Goal: Task Accomplishment & Management: Use online tool/utility

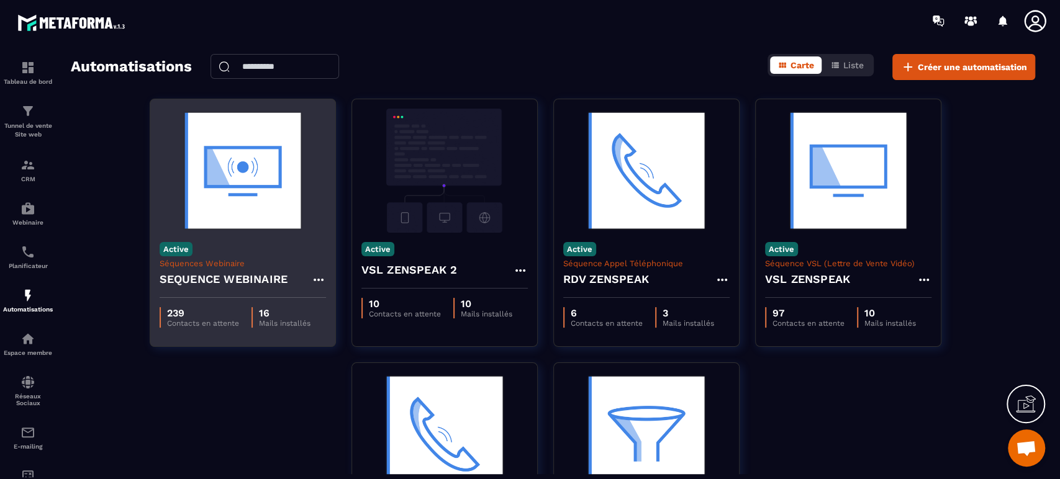
click at [320, 282] on icon at bounding box center [318, 279] width 15 height 15
click at [337, 302] on link "Modifier" at bounding box center [349, 307] width 67 height 27
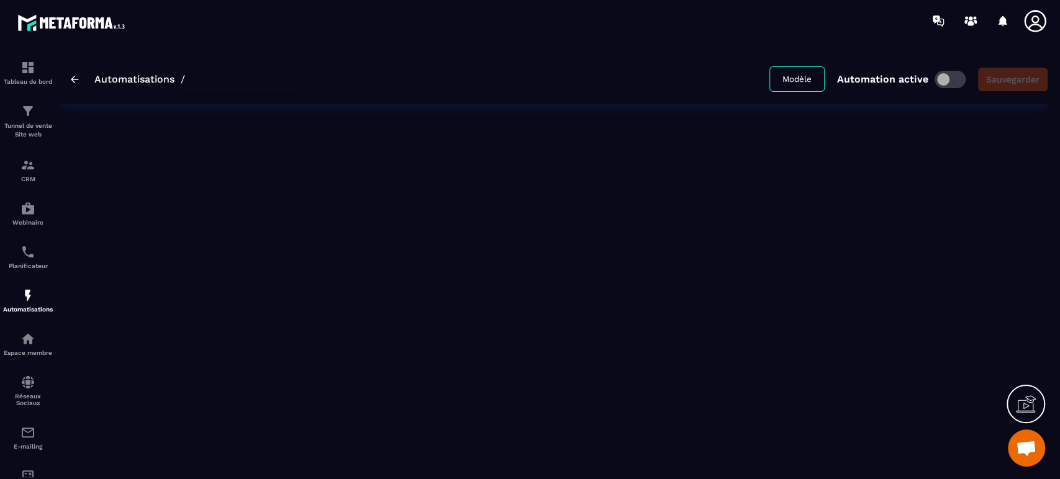
type input "**********"
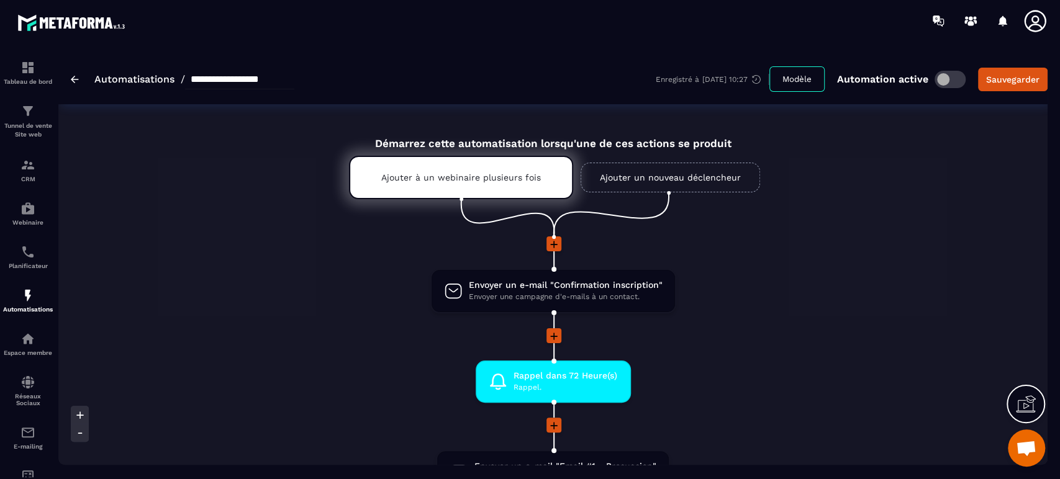
click at [780, 340] on div at bounding box center [552, 336] width 765 height 17
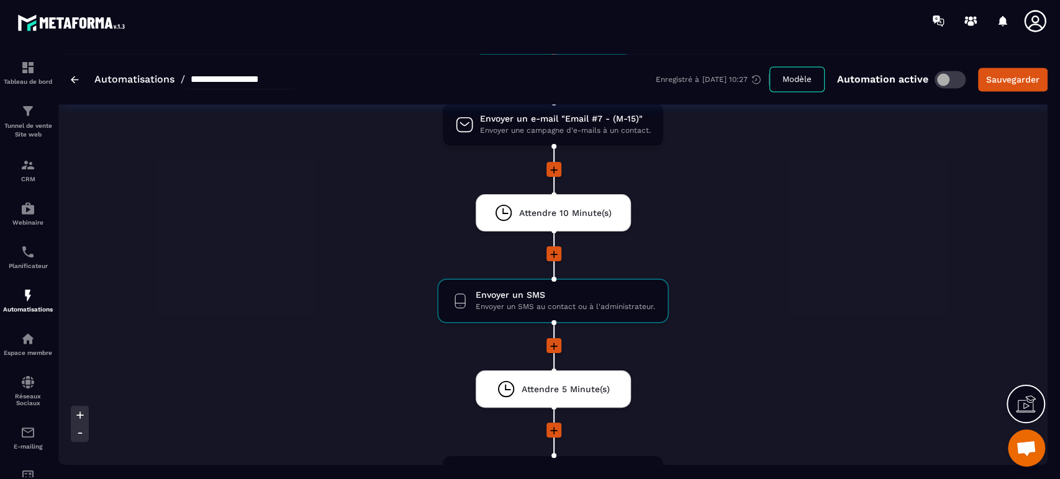
scroll to position [1434, 0]
click at [772, 253] on div at bounding box center [552, 255] width 765 height 17
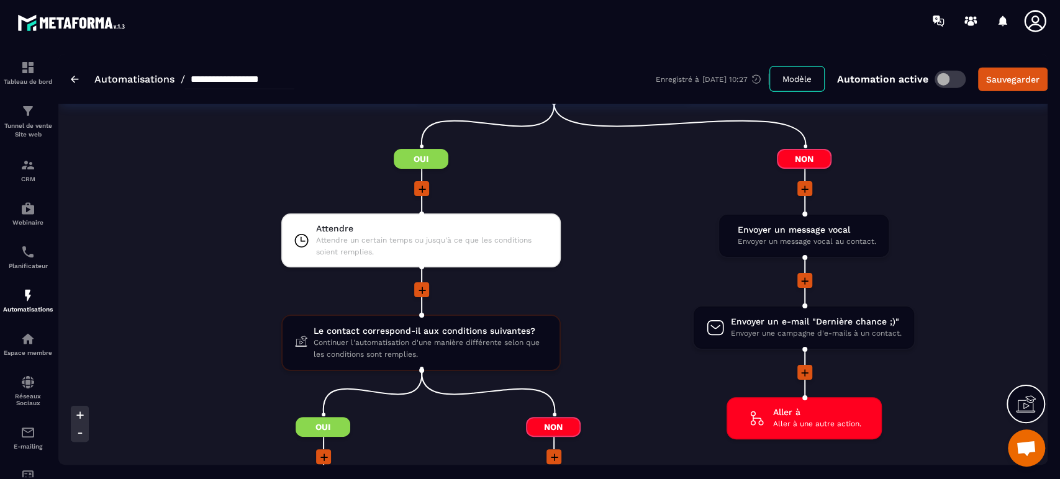
scroll to position [2041, 0]
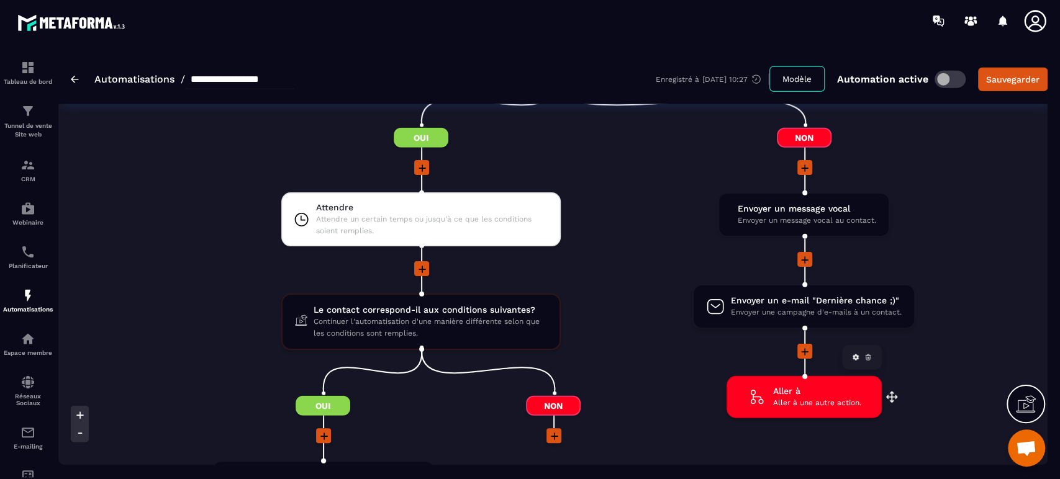
click at [786, 398] on span "Aller à une autre action." at bounding box center [817, 403] width 88 height 12
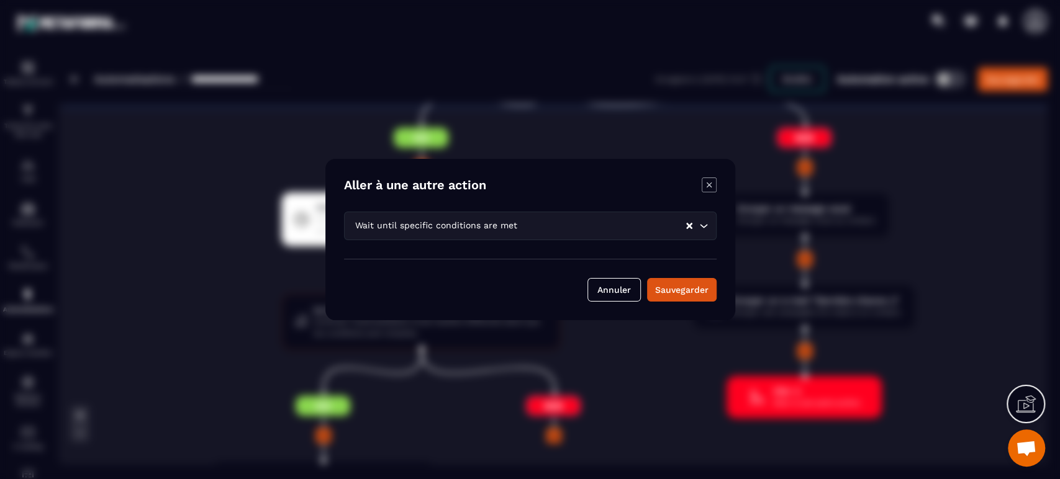
click at [713, 184] on icon "Modal window" at bounding box center [708, 185] width 15 height 15
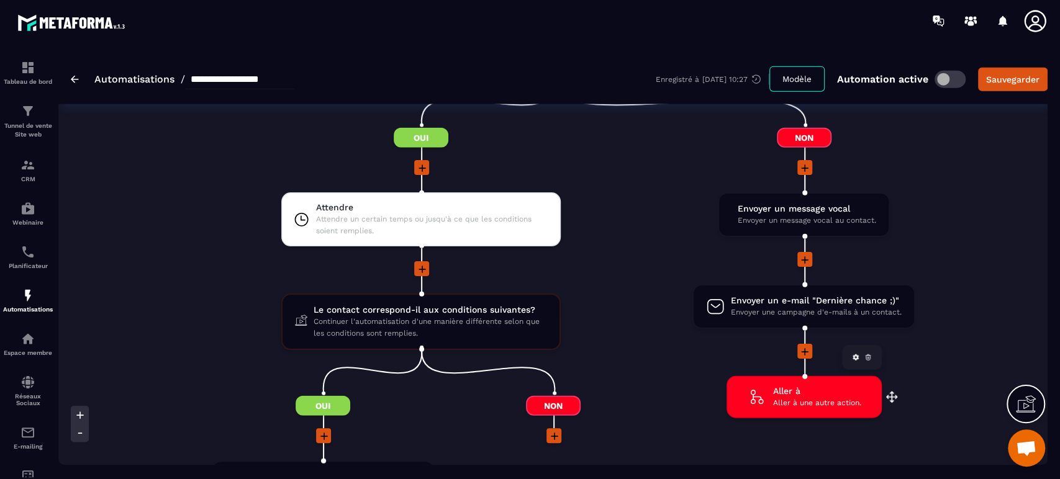
click at [762, 391] on icon at bounding box center [757, 397] width 20 height 20
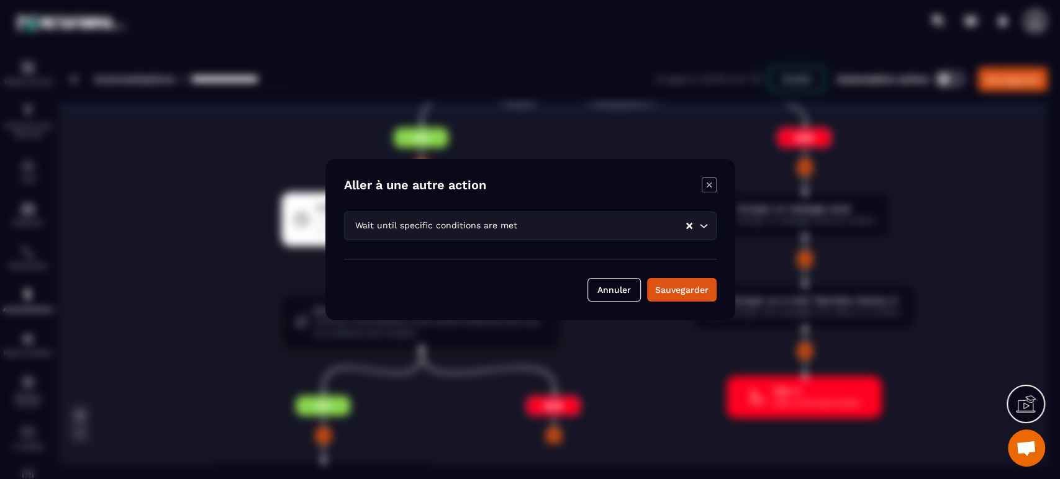
click at [465, 218] on div "Wait until specific conditions are met Loading..." at bounding box center [530, 226] width 372 height 29
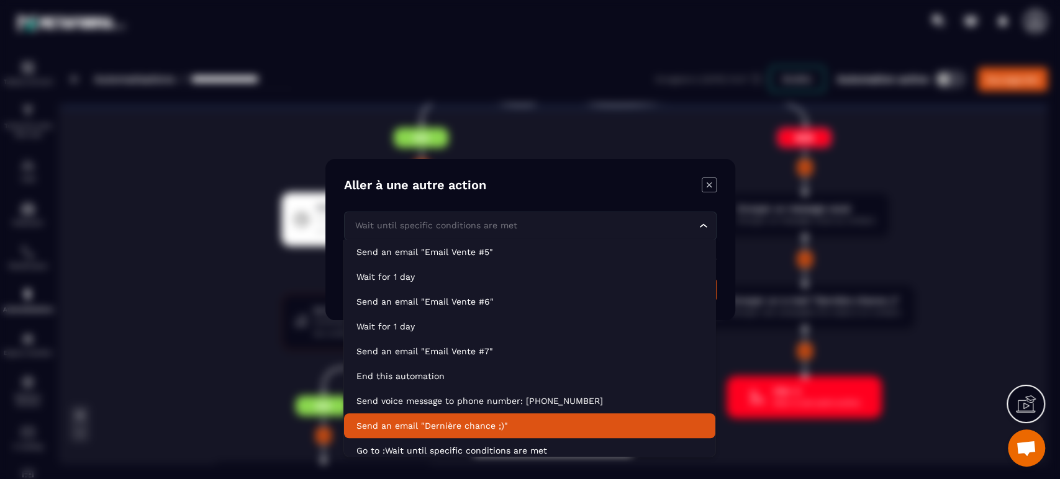
scroll to position [779, 0]
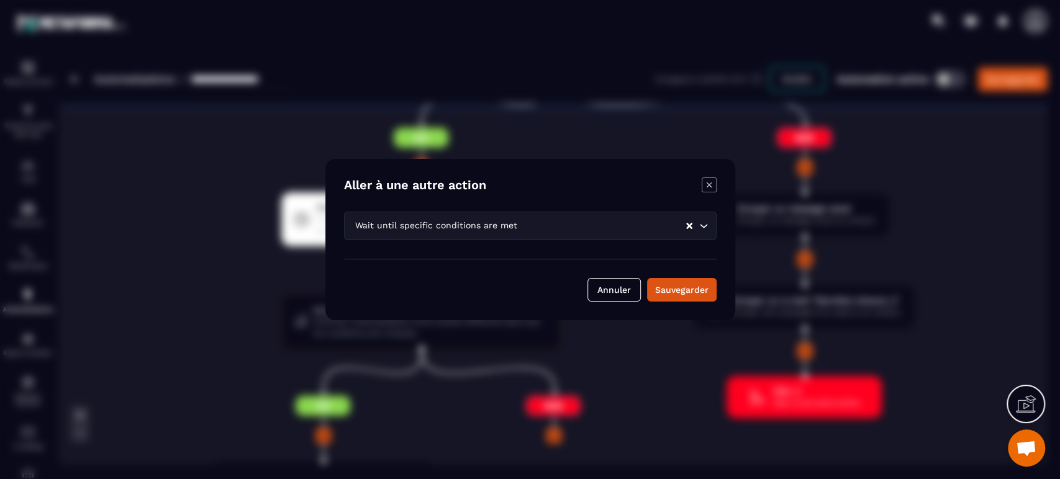
click at [706, 181] on icon "Modal window" at bounding box center [708, 185] width 15 height 15
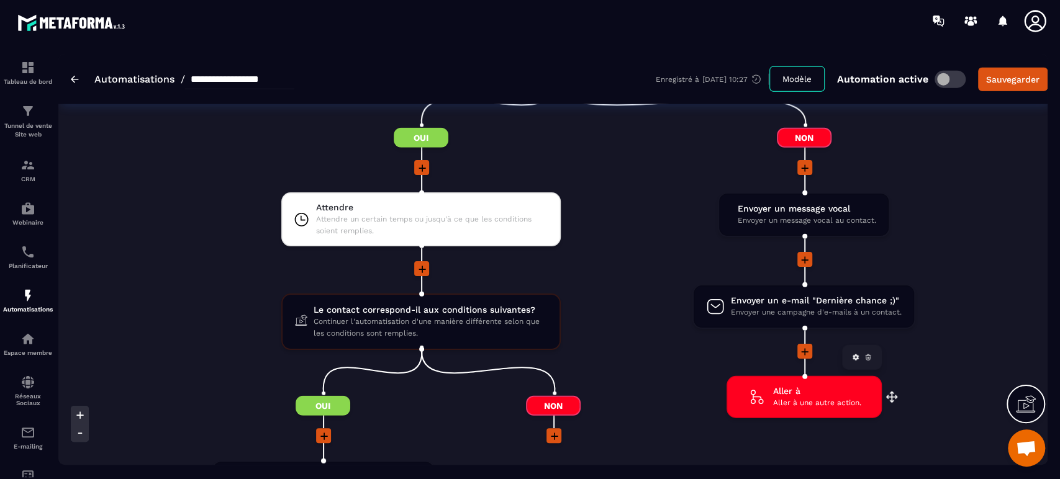
click at [765, 392] on icon at bounding box center [757, 397] width 20 height 20
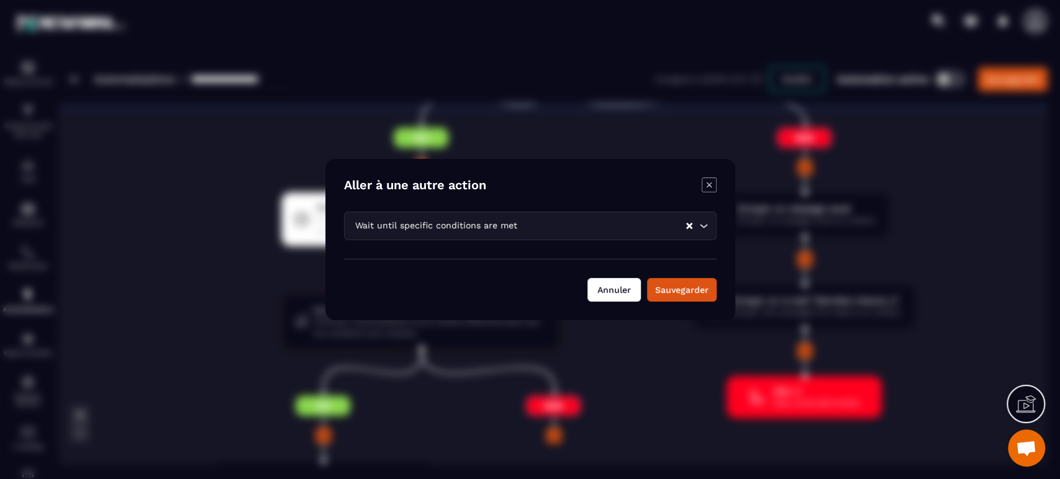
click at [609, 288] on button "Annuler" at bounding box center [613, 290] width 53 height 24
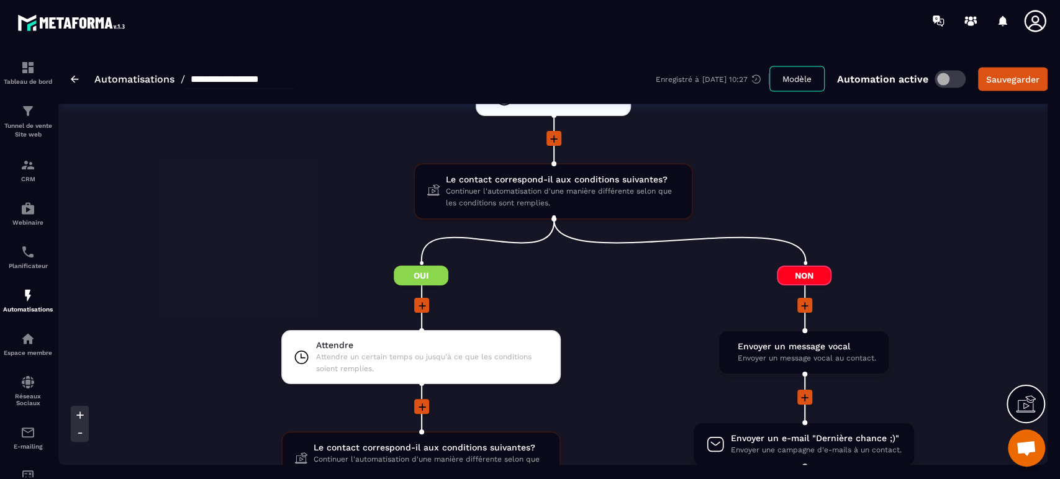
scroll to position [1931, 0]
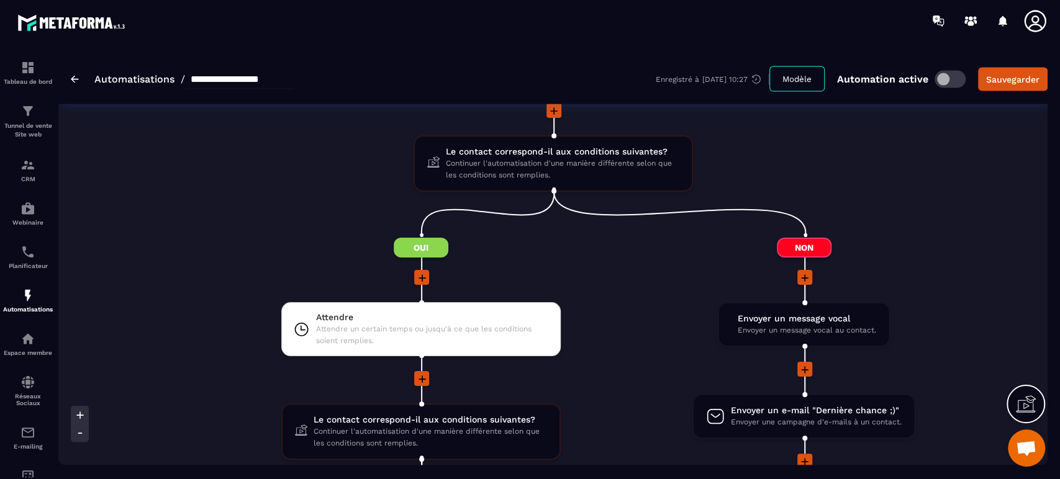
click at [637, 341] on li "Attendre Attendre un certain temps ou jusqu'à ce que les conditions soient remp…" at bounding box center [421, 336] width 461 height 69
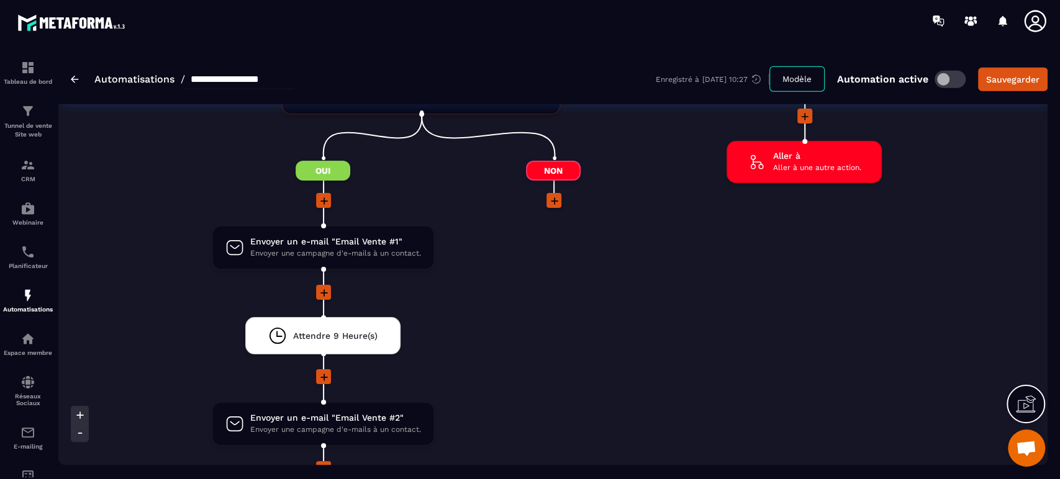
scroll to position [2289, 0]
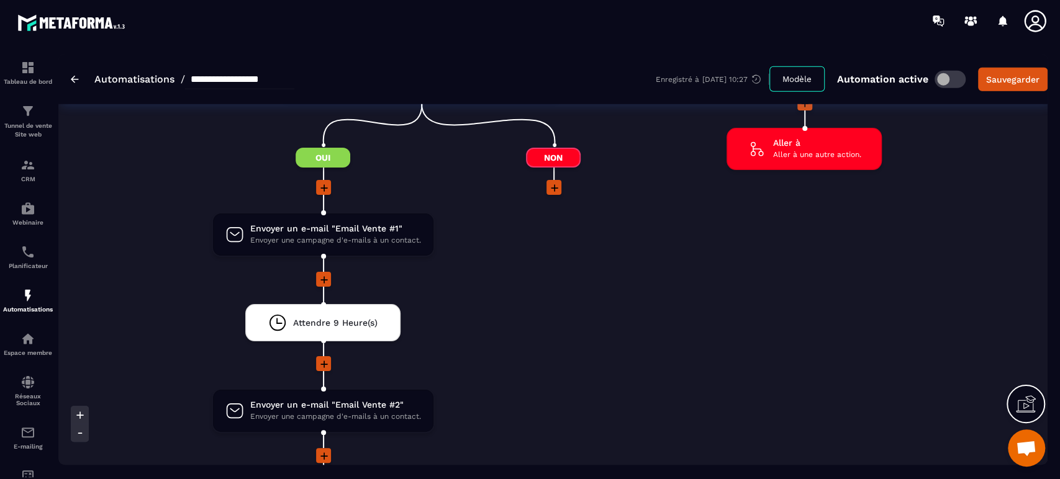
click at [323, 182] on icon at bounding box center [324, 188] width 12 height 12
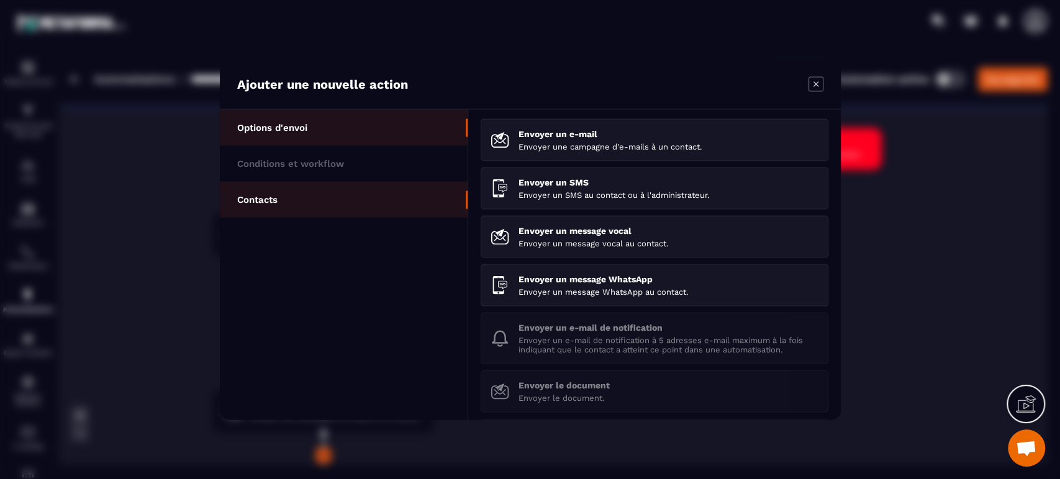
click at [330, 191] on li "Contacts" at bounding box center [344, 200] width 248 height 36
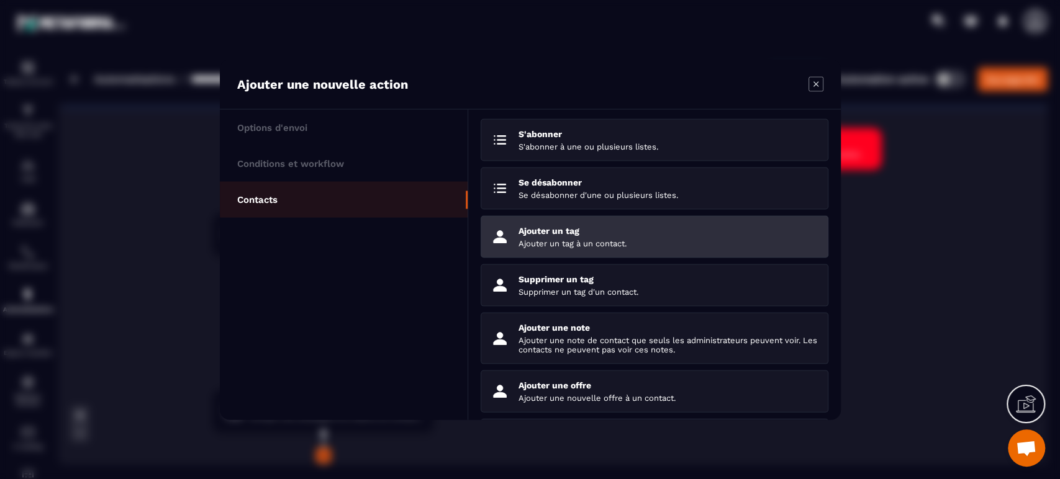
click at [522, 256] on li "Ajouter un tag Ajouter un tag à un contact." at bounding box center [654, 237] width 348 height 42
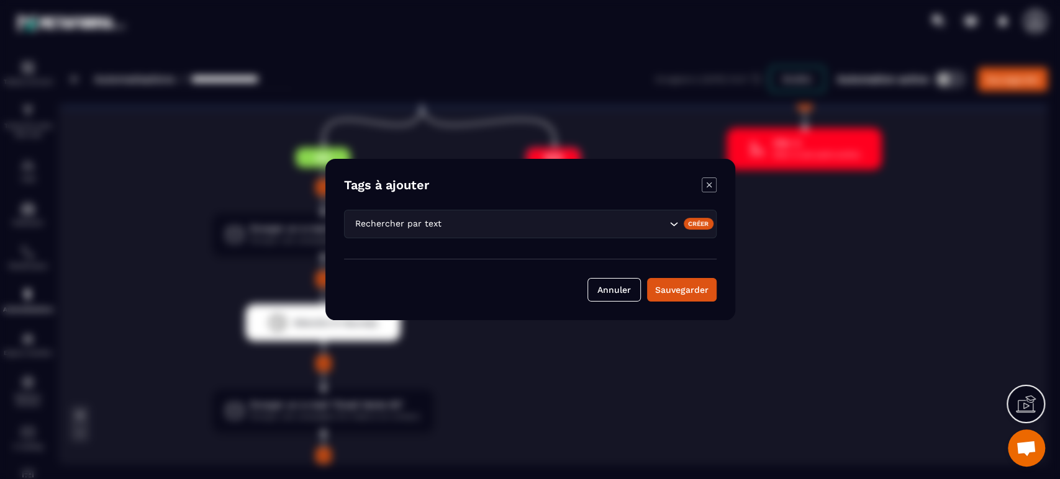
click at [696, 223] on div "Créer" at bounding box center [698, 223] width 30 height 11
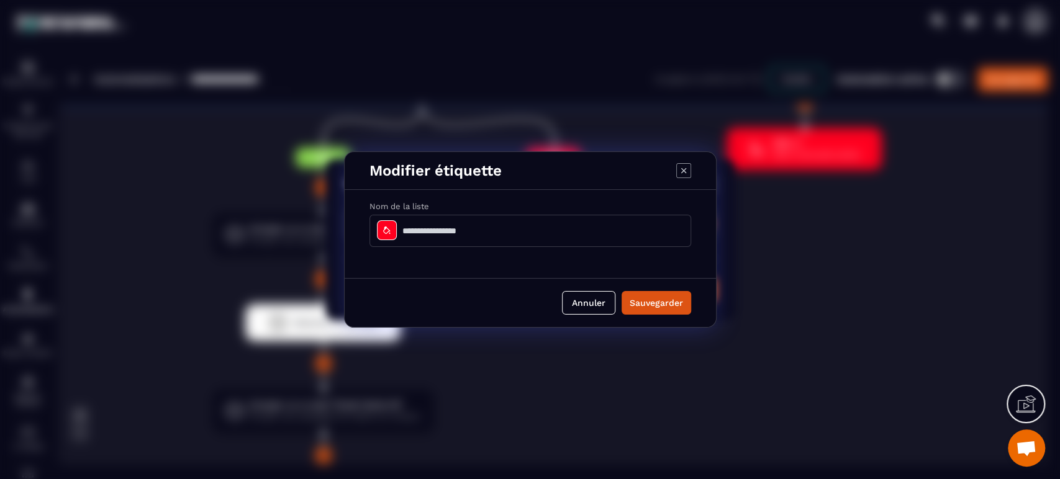
click at [503, 226] on input "Modal window" at bounding box center [530, 231] width 322 height 32
type input "**********"
click at [386, 229] on icon "Modal window" at bounding box center [387, 230] width 10 height 10
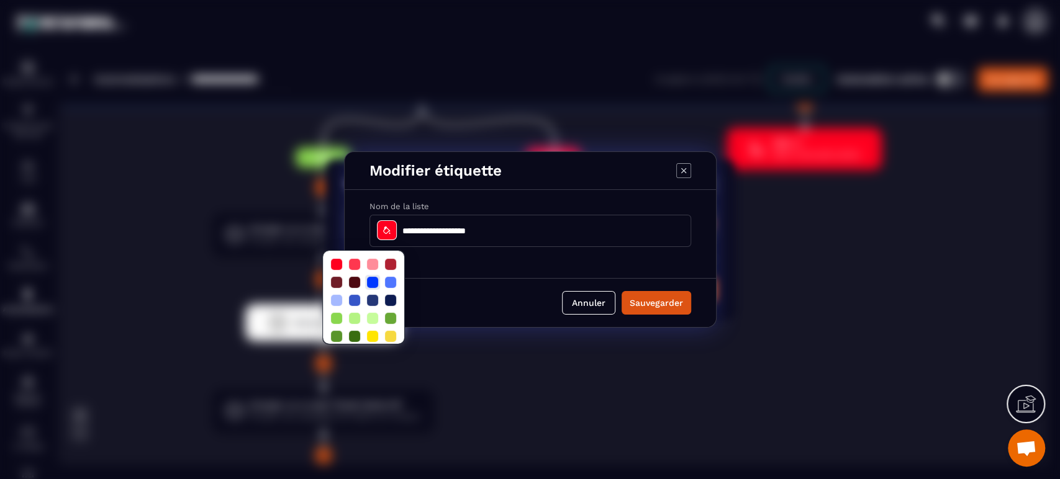
click at [369, 279] on div at bounding box center [372, 282] width 11 height 11
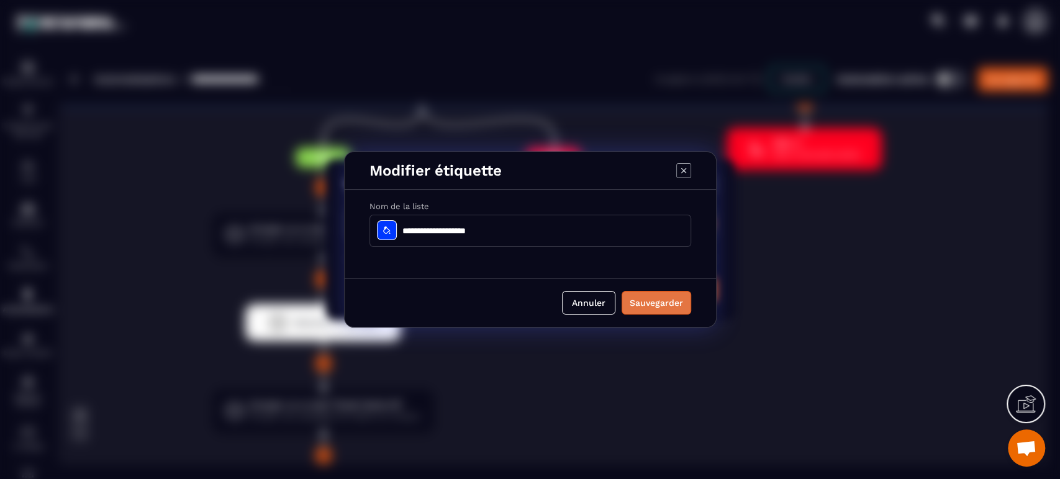
click at [665, 307] on button "Sauvegarder" at bounding box center [656, 303] width 70 height 24
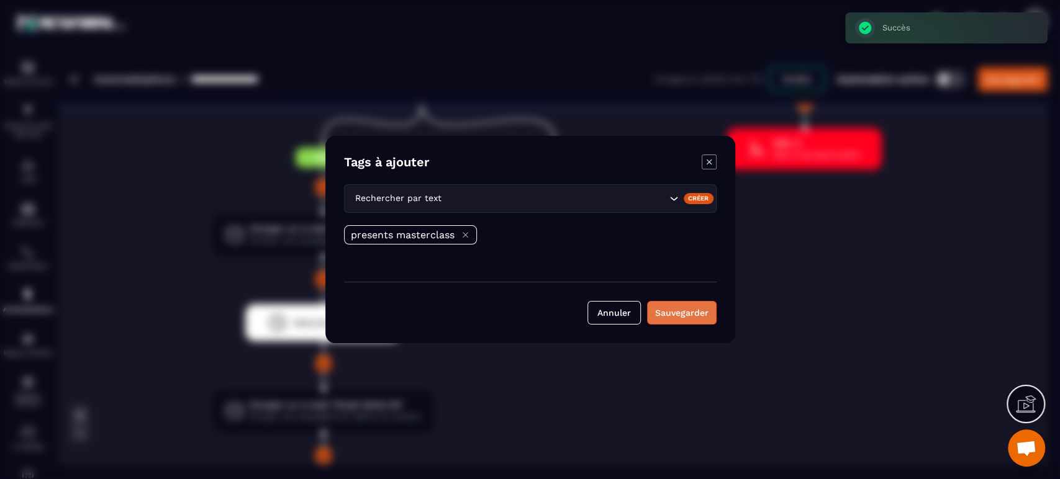
click at [675, 318] on button "Sauvegarder" at bounding box center [682, 313] width 70 height 24
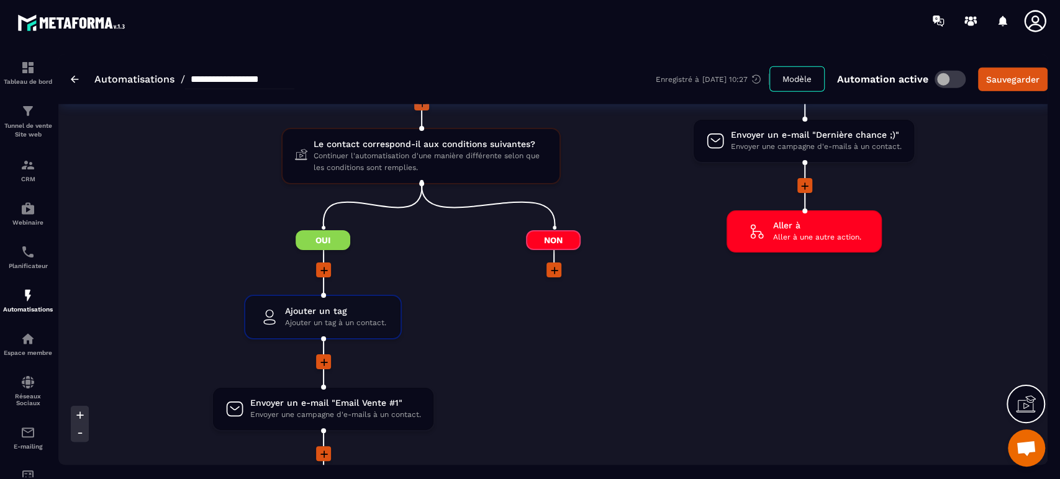
scroll to position [2179, 0]
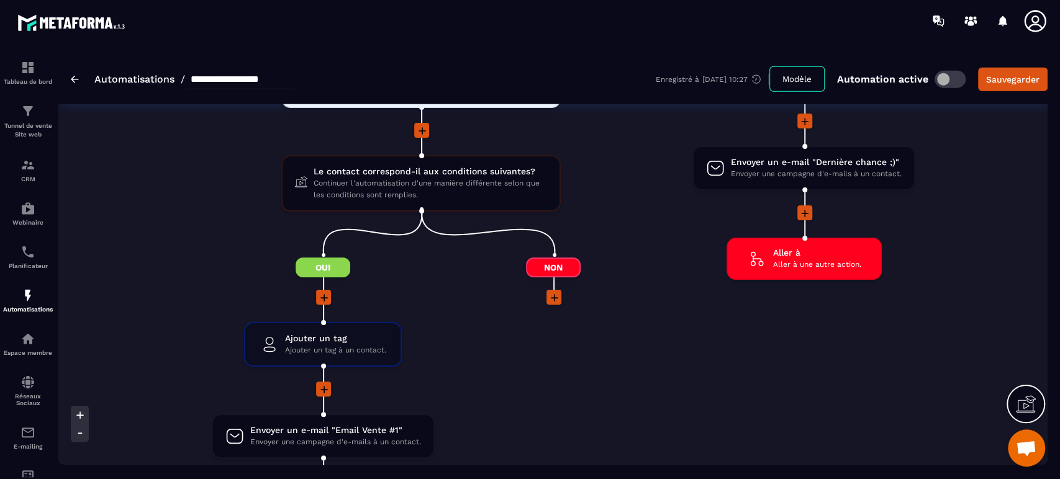
click at [554, 294] on icon at bounding box center [554, 297] width 7 height 7
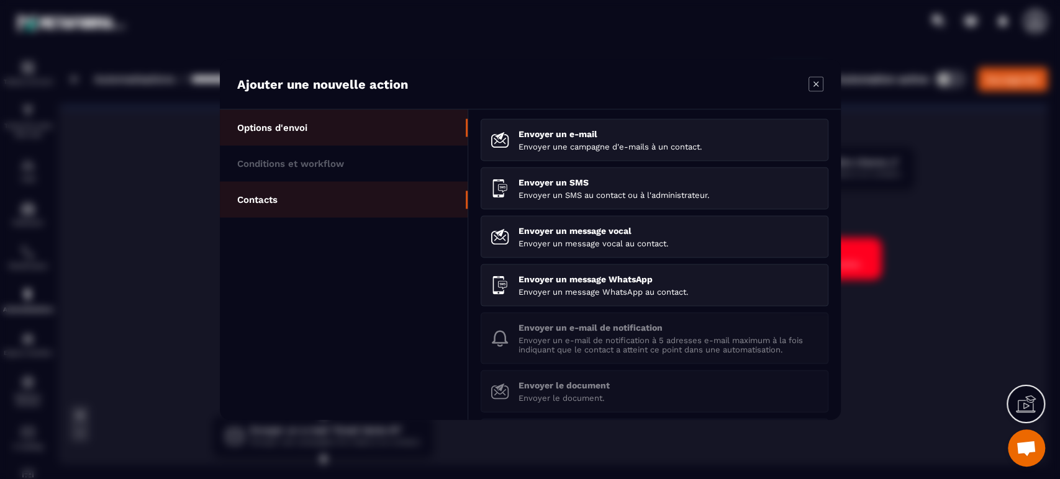
click at [319, 207] on li "Contacts" at bounding box center [344, 200] width 248 height 36
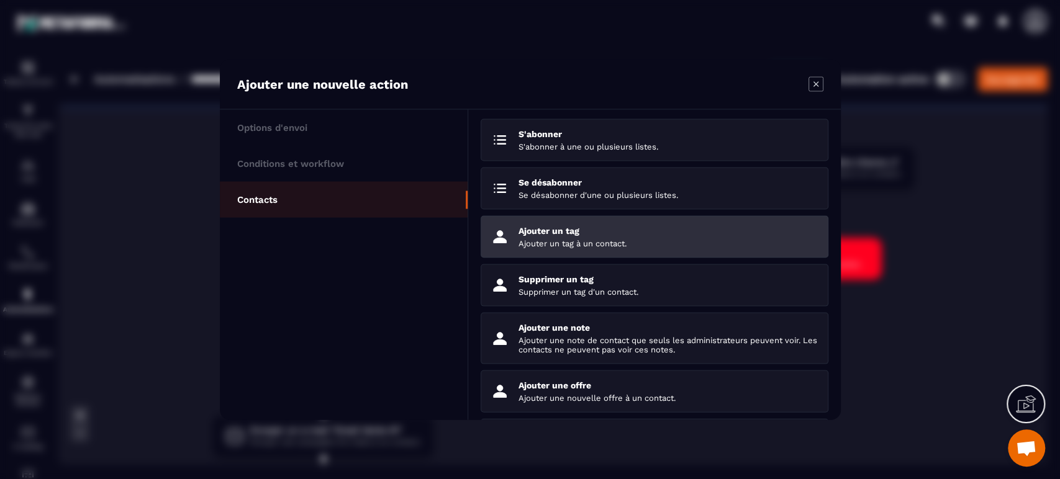
click at [586, 236] on p "Ajouter un tag" at bounding box center [668, 231] width 300 height 10
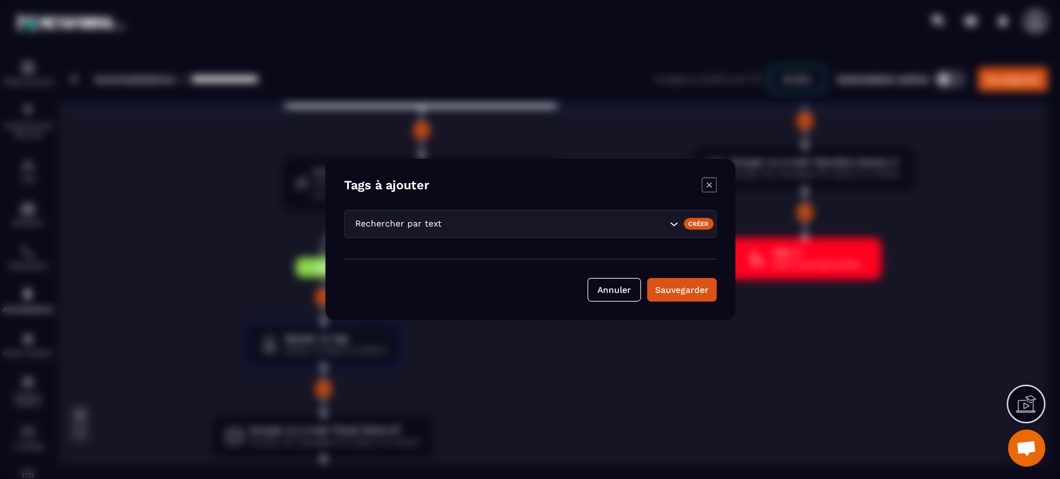
click at [694, 222] on div "Créer" at bounding box center [698, 223] width 30 height 11
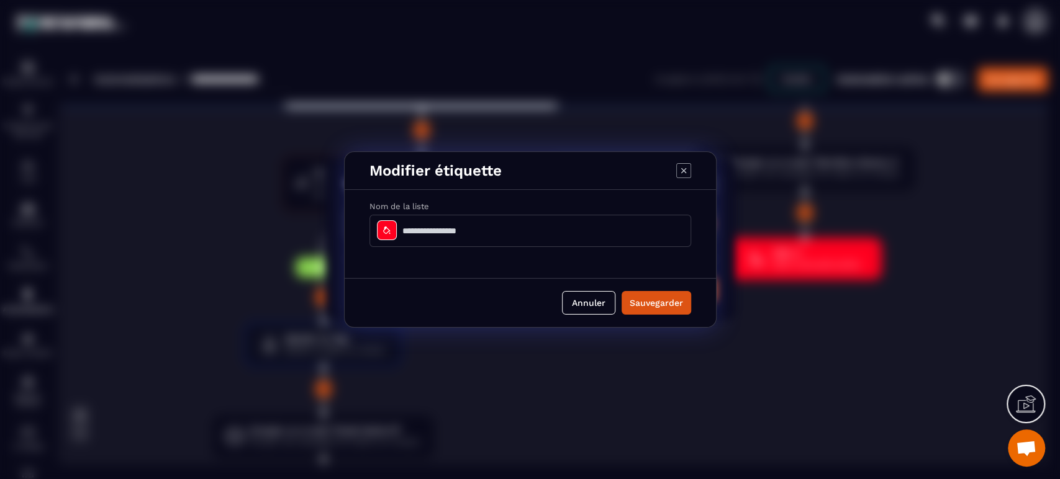
click at [499, 233] on input "Modal window" at bounding box center [530, 231] width 322 height 32
type input "*"
click at [392, 223] on div "Modal window" at bounding box center [387, 230] width 20 height 20
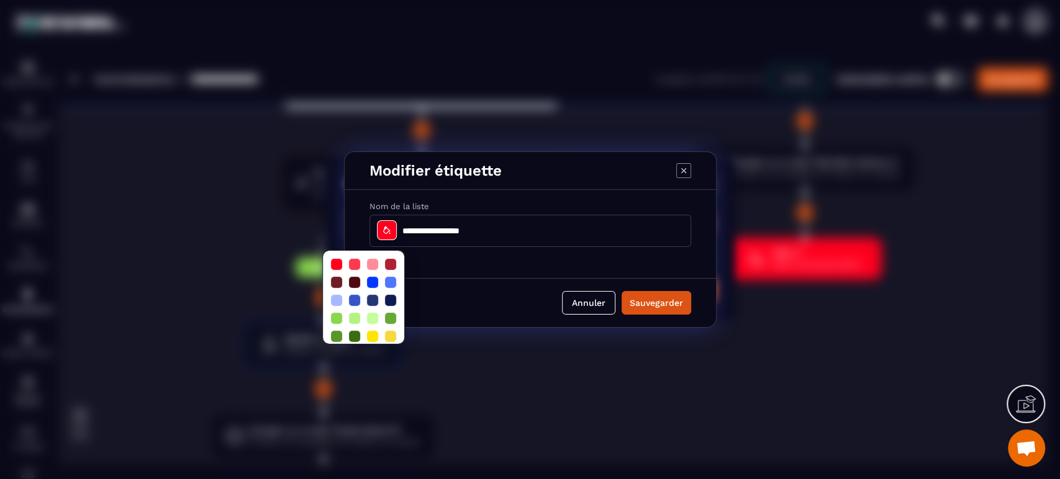
click at [432, 232] on input "**********" at bounding box center [530, 231] width 322 height 32
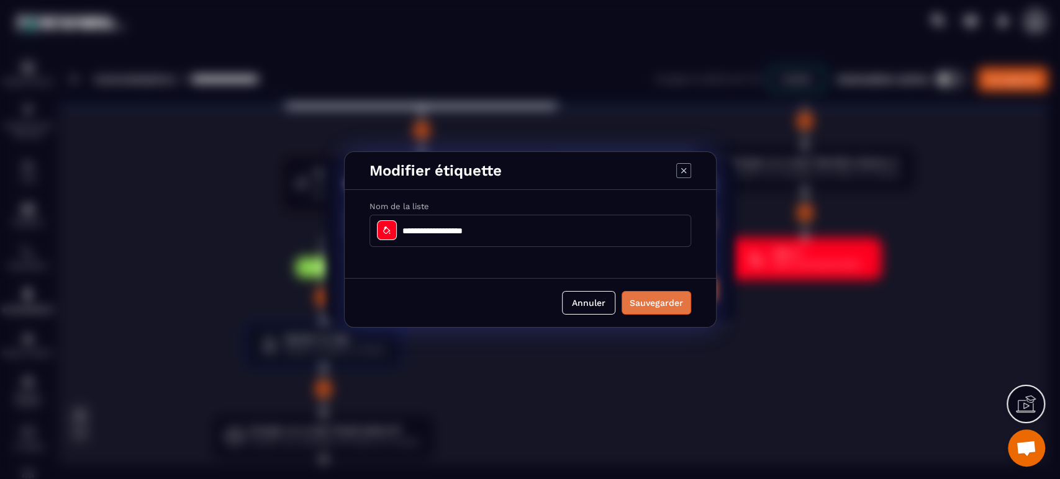
type input "**********"
click at [647, 306] on button "Sauvegarder" at bounding box center [656, 303] width 70 height 24
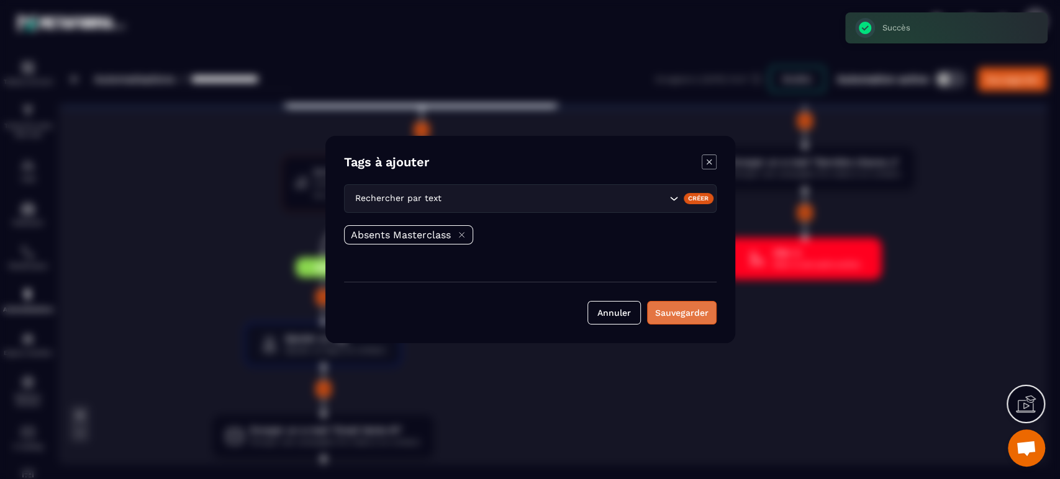
click at [683, 318] on button "Sauvegarder" at bounding box center [682, 313] width 70 height 24
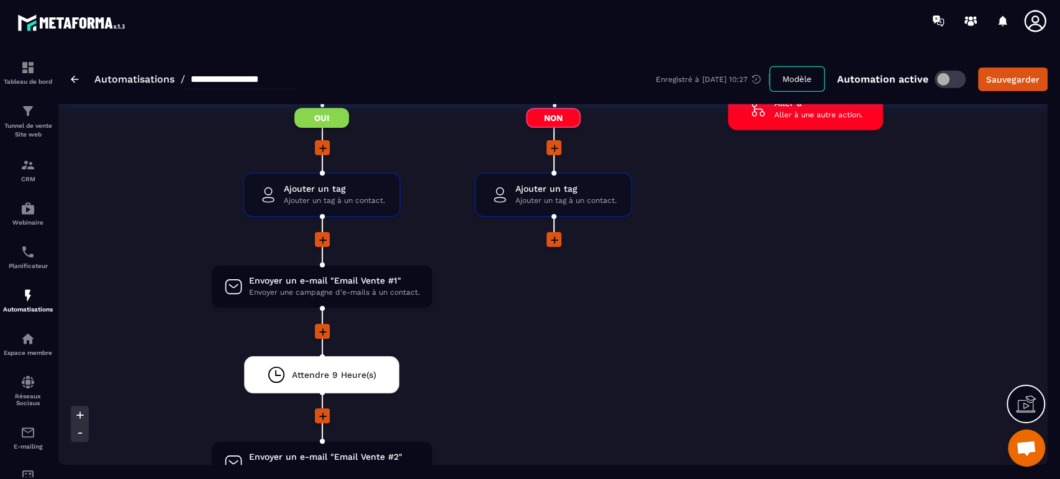
scroll to position [2344, 0]
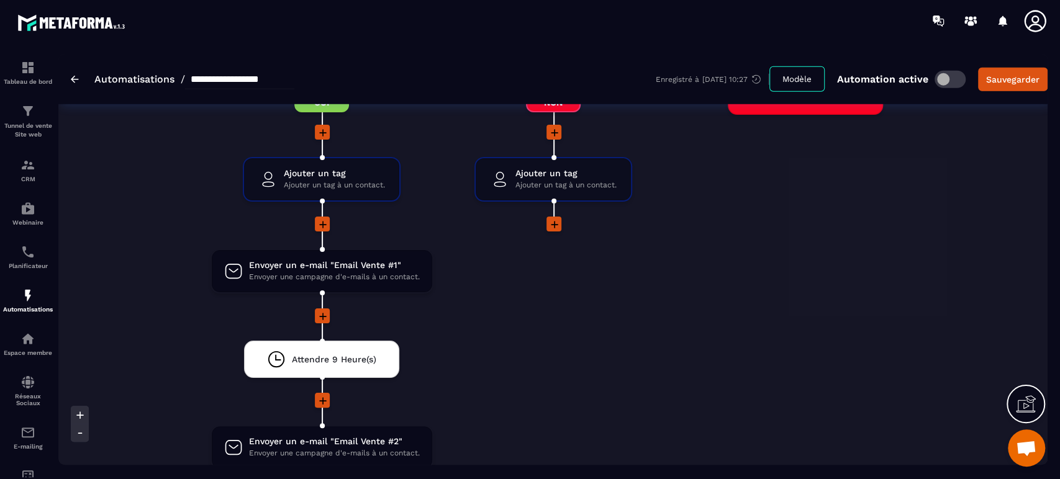
click at [554, 227] on icon at bounding box center [554, 224] width 12 height 12
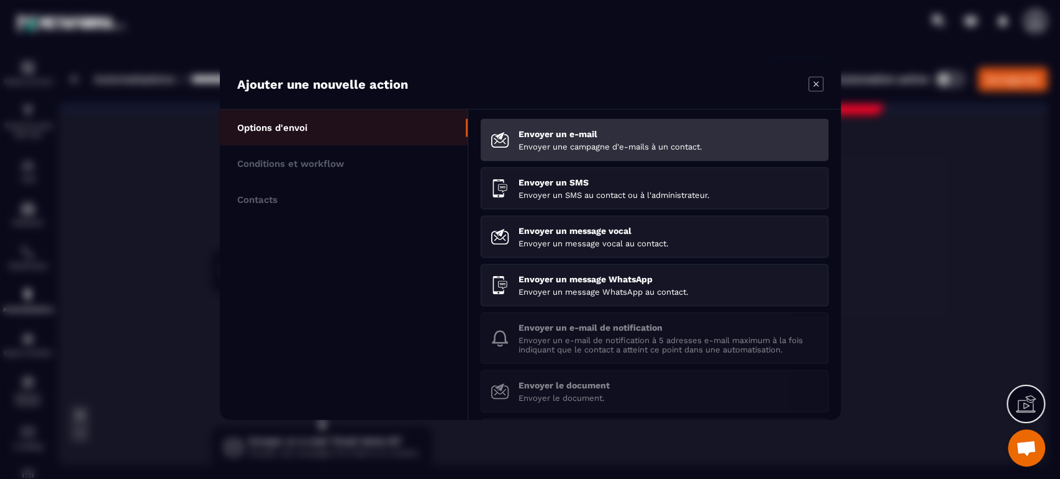
click at [534, 140] on div "Envoyer un e-mail Envoyer une campagne d'e-mails à un contact." at bounding box center [668, 140] width 300 height 22
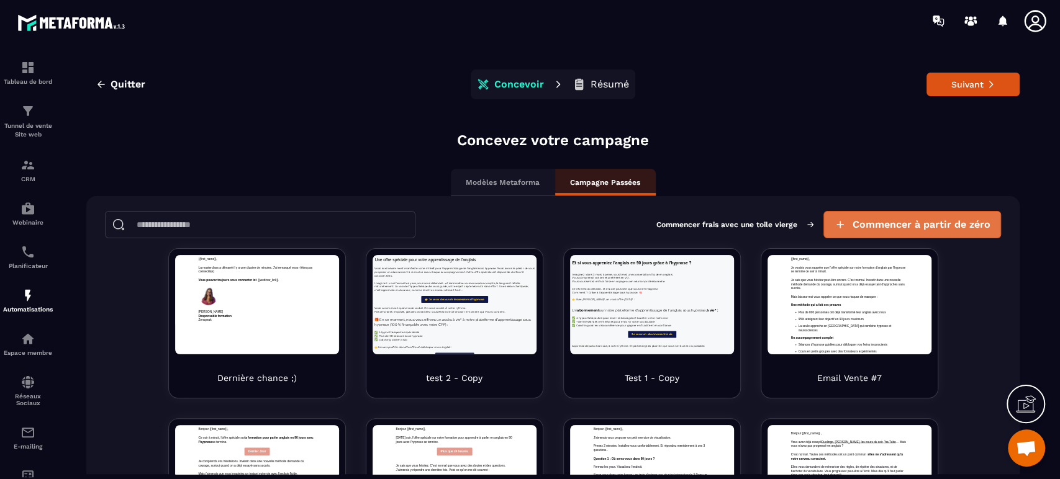
click at [857, 218] on span "Commencer à partir de zéro" at bounding box center [921, 224] width 138 height 12
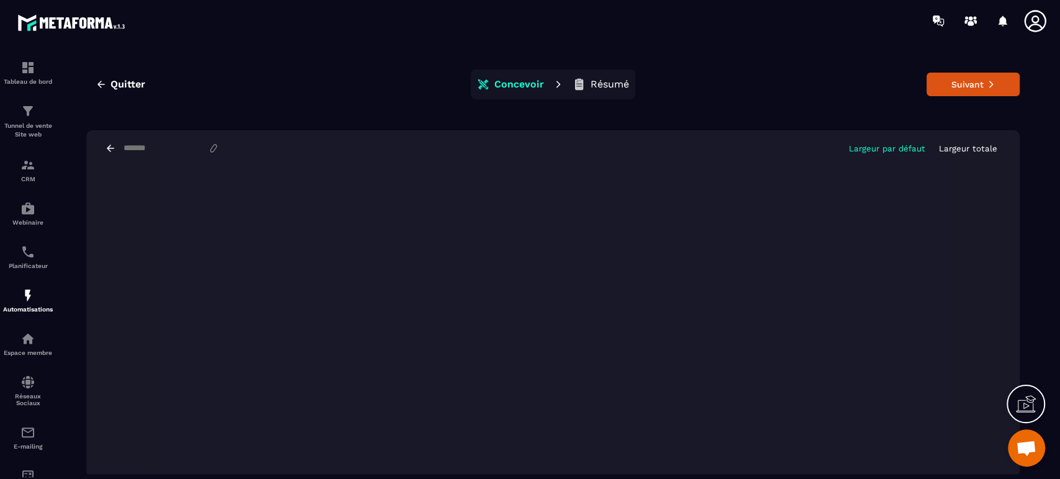
click at [194, 142] on div "Largeur par défaut Largeur totale" at bounding box center [552, 148] width 933 height 36
click at [180, 148] on input at bounding box center [165, 148] width 86 height 10
type input "**********"
click at [988, 84] on button "Suivant" at bounding box center [972, 85] width 93 height 24
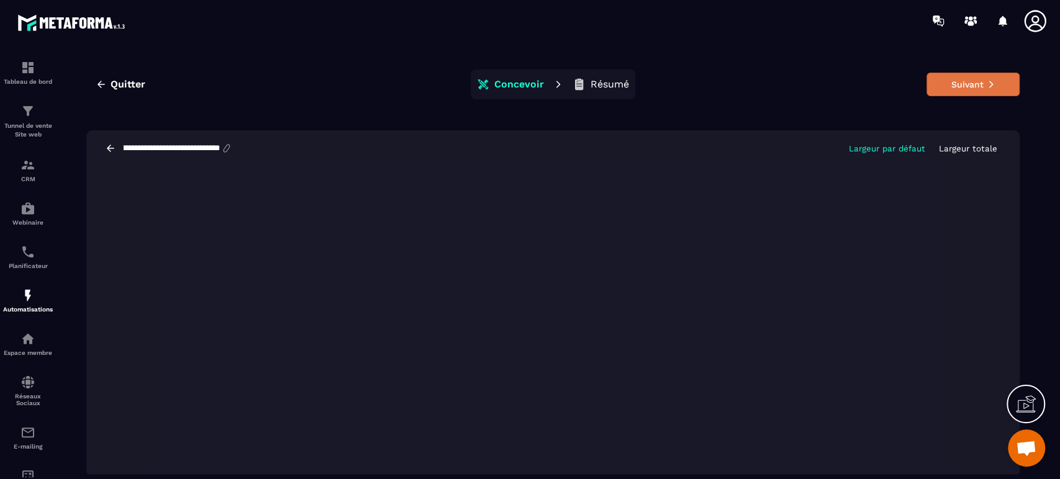
scroll to position [0, 0]
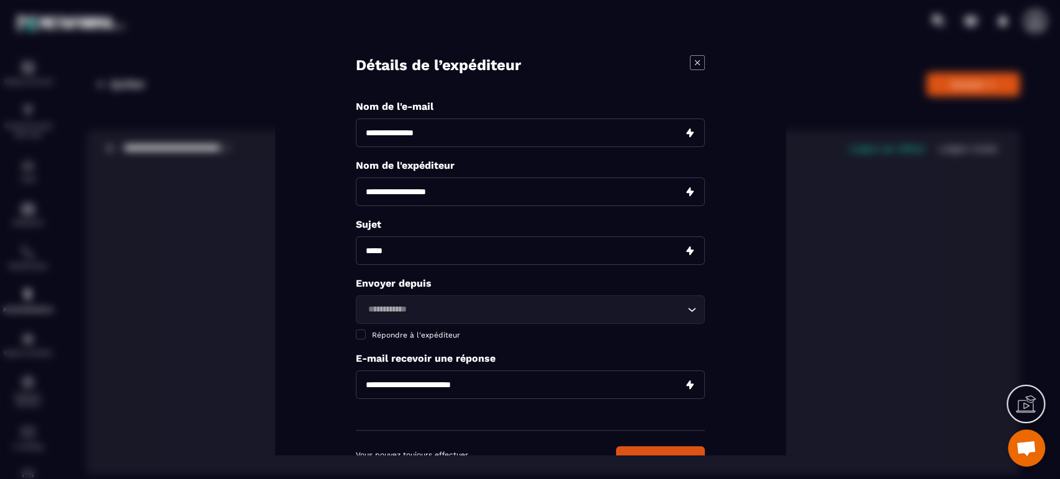
click at [524, 140] on input "Modal window" at bounding box center [530, 133] width 349 height 29
paste input "**********"
type input "**********"
click at [394, 252] on input "Modal window" at bounding box center [530, 250] width 349 height 29
paste input "**********"
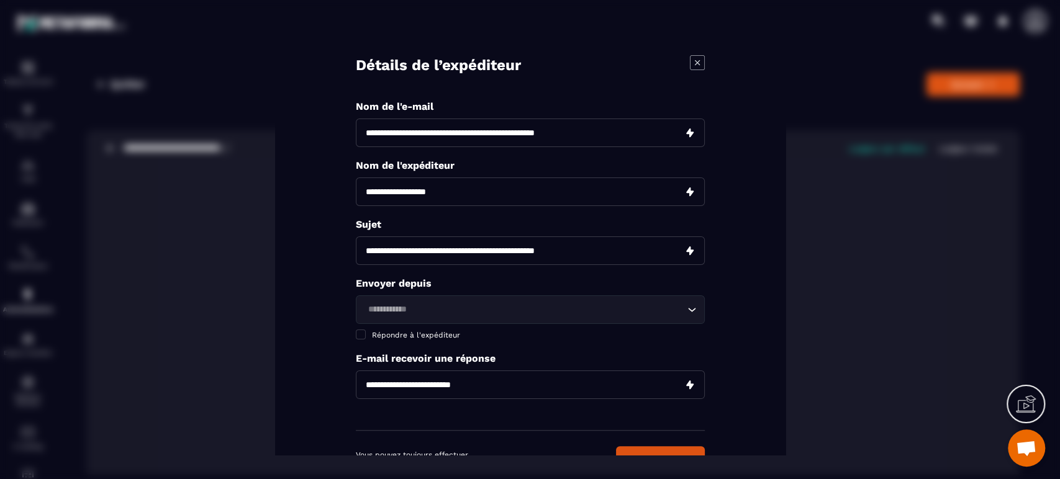
type input "**********"
click at [394, 318] on div "Loading..." at bounding box center [530, 309] width 349 height 29
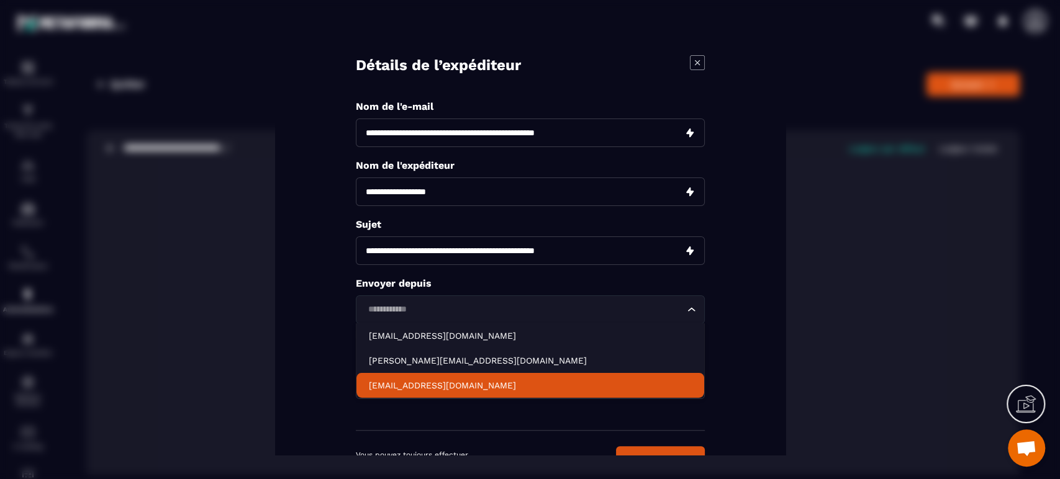
click at [390, 371] on li "[PERSON_NAME][EMAIL_ADDRESS][DOMAIN_NAME]" at bounding box center [530, 360] width 348 height 25
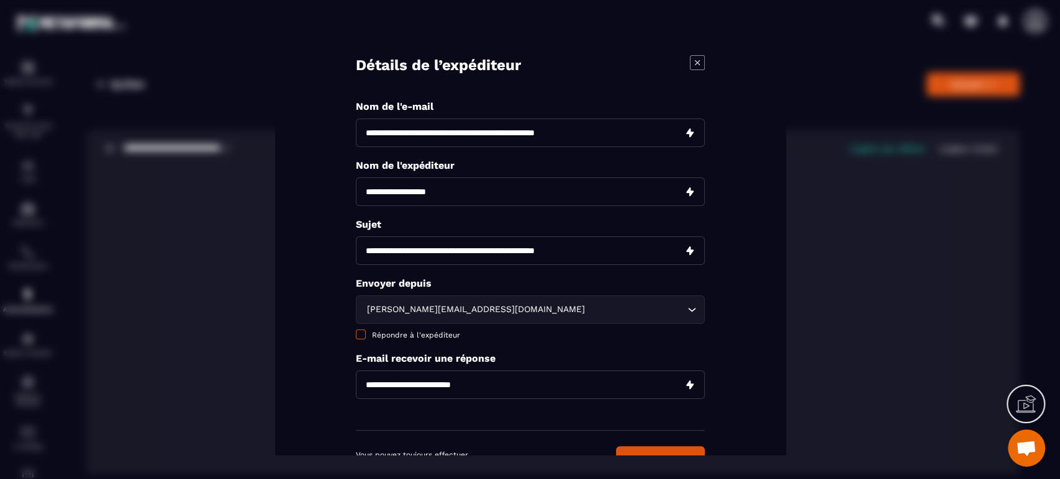
click at [387, 334] on span "Répondre à l'expéditeur" at bounding box center [416, 335] width 88 height 9
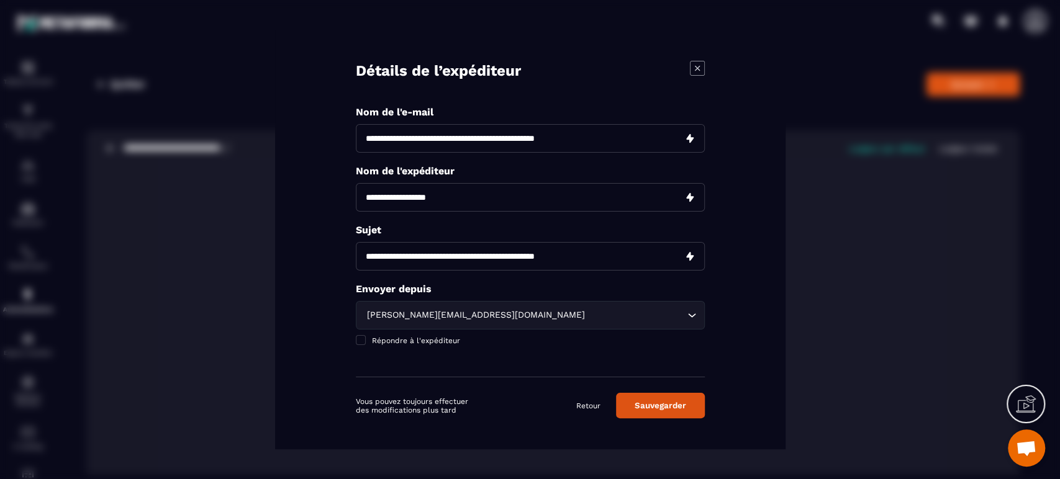
click at [420, 195] on input "Modal window" at bounding box center [530, 197] width 349 height 29
type input "*********"
click at [661, 403] on button "Sauvegarder" at bounding box center [660, 405] width 89 height 25
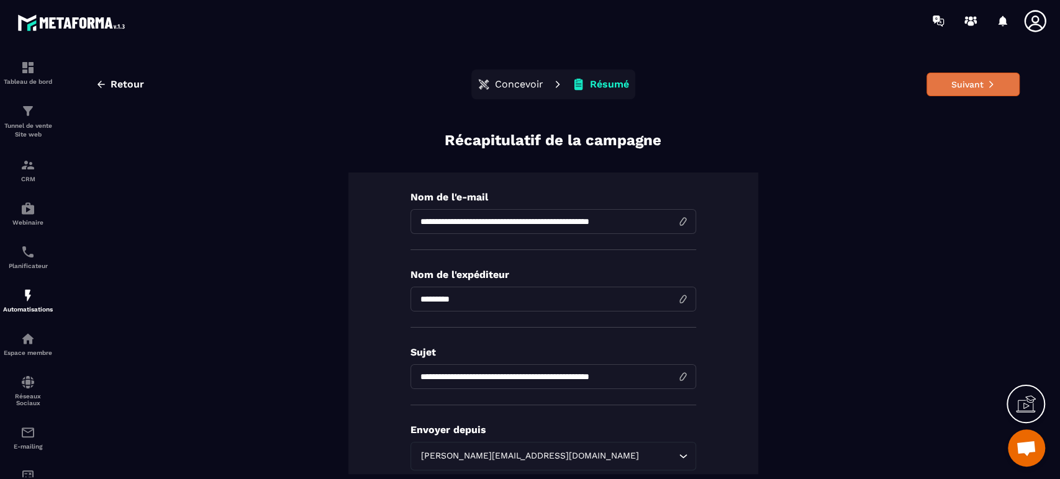
click at [957, 88] on button "Suivant" at bounding box center [972, 85] width 93 height 24
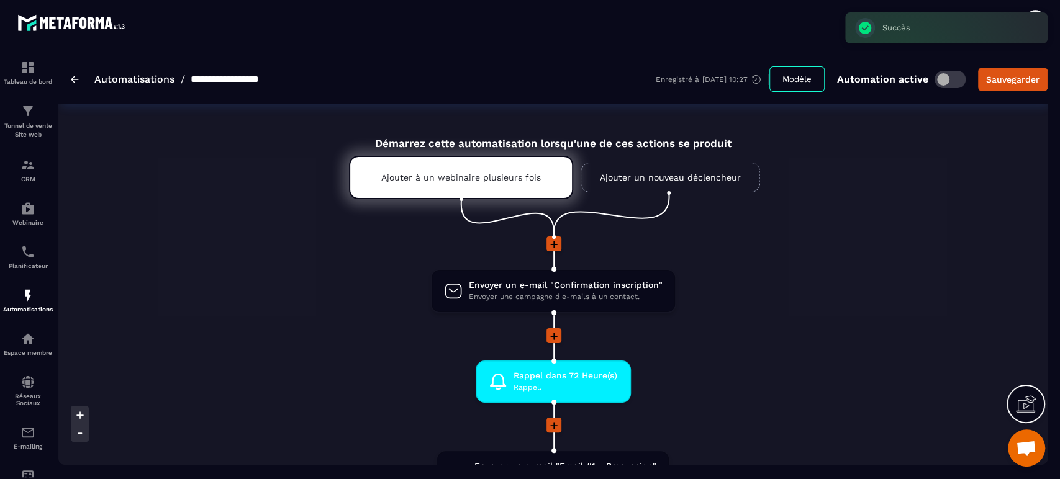
click at [750, 356] on li at bounding box center [553, 344] width 892 height 32
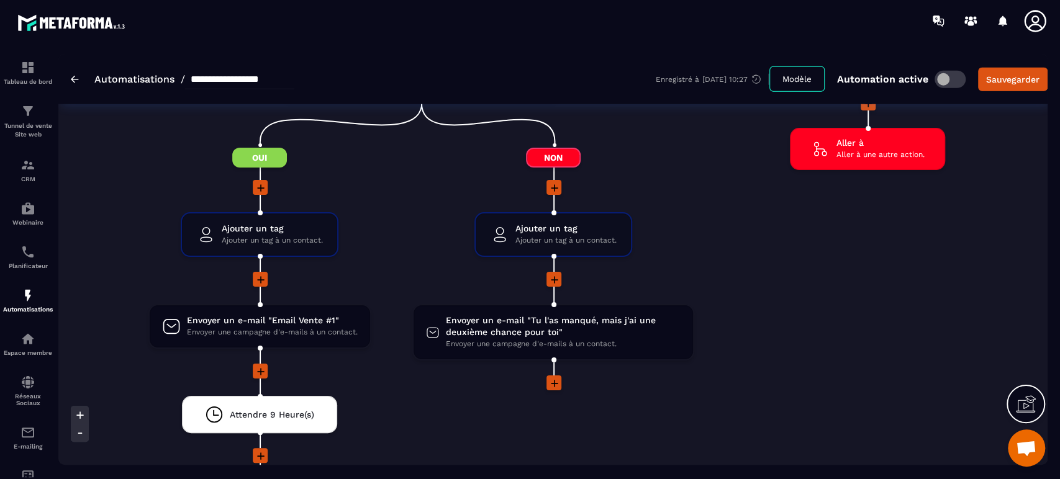
scroll to position [2317, 0]
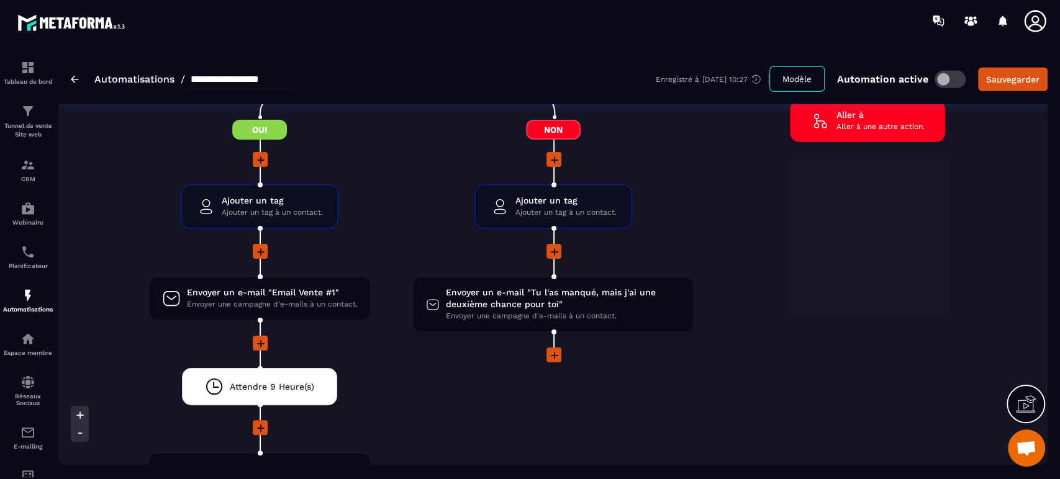
click at [554, 158] on icon at bounding box center [554, 159] width 7 height 7
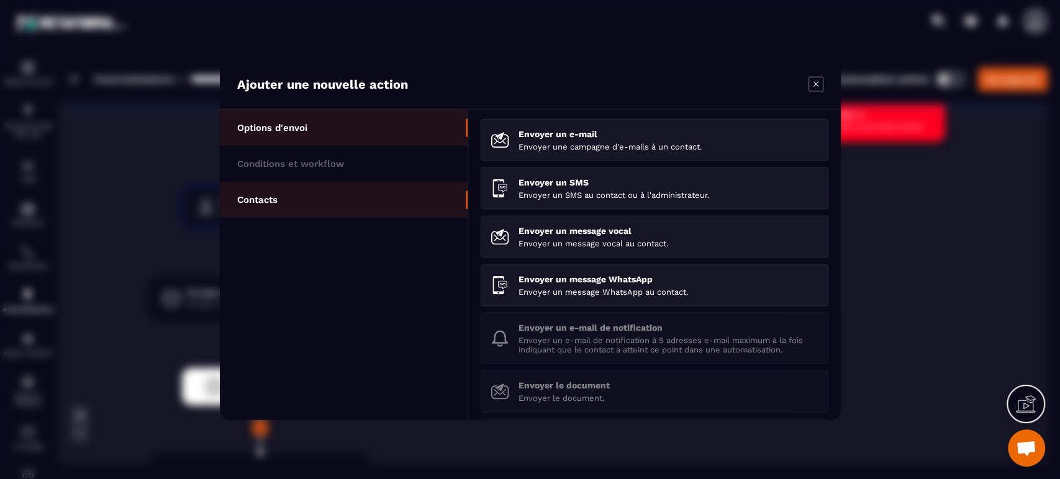
click at [333, 204] on li "Contacts" at bounding box center [344, 200] width 248 height 36
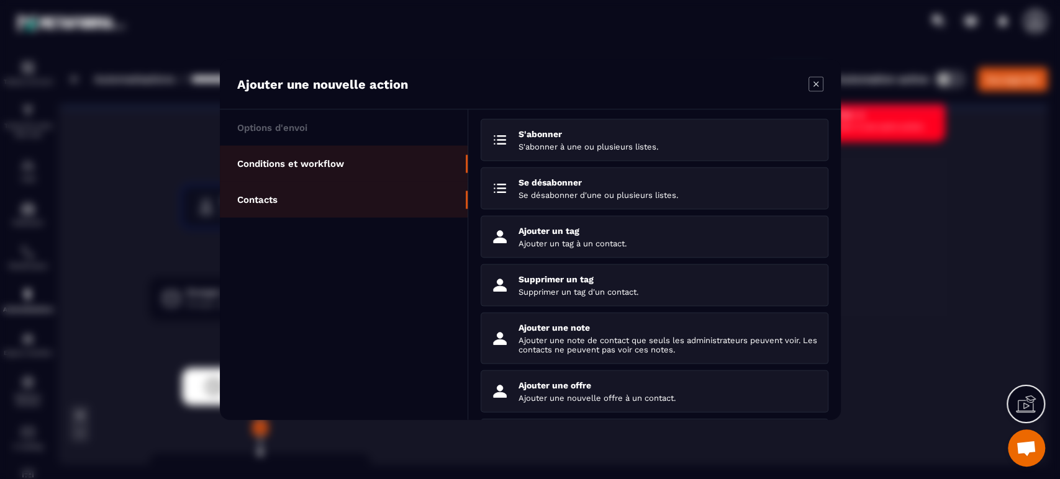
click at [353, 179] on li "Conditions et workflow" at bounding box center [344, 164] width 248 height 36
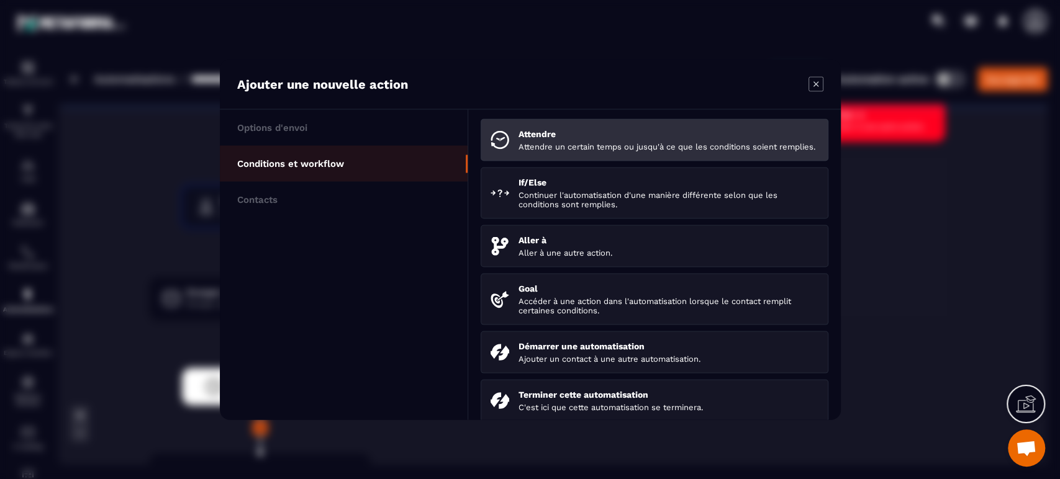
click at [523, 151] on p "Attendre un certain temps ou jusqu'à ce que les conditions soient remplies." at bounding box center [668, 146] width 300 height 9
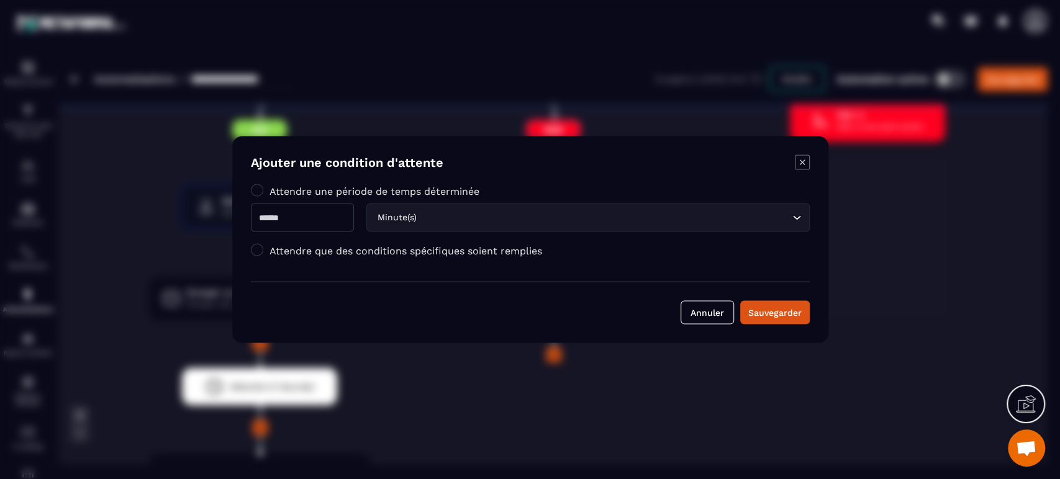
click at [339, 212] on input "Modal window" at bounding box center [302, 218] width 103 height 29
type input "**"
click at [786, 299] on div "Annuler Sauvegarder" at bounding box center [530, 303] width 559 height 43
click at [779, 310] on div "Sauvegarder" at bounding box center [774, 313] width 53 height 12
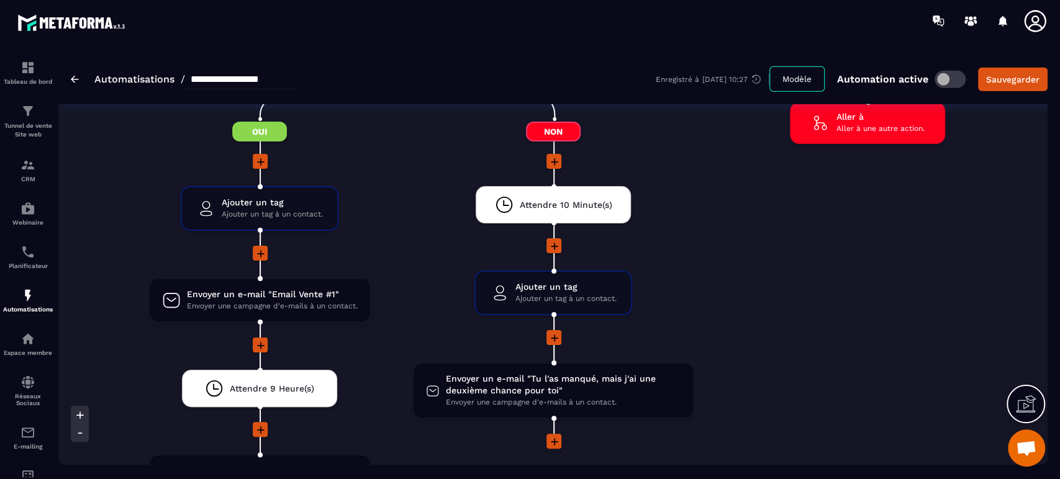
scroll to position [2207, 0]
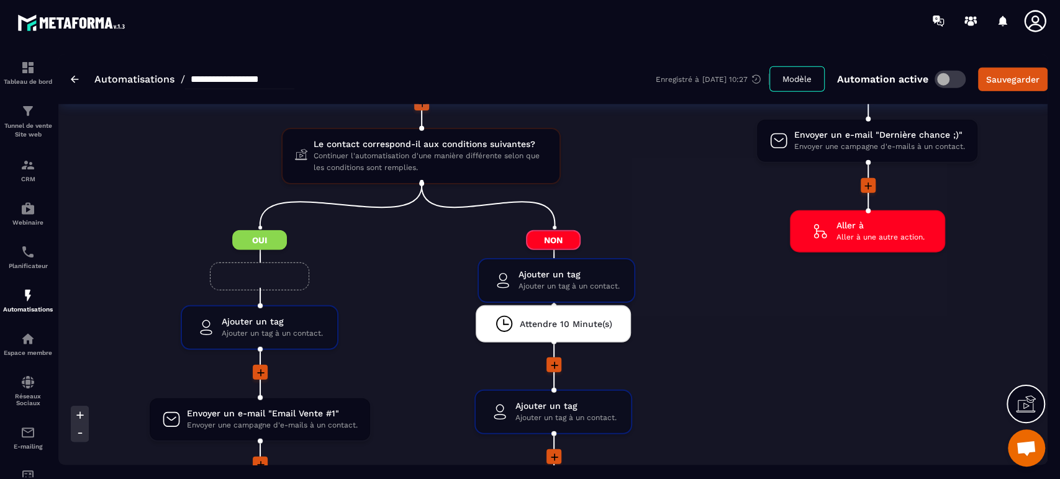
drag, startPoint x: 529, startPoint y: 402, endPoint x: 531, endPoint y: 282, distance: 119.8
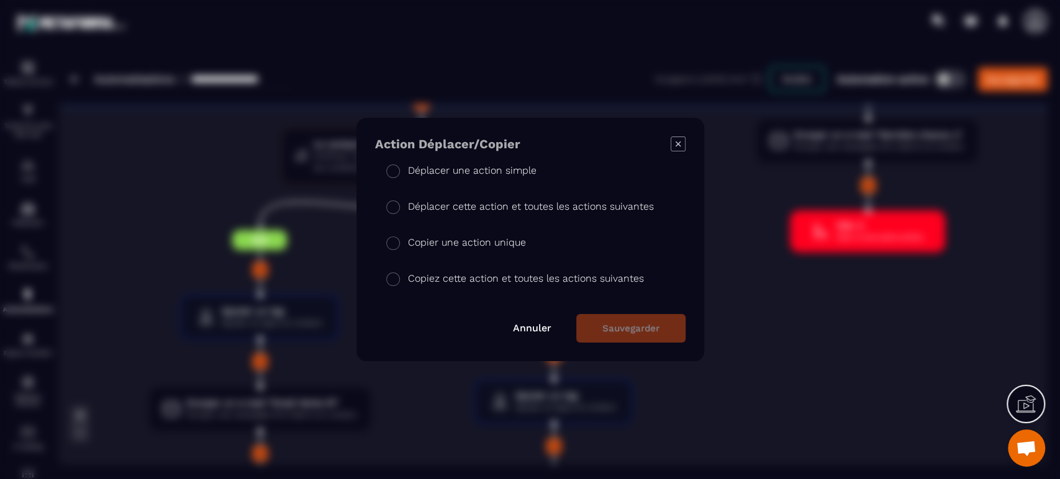
click at [454, 171] on p "Déplacer une action simple" at bounding box center [472, 170] width 128 height 15
click at [611, 336] on button "Sauvegarder" at bounding box center [630, 328] width 109 height 29
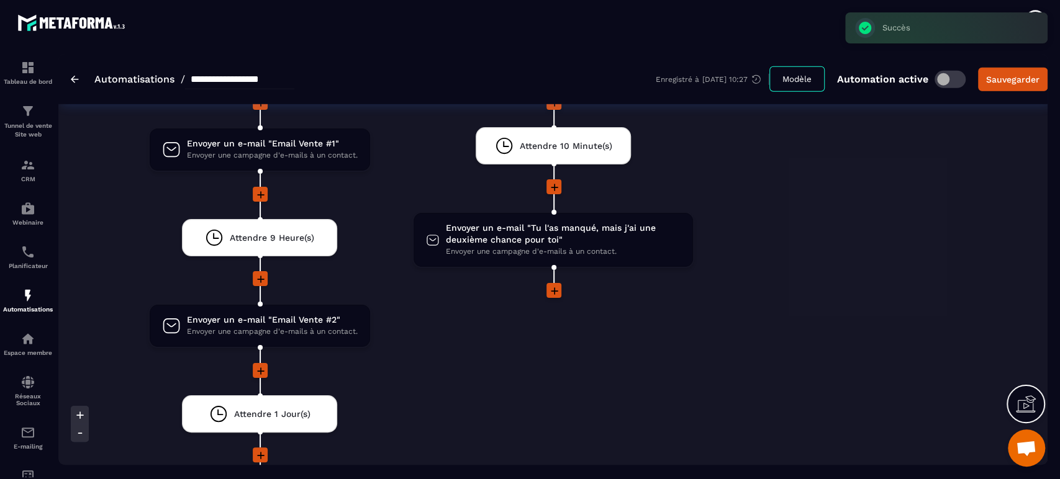
scroll to position [2510, 0]
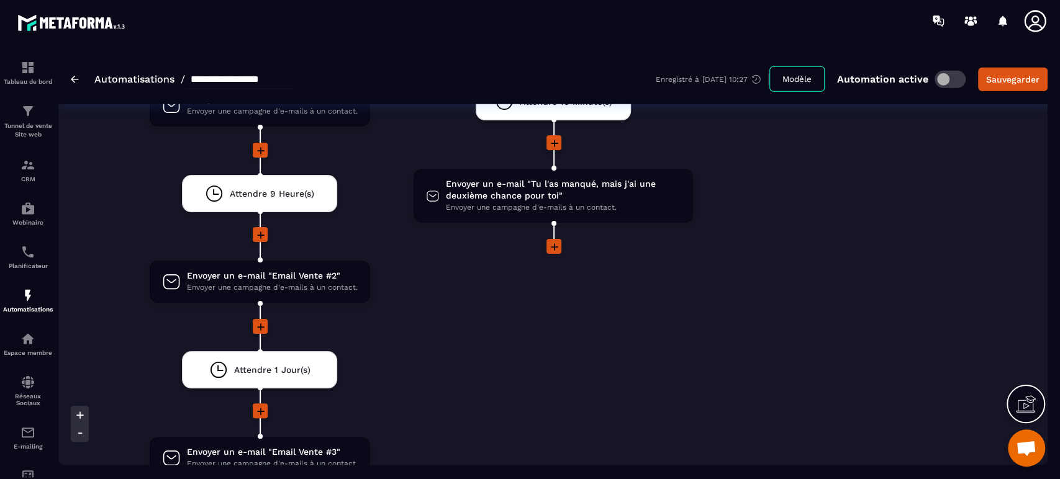
click at [554, 245] on icon at bounding box center [554, 247] width 12 height 12
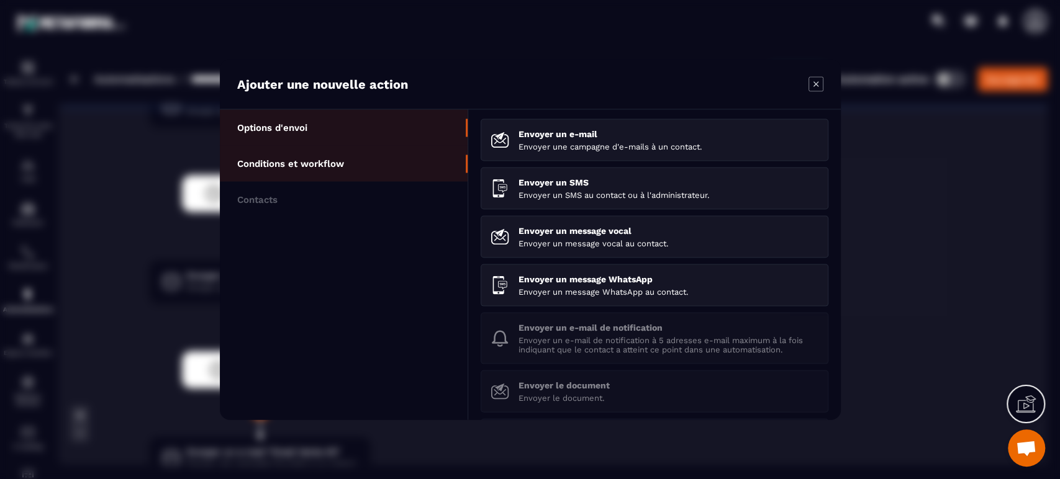
click at [370, 156] on li "Conditions et workflow" at bounding box center [344, 164] width 248 height 36
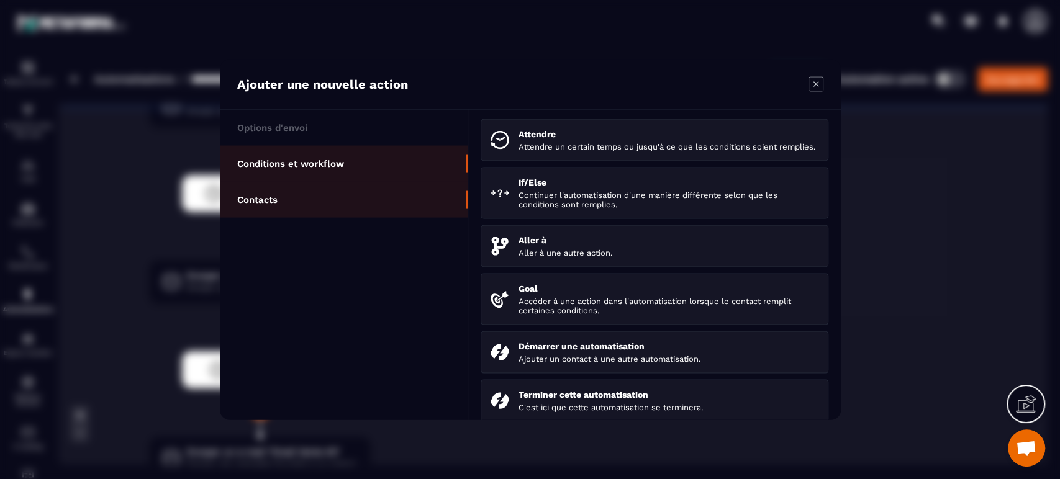
click at [341, 209] on li "Contacts" at bounding box center [344, 200] width 248 height 36
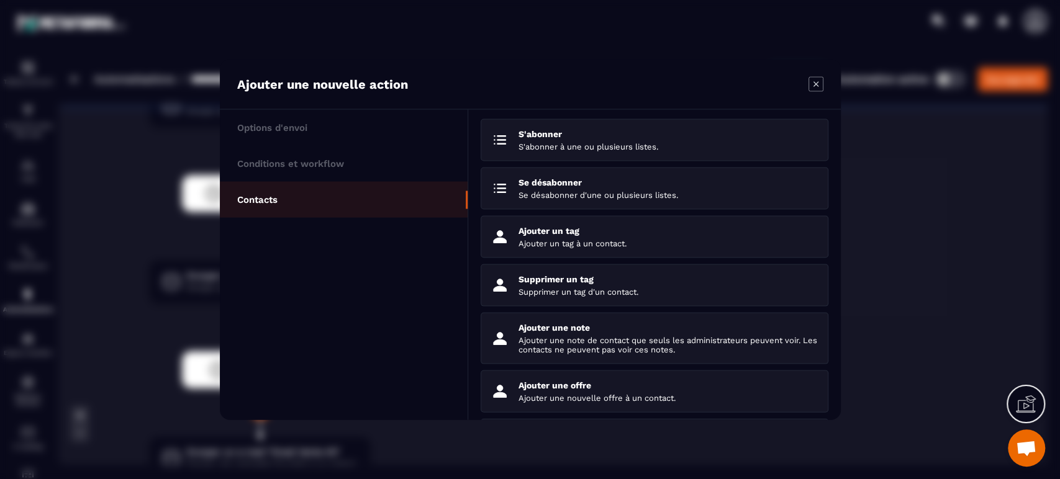
click at [814, 84] on icon "Modal window" at bounding box center [815, 84] width 15 height 15
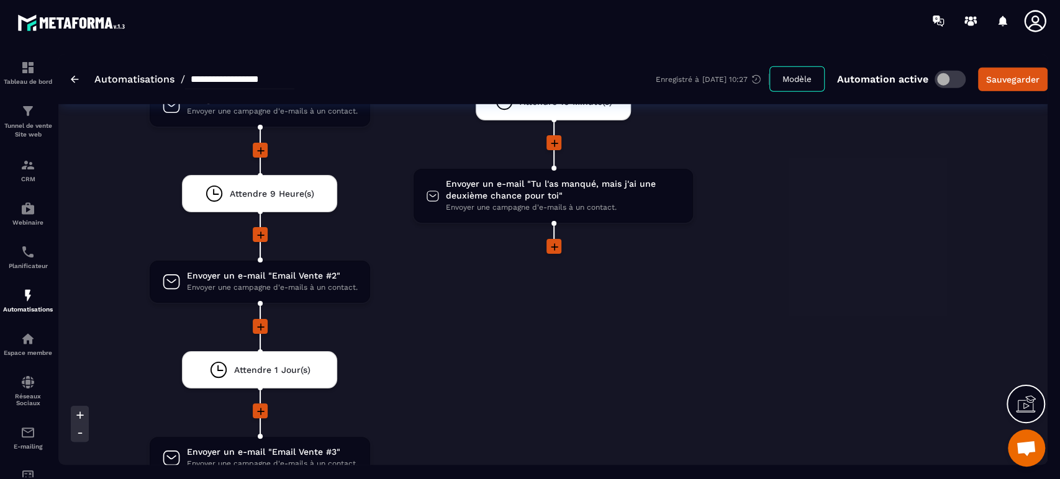
click at [772, 264] on div "Non Envoyer un message vocal Envoyer un message vocal au contact. drag-arrow En…" at bounding box center [867, 482] width 264 height 1646
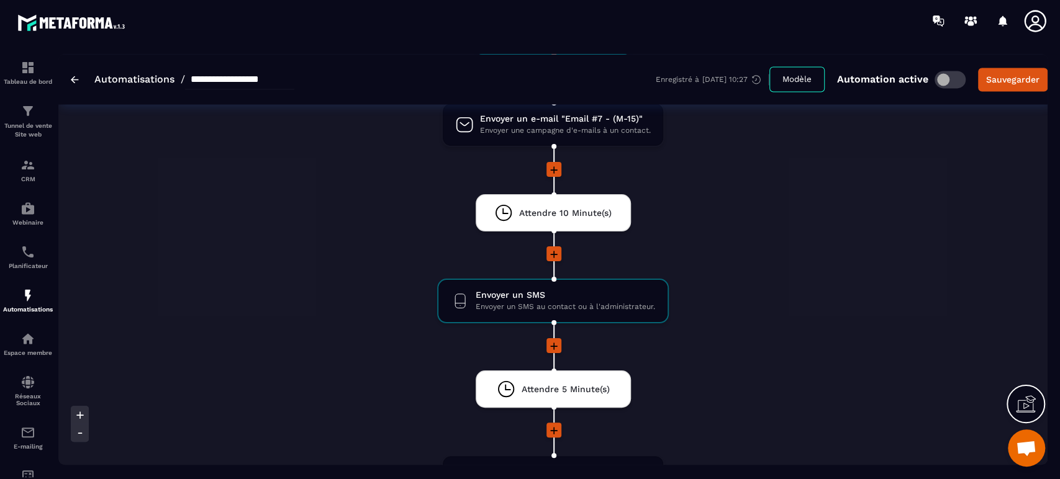
scroll to position [1324, 0]
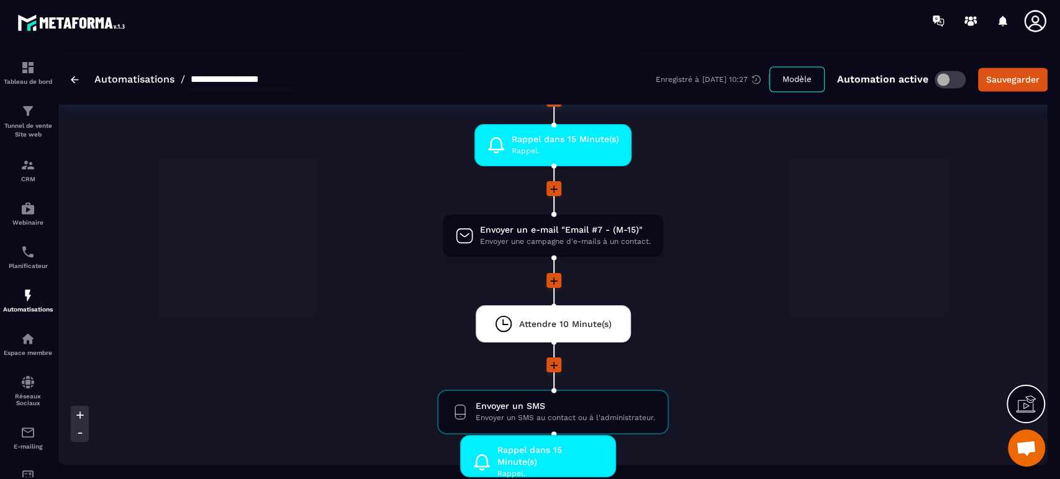
drag, startPoint x: 547, startPoint y: 149, endPoint x: 532, endPoint y: 461, distance: 312.6
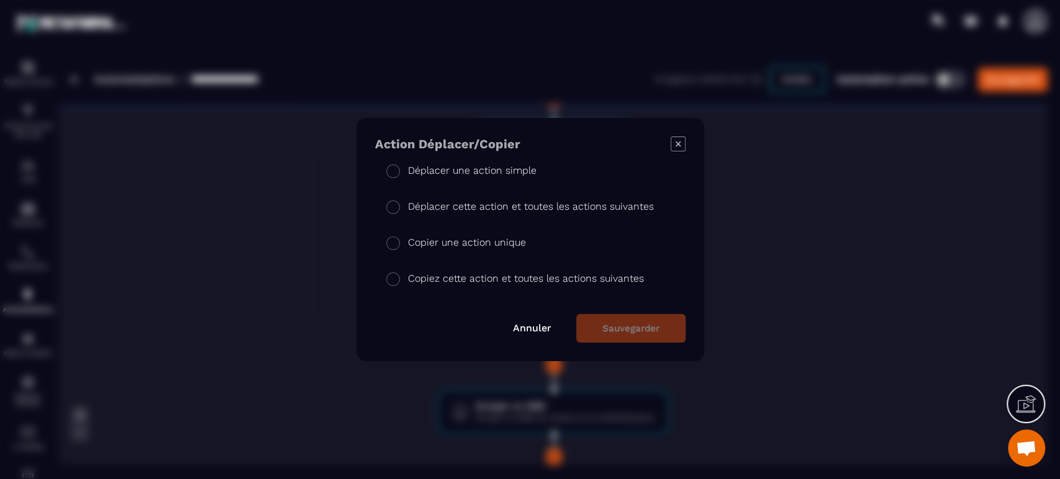
click at [472, 247] on p "Copier une action unique" at bounding box center [467, 242] width 118 height 15
click at [636, 329] on button "Sauvegarder" at bounding box center [630, 328] width 109 height 29
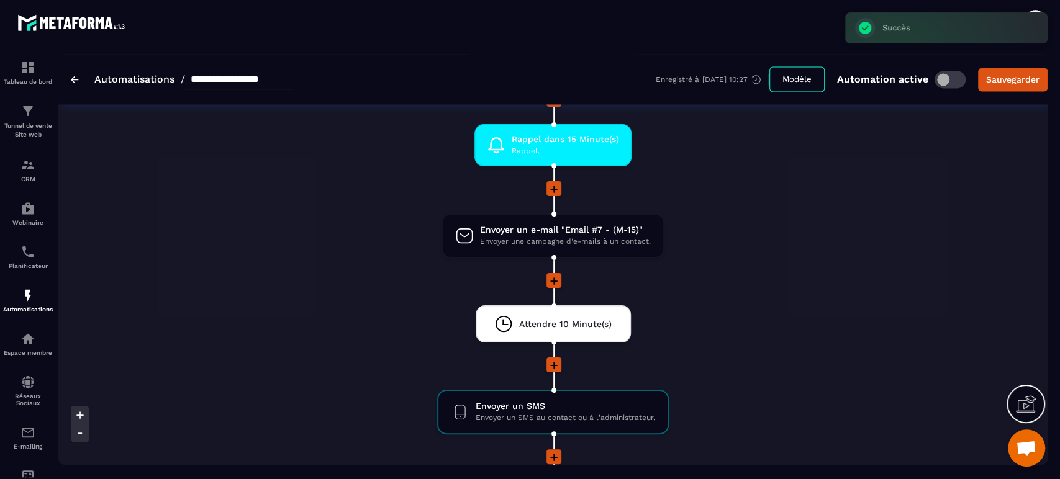
click at [822, 330] on li "Attendre 10 Minute(s) drag-arrow" at bounding box center [553, 331] width 892 height 52
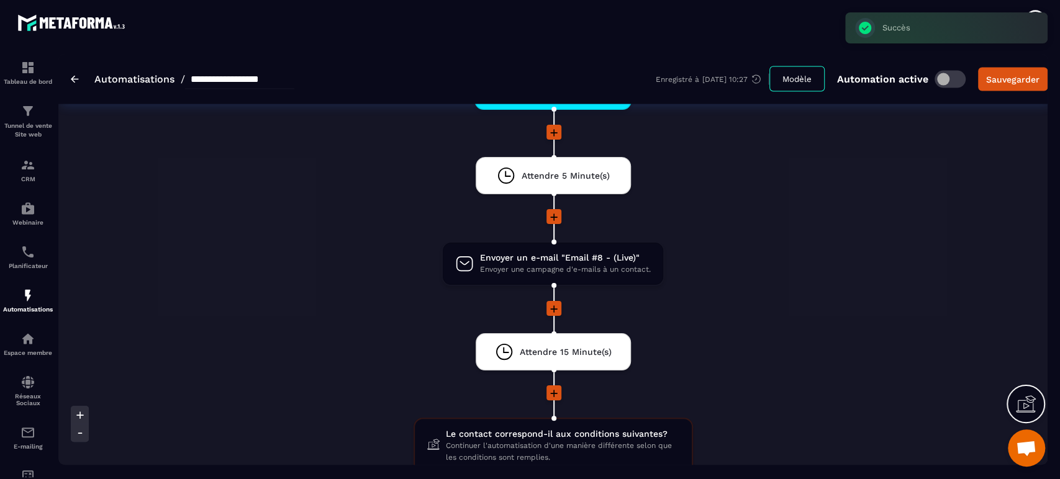
scroll to position [1710, 0]
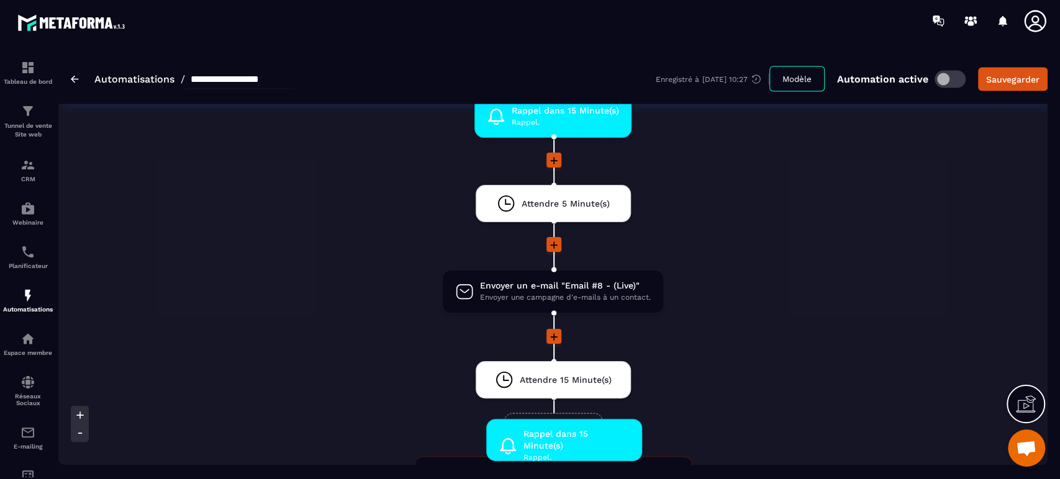
drag, startPoint x: 520, startPoint y: 109, endPoint x: 531, endPoint y: 423, distance: 314.9
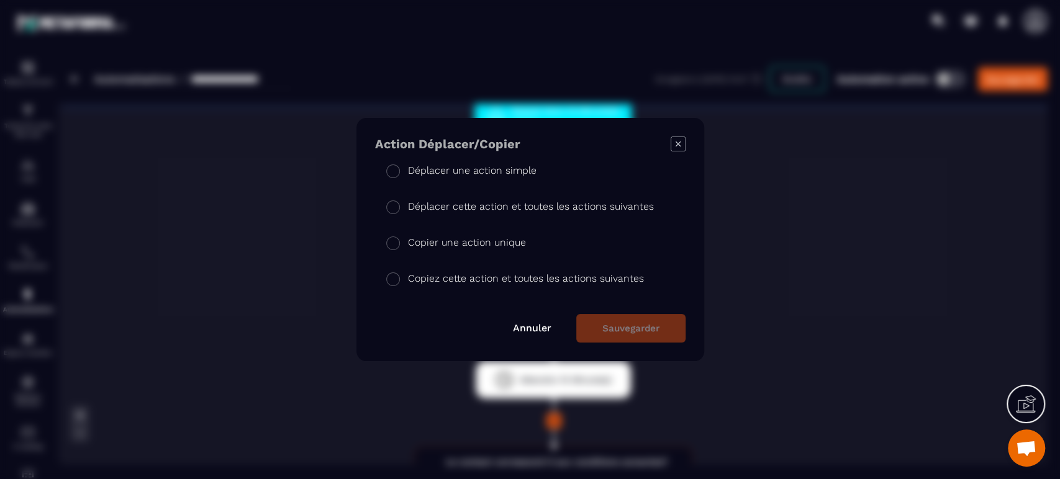
click at [489, 183] on li "Déplacer une action simple" at bounding box center [530, 169] width 310 height 36
click at [639, 331] on button "Sauvegarder" at bounding box center [630, 328] width 109 height 29
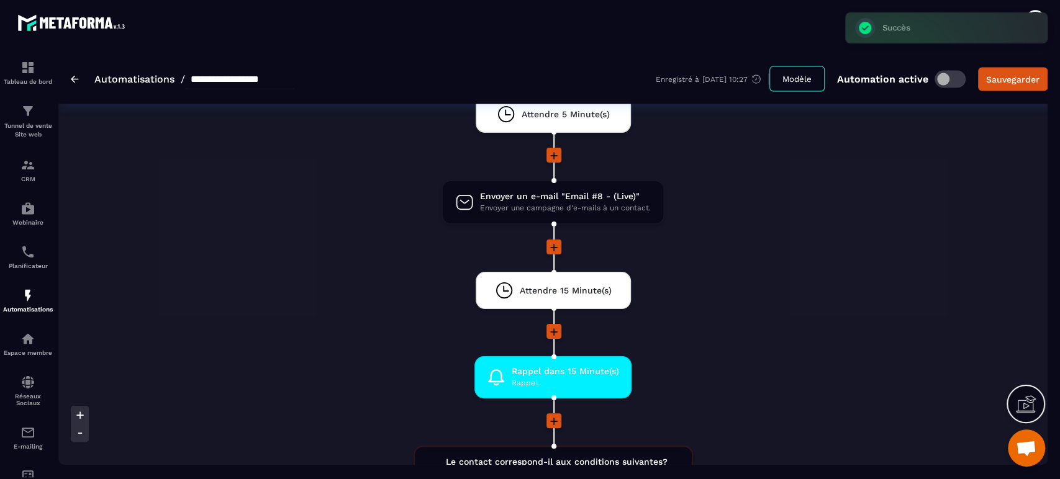
click at [771, 358] on li "Rappel dans 15 Minute(s) [PERSON_NAME]. drag-arrow" at bounding box center [553, 384] width 892 height 57
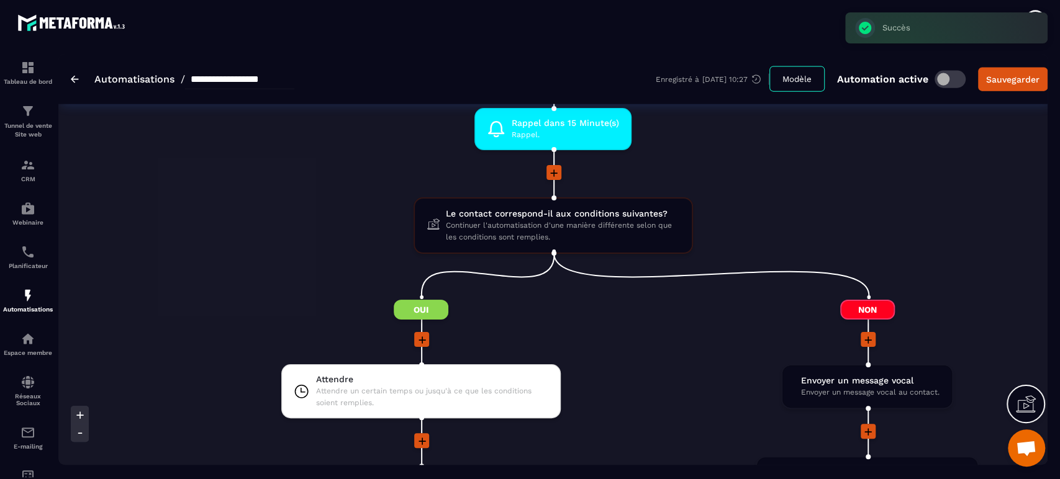
scroll to position [1931, 0]
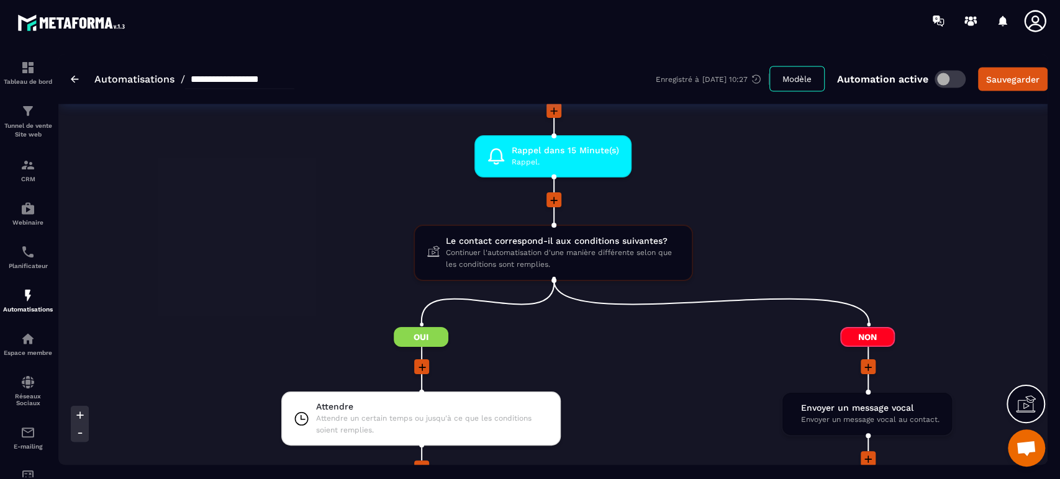
click at [773, 220] on li at bounding box center [553, 208] width 892 height 32
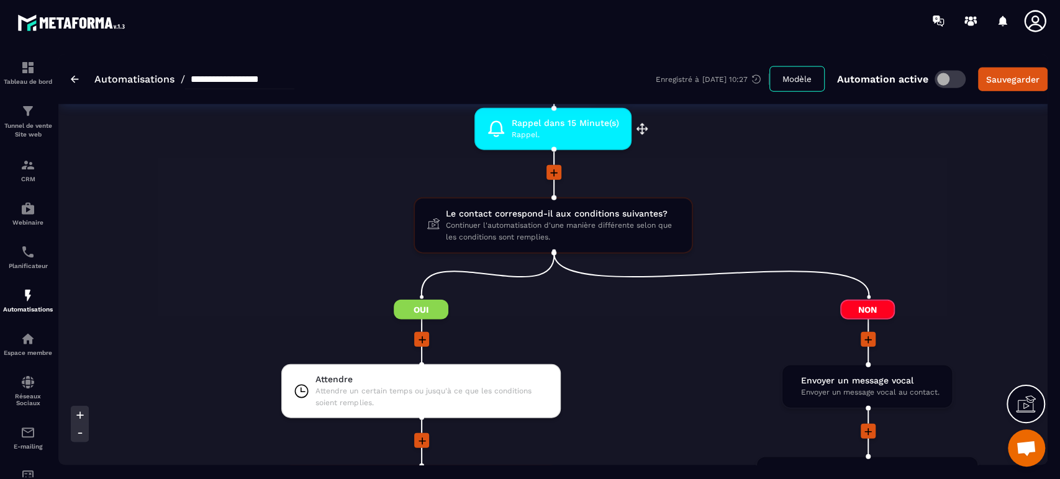
click at [508, 123] on div "Rappel dans 15 Minute(s) [PERSON_NAME]." at bounding box center [562, 129] width 114 height 24
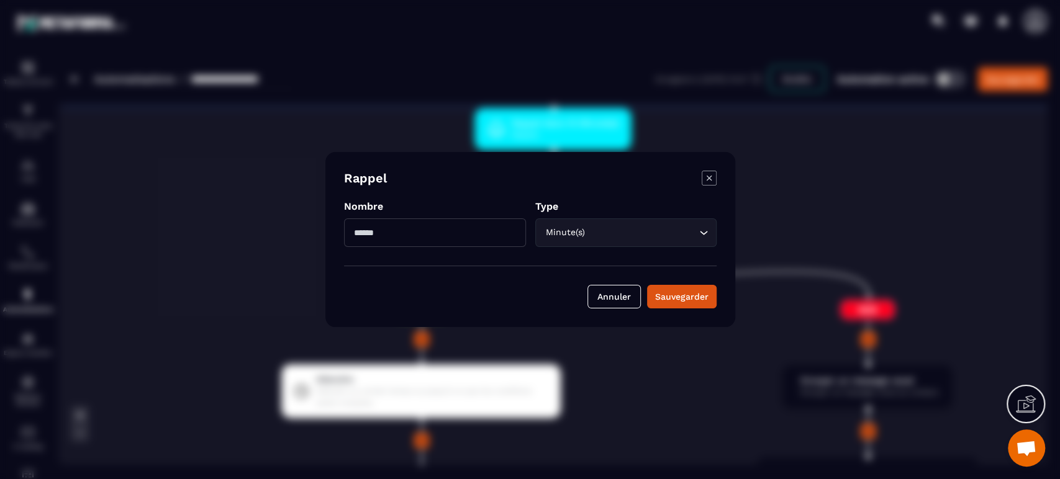
click at [709, 174] on icon "Modal window" at bounding box center [708, 178] width 15 height 15
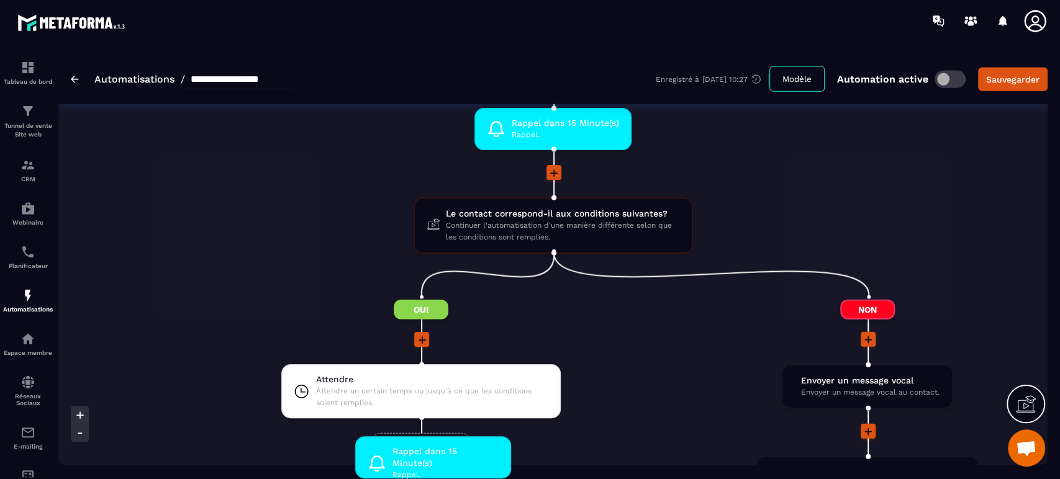
drag, startPoint x: 542, startPoint y: 130, endPoint x: 422, endPoint y: 450, distance: 341.4
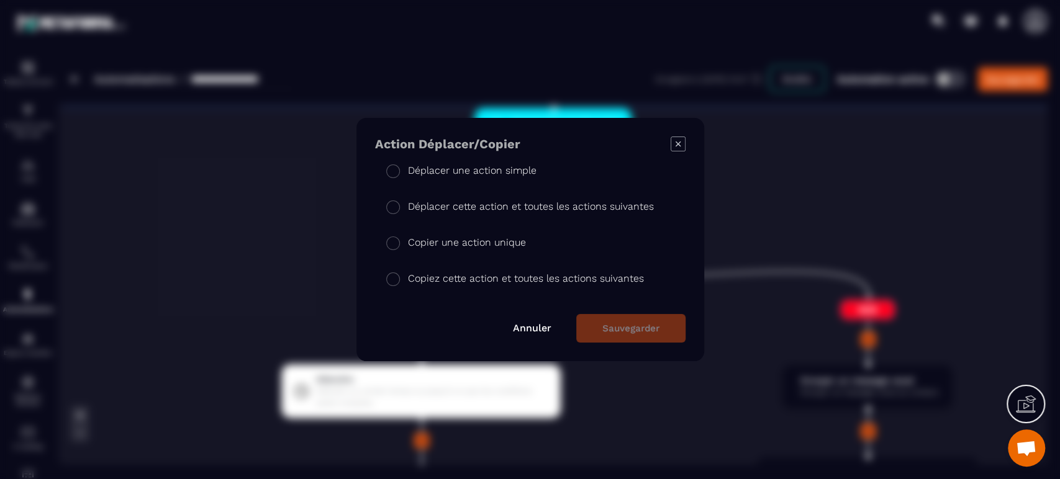
click at [452, 181] on li "Déplacer une action simple" at bounding box center [530, 169] width 310 height 36
click at [652, 340] on button "Sauvegarder" at bounding box center [630, 328] width 109 height 29
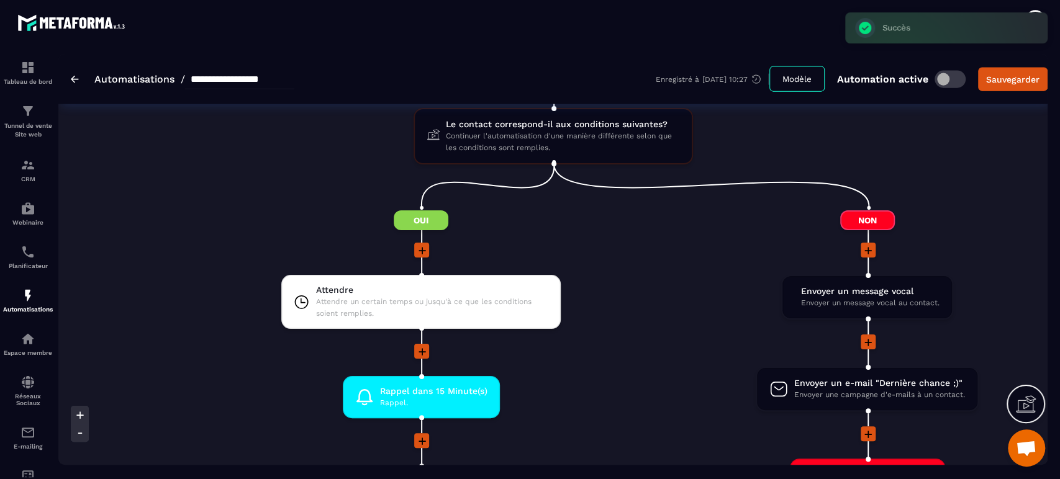
click at [656, 369] on li at bounding box center [420, 360] width 587 height 32
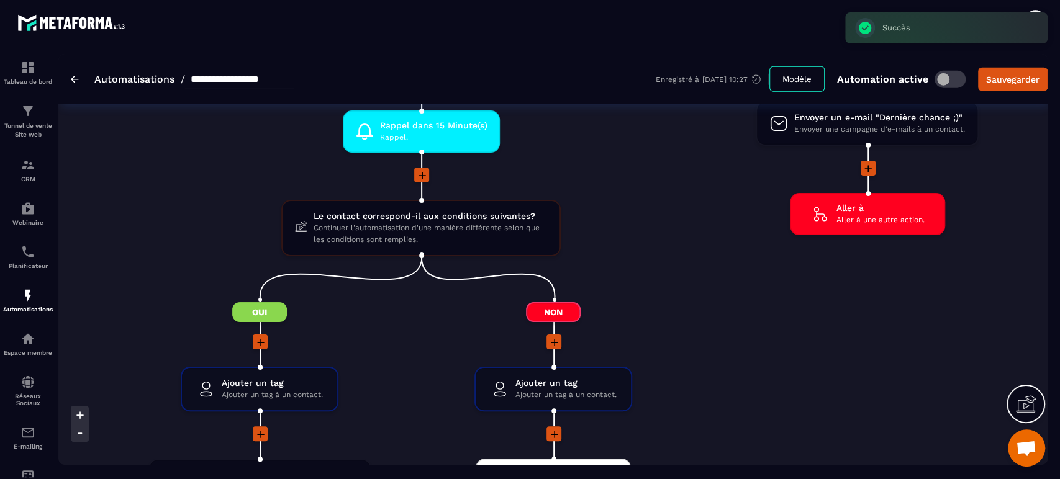
scroll to position [2207, 0]
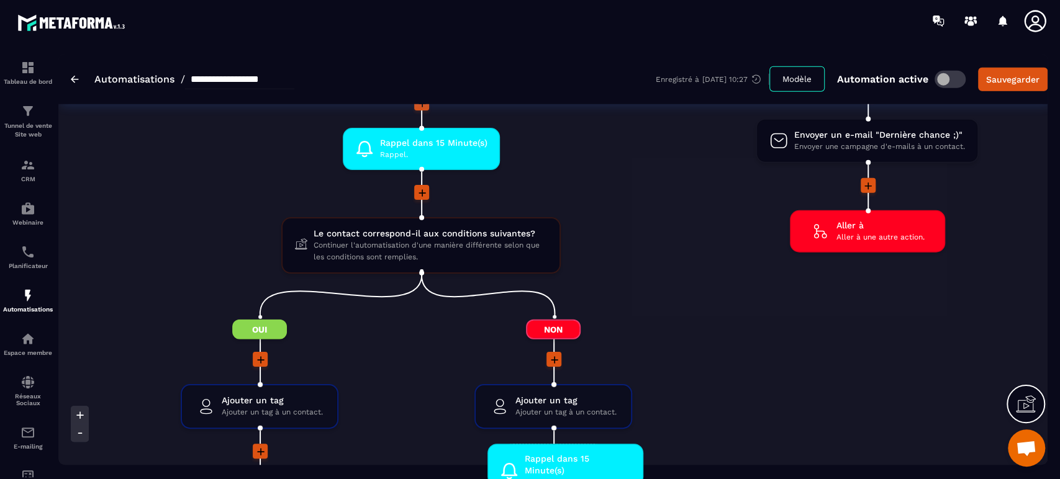
drag, startPoint x: 409, startPoint y: 146, endPoint x: 554, endPoint y: 452, distance: 339.0
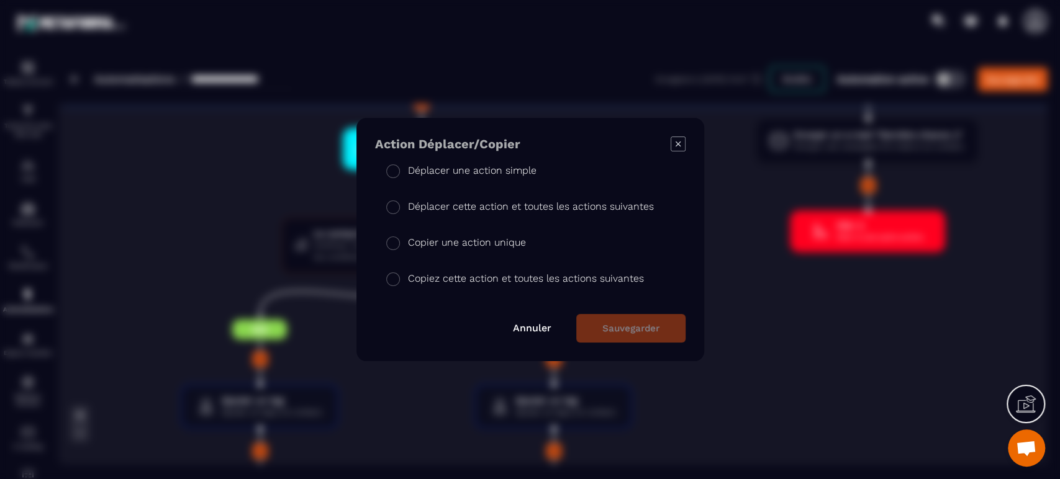
click at [482, 169] on p "Déplacer une action simple" at bounding box center [472, 170] width 128 height 15
click at [633, 331] on button "Sauvegarder" at bounding box center [630, 328] width 109 height 29
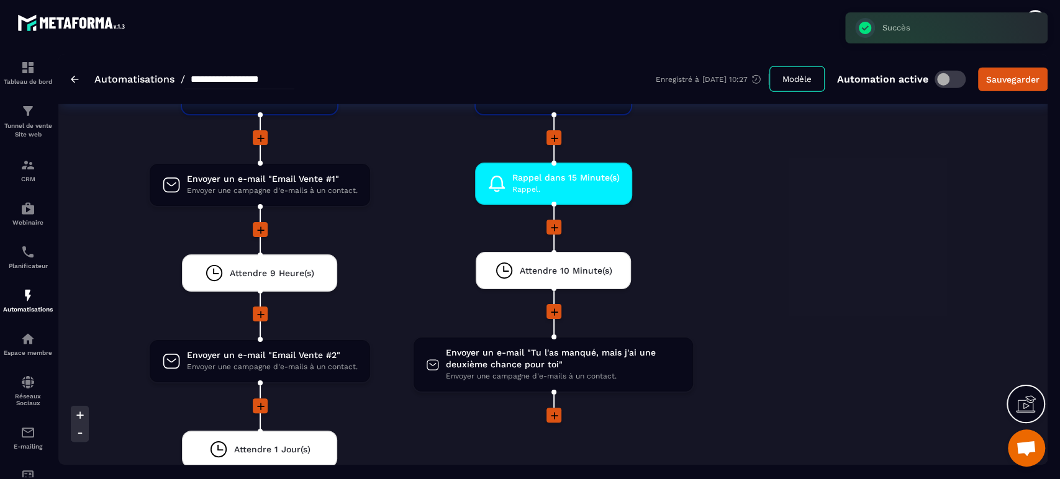
scroll to position [2428, 0]
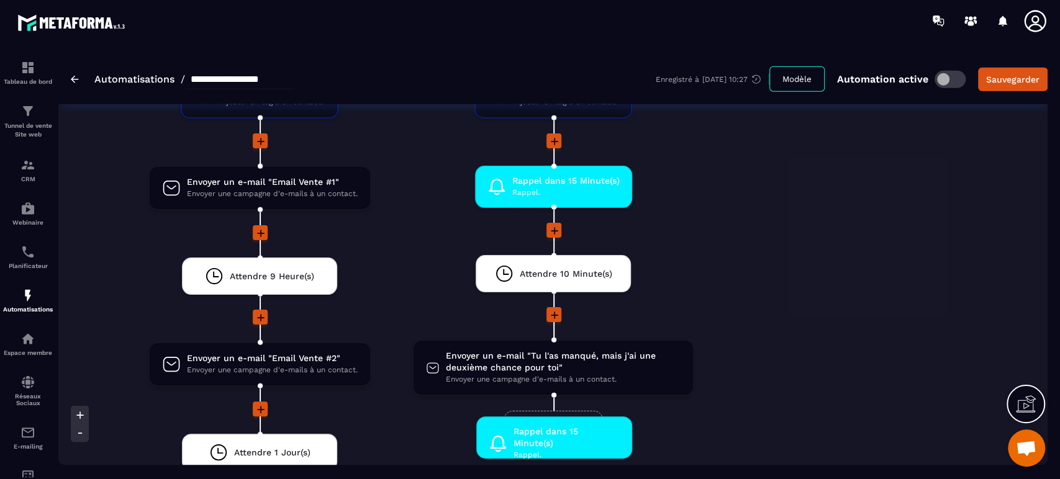
drag, startPoint x: 566, startPoint y: 181, endPoint x: 566, endPoint y: 423, distance: 242.1
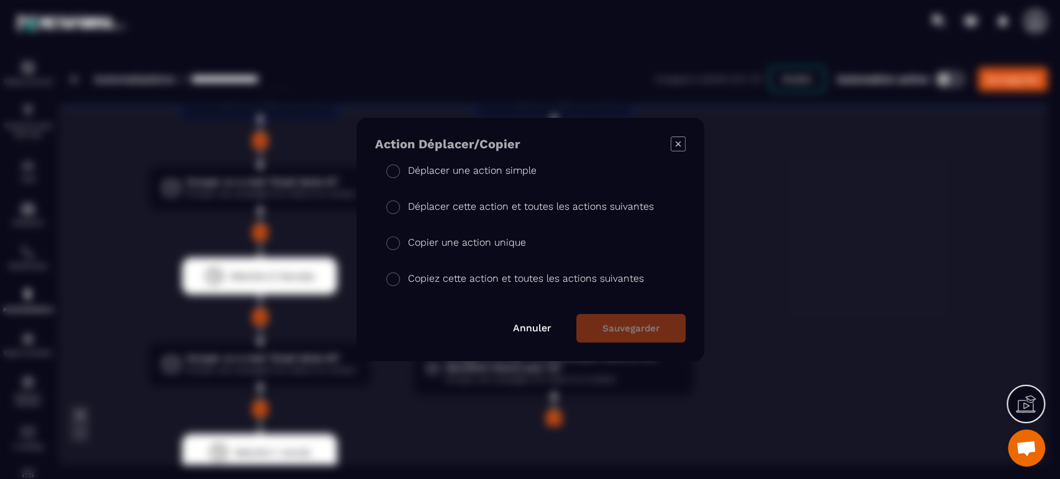
click at [471, 173] on p "Déplacer une action simple" at bounding box center [472, 170] width 128 height 15
click at [620, 336] on button "Sauvegarder" at bounding box center [630, 328] width 109 height 29
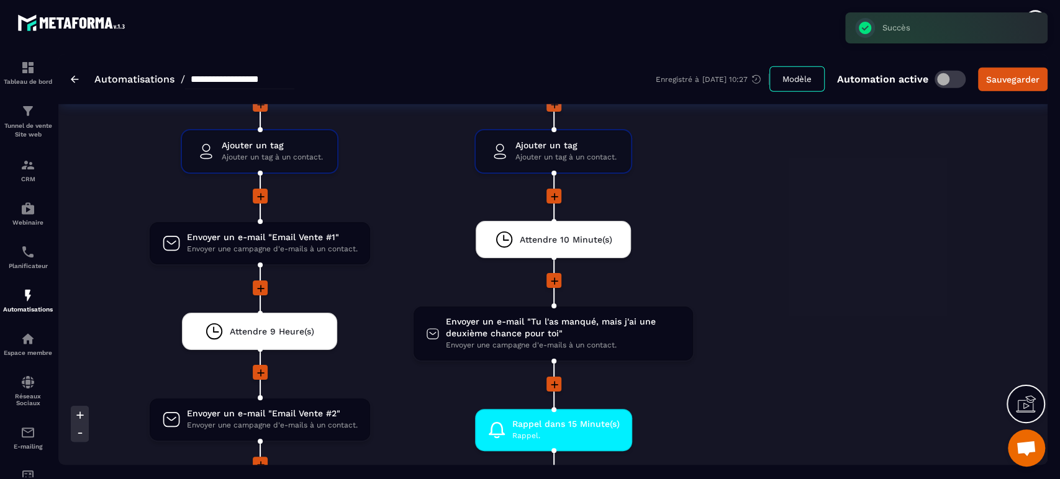
scroll to position [2344, 0]
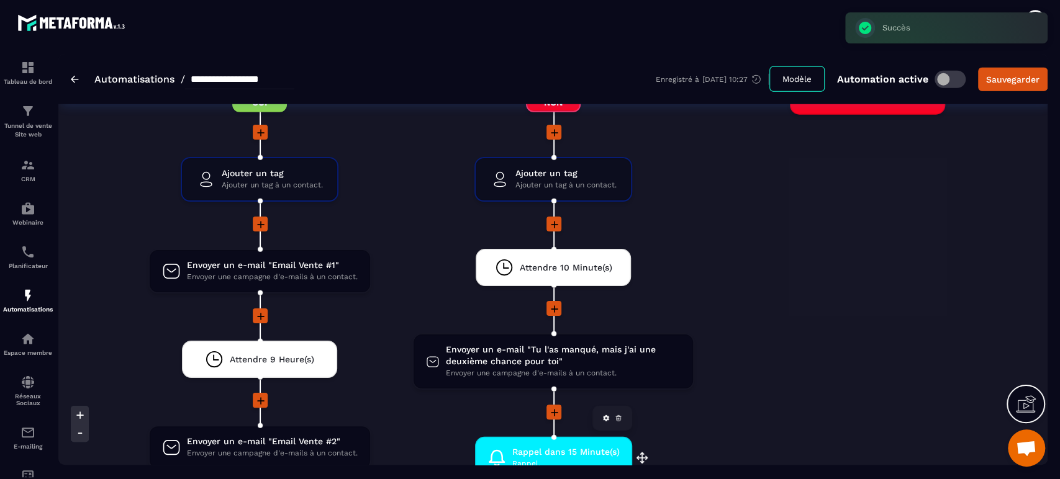
click at [513, 447] on span "Rappel dans 15 Minute(s)" at bounding box center [565, 452] width 107 height 12
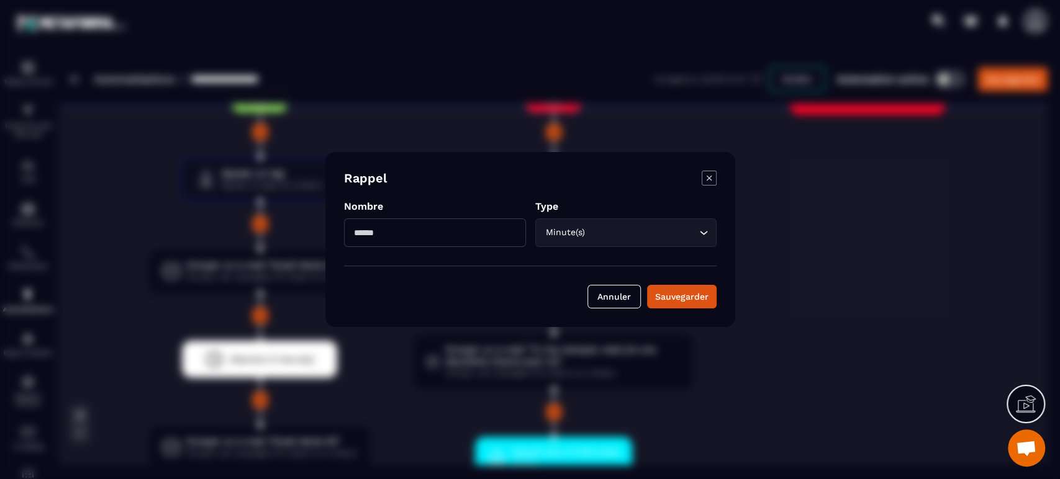
drag, startPoint x: 445, startPoint y: 233, endPoint x: 333, endPoint y: 241, distance: 112.6
click at [333, 241] on div "Rappel Nombre ** Type Minute(s) Loading... Annuler Sauvegarder" at bounding box center [530, 239] width 410 height 175
type input "**"
click at [655, 238] on input "Search for option" at bounding box center [641, 233] width 109 height 14
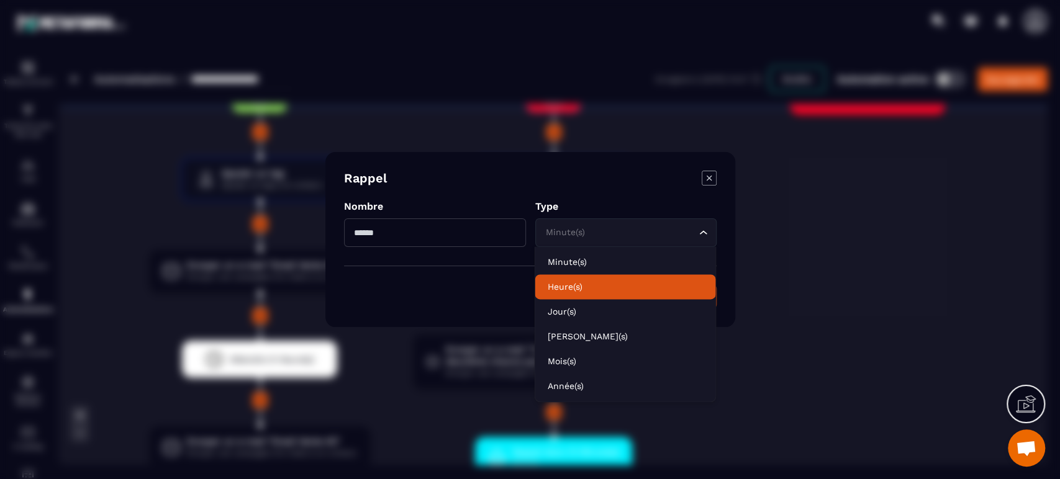
click at [567, 292] on p "Heure(s)" at bounding box center [625, 287] width 156 height 12
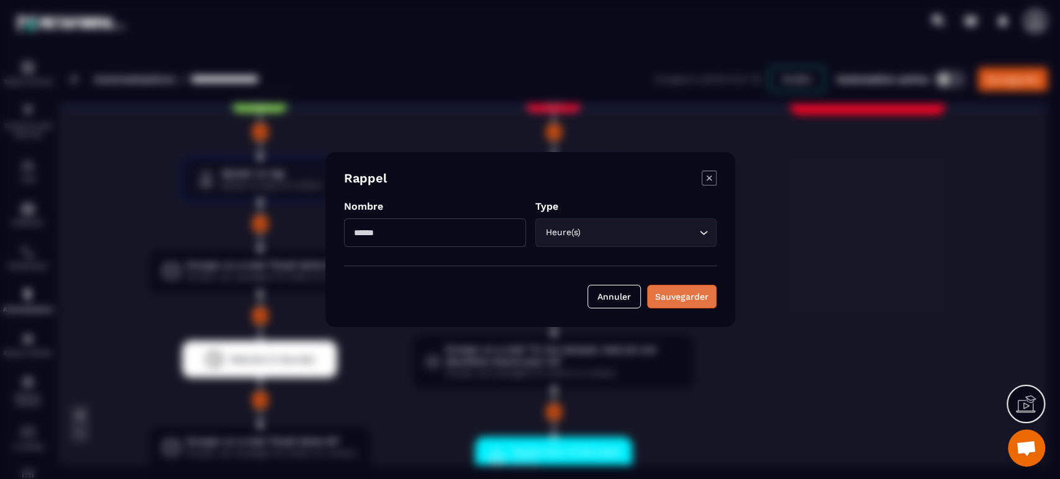
click at [698, 295] on div "Sauvegarder" at bounding box center [681, 296] width 53 height 12
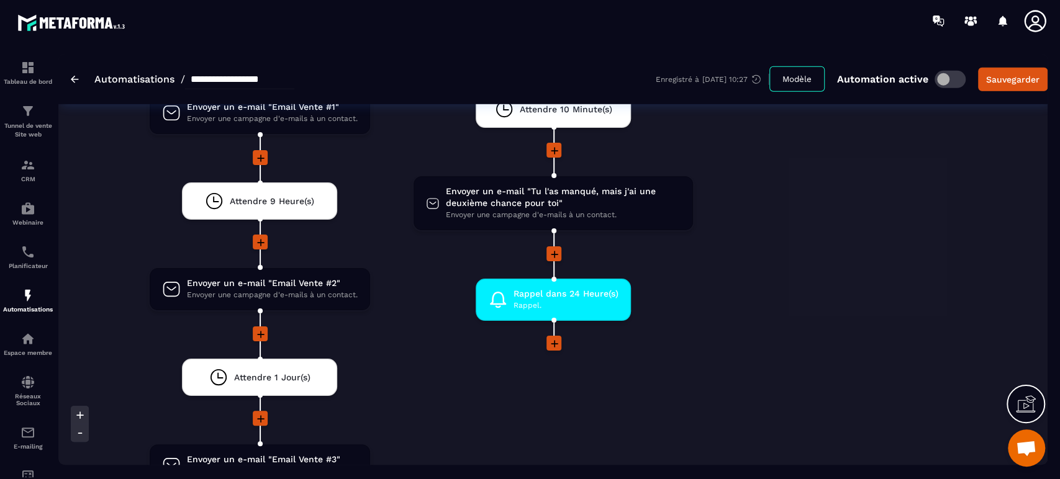
scroll to position [2537, 0]
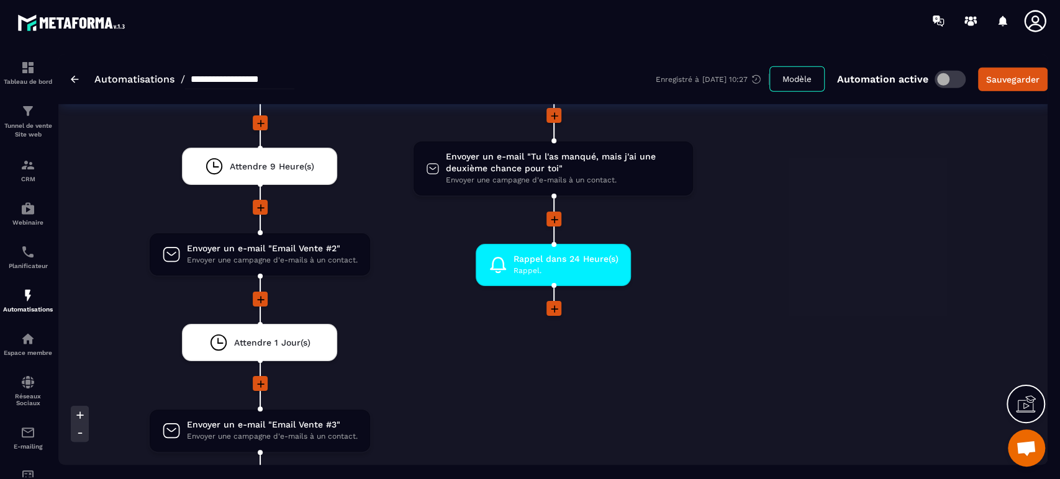
click at [551, 311] on icon at bounding box center [554, 309] width 12 height 12
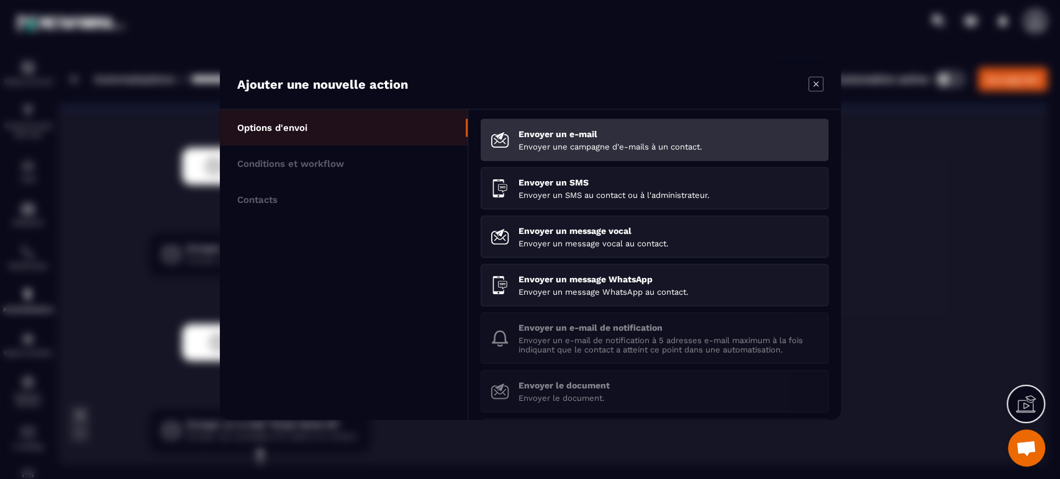
click at [523, 137] on p "Envoyer un e-mail" at bounding box center [668, 134] width 300 height 10
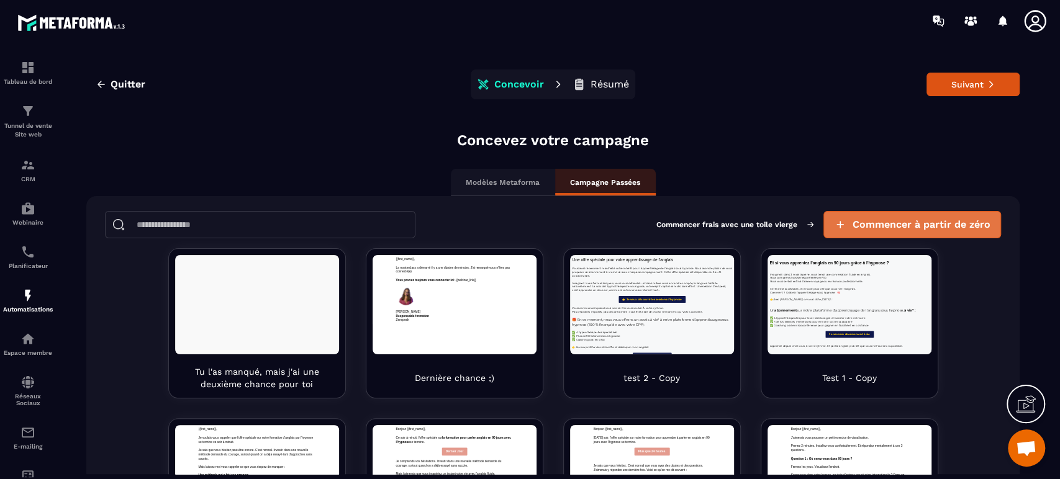
click at [909, 217] on button "Commencer à partir de zéro" at bounding box center [912, 224] width 178 height 27
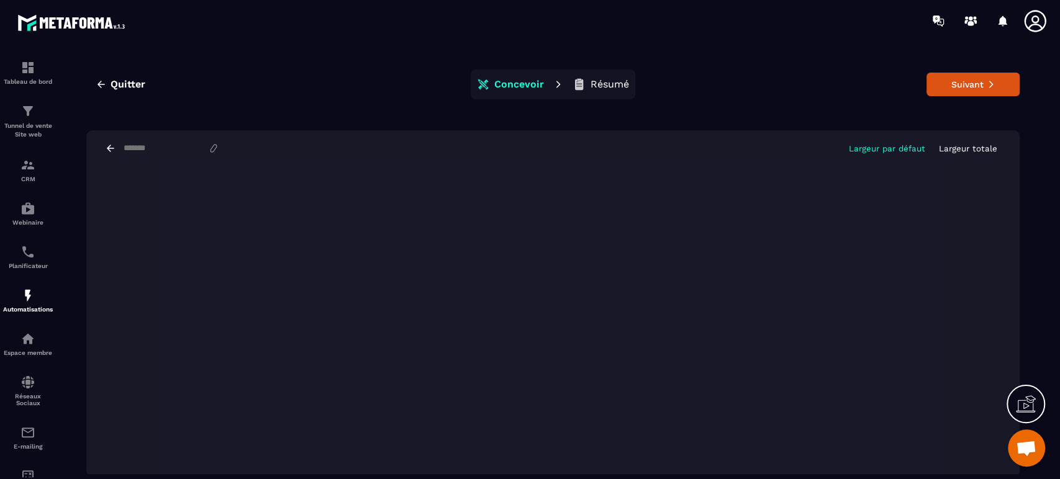
click at [150, 145] on input at bounding box center [165, 148] width 86 height 10
click at [186, 150] on input "**********" at bounding box center [171, 148] width 99 height 11
click at [216, 144] on input "**********" at bounding box center [171, 148] width 99 height 11
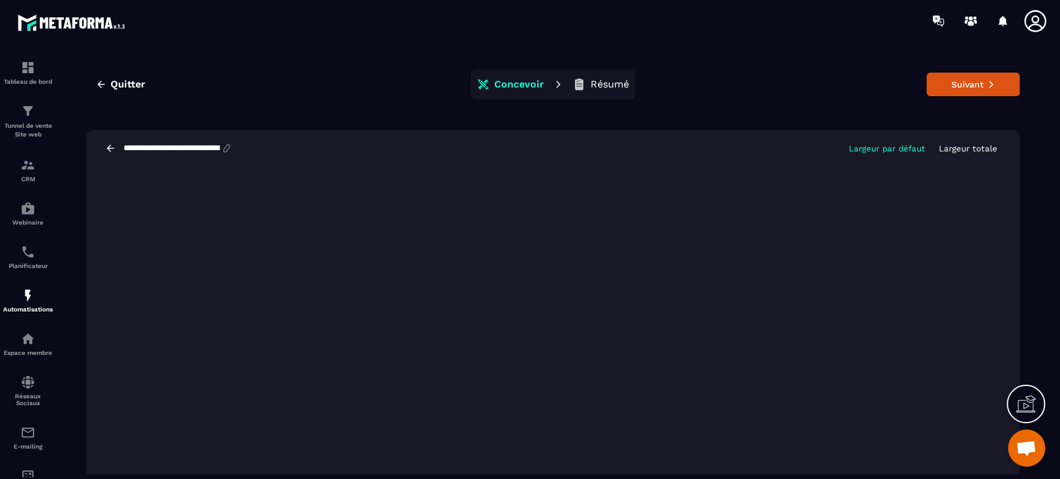
click at [218, 147] on input "**********" at bounding box center [171, 148] width 99 height 11
drag, startPoint x: 192, startPoint y: 145, endPoint x: 286, endPoint y: 139, distance: 93.9
click at [286, 139] on div "**********" at bounding box center [552, 148] width 933 height 36
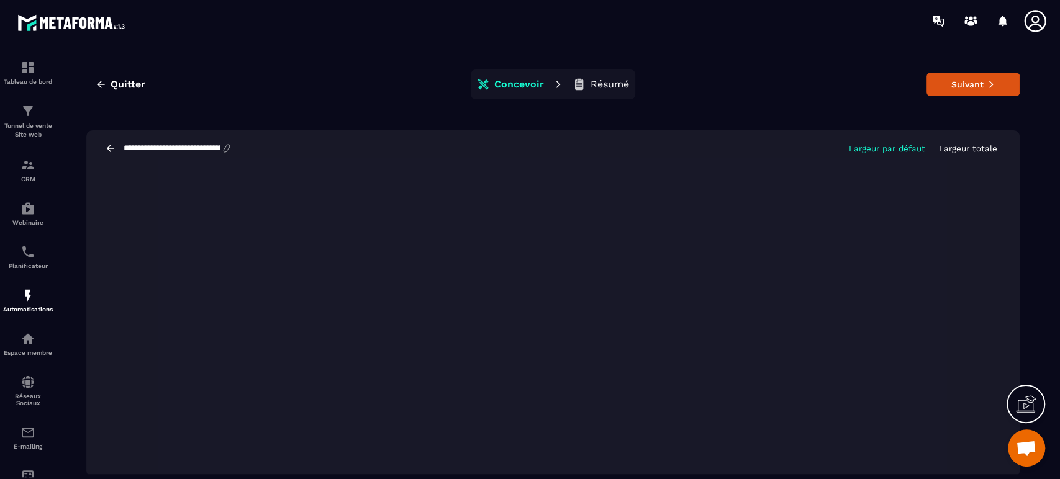
drag, startPoint x: 127, startPoint y: 145, endPoint x: 163, endPoint y: 141, distance: 36.9
click at [163, 141] on div "**********" at bounding box center [552, 148] width 933 height 36
click at [205, 147] on input "**********" at bounding box center [171, 148] width 99 height 11
click at [217, 149] on input "**********" at bounding box center [171, 148] width 99 height 11
type input "**********"
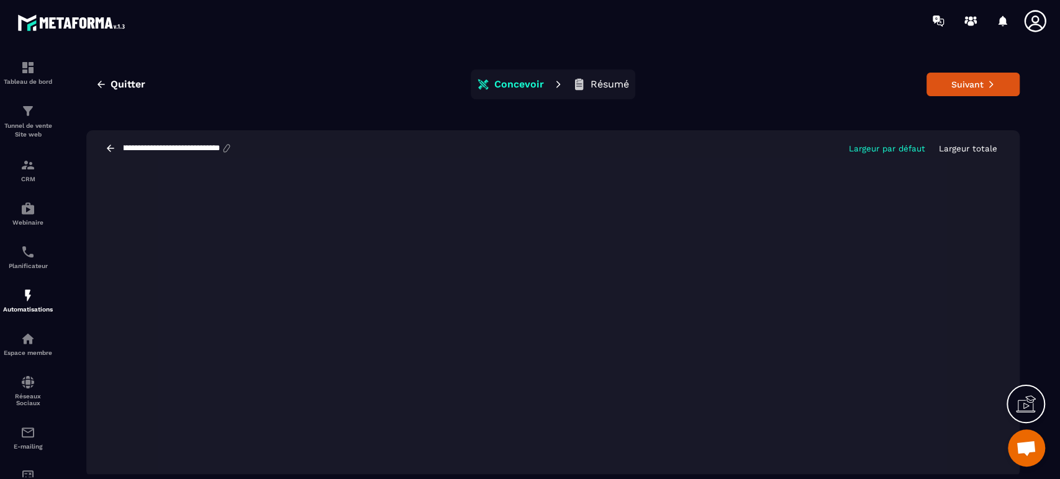
scroll to position [0, 223]
drag, startPoint x: 164, startPoint y: 149, endPoint x: 198, endPoint y: 146, distance: 33.7
click at [198, 146] on input "**********" at bounding box center [171, 148] width 99 height 11
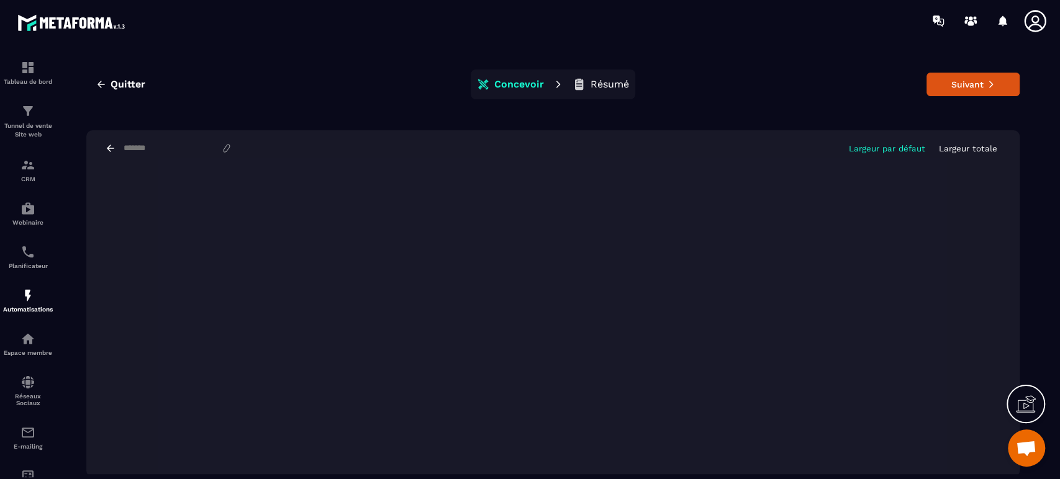
click at [177, 147] on input at bounding box center [171, 148] width 99 height 11
paste input "**********"
type input "**********"
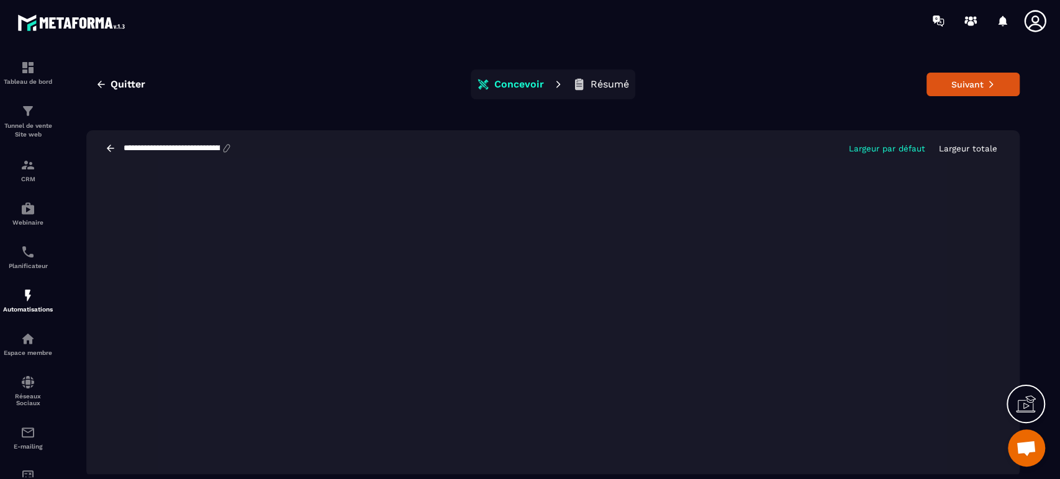
click at [179, 143] on input "**********" at bounding box center [171, 148] width 99 height 11
click at [963, 81] on button "Suivant" at bounding box center [972, 85] width 93 height 24
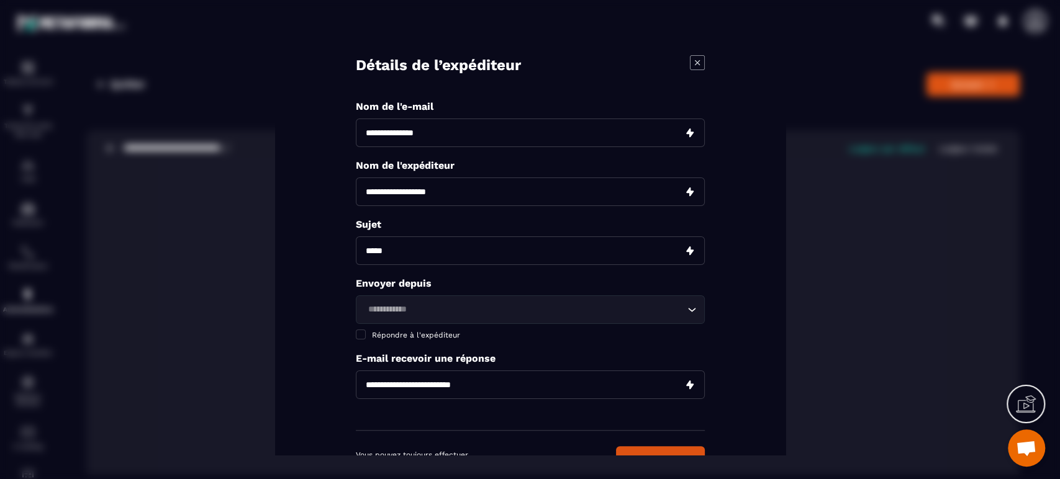
click at [538, 143] on input "Modal window" at bounding box center [530, 133] width 349 height 29
paste input "**********"
type input "**********"
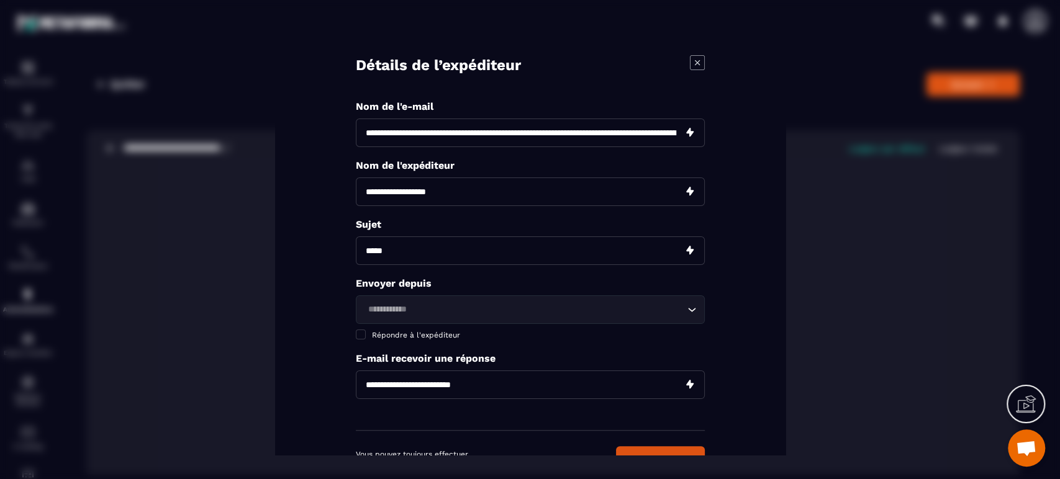
click at [457, 202] on input "Modal window" at bounding box center [530, 191] width 349 height 29
type input "**********"
click at [440, 239] on input "Modal window" at bounding box center [530, 250] width 349 height 29
paste input "**********"
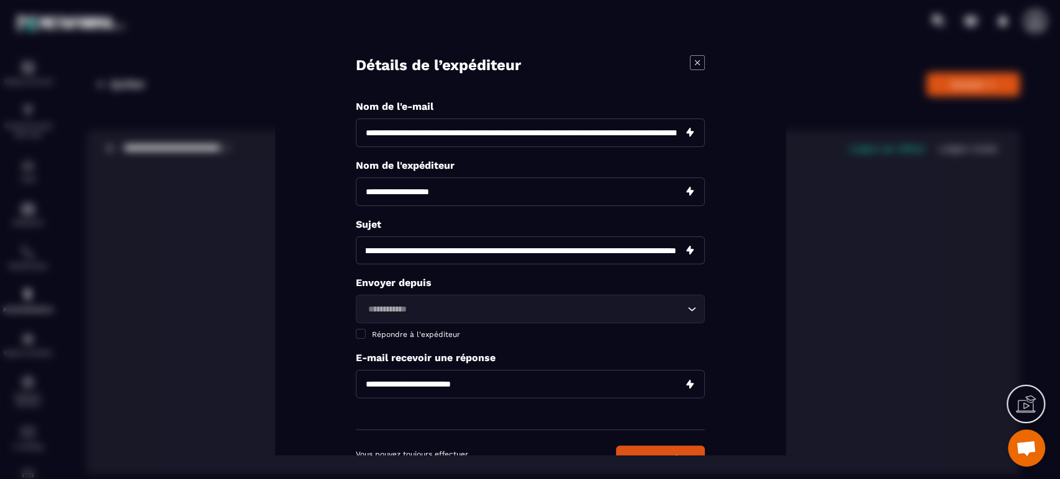
type input "**********"
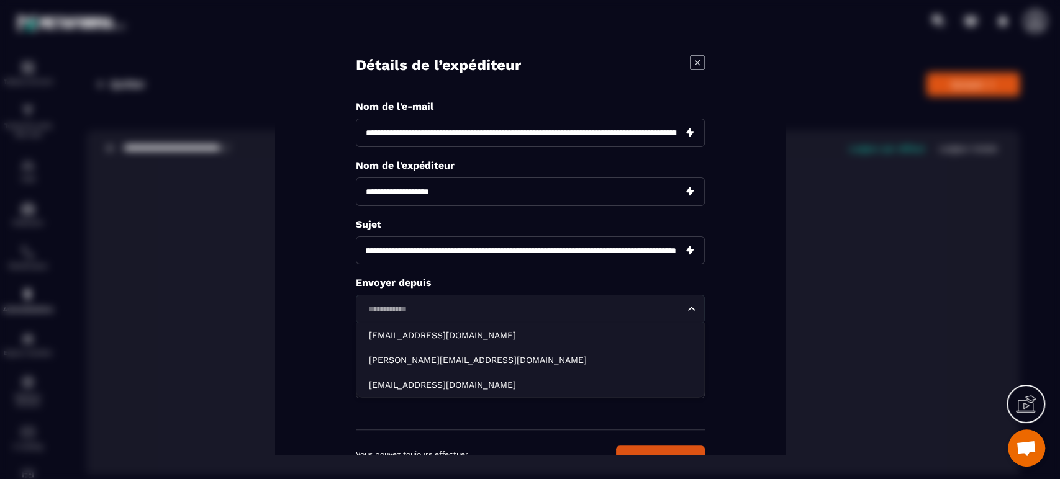
scroll to position [0, 0]
click at [392, 311] on input "Search for option" at bounding box center [524, 309] width 320 height 14
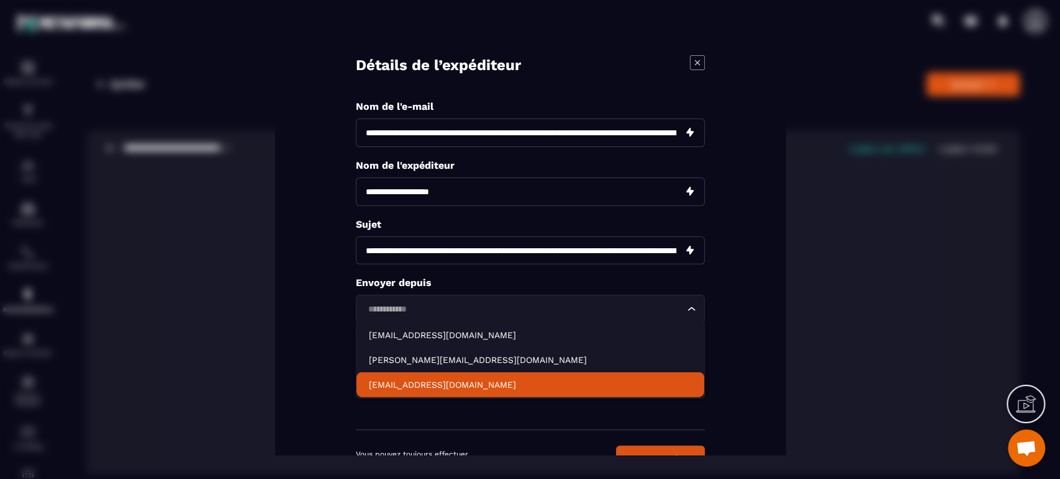
click at [385, 392] on li "[EMAIL_ADDRESS][DOMAIN_NAME]" at bounding box center [530, 384] width 348 height 25
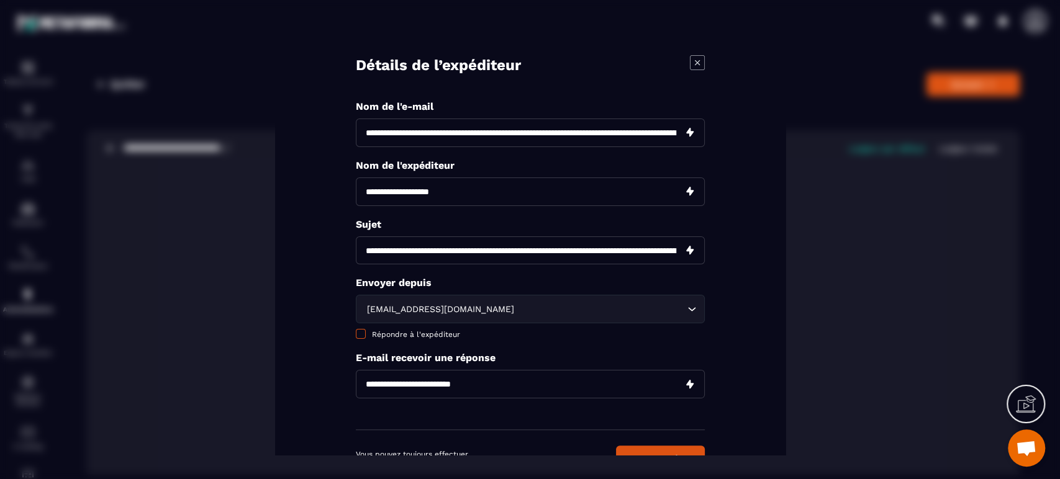
click at [361, 335] on span "Modal window" at bounding box center [361, 334] width 10 height 10
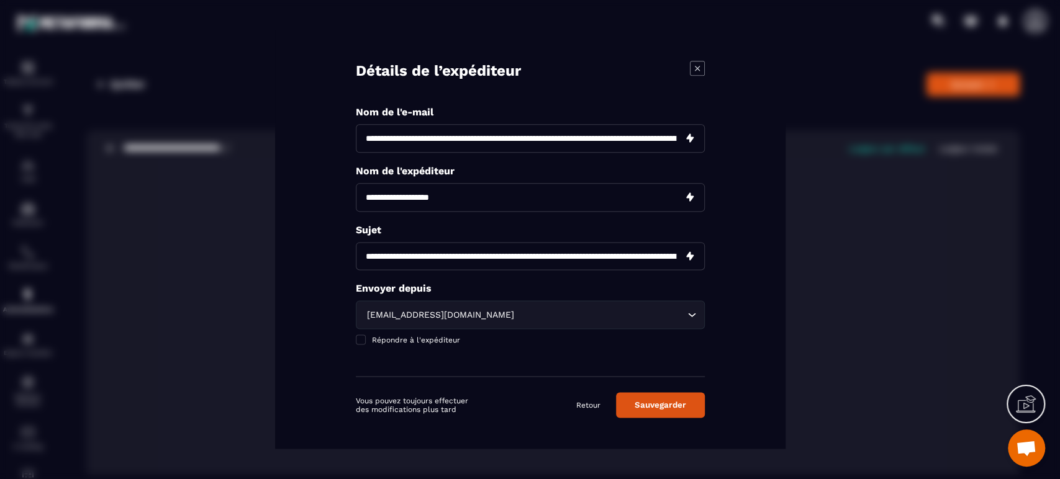
click at [670, 408] on button "Sauvegarder" at bounding box center [660, 405] width 89 height 25
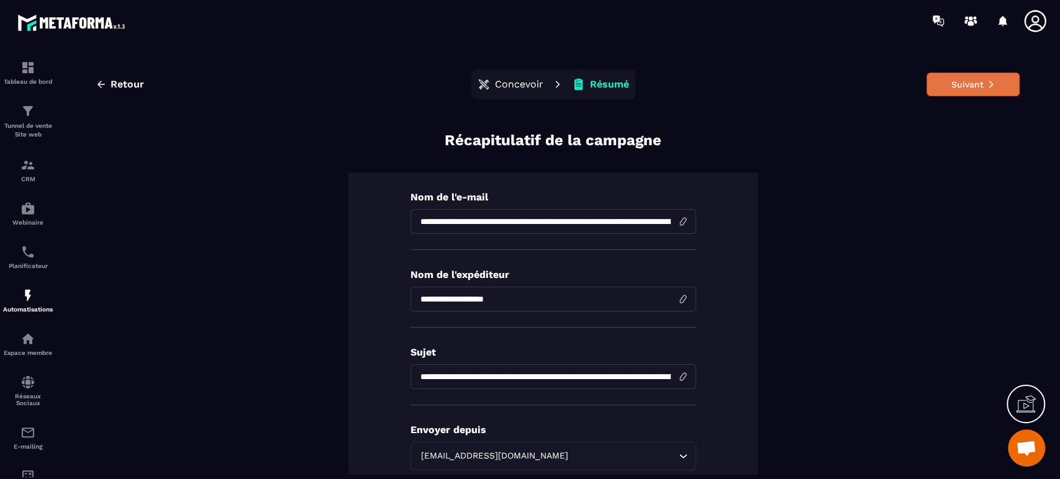
click at [936, 74] on button "Suivant" at bounding box center [972, 85] width 93 height 24
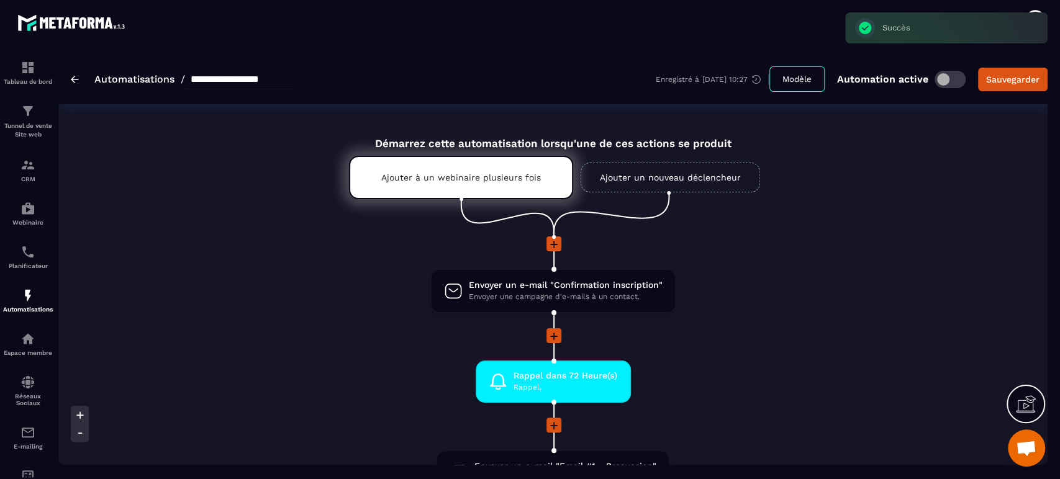
click at [731, 331] on div at bounding box center [553, 336] width 892 height 17
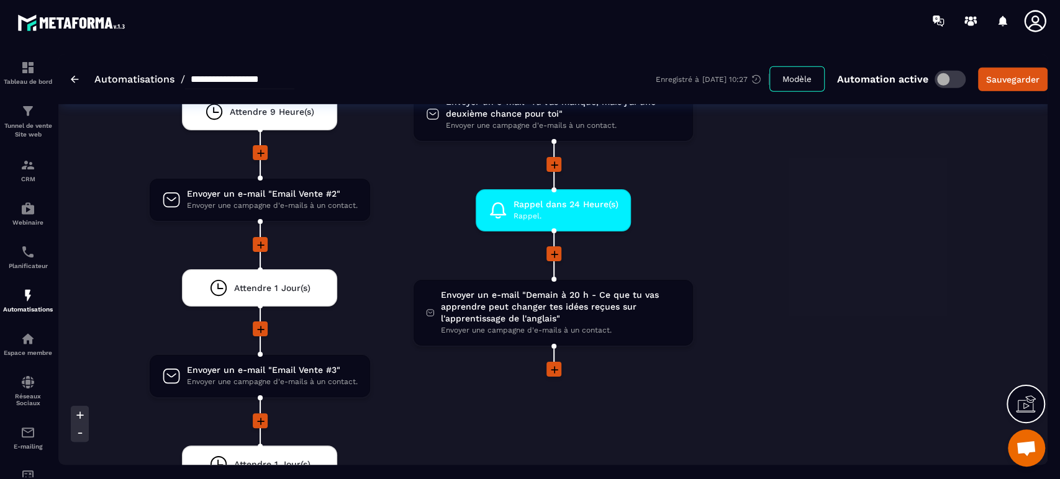
scroll to position [2593, 0]
click at [551, 365] on icon at bounding box center [554, 369] width 12 height 12
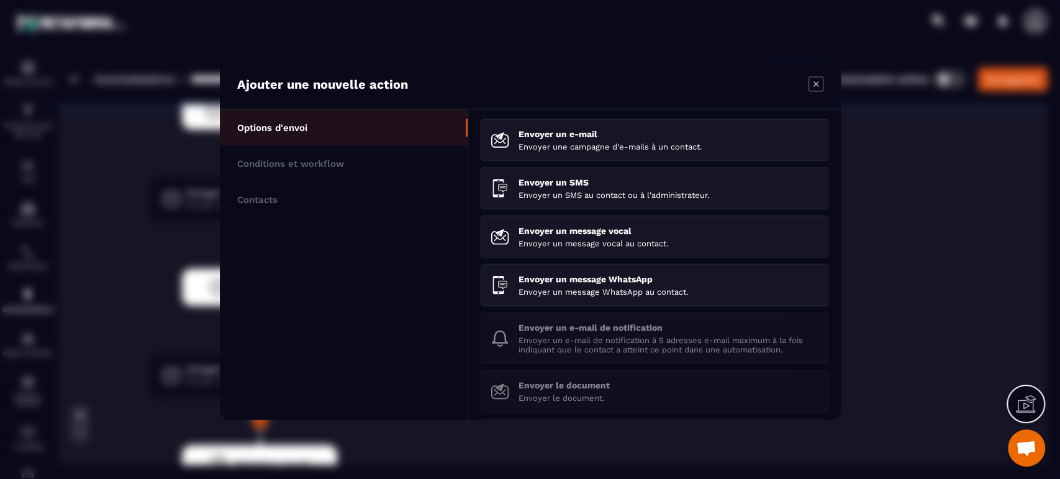
click at [814, 88] on icon "Modal window" at bounding box center [815, 84] width 15 height 15
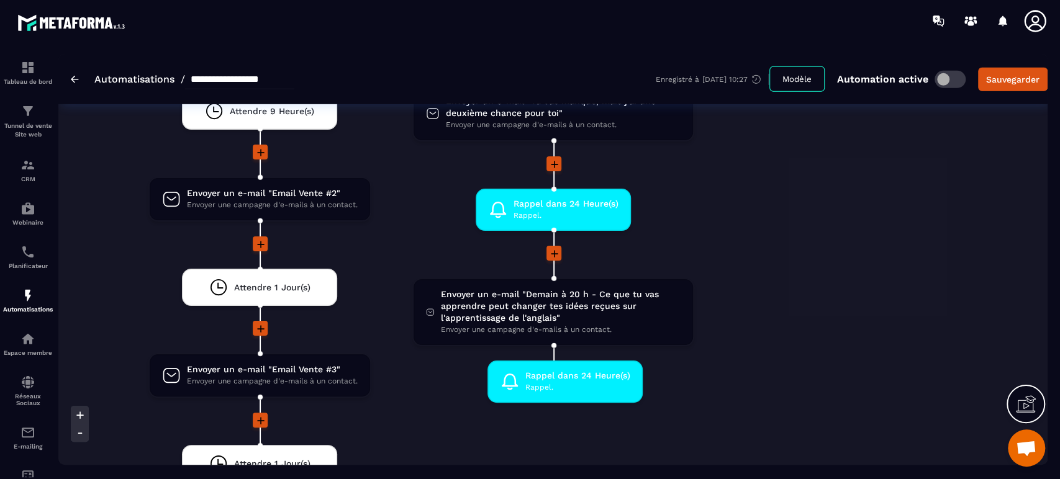
drag, startPoint x: 538, startPoint y: 202, endPoint x: 549, endPoint y: 366, distance: 164.2
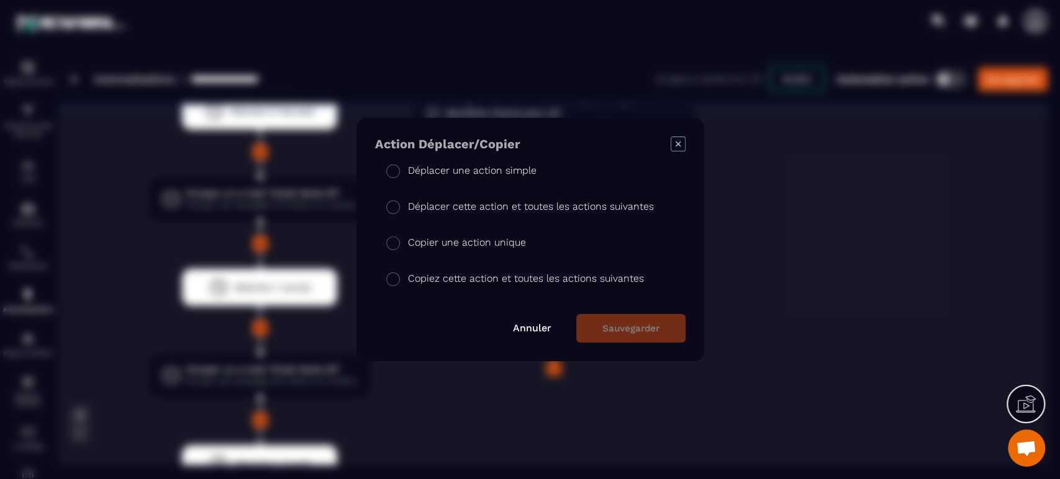
click at [483, 250] on p "Copier une action unique" at bounding box center [467, 242] width 118 height 15
click at [655, 336] on button "Sauvegarder" at bounding box center [630, 328] width 109 height 29
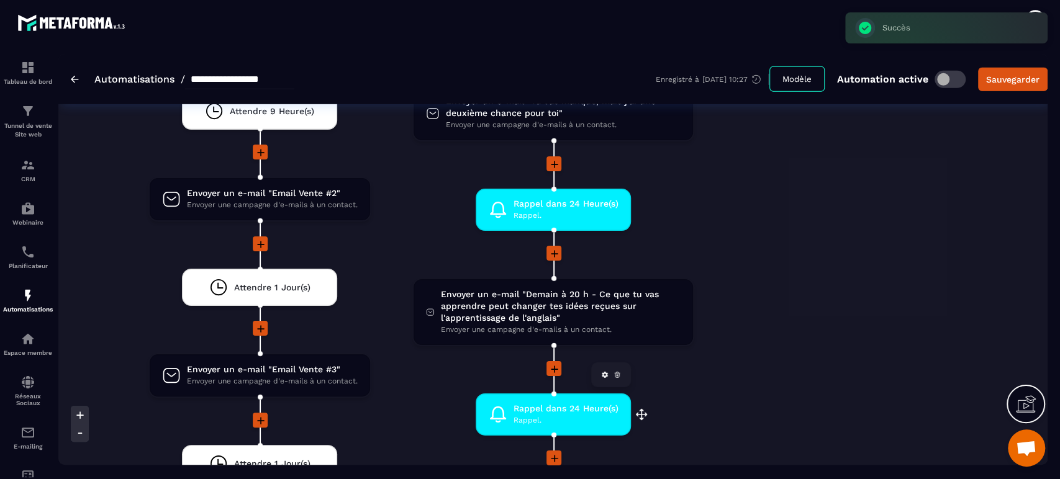
click at [545, 398] on div "Rappel dans 24 Heure(s) Rappel. drag-arrow" at bounding box center [552, 415] width 155 height 42
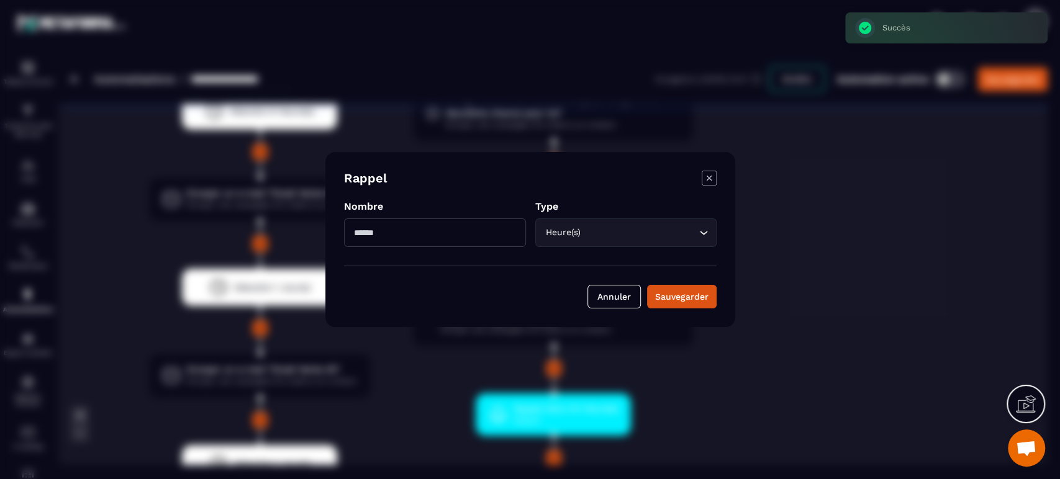
click at [422, 227] on input "**" at bounding box center [435, 232] width 182 height 29
type input "*"
click at [691, 297] on div "Sauvegarder" at bounding box center [681, 296] width 53 height 12
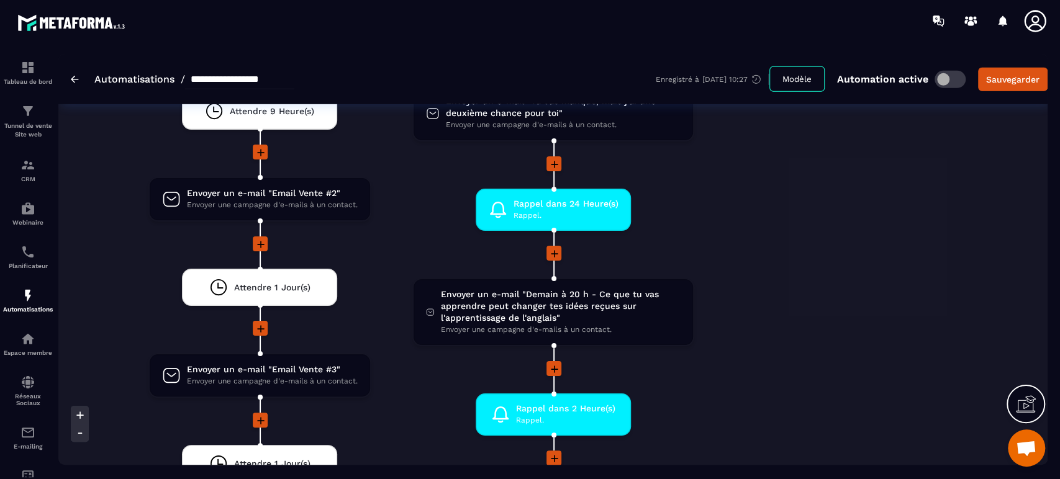
click at [720, 405] on div "Oui Attendre Attendre un certain temps ou jusqu'à ce que les conditions soient …" at bounding box center [421, 399] width 628 height 1646
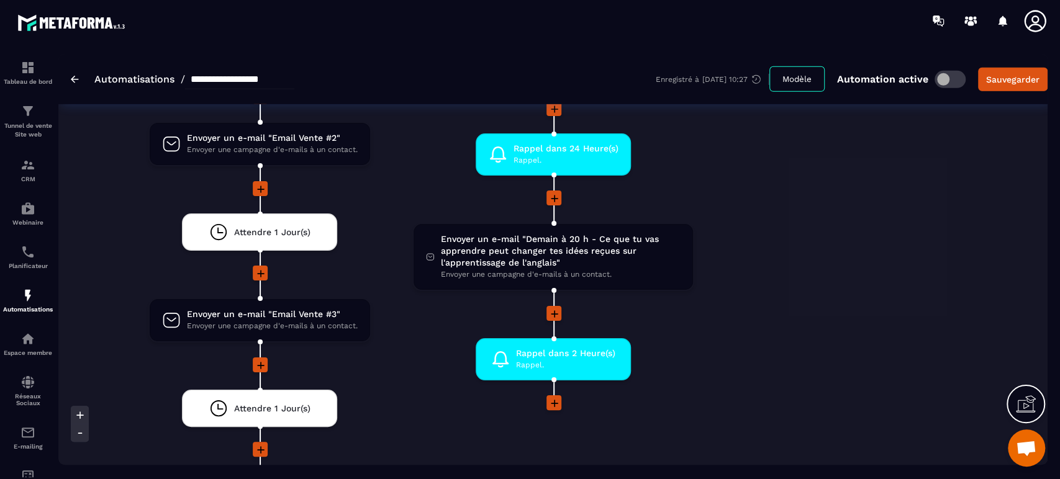
scroll to position [2676, 0]
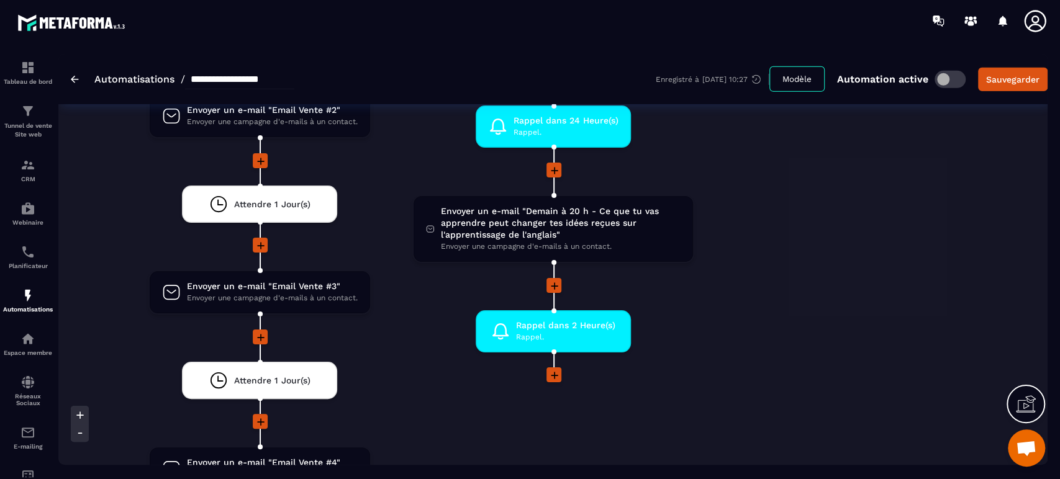
click at [551, 370] on icon at bounding box center [554, 375] width 12 height 12
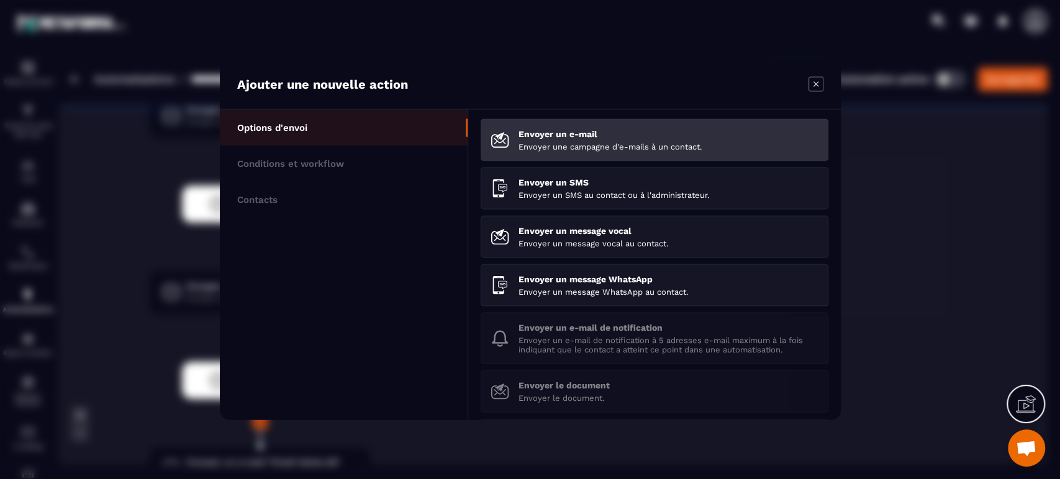
click at [564, 153] on li "Envoyer un e-mail Envoyer une campagne d'e-mails à un contact." at bounding box center [654, 140] width 348 height 42
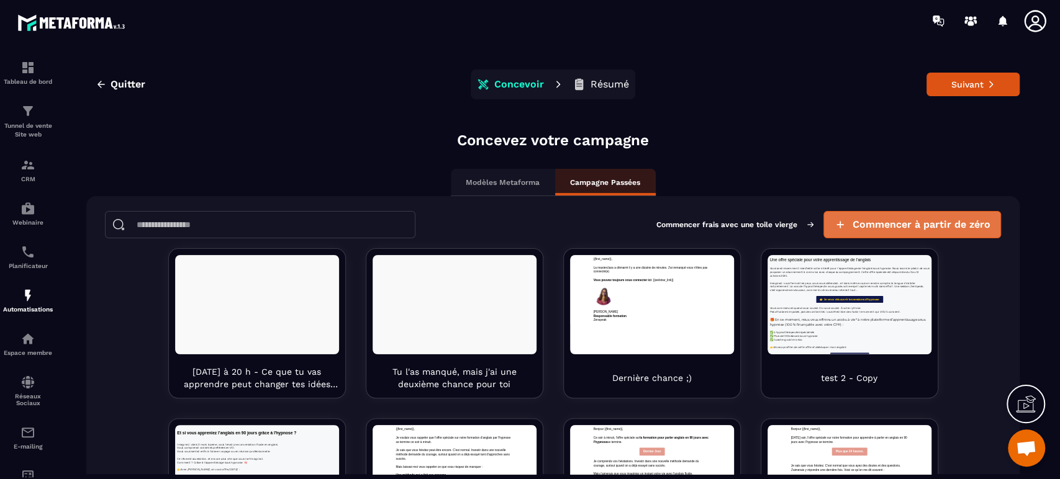
click at [855, 222] on span "Commencer à partir de zéro" at bounding box center [921, 224] width 138 height 12
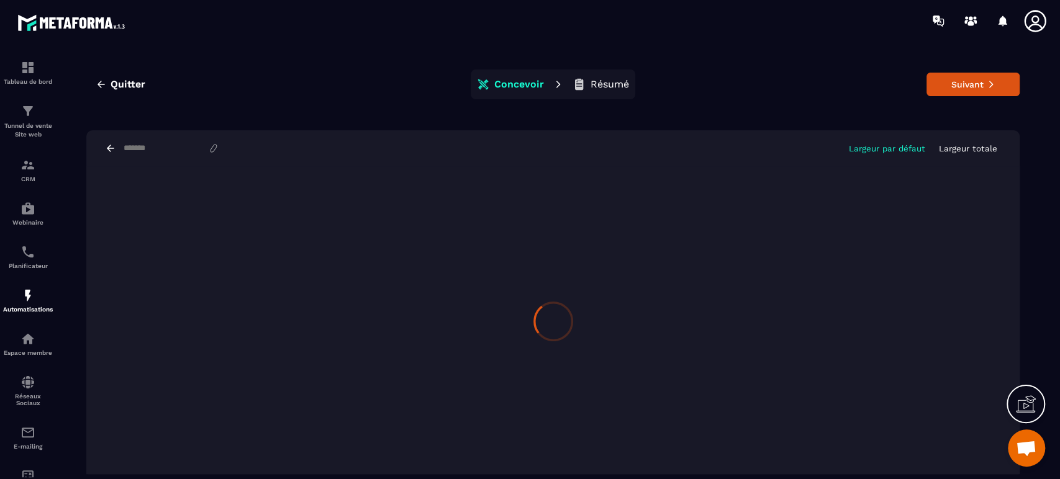
click at [171, 148] on input at bounding box center [165, 148] width 86 height 10
click at [171, 148] on input "**********" at bounding box center [171, 148] width 99 height 11
type input "**********"
click at [969, 83] on button "Suivant" at bounding box center [972, 85] width 93 height 24
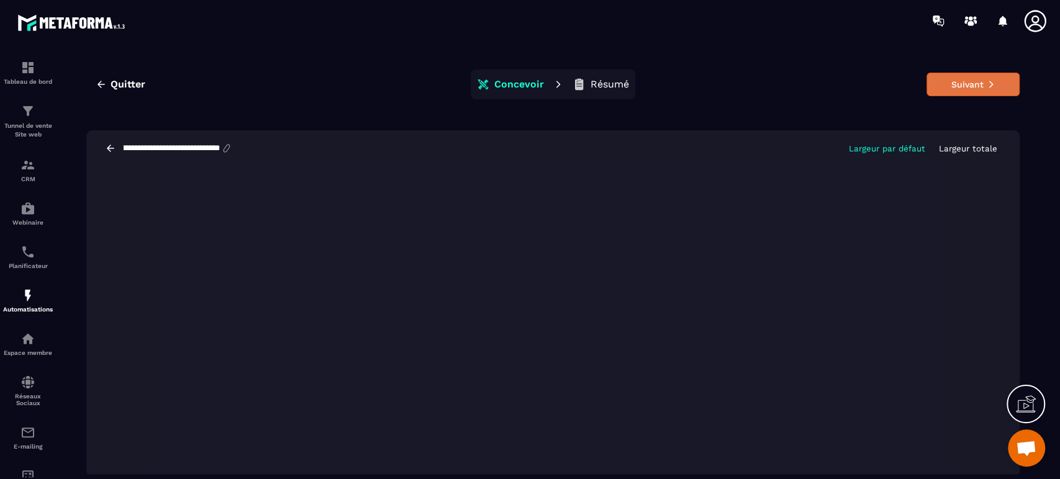
scroll to position [0, 0]
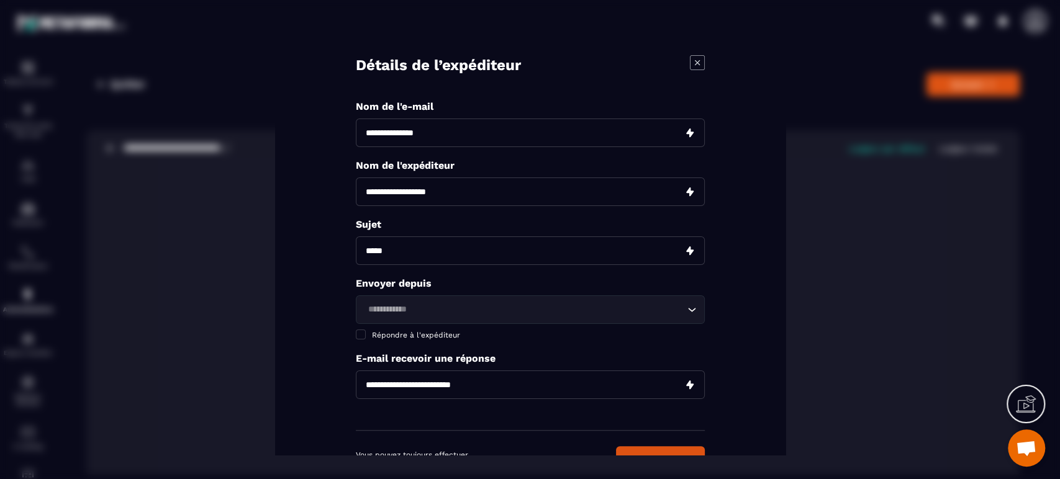
click at [441, 133] on input "Modal window" at bounding box center [530, 133] width 349 height 29
paste input "**********"
type input "**********"
click at [401, 199] on input "Modal window" at bounding box center [530, 192] width 349 height 29
type input "*"
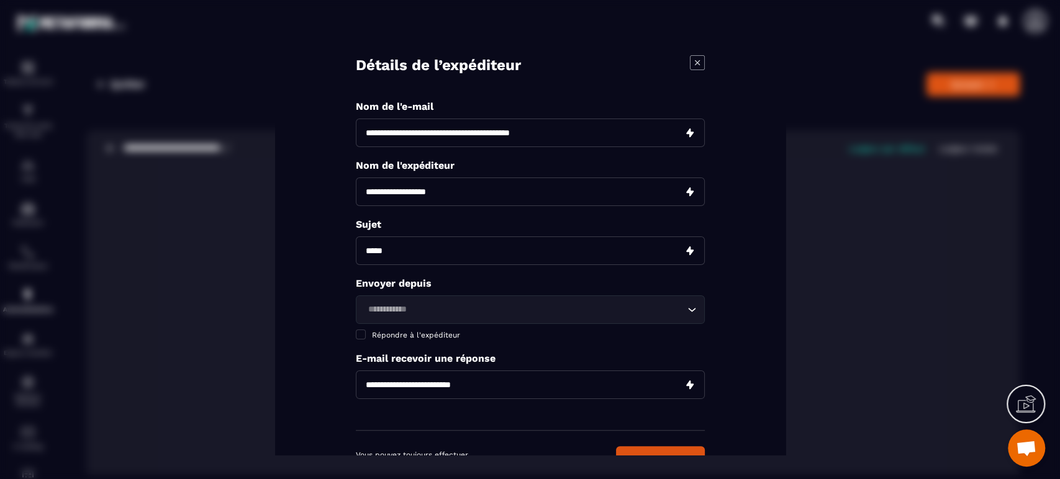
type input "*"
type input "********"
click at [430, 249] on input "Modal window" at bounding box center [530, 250] width 349 height 29
paste input "**********"
type input "**********"
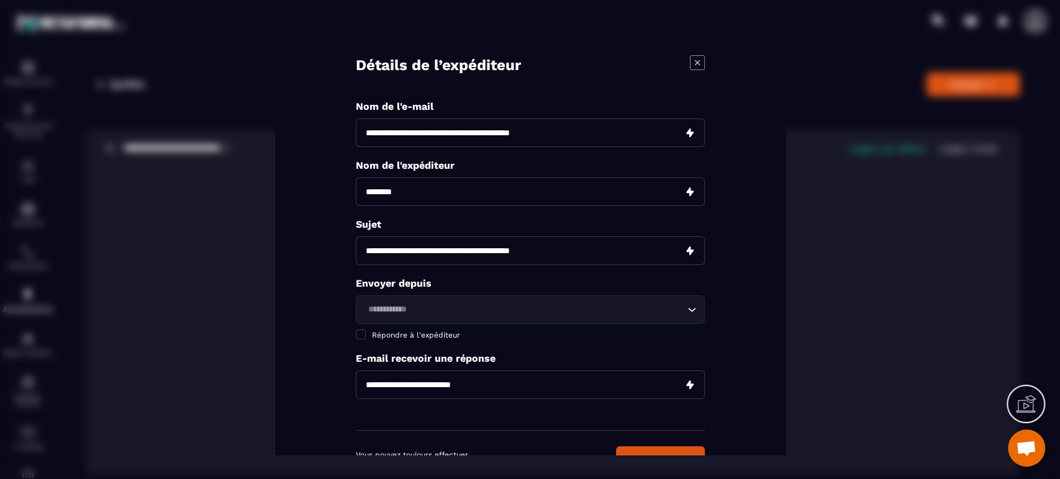
click at [427, 313] on input "Search for option" at bounding box center [524, 310] width 320 height 14
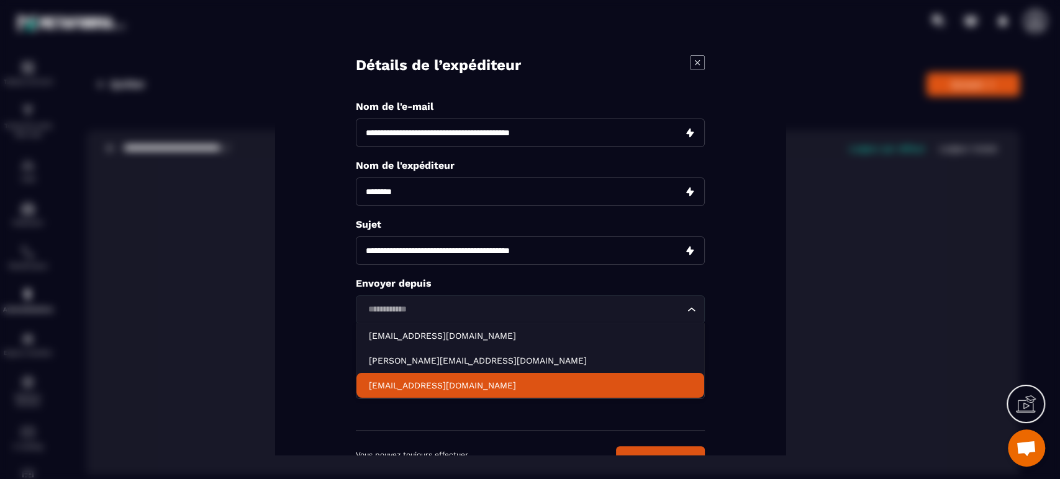
click at [412, 375] on li "[EMAIL_ADDRESS][DOMAIN_NAME]" at bounding box center [530, 385] width 348 height 25
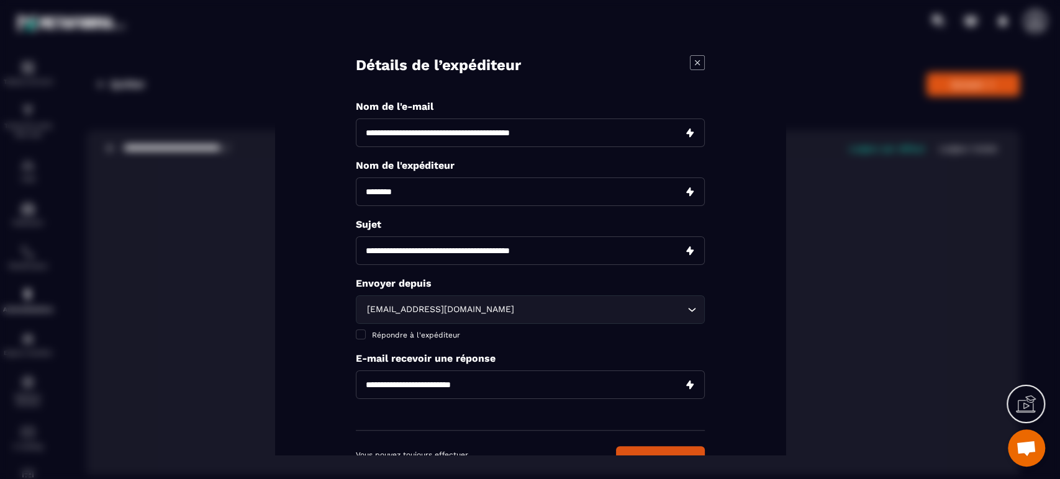
click at [396, 328] on div "[EMAIL_ADDRESS][DOMAIN_NAME] Loading... Répondre à l'expéditeur" at bounding box center [530, 317] width 349 height 45
click at [398, 335] on span "Répondre à l'expéditeur" at bounding box center [416, 335] width 88 height 9
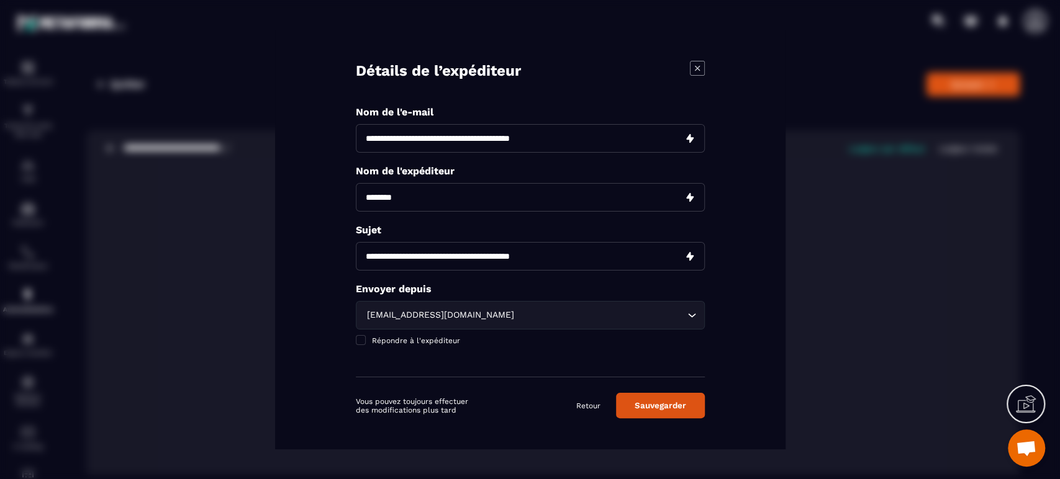
click at [670, 400] on button "Sauvegarder" at bounding box center [660, 405] width 89 height 25
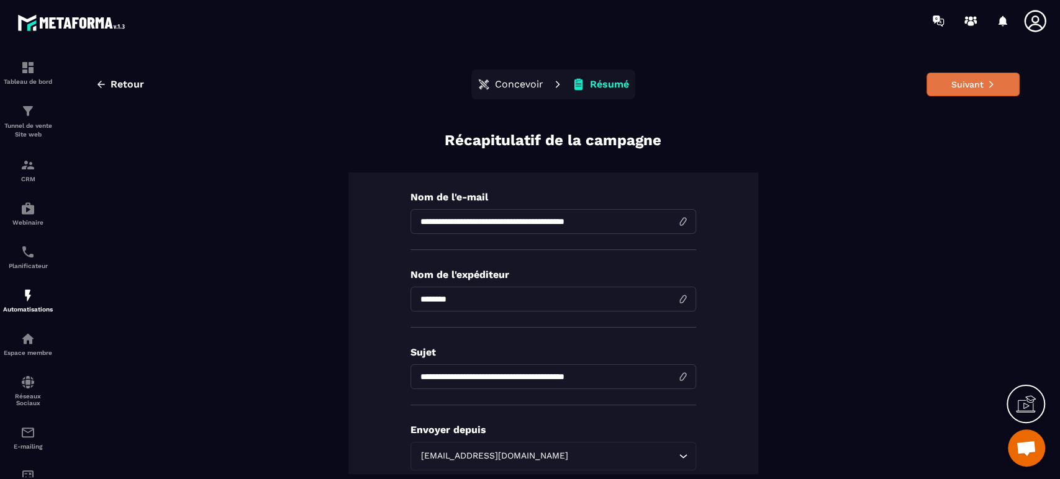
click at [987, 81] on button "Suivant" at bounding box center [972, 85] width 93 height 24
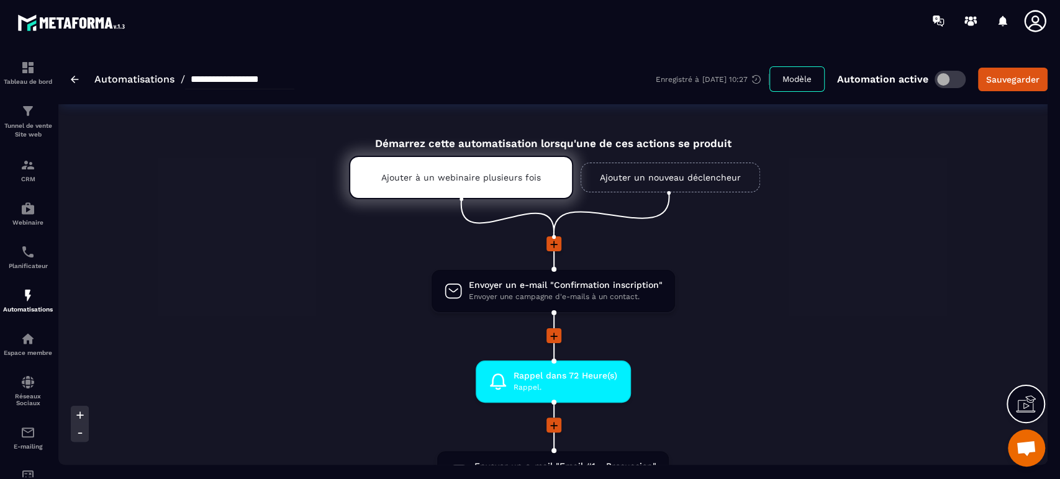
click at [799, 355] on li at bounding box center [553, 344] width 892 height 32
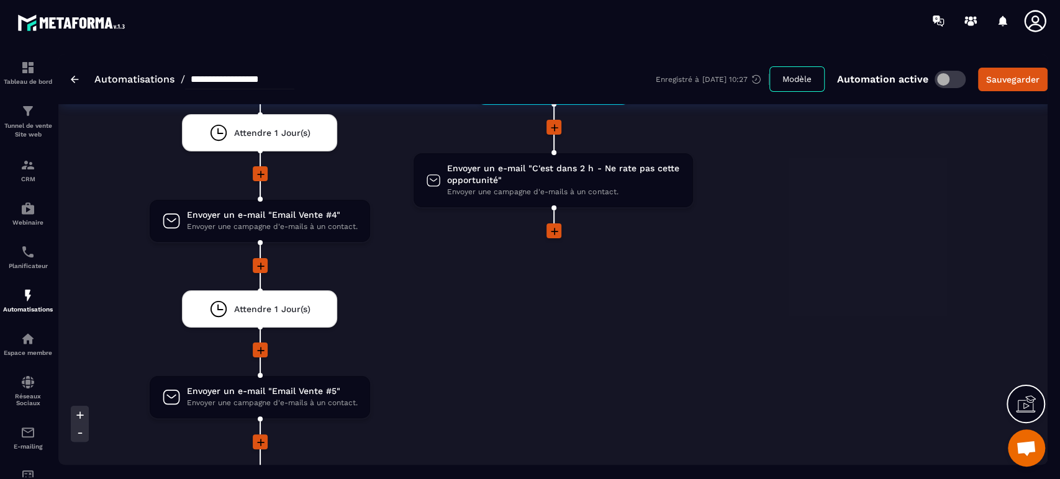
scroll to position [2924, 0]
click at [736, 257] on div "Non Envoyer un message vocal Envoyer un message vocal au contact. drag-arrow En…" at bounding box center [867, 68] width 264 height 1646
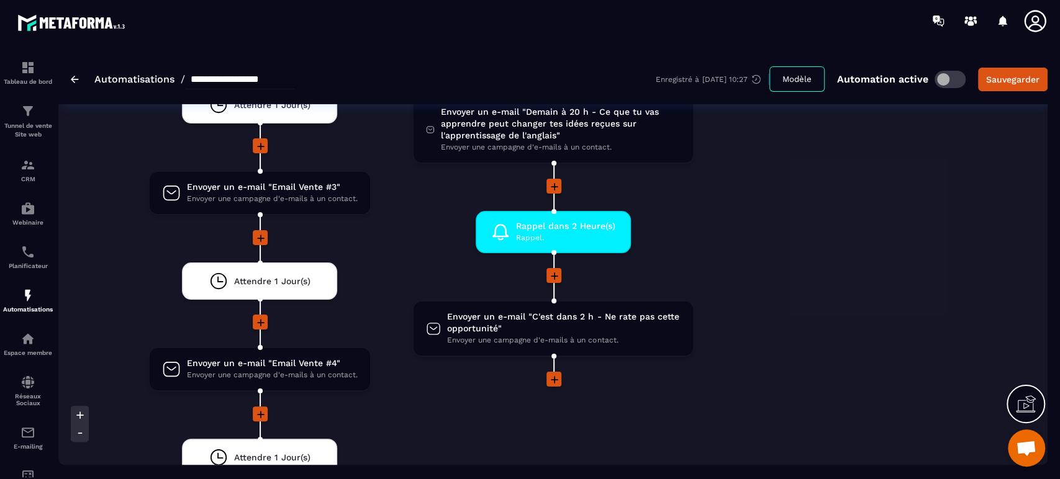
scroll to position [2758, 0]
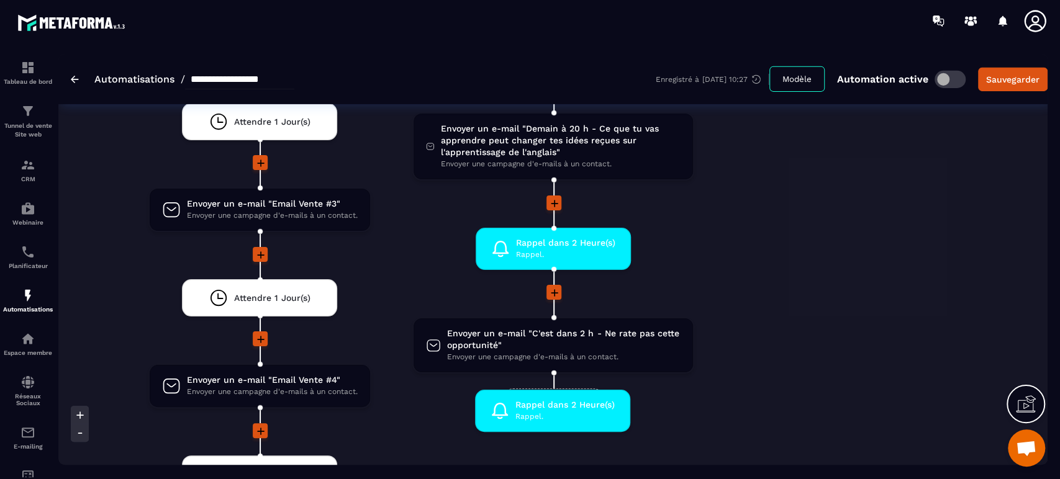
drag, startPoint x: 551, startPoint y: 239, endPoint x: 551, endPoint y: 394, distance: 154.6
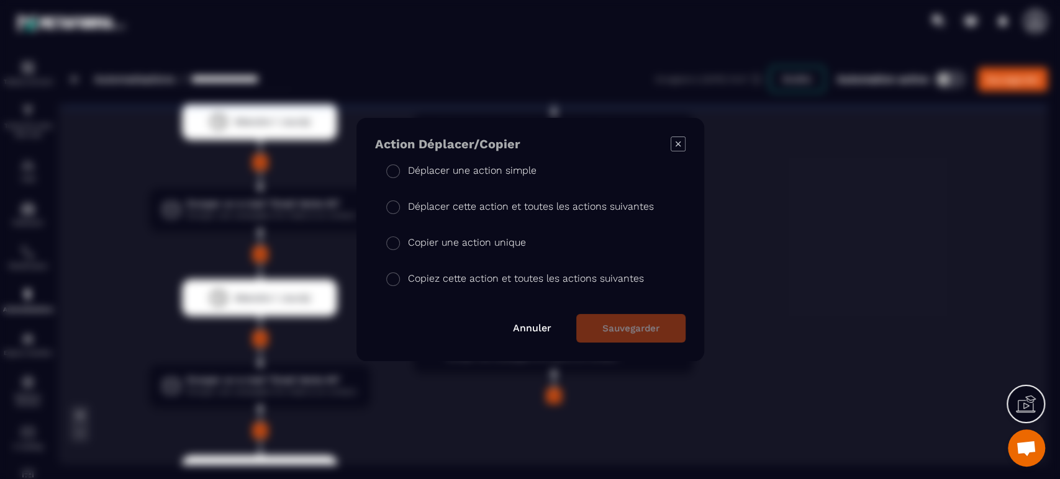
click at [448, 252] on li "Copier une action unique" at bounding box center [530, 241] width 310 height 36
click at [654, 335] on button "Sauvegarder" at bounding box center [630, 328] width 109 height 29
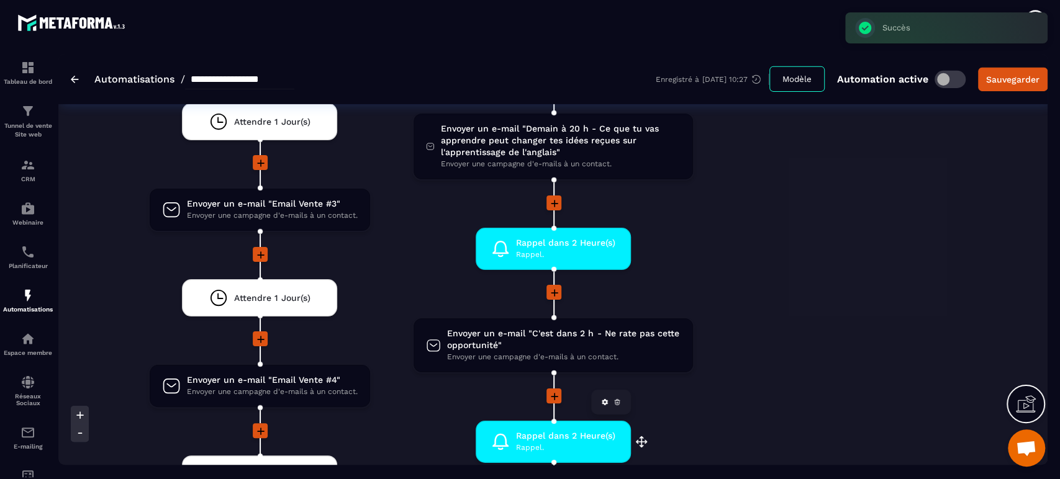
click at [538, 442] on span "Rappel." at bounding box center [565, 448] width 99 height 12
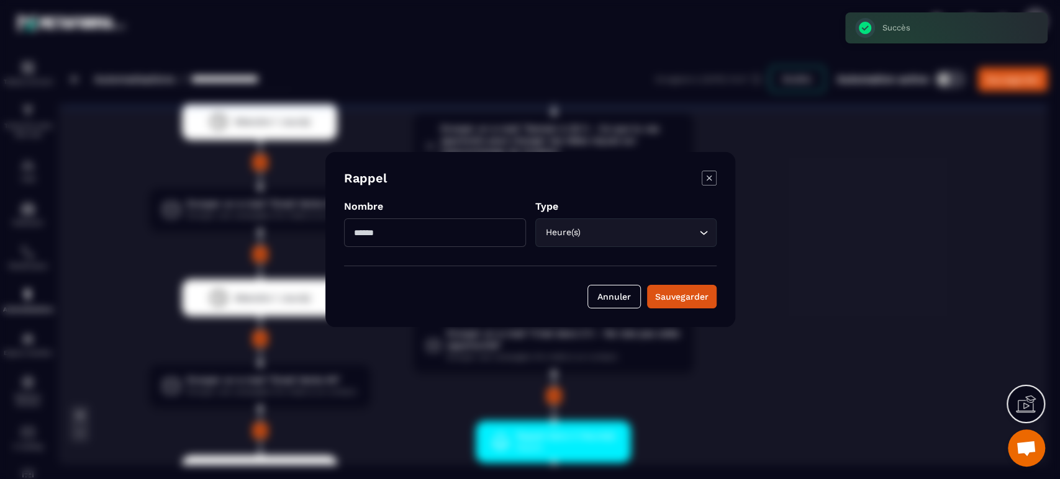
drag, startPoint x: 427, startPoint y: 235, endPoint x: 353, endPoint y: 236, distance: 74.5
click at [353, 236] on input "*" at bounding box center [435, 232] width 182 height 29
type input "**"
click at [586, 242] on div "Heure(s) Loading..." at bounding box center [625, 232] width 182 height 29
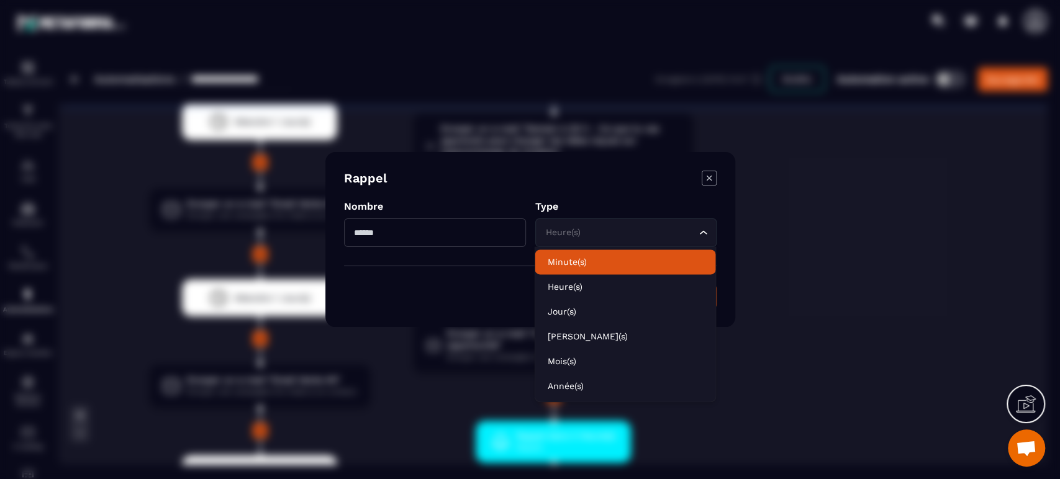
click at [575, 261] on p "Minute(s)" at bounding box center [625, 262] width 156 height 12
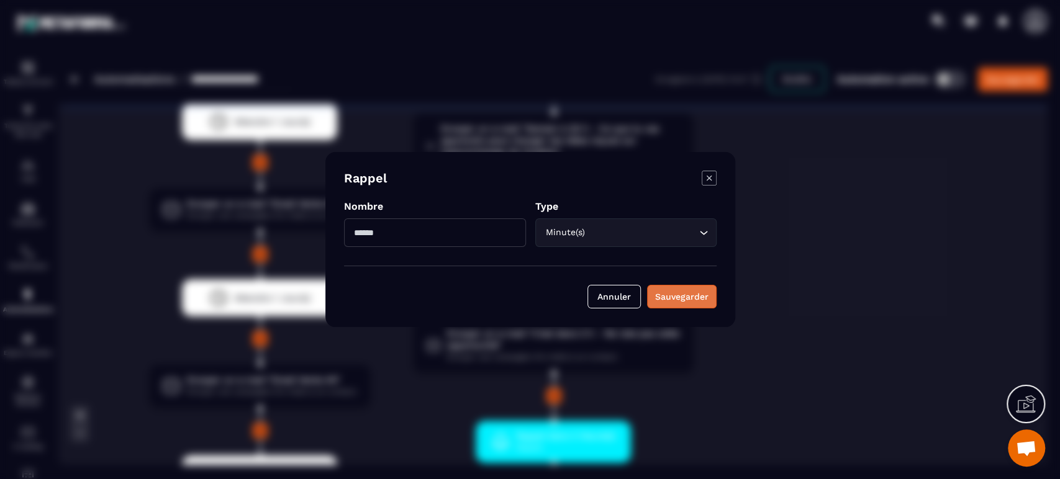
click at [693, 307] on button "Sauvegarder" at bounding box center [682, 297] width 70 height 24
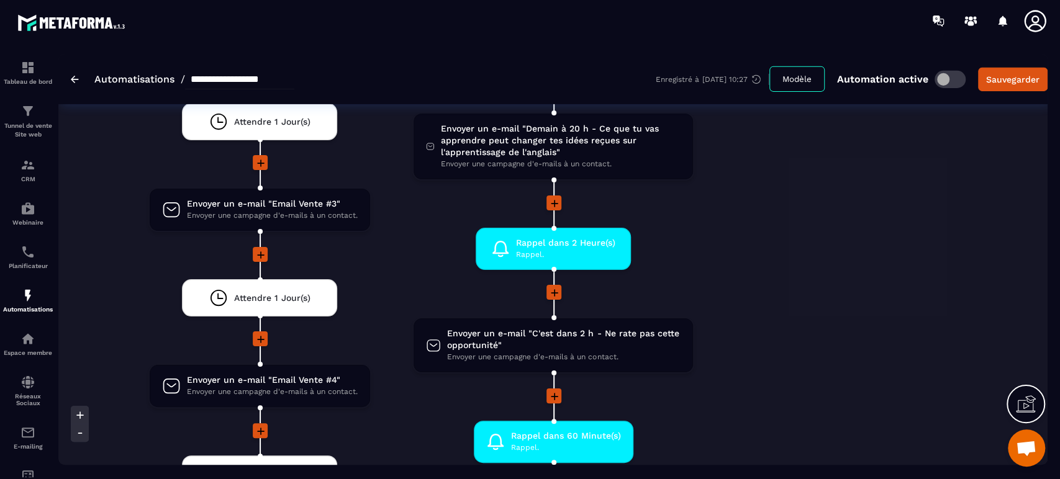
click at [843, 388] on div "Non Envoyer un message vocal Envoyer un message vocal au contact. drag-arrow En…" at bounding box center [867, 233] width 264 height 1646
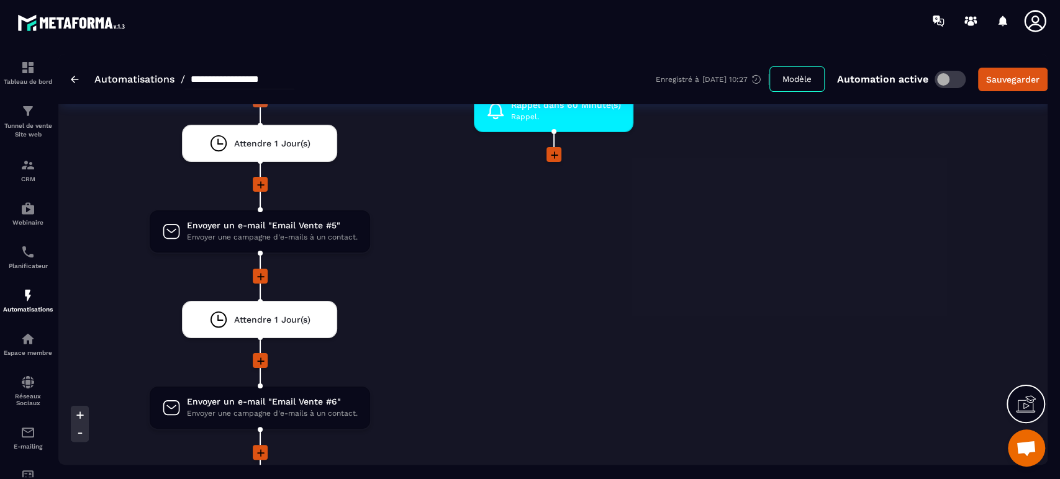
scroll to position [2979, 0]
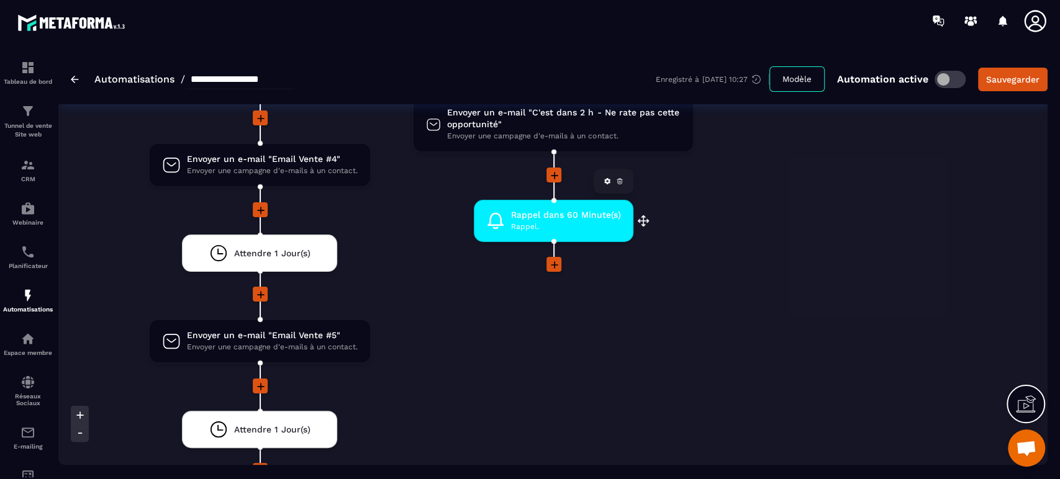
click at [557, 210] on span "Rappel dans 60 Minute(s)" at bounding box center [566, 215] width 110 height 12
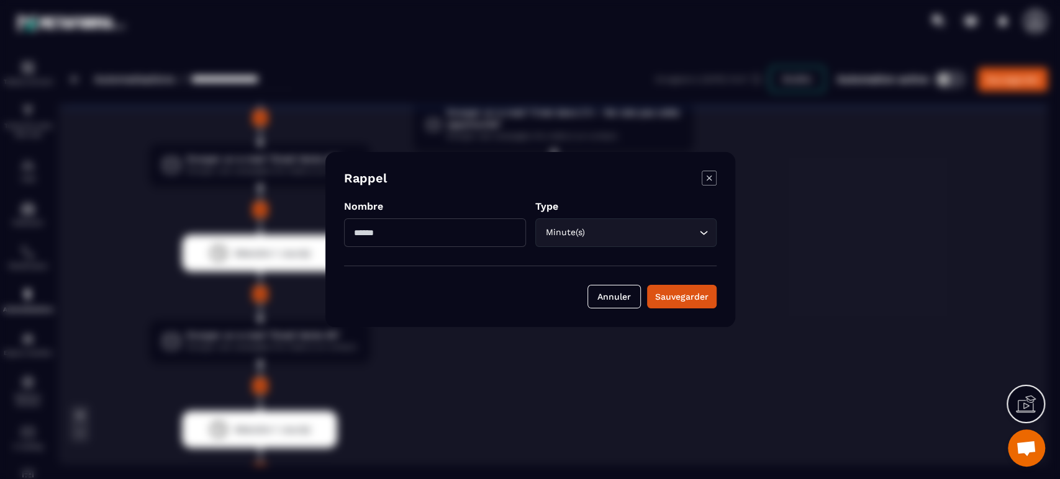
drag, startPoint x: 382, startPoint y: 230, endPoint x: 341, endPoint y: 231, distance: 41.0
click at [341, 231] on div "Rappel Nombre ** Type Minute(s) Loading... Annuler Sauvegarder" at bounding box center [530, 239] width 410 height 175
type input "**"
click at [680, 303] on button "Sauvegarder" at bounding box center [682, 297] width 70 height 24
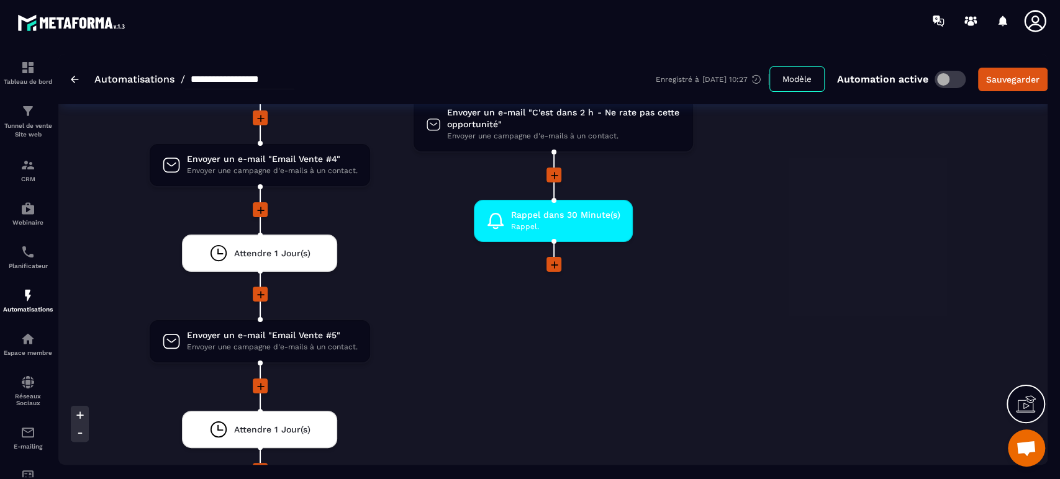
click at [554, 261] on icon at bounding box center [554, 265] width 12 height 12
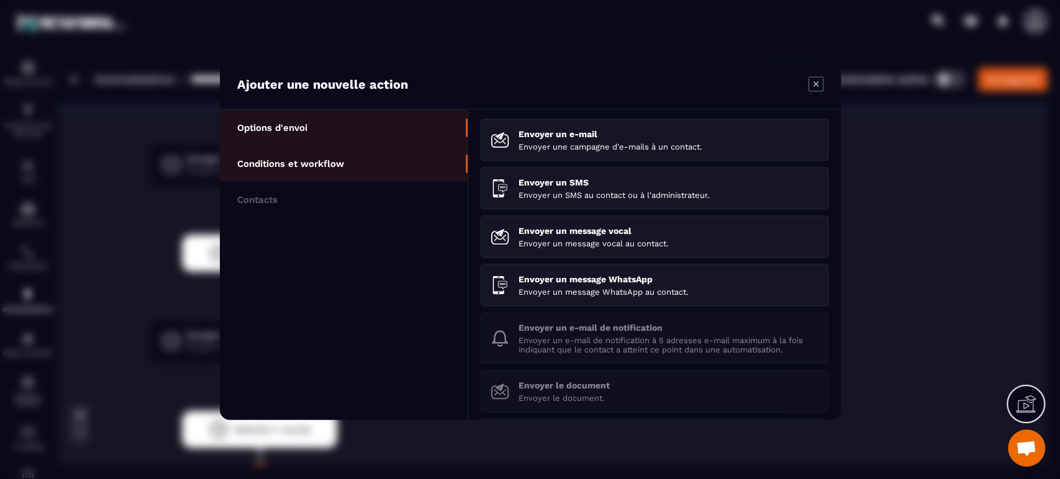
click at [330, 177] on li "Conditions et workflow" at bounding box center [344, 164] width 248 height 36
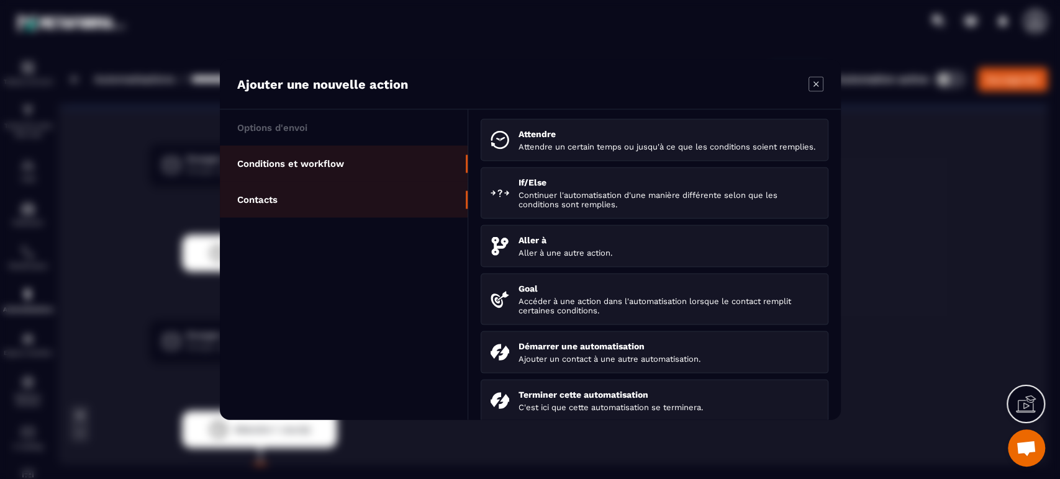
click at [304, 192] on li "Contacts" at bounding box center [344, 200] width 248 height 36
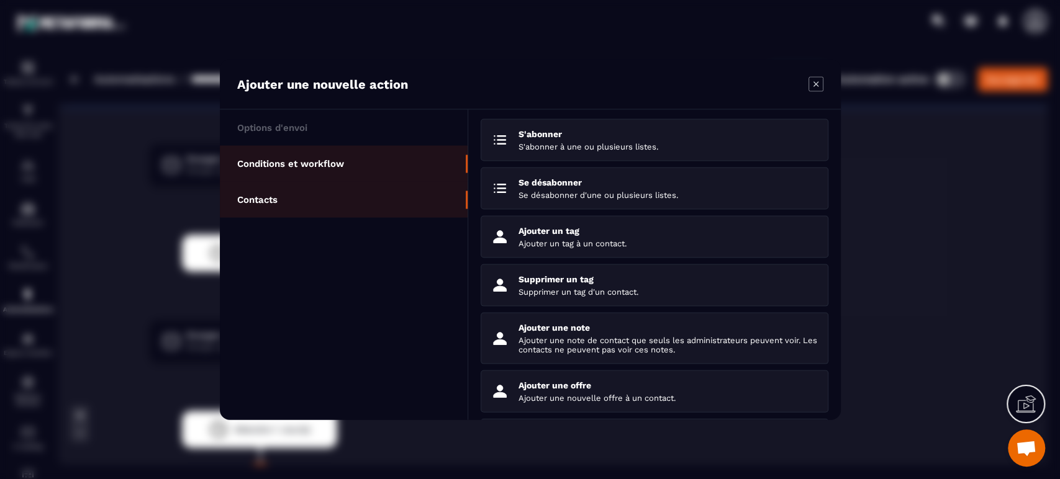
click at [318, 160] on p "Conditions et workflow" at bounding box center [290, 163] width 107 height 11
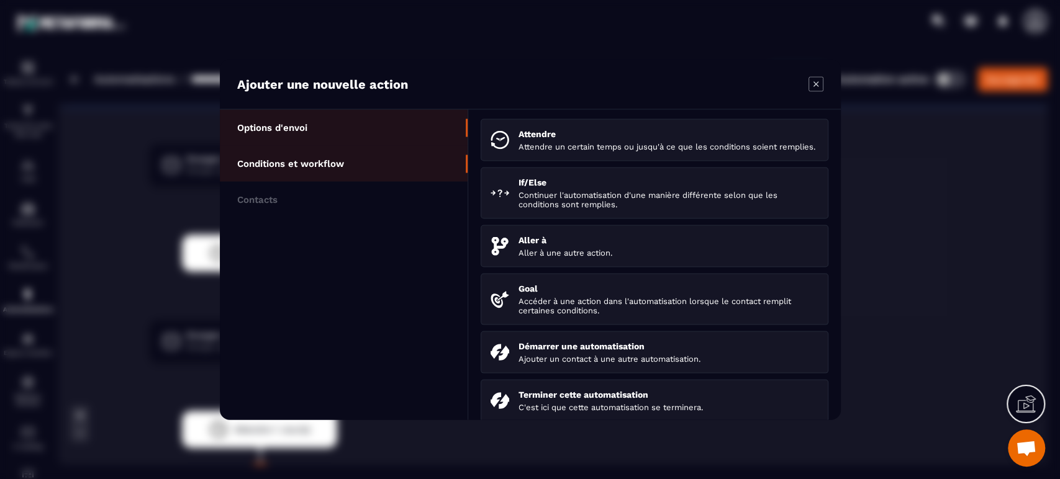
click at [333, 131] on li "Options d'envoi" at bounding box center [344, 128] width 248 height 36
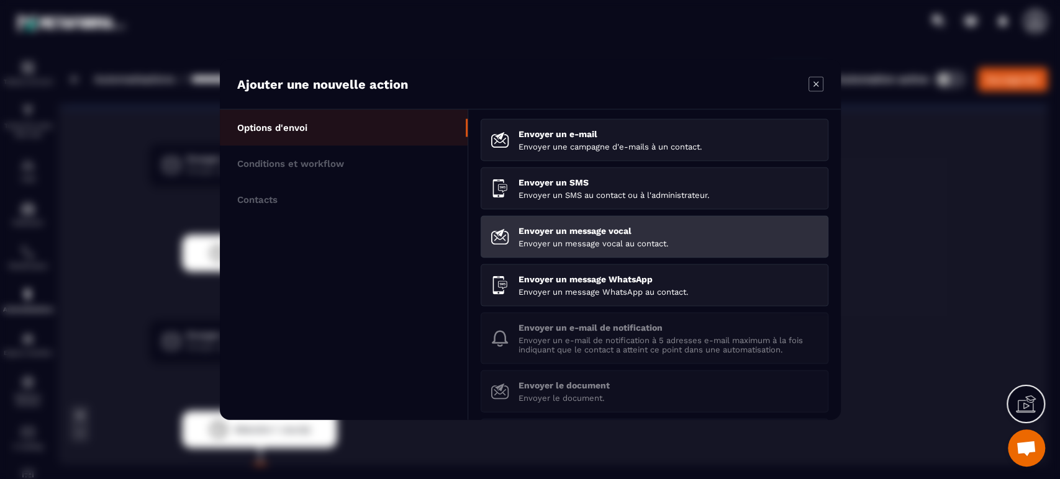
click at [570, 236] on p "Envoyer un message vocal" at bounding box center [668, 231] width 300 height 10
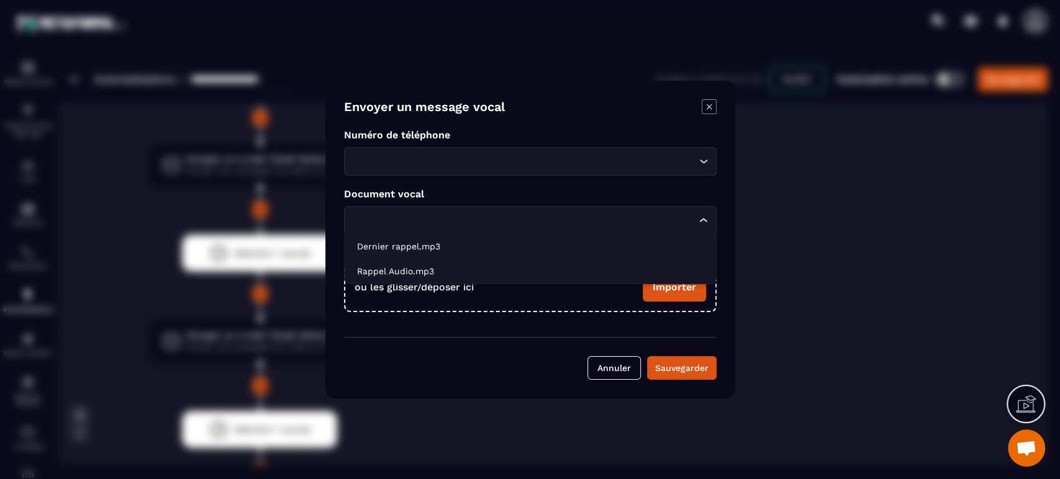
click at [423, 215] on input "Search for option" at bounding box center [524, 221] width 344 height 14
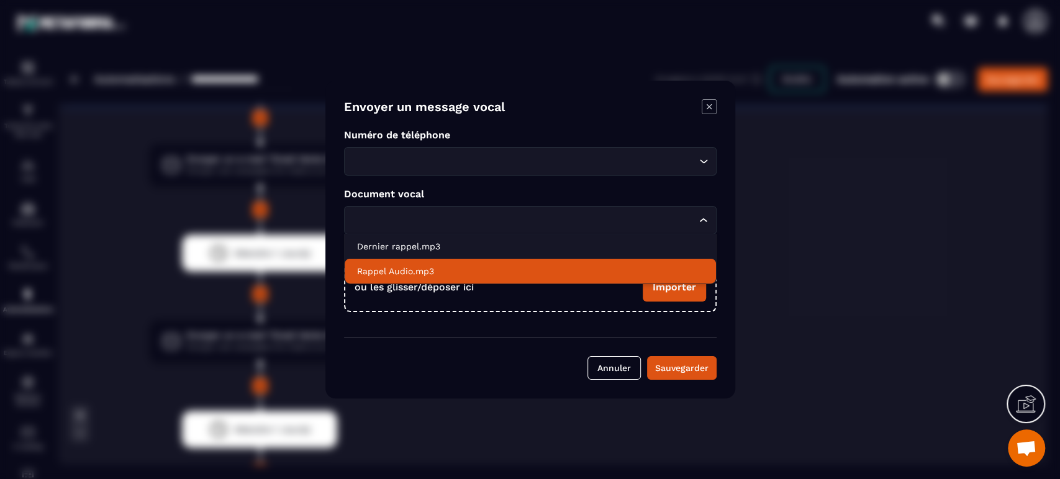
click at [406, 269] on p "Rappel Audio.mp3" at bounding box center [530, 271] width 346 height 12
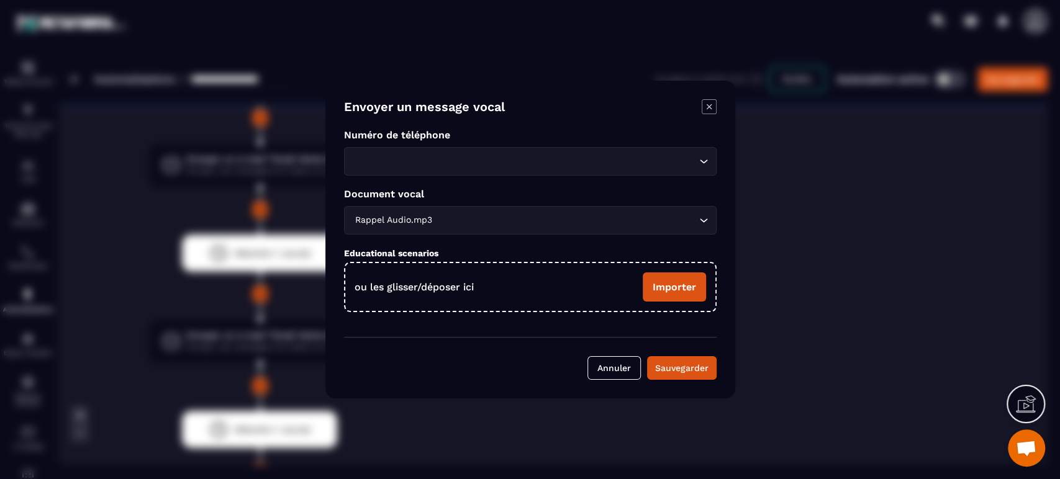
click at [422, 145] on div "Numéro de téléphone Loading..." at bounding box center [530, 152] width 372 height 47
click at [422, 161] on input "Search for option" at bounding box center [524, 162] width 344 height 14
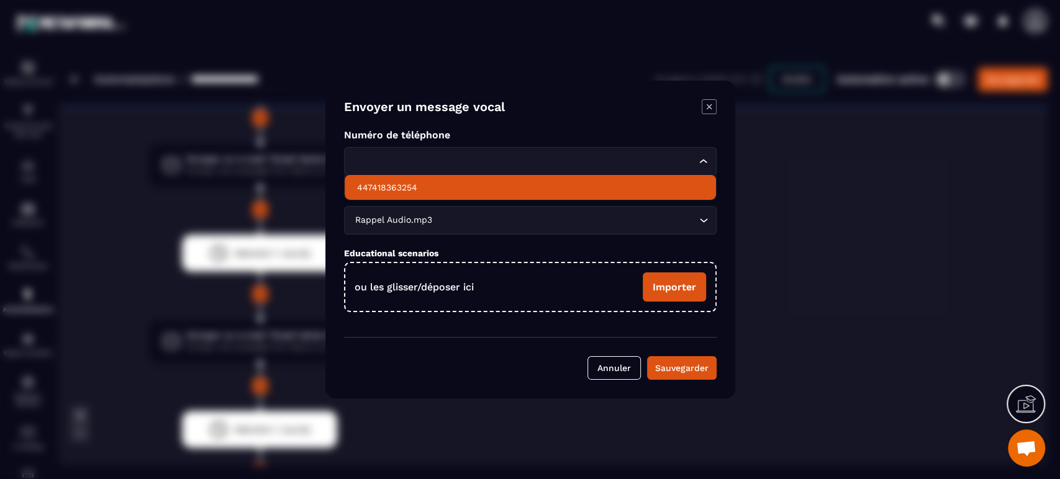
click at [417, 181] on li "447418363254" at bounding box center [529, 187] width 371 height 25
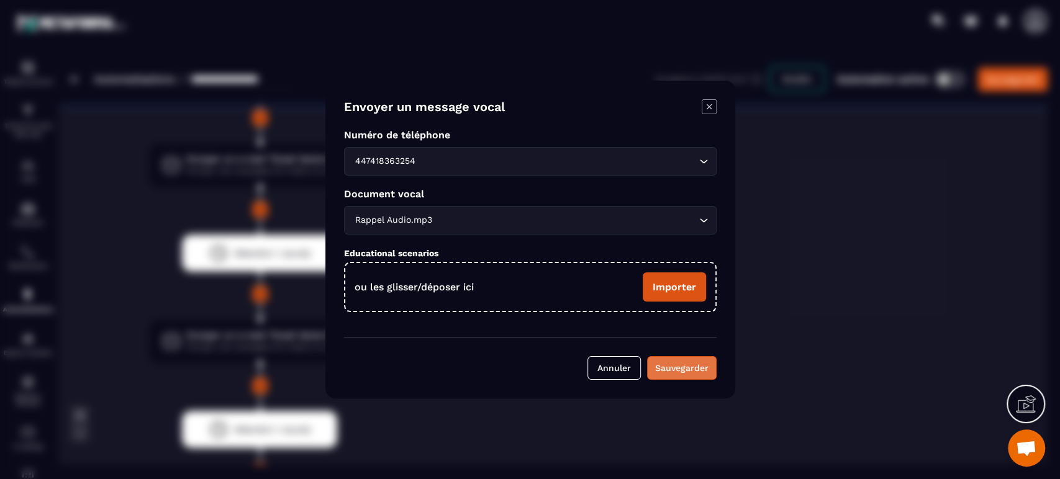
click at [695, 370] on div "Sauvegarder" at bounding box center [681, 368] width 53 height 12
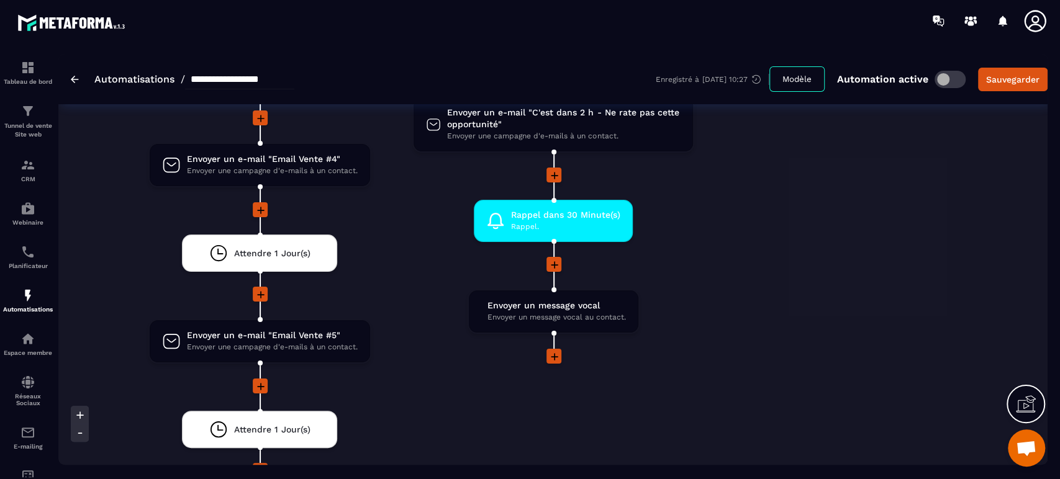
click at [797, 382] on div "Non Envoyer un message vocal Envoyer un message vocal au contact. drag-arrow En…" at bounding box center [867, 12] width 264 height 1646
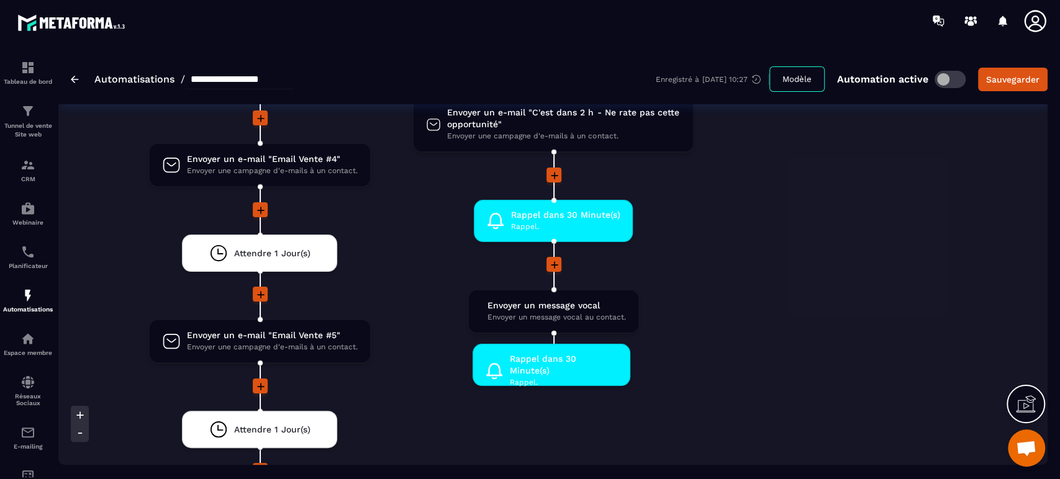
drag, startPoint x: 561, startPoint y: 214, endPoint x: 559, endPoint y: 351, distance: 137.2
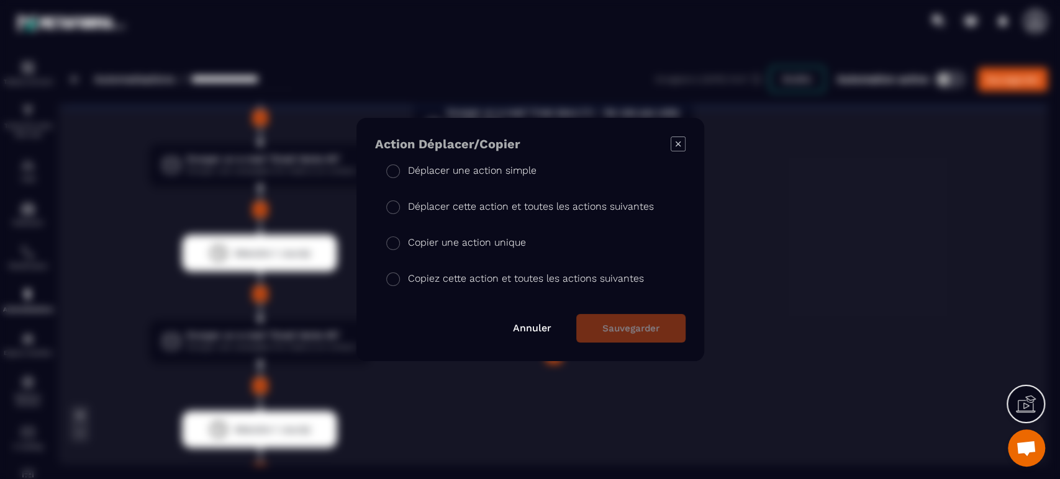
click at [444, 251] on li "Copier une action unique" at bounding box center [530, 241] width 310 height 36
click at [623, 331] on button "Sauvegarder" at bounding box center [630, 328] width 109 height 29
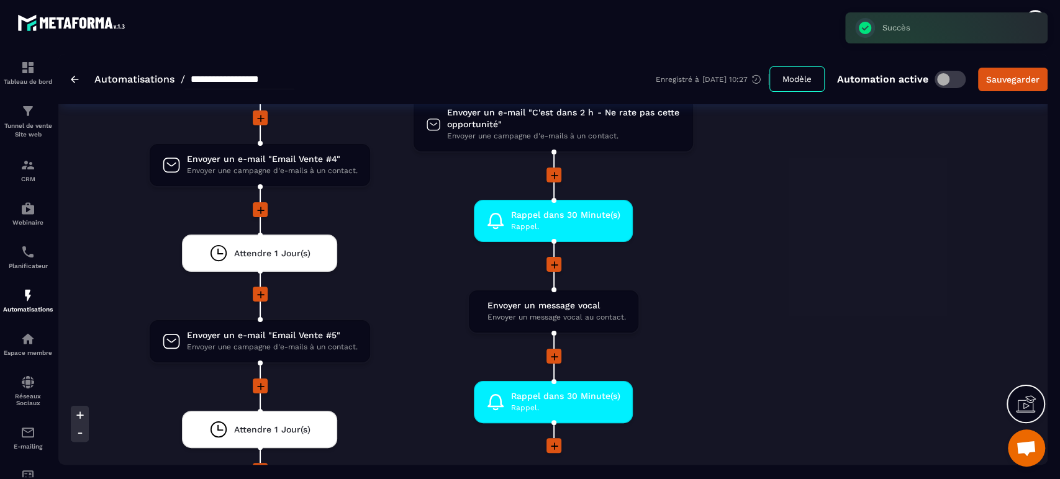
click at [721, 356] on div "Oui Attendre Attendre un certain temps ou jusqu'à ce que les conditions soient …" at bounding box center [421, 12] width 628 height 1646
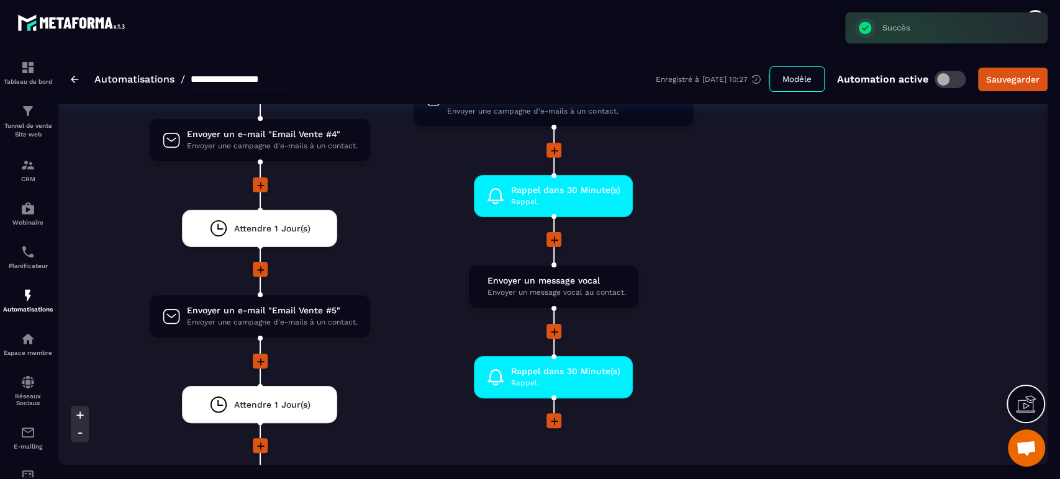
scroll to position [3007, 0]
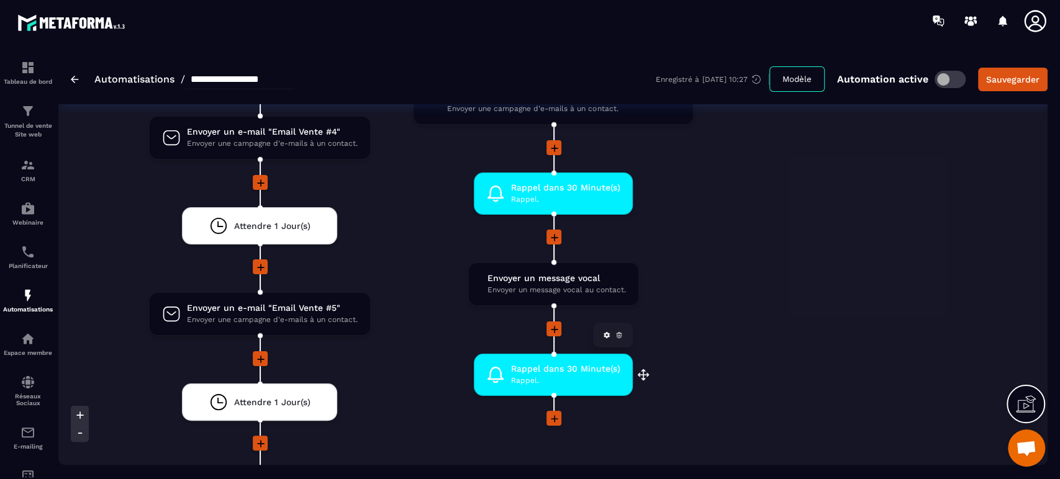
click at [551, 385] on div "Rappel dans 30 Minute(s) [PERSON_NAME]. drag-arrow" at bounding box center [553, 375] width 159 height 42
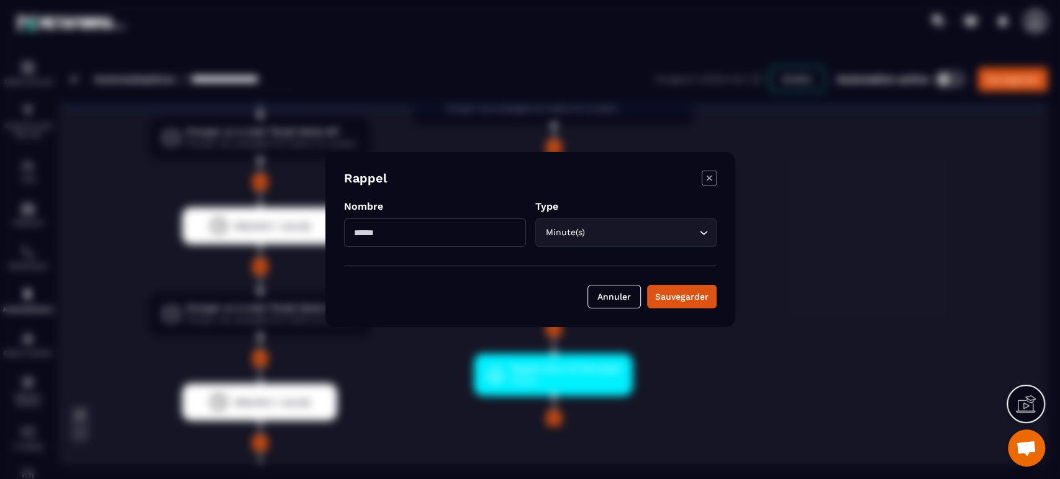
drag, startPoint x: 407, startPoint y: 224, endPoint x: 354, endPoint y: 236, distance: 53.6
click at [354, 236] on input "**" at bounding box center [435, 232] width 182 height 29
type input "**"
click at [682, 297] on div "Sauvegarder" at bounding box center [681, 296] width 53 height 12
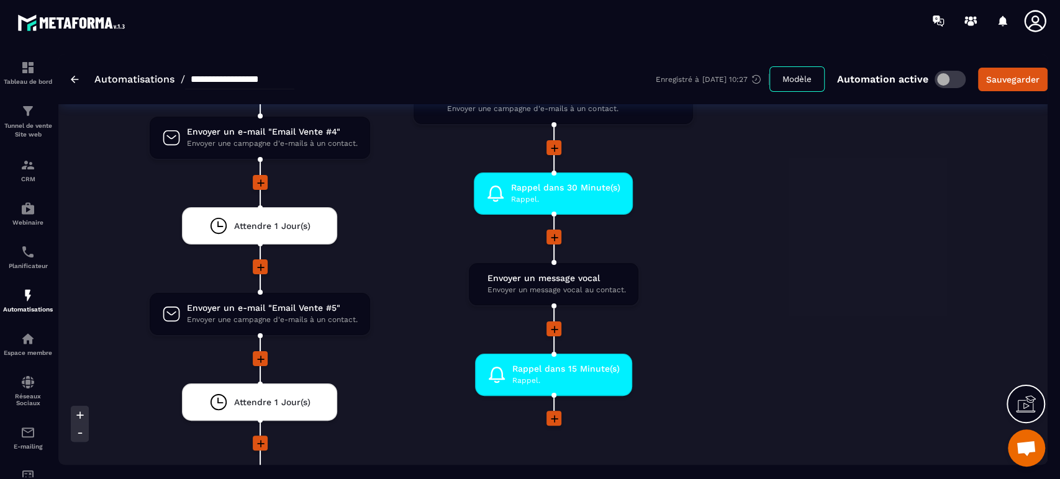
click at [549, 413] on icon at bounding box center [554, 419] width 12 height 12
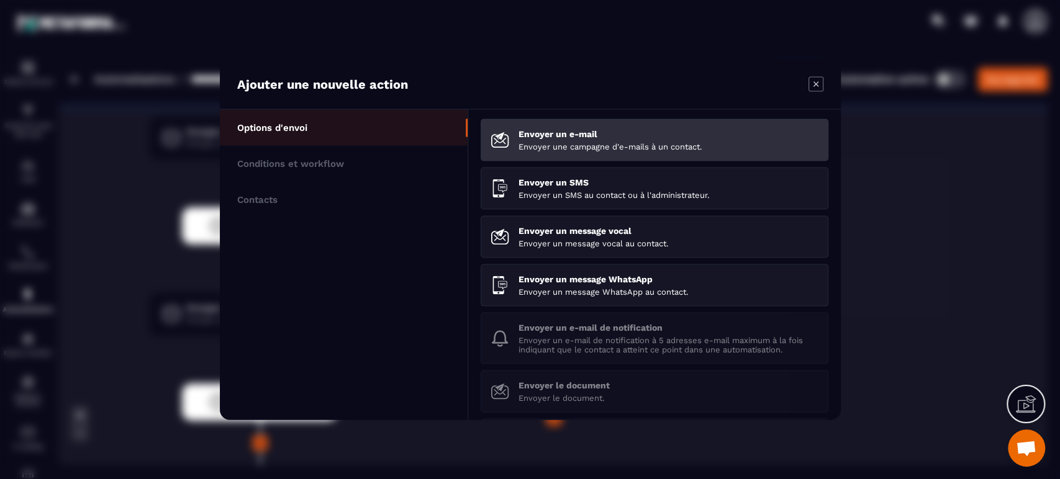
click at [541, 156] on li "Envoyer un e-mail Envoyer une campagne d'e-mails à un contact." at bounding box center [654, 140] width 348 height 42
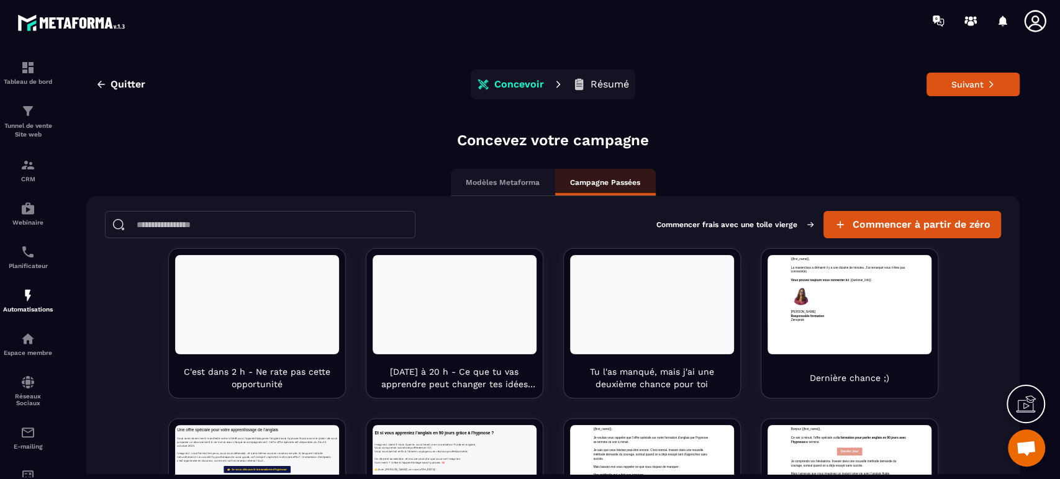
click at [700, 163] on div "Concevez votre campagne Modèles Metaforma Campagne Passées Commencer frais avec…" at bounding box center [552, 462] width 933 height 664
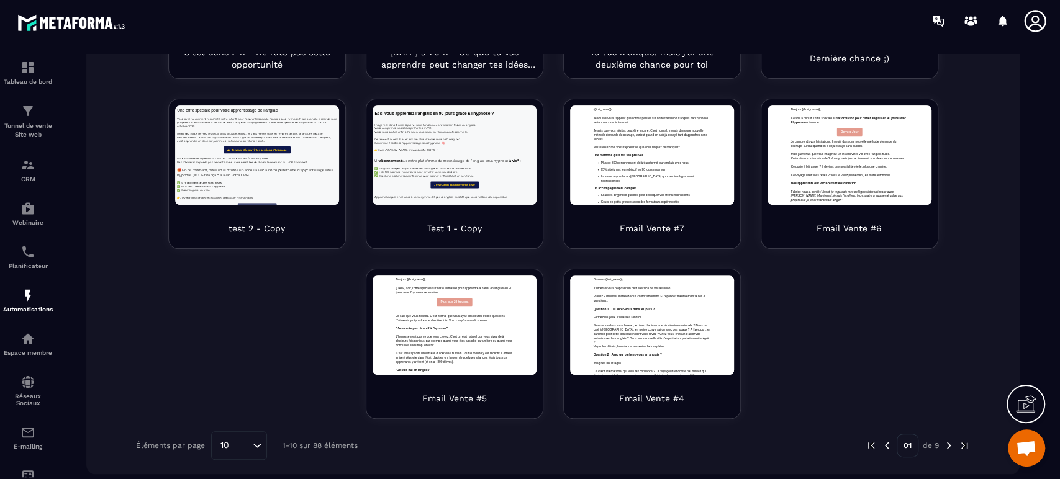
scroll to position [28, 0]
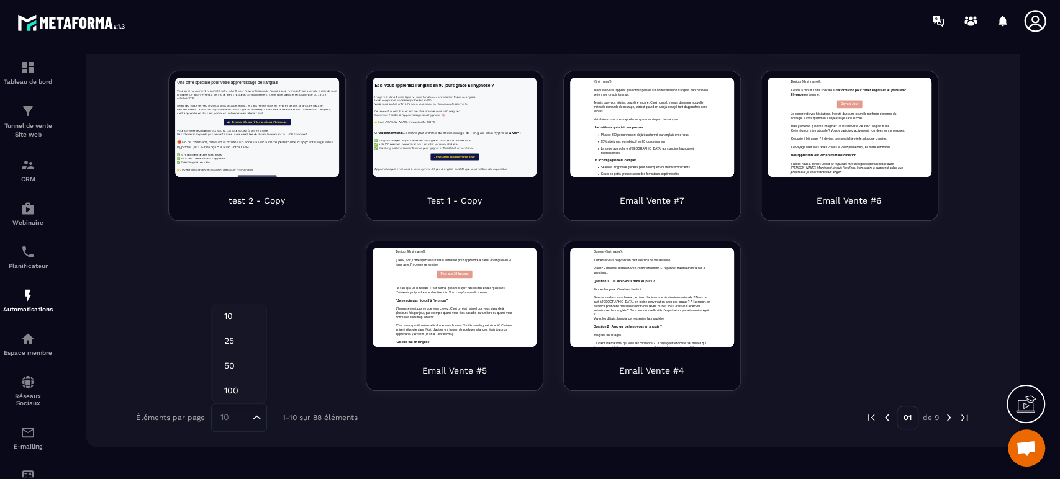
click at [248, 410] on div "10 Loading..." at bounding box center [239, 417] width 56 height 29
click at [242, 392] on p "100" at bounding box center [239, 390] width 30 height 12
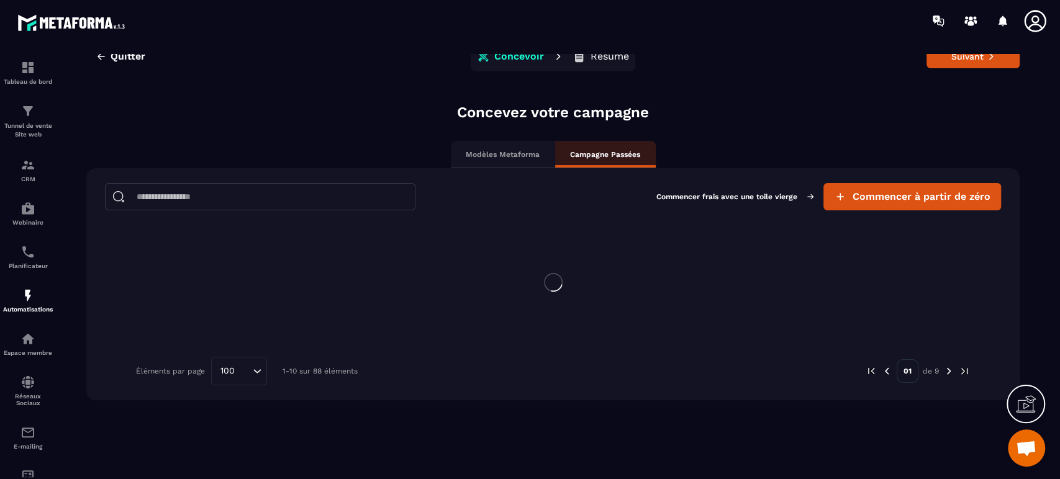
scroll to position [0, 0]
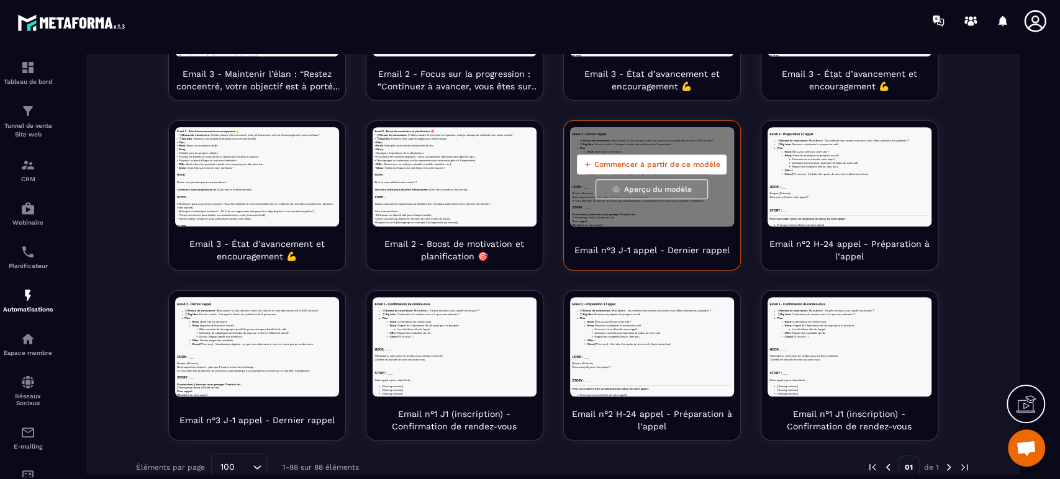
click at [650, 184] on span "Aperçu du modèle" at bounding box center [658, 189] width 68 height 10
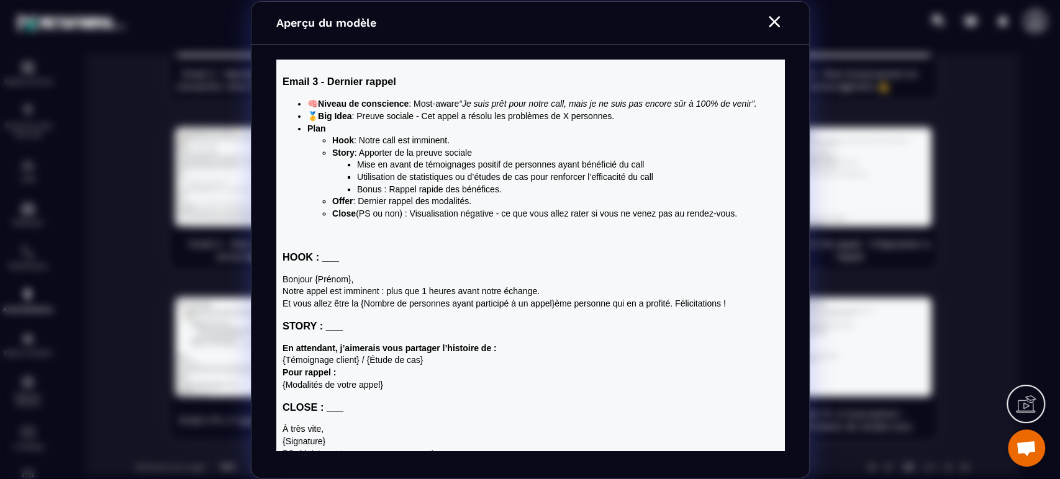
click at [772, 34] on div "Modal window" at bounding box center [774, 23] width 20 height 22
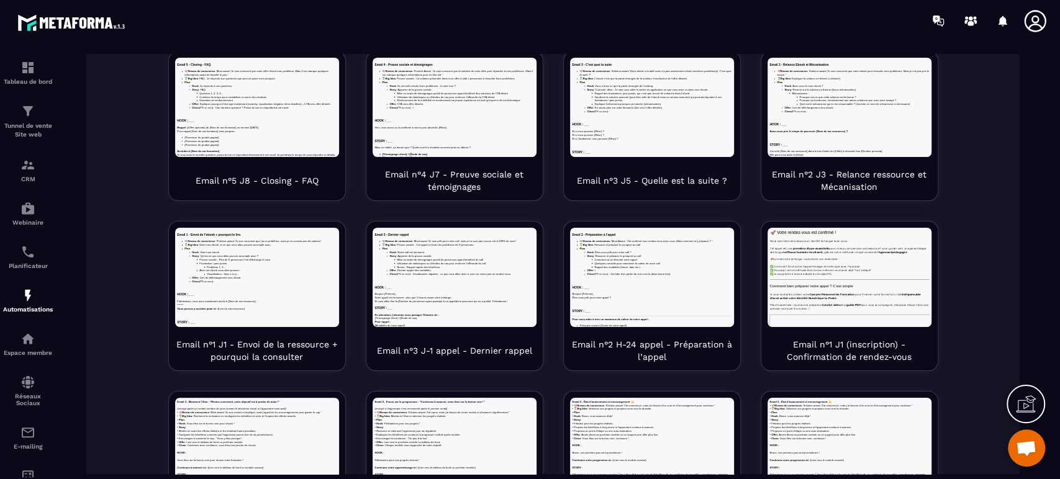
scroll to position [3061, 0]
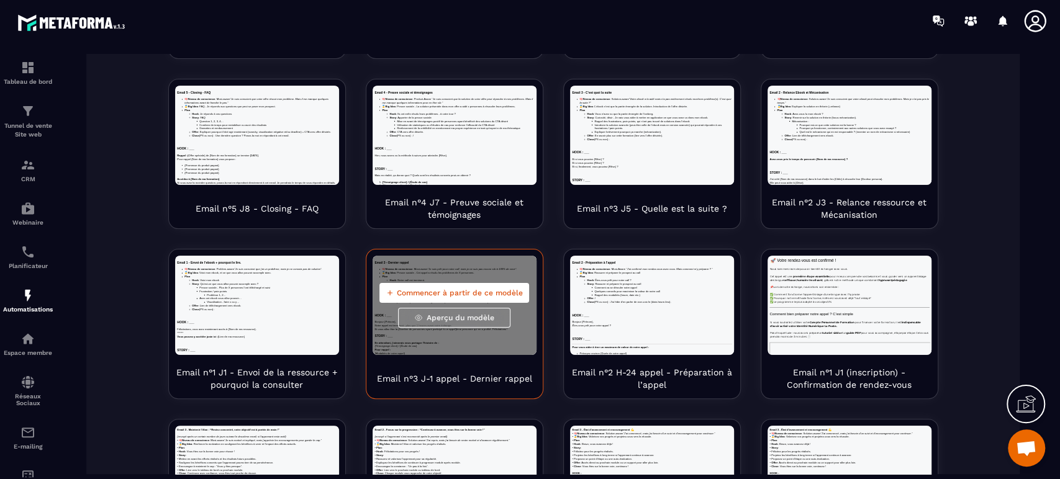
click at [438, 313] on span "Aperçu du modèle" at bounding box center [460, 318] width 68 height 10
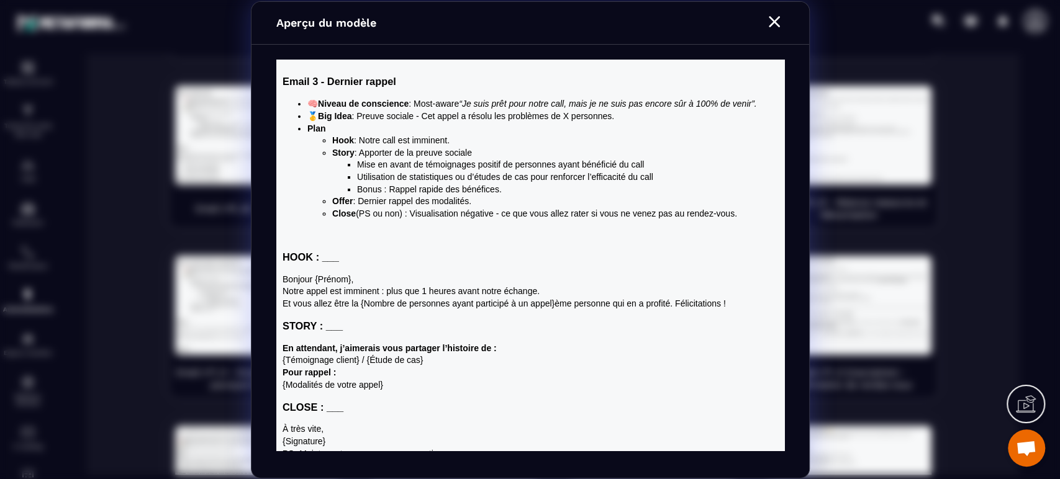
scroll to position [0, 0]
click at [778, 20] on icon "Modal window" at bounding box center [774, 22] width 20 height 20
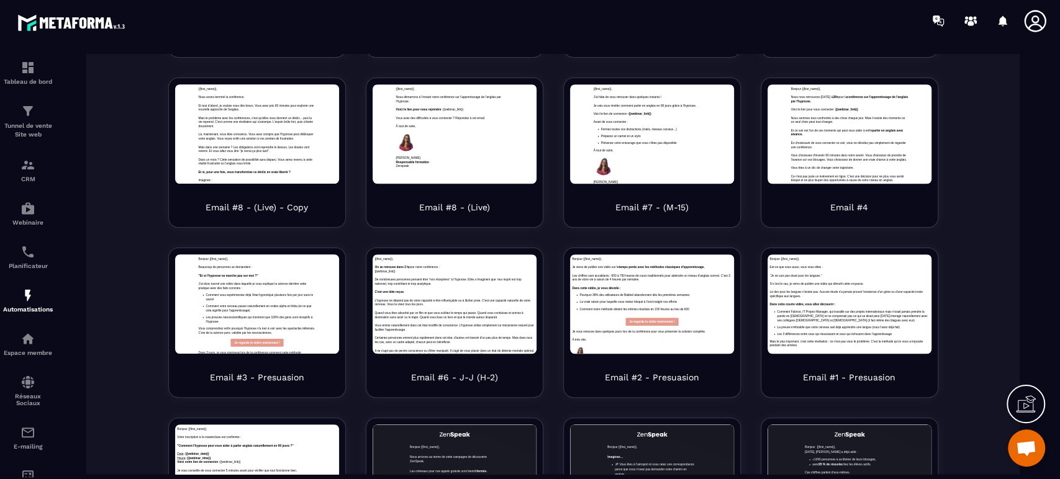
scroll to position [672, 0]
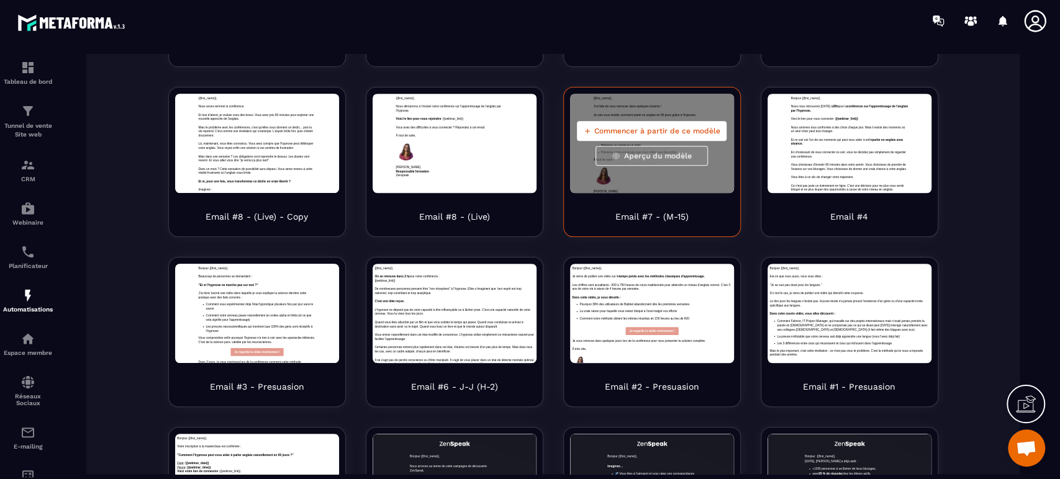
click at [652, 135] on span "Commencer à partir de ce modèle" at bounding box center [657, 131] width 126 height 10
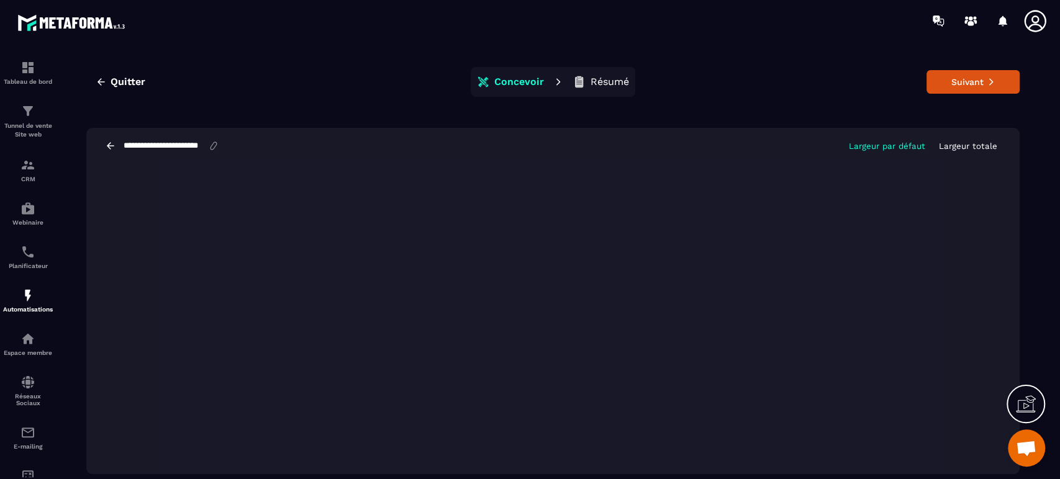
scroll to position [2, 0]
click at [999, 80] on button "Suivant" at bounding box center [972, 83] width 93 height 24
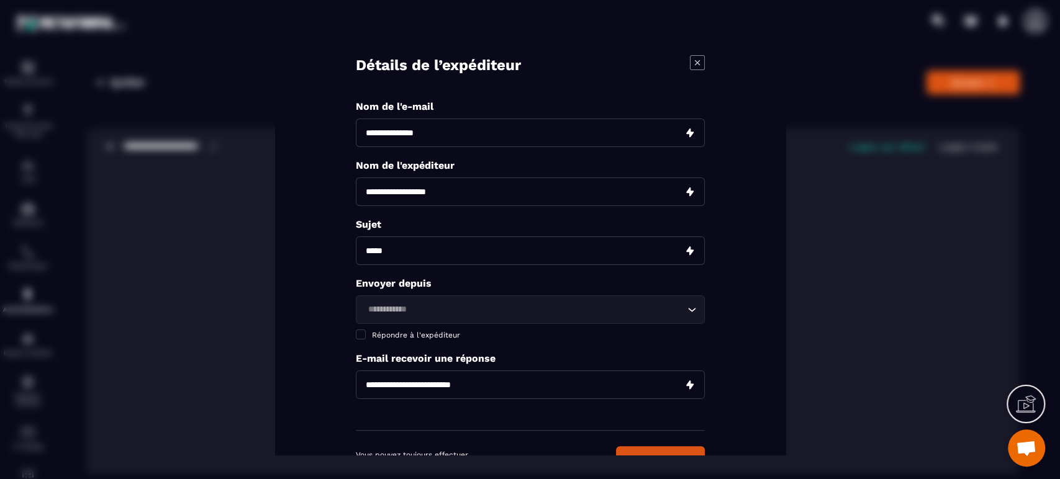
click at [693, 59] on icon "Modal window" at bounding box center [697, 62] width 15 height 15
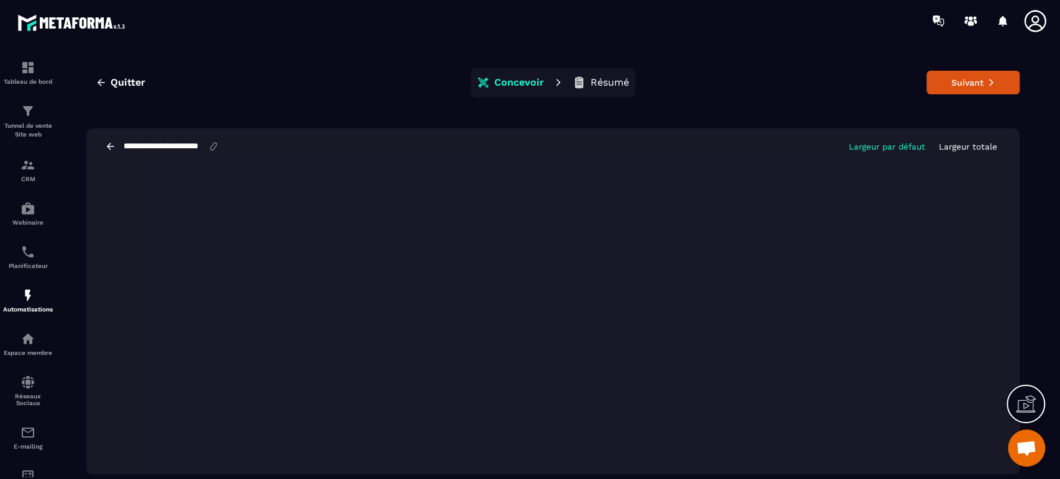
scroll to position [0, 3]
drag, startPoint x: 165, startPoint y: 146, endPoint x: 238, endPoint y: 148, distance: 73.3
click at [238, 148] on div "**********" at bounding box center [552, 146] width 933 height 36
click at [175, 149] on input "**********" at bounding box center [171, 146] width 99 height 11
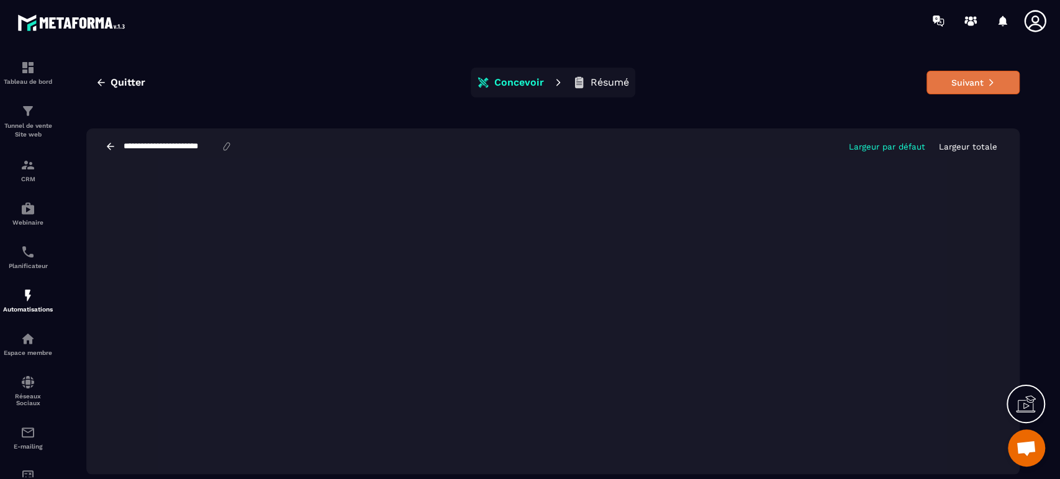
click at [997, 83] on button "Suivant" at bounding box center [972, 83] width 93 height 24
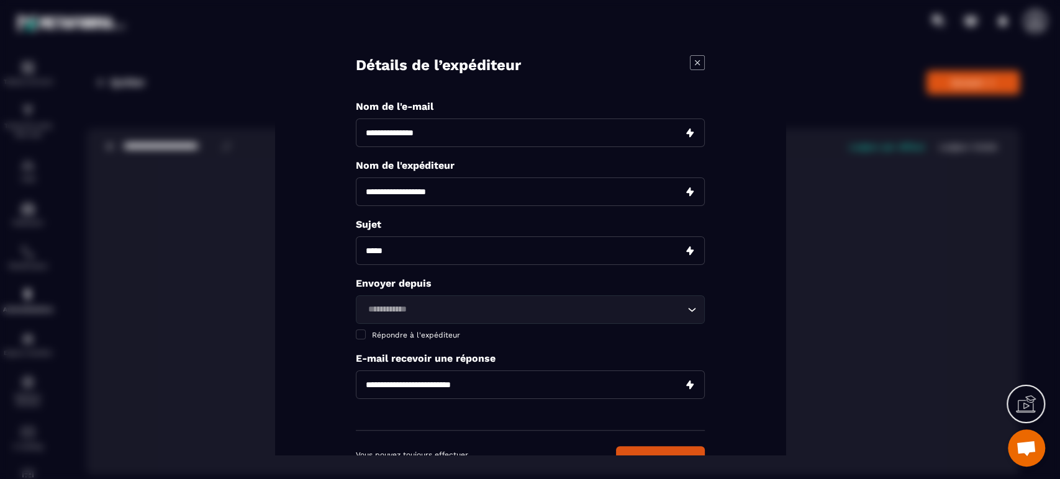
click at [449, 237] on input "Modal window" at bounding box center [530, 250] width 349 height 29
type input "**********"
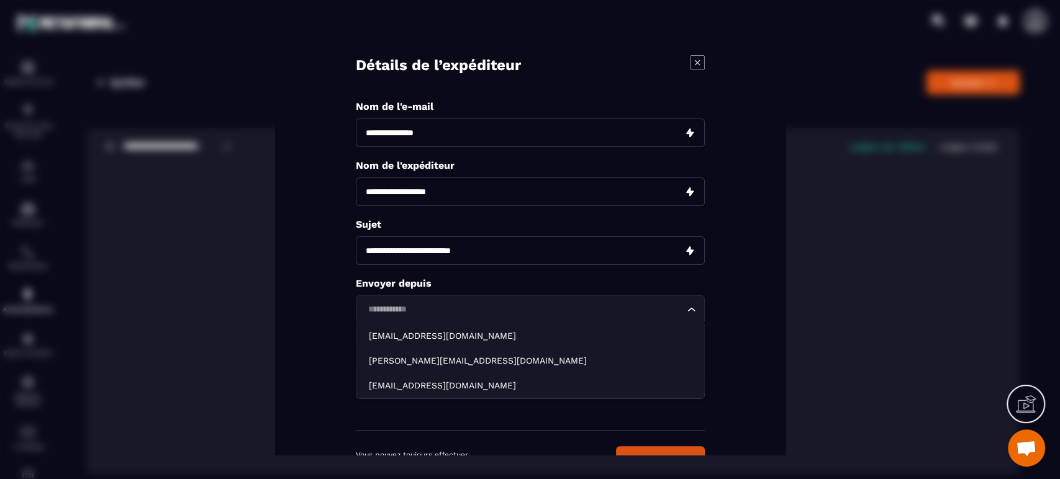
click at [442, 310] on input "Search for option" at bounding box center [524, 310] width 320 height 14
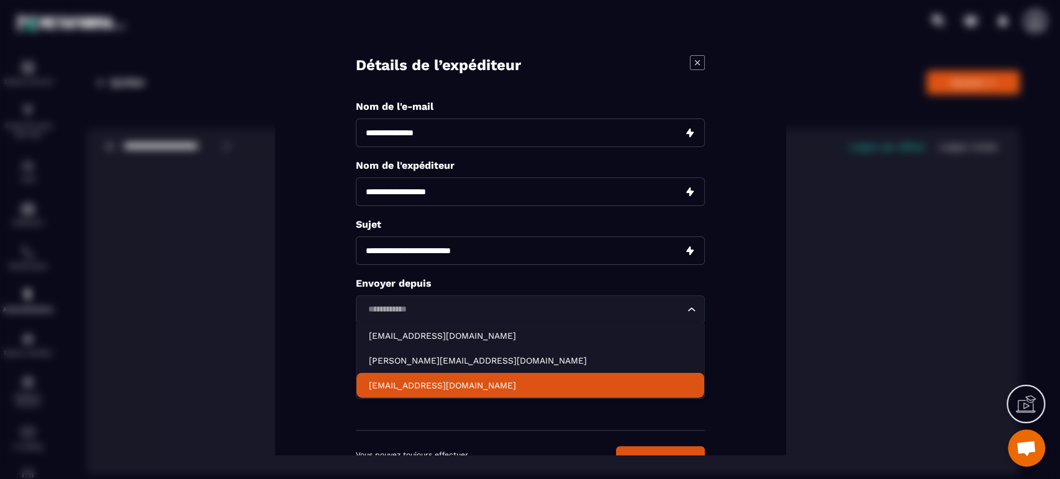
click at [418, 386] on p "[EMAIL_ADDRESS][DOMAIN_NAME]" at bounding box center [530, 385] width 323 height 12
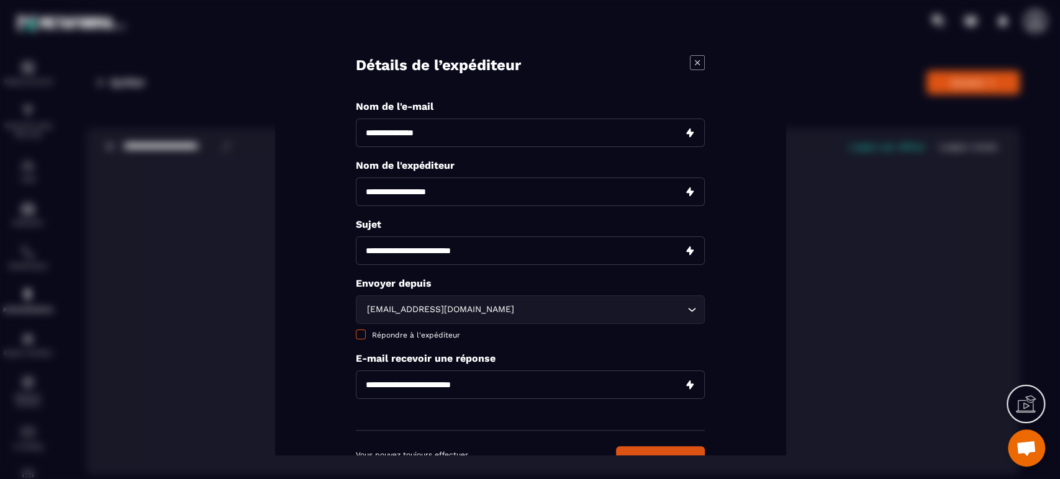
click at [416, 331] on span "Répondre à l'expéditeur" at bounding box center [416, 335] width 88 height 9
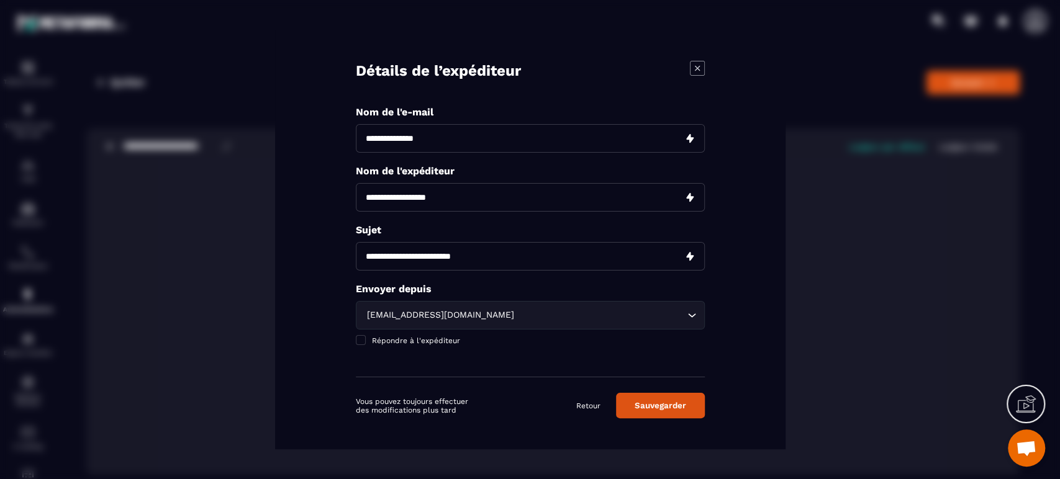
click at [438, 202] on input "Modal window" at bounding box center [530, 197] width 349 height 29
type input "********"
click at [430, 140] on input "Modal window" at bounding box center [530, 138] width 349 height 29
paste input "**********"
type input "**********"
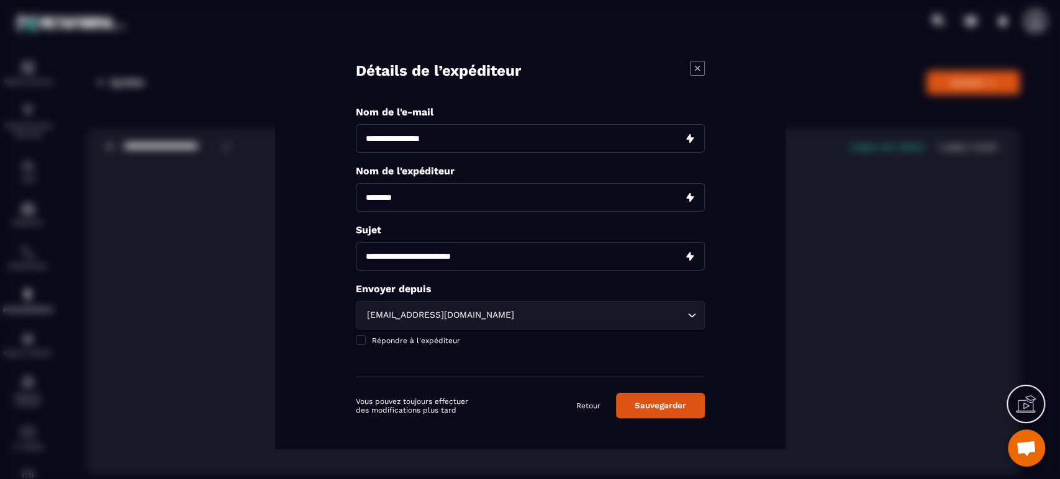
click at [665, 404] on button "Sauvegarder" at bounding box center [660, 405] width 89 height 25
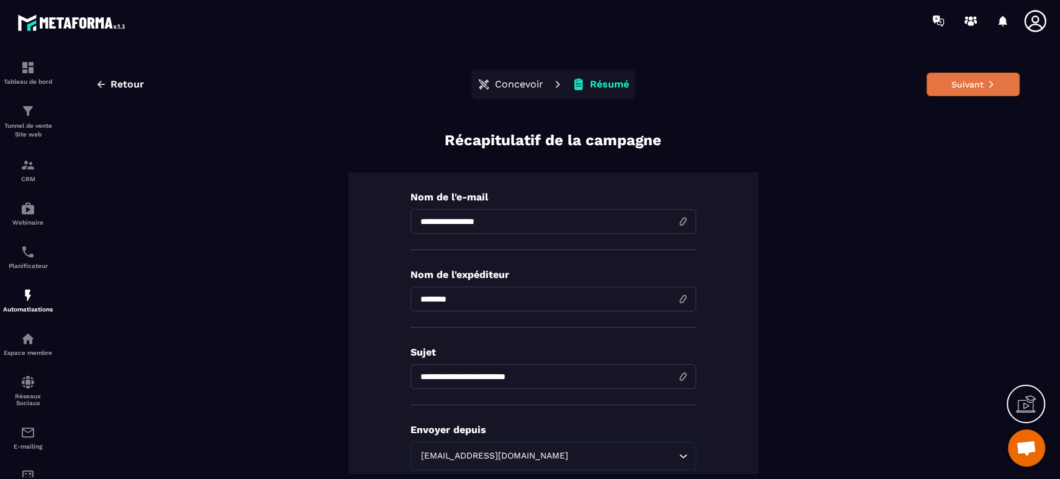
click at [948, 81] on button "Suivant" at bounding box center [972, 85] width 93 height 24
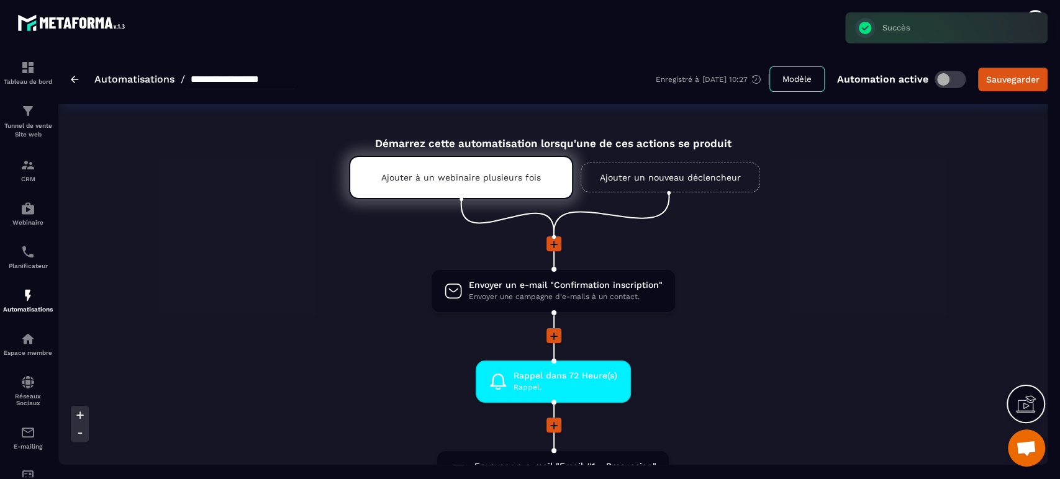
click at [804, 272] on li "Envoyer un e-mail "Confirmation inscription" Envoyer une campagne d'e-mails à u…" at bounding box center [553, 299] width 892 height 60
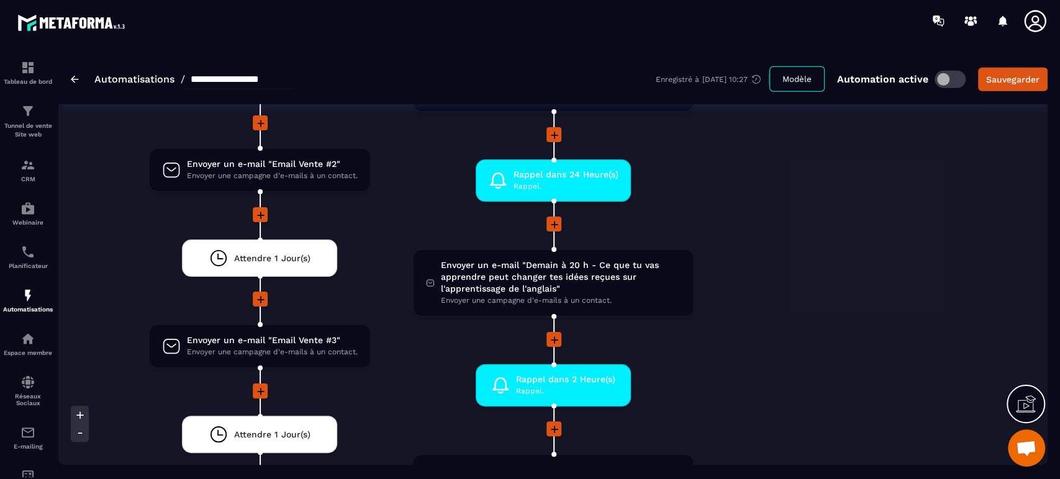
scroll to position [2621, 0]
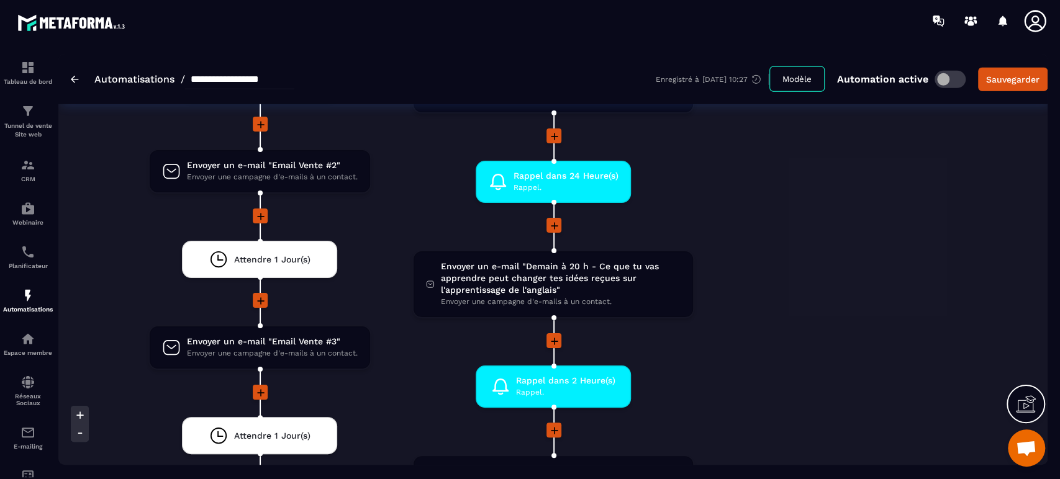
click at [747, 393] on div "Non Envoyer un message vocal Envoyer un message vocal au contact. drag-arrow En…" at bounding box center [867, 371] width 264 height 1646
click at [812, 309] on div "Non Envoyer un message vocal Envoyer un message vocal au contact. drag-arrow En…" at bounding box center [867, 371] width 264 height 1646
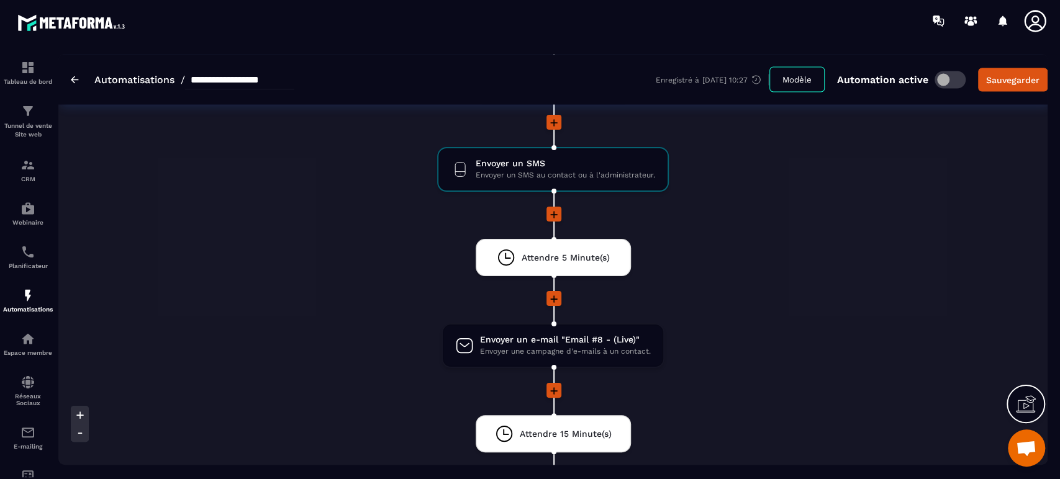
scroll to position [1406, 0]
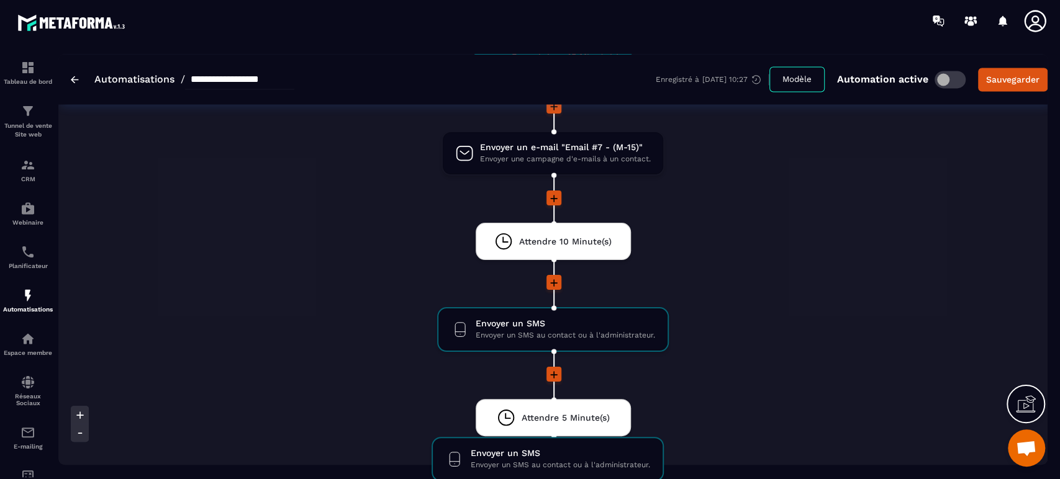
drag, startPoint x: 518, startPoint y: 330, endPoint x: 513, endPoint y: 460, distance: 130.5
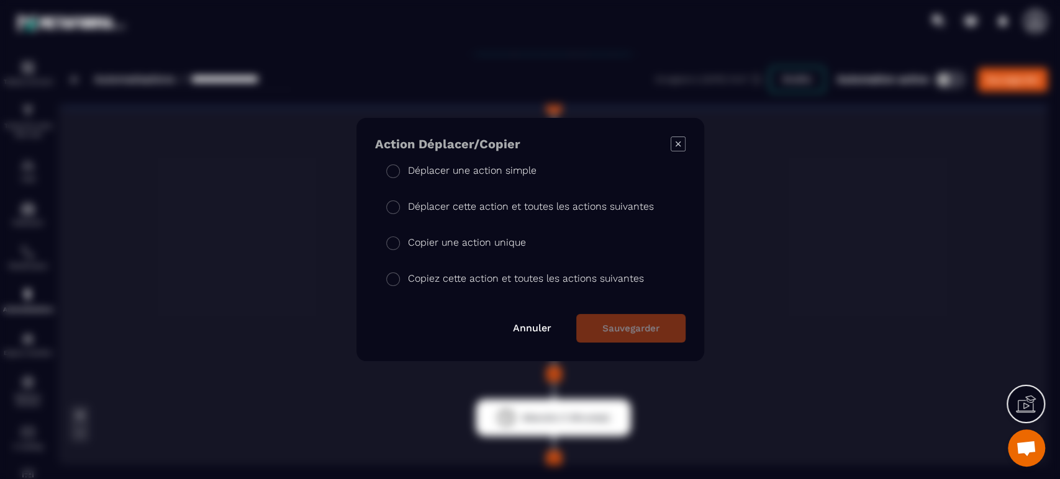
click at [484, 240] on p "Copier une action unique" at bounding box center [467, 242] width 118 height 15
click at [650, 336] on button "Sauvegarder" at bounding box center [630, 328] width 109 height 29
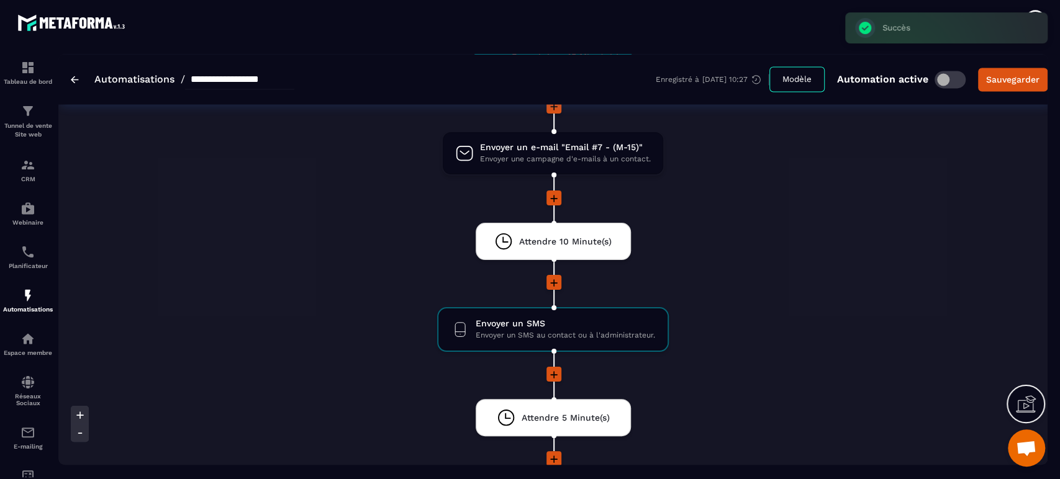
click at [807, 295] on li at bounding box center [553, 291] width 892 height 32
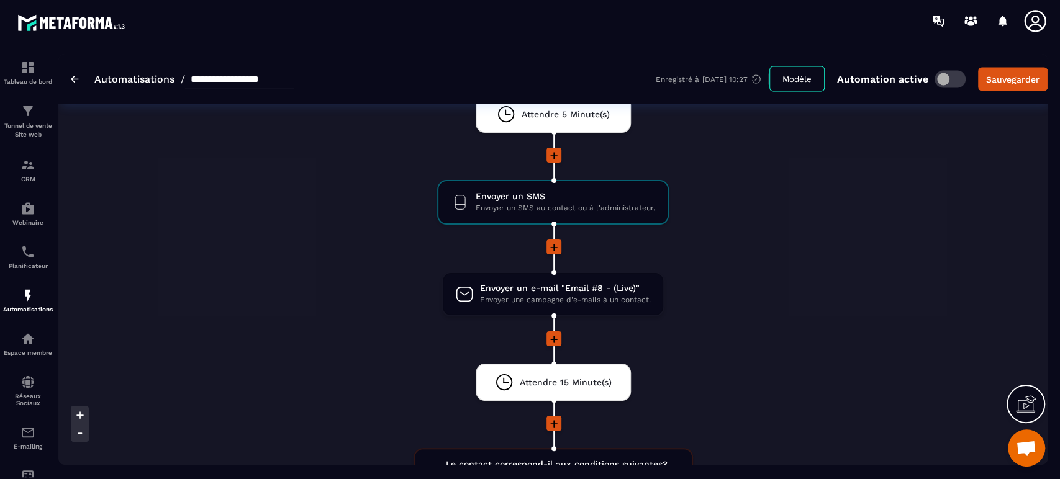
scroll to position [1683, 0]
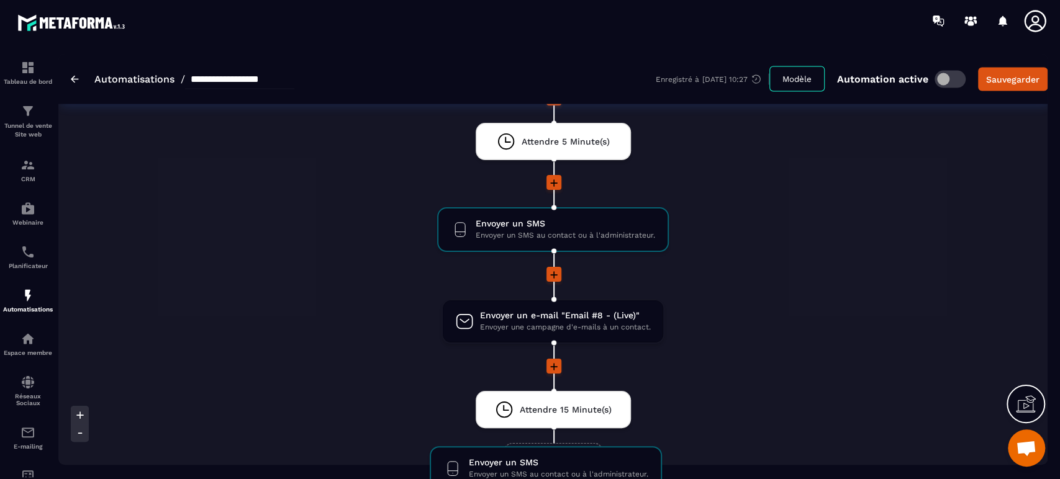
drag, startPoint x: 556, startPoint y: 223, endPoint x: 549, endPoint y: 451, distance: 227.9
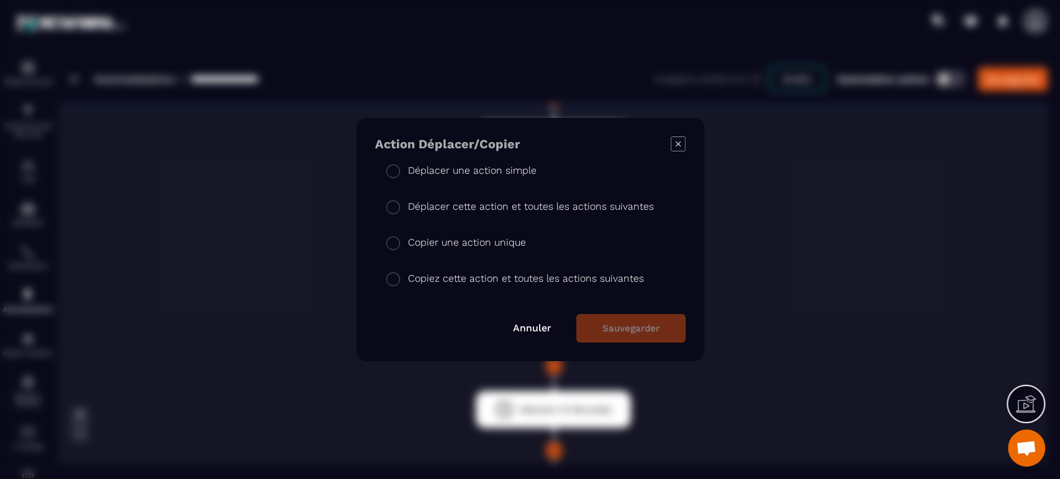
click at [511, 258] on li "Copier une action unique" at bounding box center [530, 241] width 310 height 36
click at [629, 333] on button "Sauvegarder" at bounding box center [630, 328] width 109 height 29
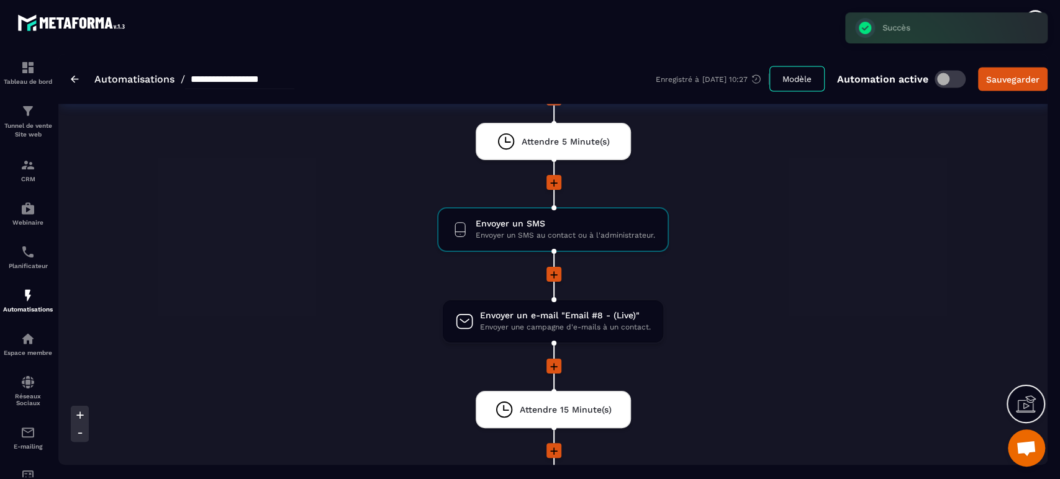
click at [785, 330] on li "Envoyer un e-mail "Email #8 - (Live)" Envoyer une campagne d'e-mails à un conta…" at bounding box center [553, 329] width 892 height 60
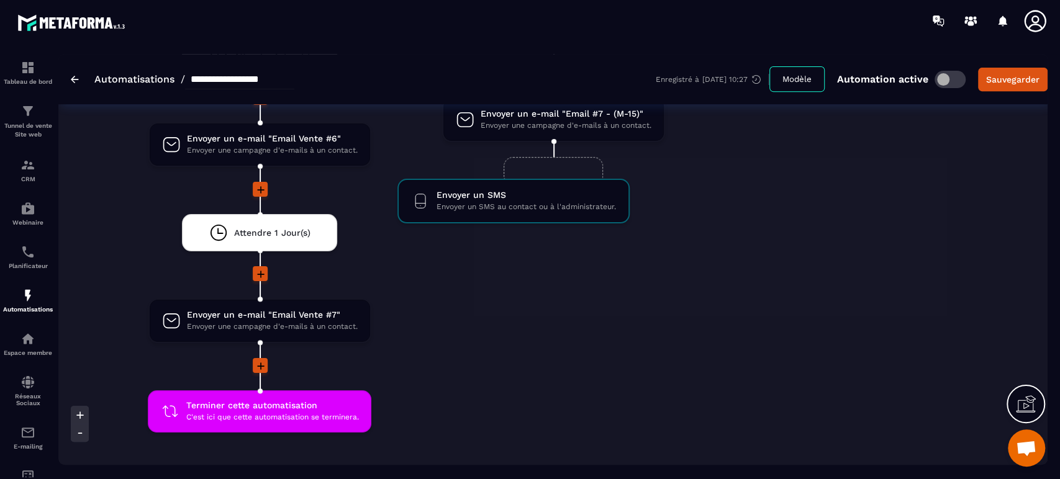
scroll to position [3526, 0]
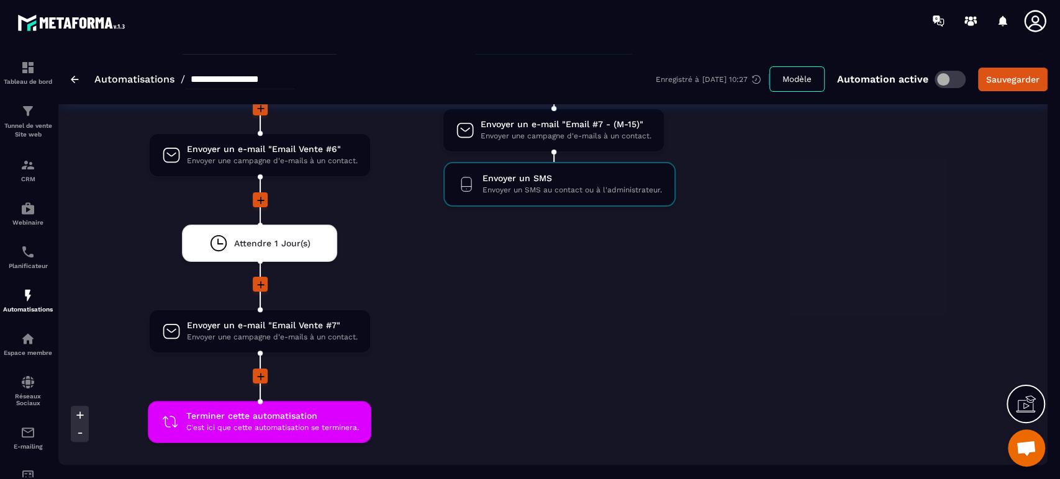
drag, startPoint x: 577, startPoint y: 133, endPoint x: 583, endPoint y: 169, distance: 35.8
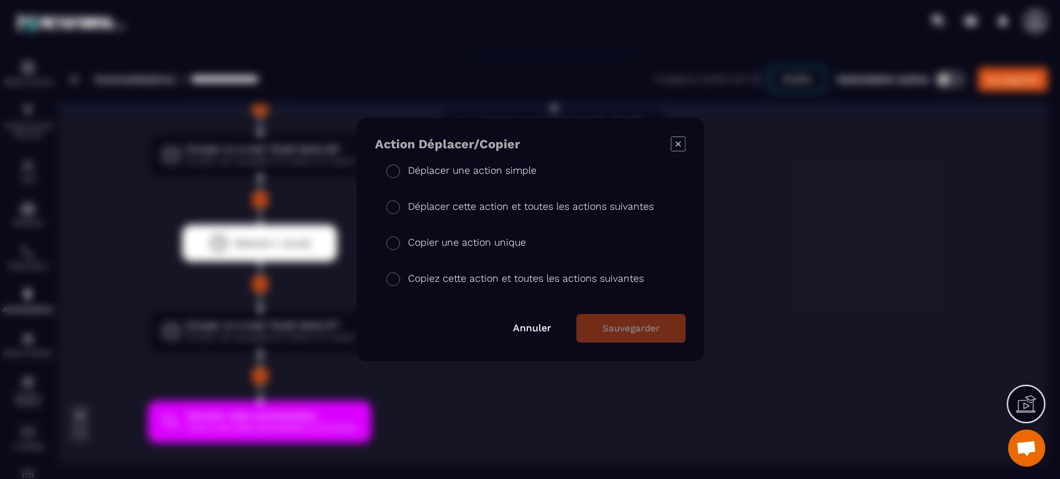
click at [423, 246] on p "Copier une action unique" at bounding box center [467, 242] width 118 height 15
click at [633, 326] on button "Sauvegarder" at bounding box center [630, 328] width 109 height 29
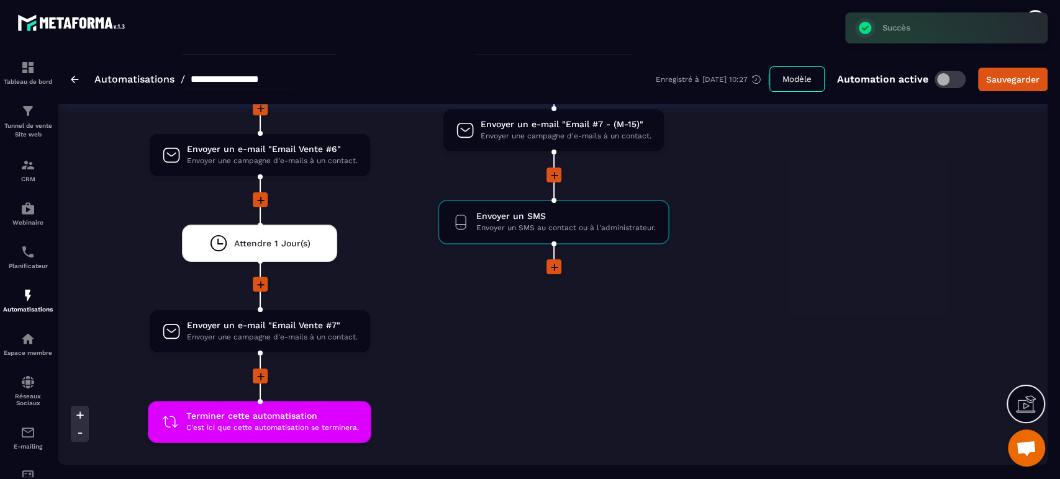
click at [511, 216] on span "Envoyer un SMS" at bounding box center [565, 216] width 179 height 12
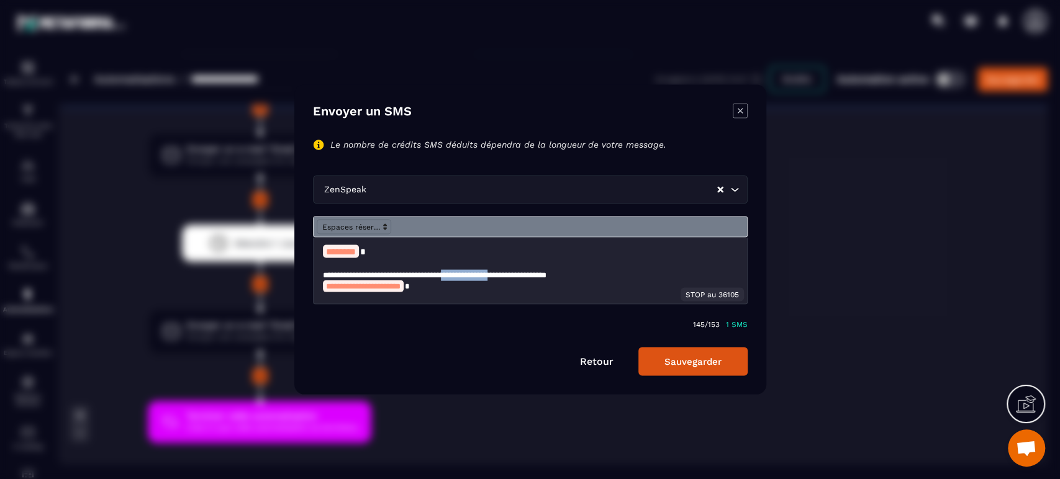
drag, startPoint x: 485, startPoint y: 273, endPoint x: 551, endPoint y: 276, distance: 65.9
click at [551, 276] on p "**********" at bounding box center [525, 274] width 404 height 11
click at [663, 372] on button "Sauvegarder" at bounding box center [692, 362] width 109 height 29
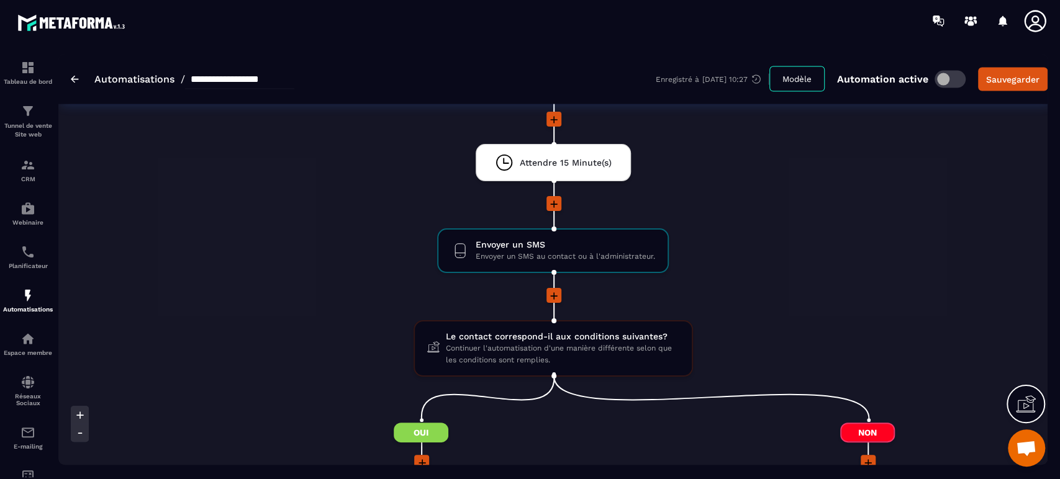
scroll to position [1926, 0]
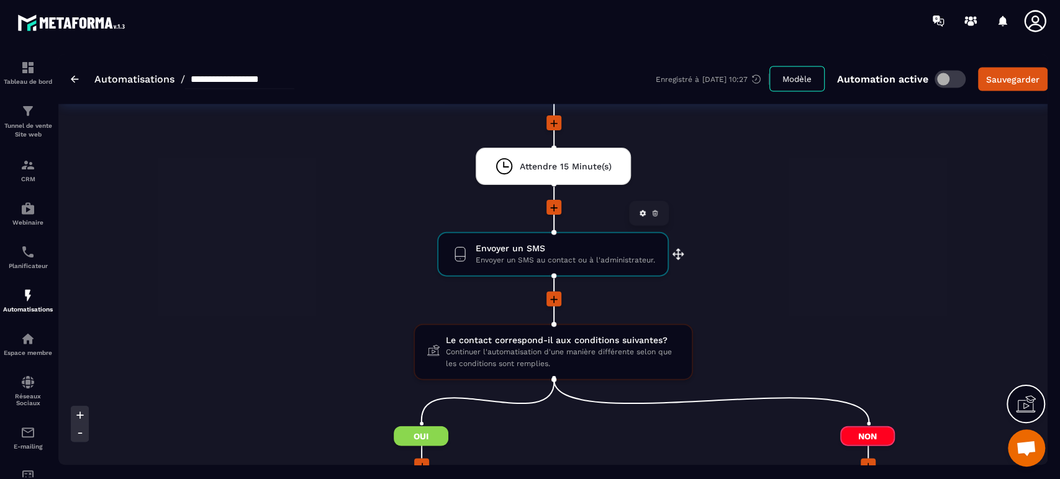
click at [526, 254] on span "Envoyer un SMS au contact ou à l'administrateur." at bounding box center [564, 260] width 179 height 12
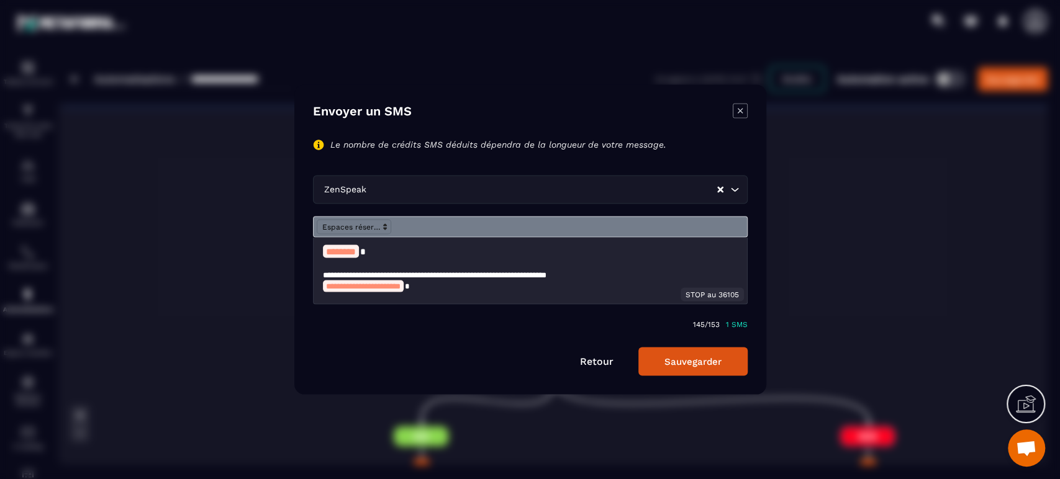
click at [372, 273] on p "**********" at bounding box center [525, 274] width 404 height 11
click at [430, 276] on p "**********" at bounding box center [525, 274] width 404 height 11
drag, startPoint x: 505, startPoint y: 277, endPoint x: 569, endPoint y: 277, distance: 63.3
click at [569, 277] on p "**********" at bounding box center [525, 274] width 404 height 11
click at [662, 366] on button "Sauvegarder" at bounding box center [692, 362] width 109 height 29
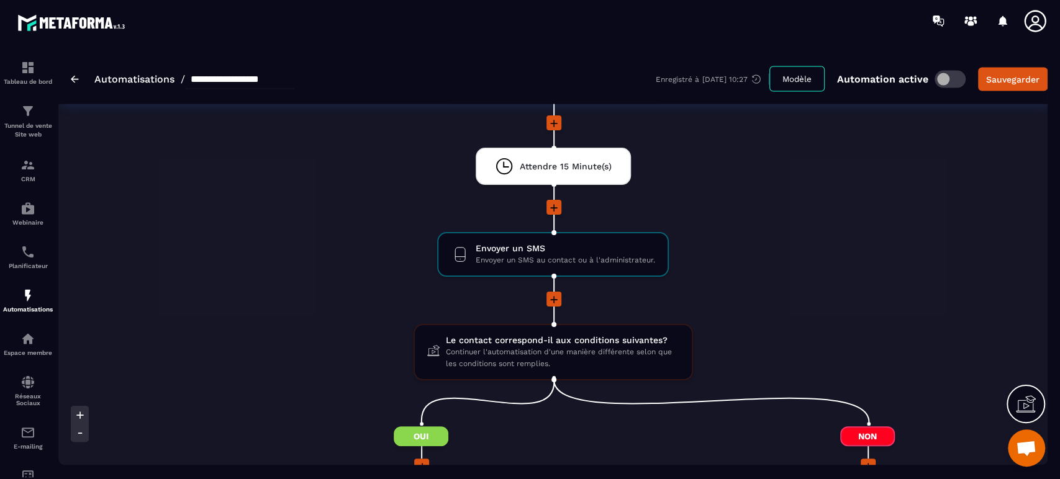
click at [809, 284] on li "Envoyer un SMS Envoyer un SMS au contact ou à l'administrateur. drag-arrow" at bounding box center [553, 262] width 892 height 60
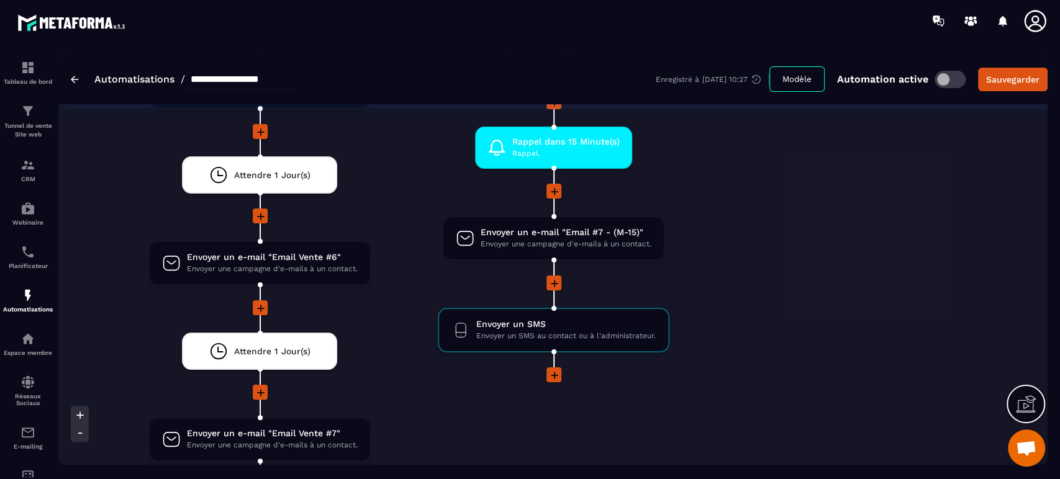
scroll to position [3416, 0]
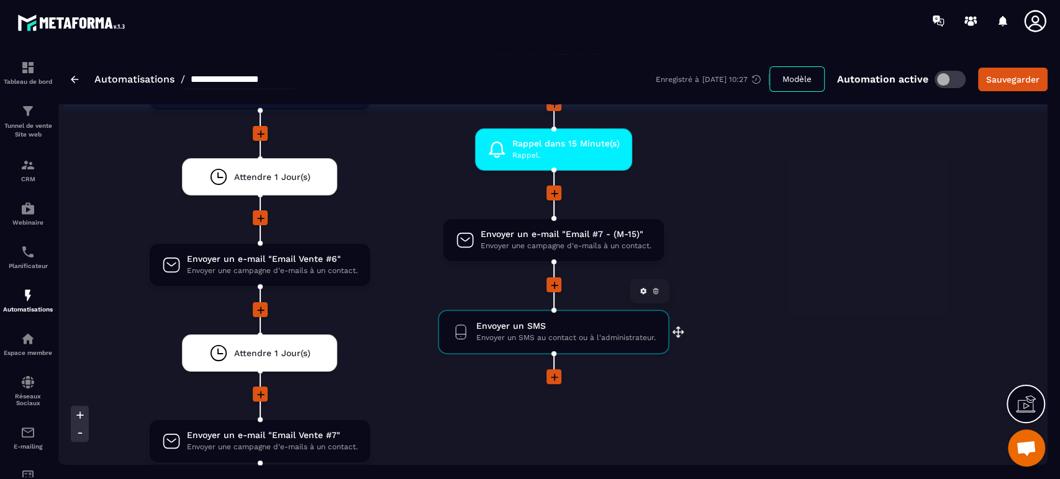
click at [538, 323] on span "Envoyer un SMS" at bounding box center [565, 326] width 179 height 12
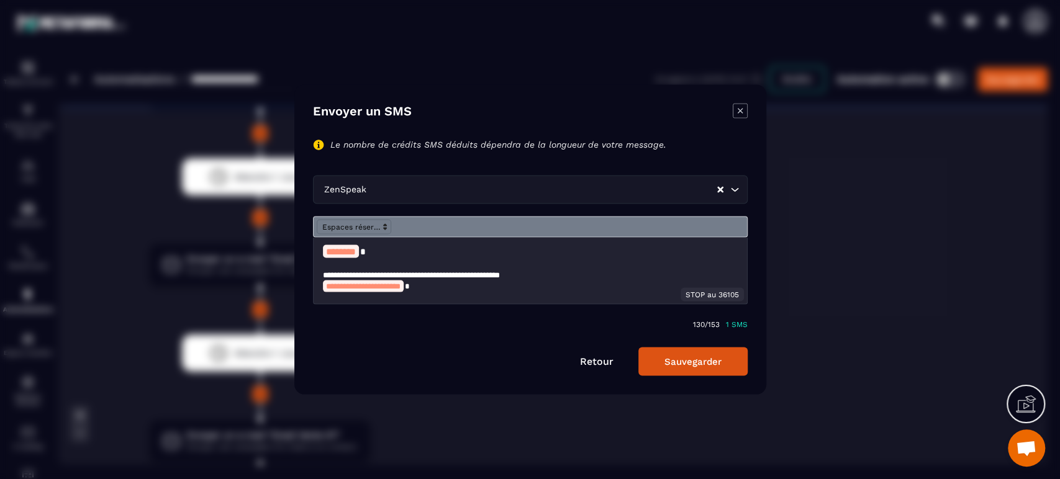
click at [372, 272] on p "**********" at bounding box center [525, 274] width 404 height 11
click at [428, 276] on p "**********" at bounding box center [525, 274] width 404 height 11
click at [669, 371] on button "Sauvegarder" at bounding box center [692, 362] width 109 height 29
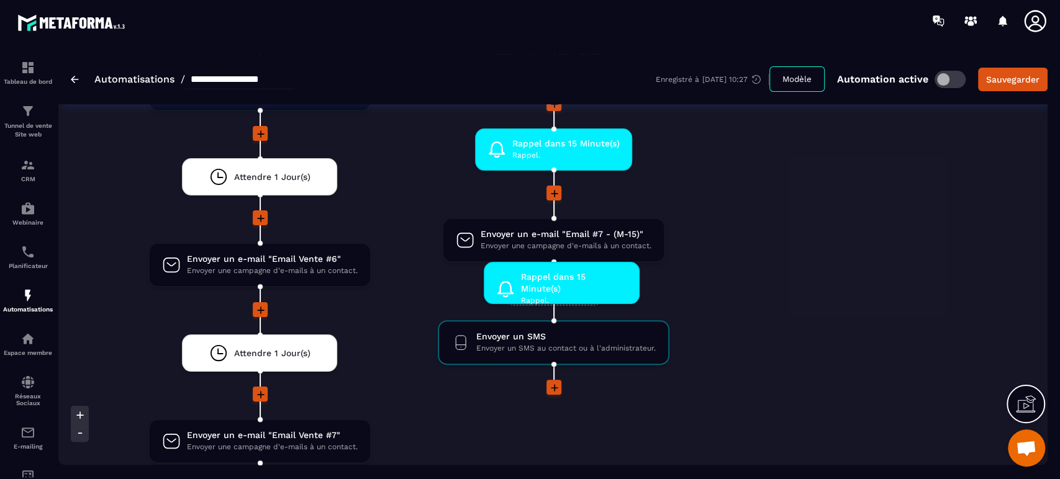
drag, startPoint x: 526, startPoint y: 140, endPoint x: 534, endPoint y: 277, distance: 137.4
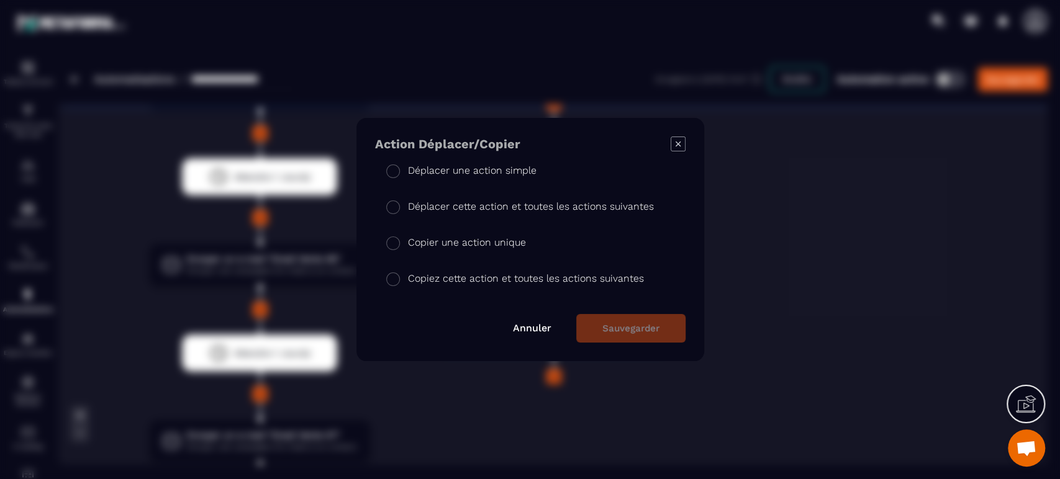
click at [455, 248] on p "Copier une action unique" at bounding box center [467, 242] width 118 height 15
click at [637, 335] on button "Sauvegarder" at bounding box center [630, 328] width 109 height 29
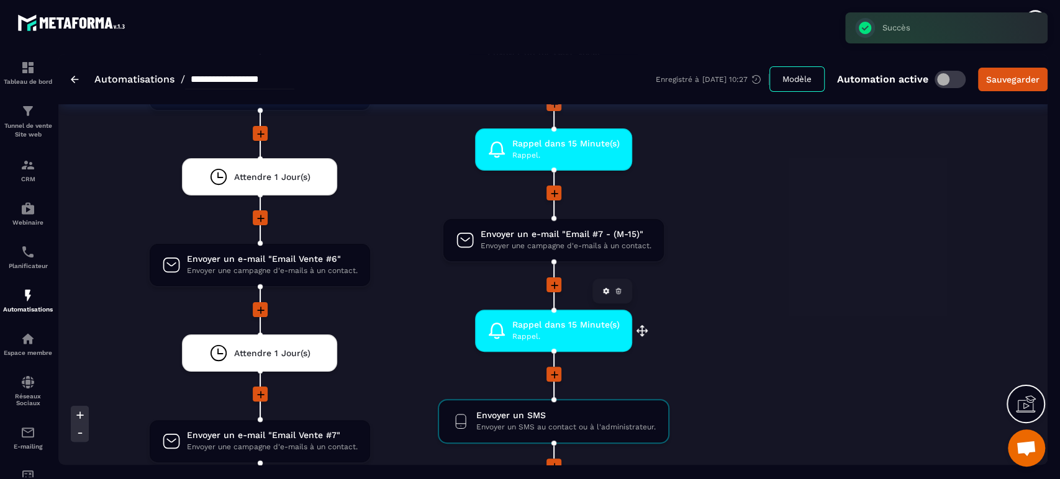
click at [554, 335] on span "Rappel." at bounding box center [565, 337] width 107 height 12
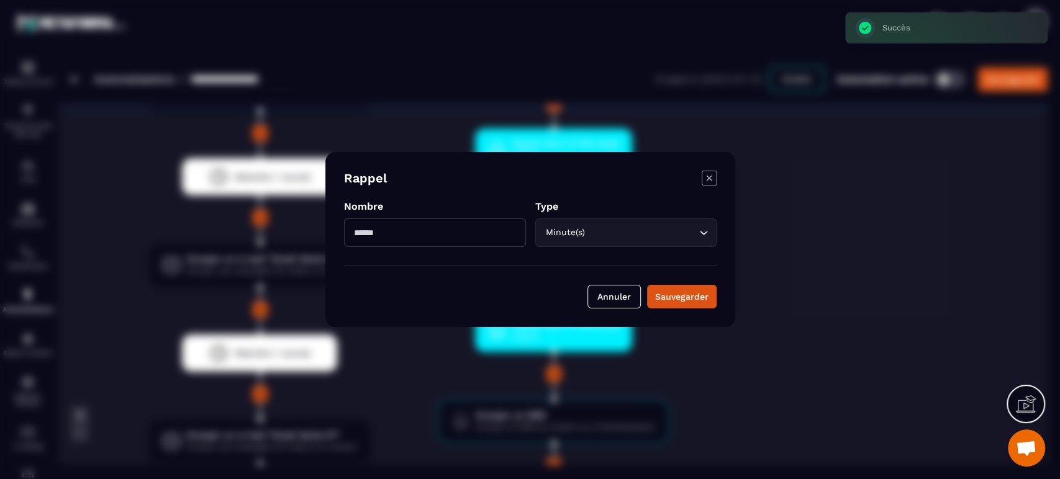
drag, startPoint x: 428, startPoint y: 230, endPoint x: 330, endPoint y: 232, distance: 98.1
click at [330, 232] on div "Rappel Nombre ** Type Minute(s) Loading... Annuler Sauvegarder" at bounding box center [530, 239] width 410 height 175
type input "*"
click at [679, 297] on div "Sauvegarder" at bounding box center [681, 296] width 53 height 12
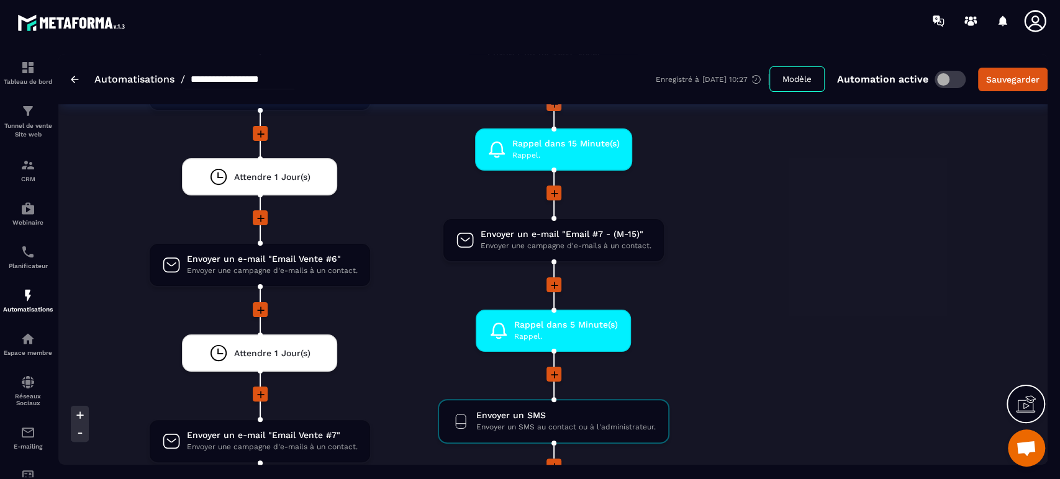
click at [671, 351] on li "Rappel dans 5 Minute(s) [PERSON_NAME]. drag-arrow" at bounding box center [553, 338] width 282 height 57
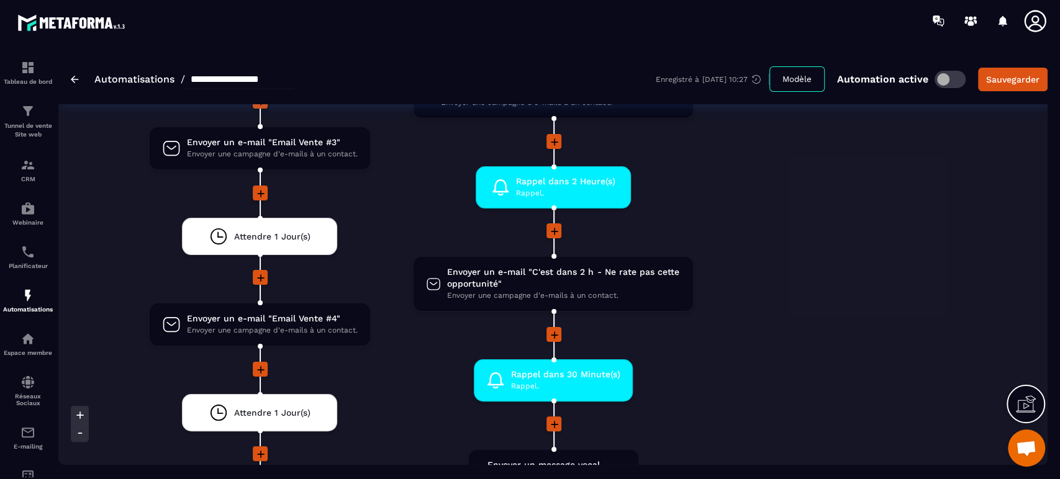
scroll to position [3002, 0]
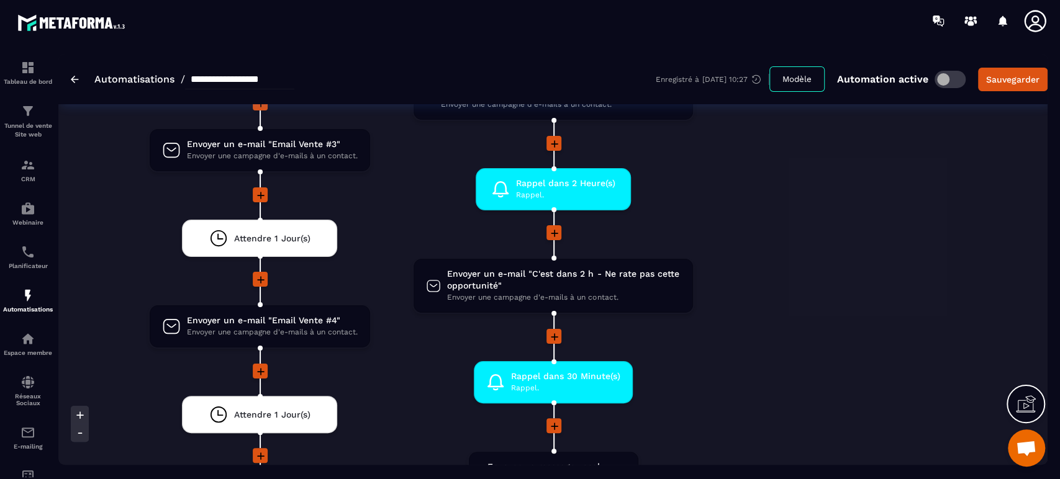
click at [853, 309] on div "Non Envoyer un message vocal Envoyer un message vocal au contact. drag-arrow En…" at bounding box center [867, 174] width 264 height 1646
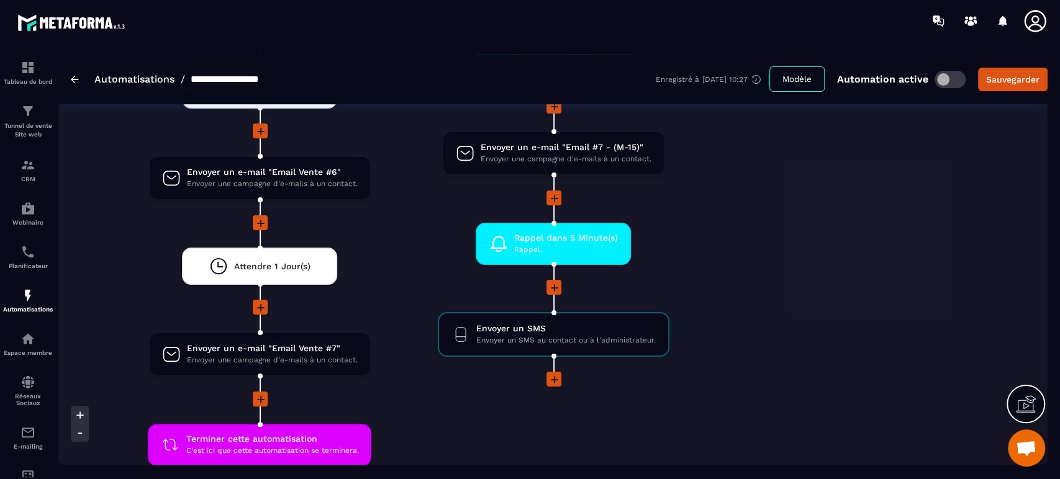
scroll to position [3609, 0]
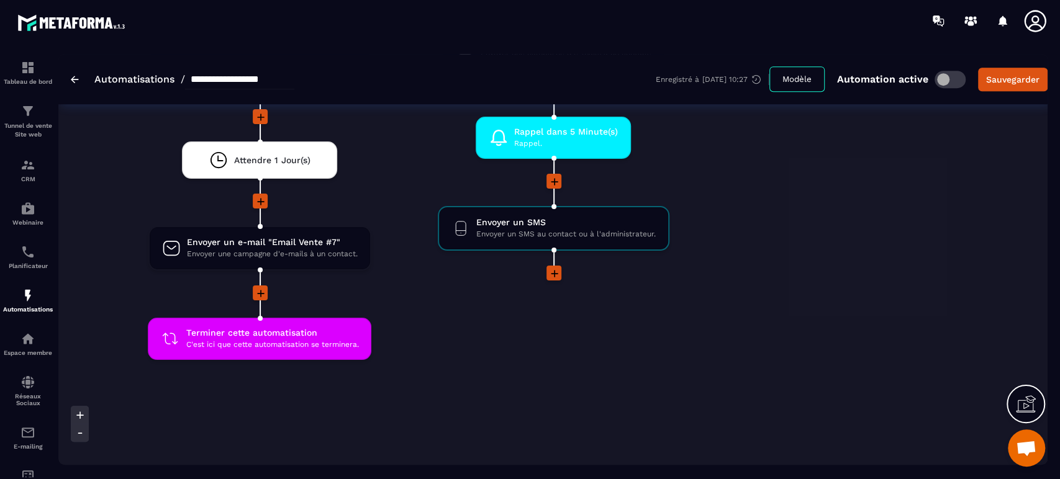
click at [556, 270] on icon at bounding box center [554, 273] width 7 height 7
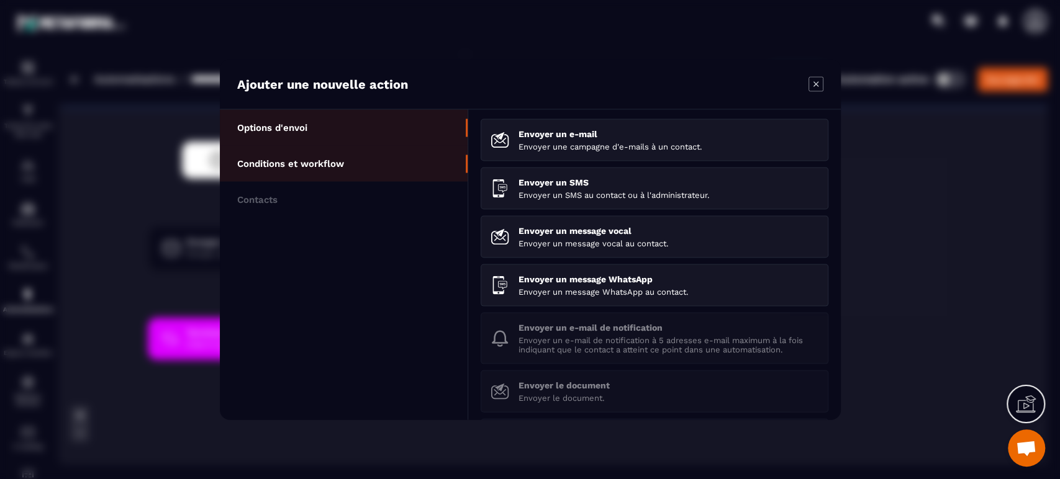
click at [352, 157] on li "Conditions et workflow" at bounding box center [344, 164] width 248 height 36
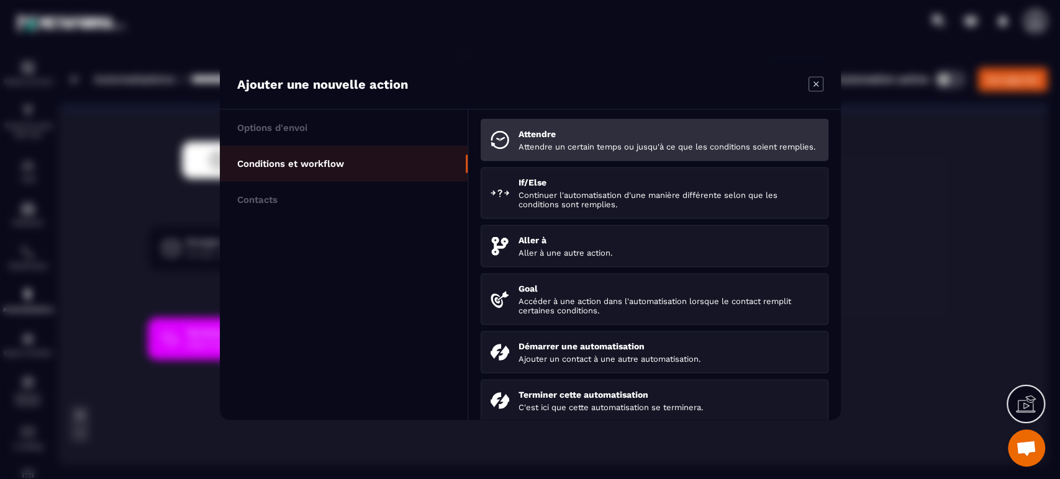
click at [581, 148] on p "Attendre un certain temps ou jusqu'à ce que les conditions soient remplies." at bounding box center [668, 146] width 300 height 9
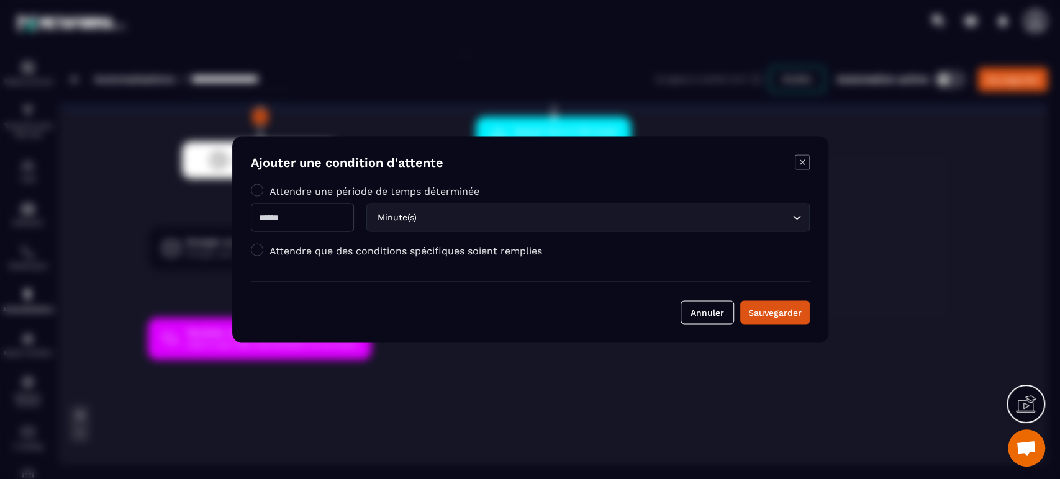
click at [322, 214] on input "Modal window" at bounding box center [302, 218] width 103 height 29
type input "**"
click at [798, 320] on button "Sauvegarder" at bounding box center [775, 313] width 70 height 24
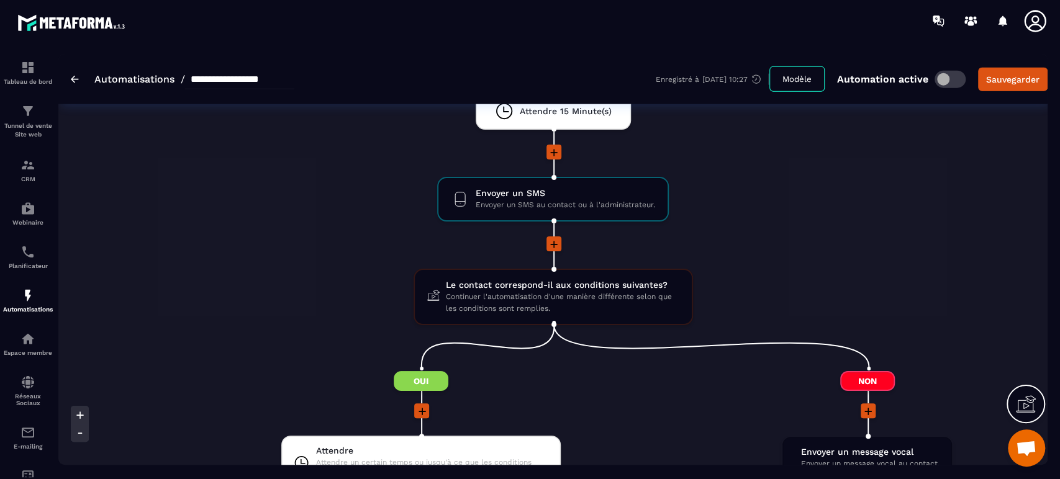
scroll to position [2009, 0]
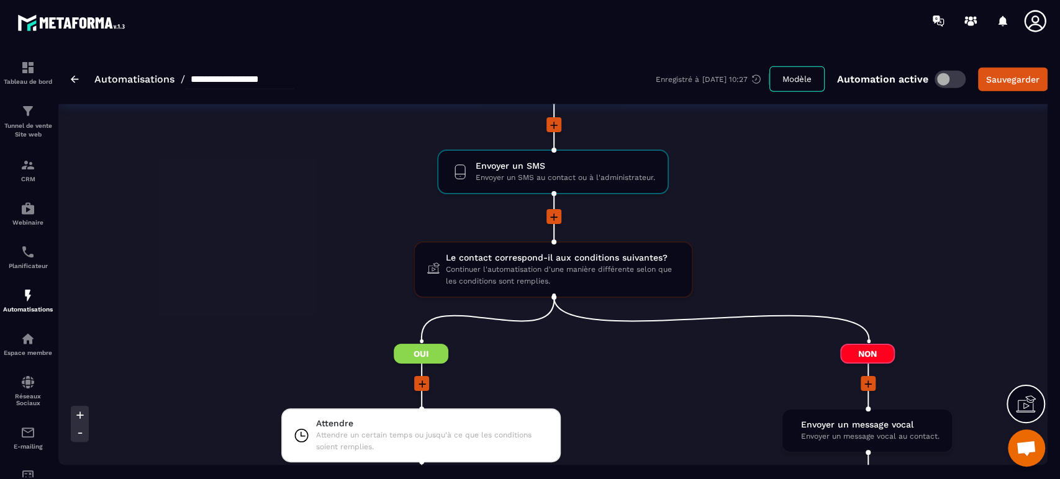
click at [863, 176] on li "Envoyer un SMS Envoyer un SMS au contact ou à l'administrateur. drag-arrow" at bounding box center [553, 180] width 892 height 60
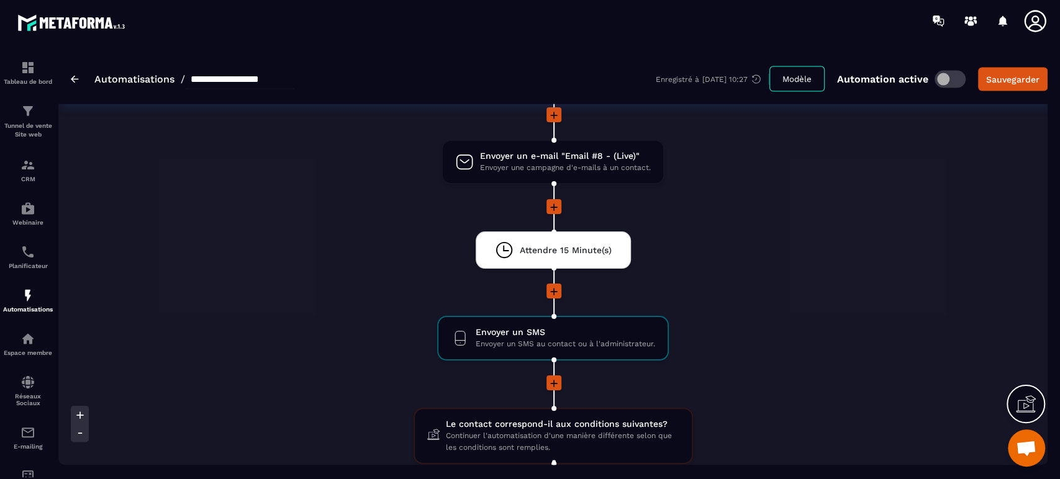
scroll to position [1788, 0]
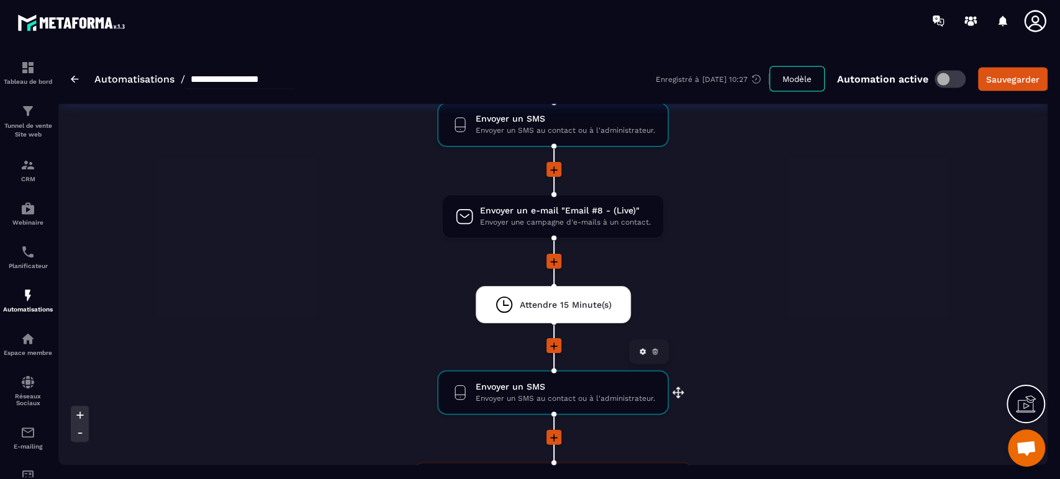
click at [556, 393] on span "Envoyer un SMS au contact ou à l'administrateur." at bounding box center [564, 399] width 179 height 12
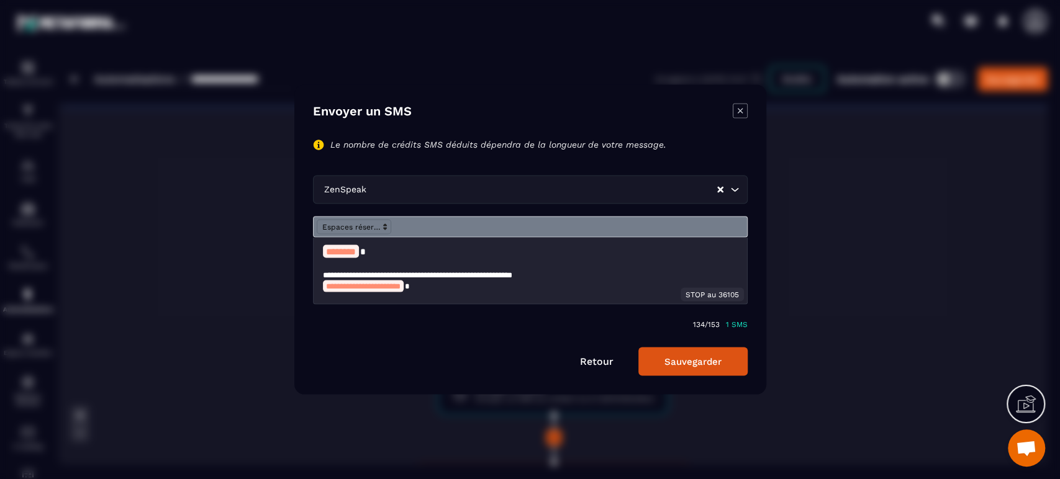
click at [738, 108] on icon "Modal window" at bounding box center [739, 111] width 15 height 15
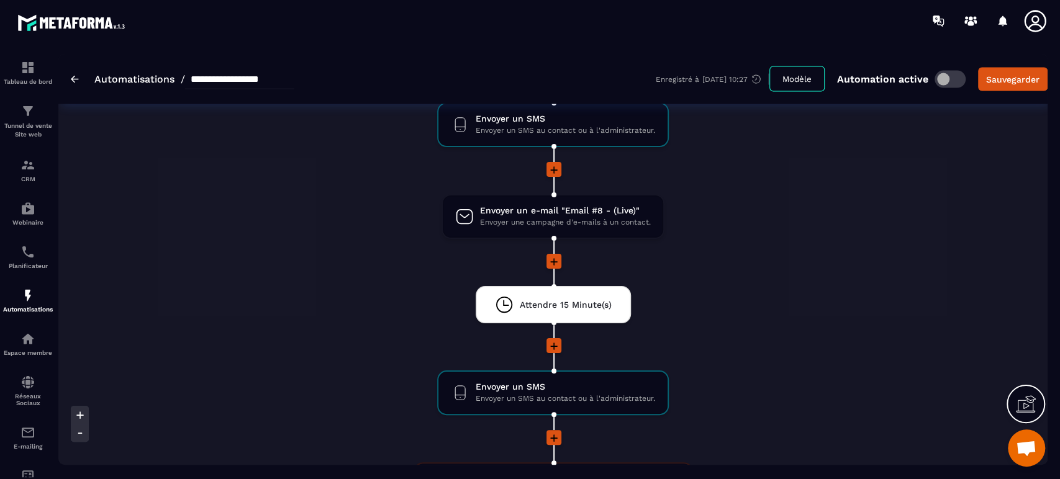
click at [755, 338] on div at bounding box center [553, 346] width 892 height 17
click at [655, 348] on icon at bounding box center [654, 351] width 7 height 7
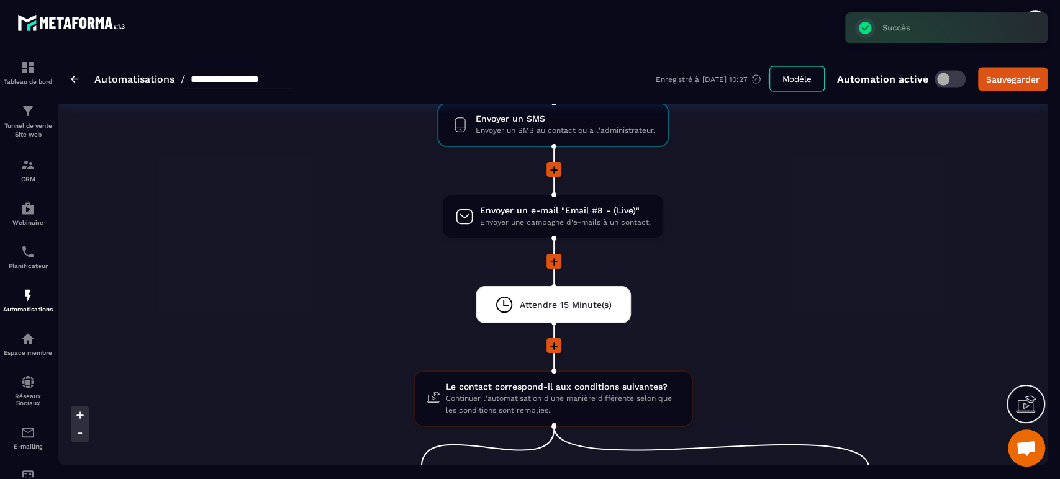
click at [765, 294] on li "Attendre 15 Minute(s) drag-arrow" at bounding box center [553, 312] width 892 height 52
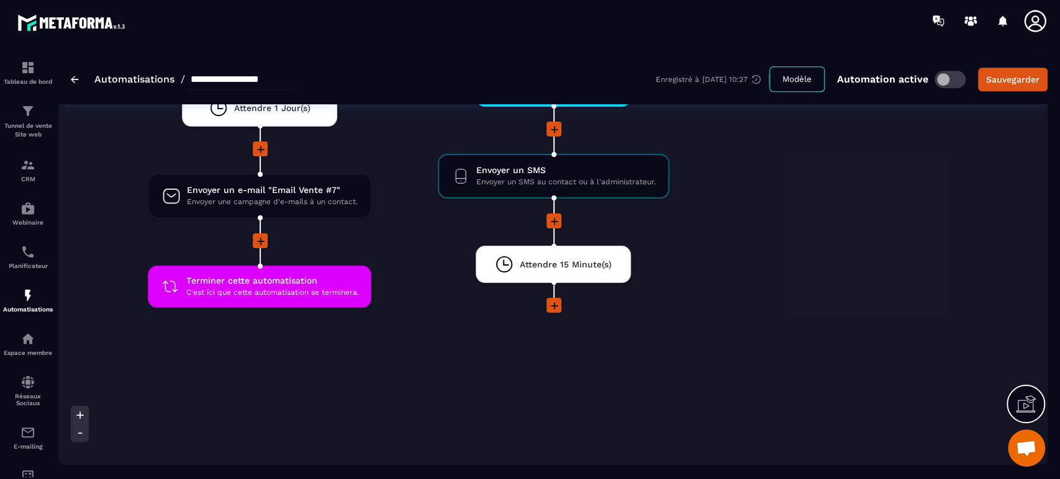
scroll to position [3609, 0]
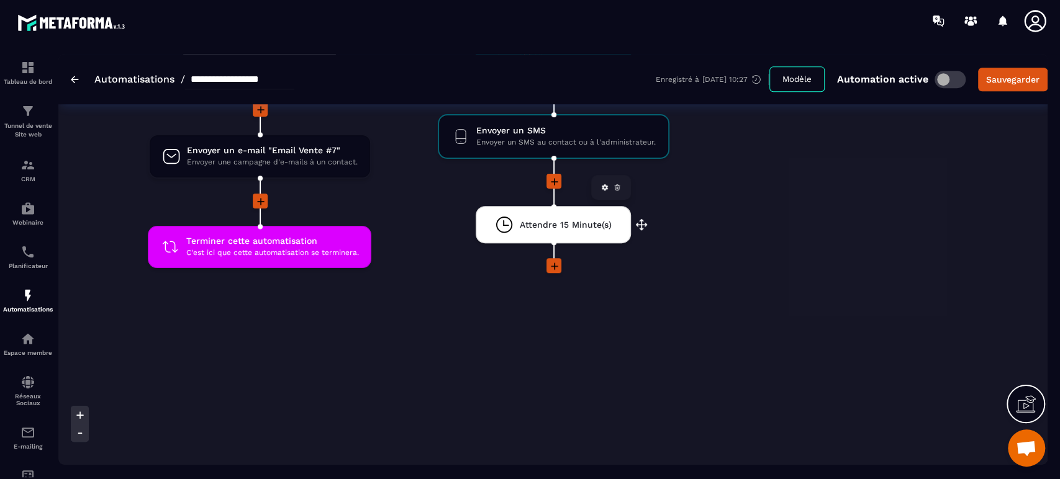
click at [551, 219] on span "Attendre 15 Minute(s)" at bounding box center [566, 225] width 92 height 12
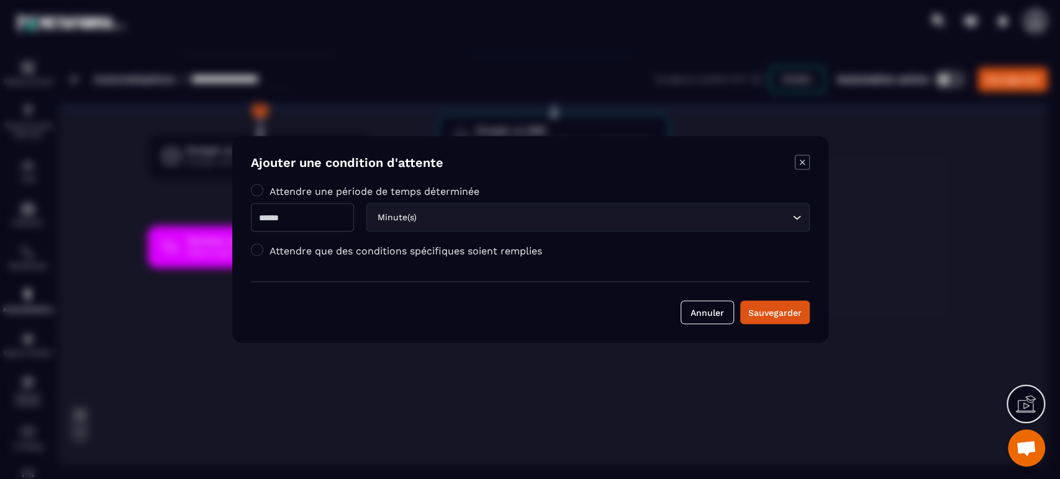
click at [287, 227] on input "**" at bounding box center [302, 218] width 103 height 29
type input "**"
click at [754, 319] on button "Sauvegarder" at bounding box center [775, 313] width 70 height 24
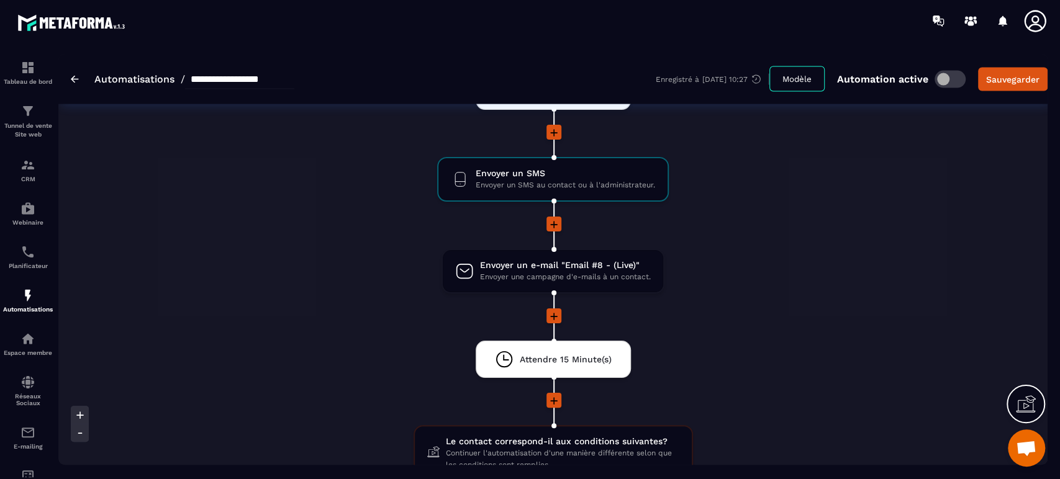
scroll to position [1760, 0]
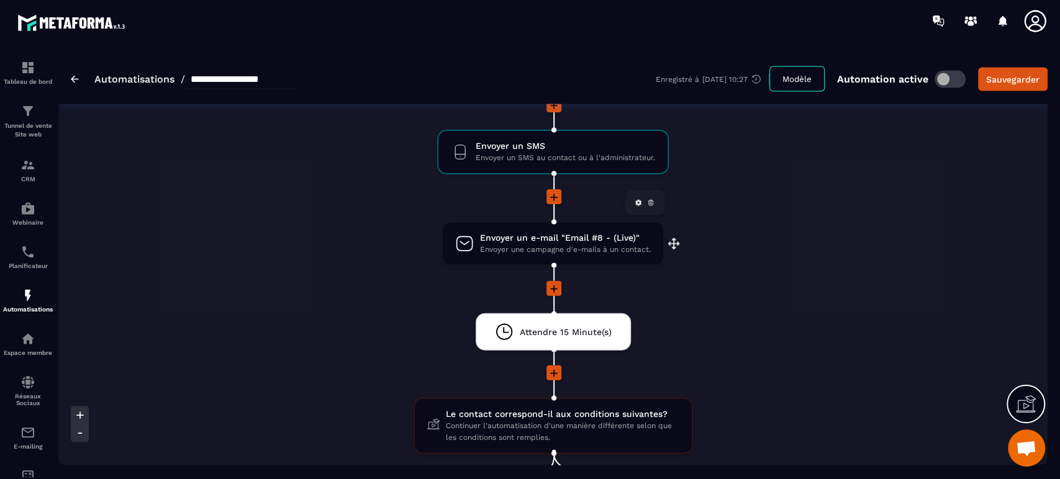
click at [551, 233] on span "Envoyer un e-mail "Email #8 - (Live)"" at bounding box center [565, 238] width 171 height 12
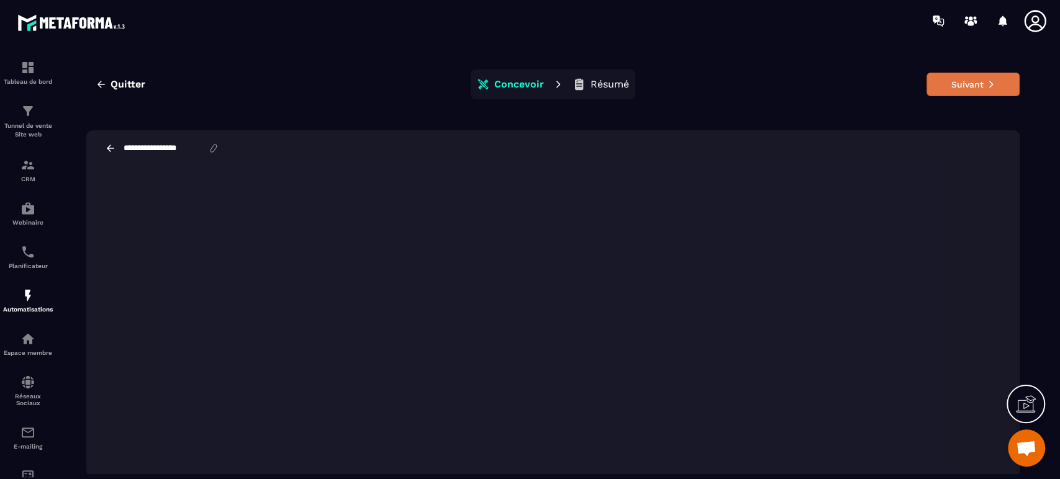
click at [978, 74] on button "Suivant" at bounding box center [972, 85] width 93 height 24
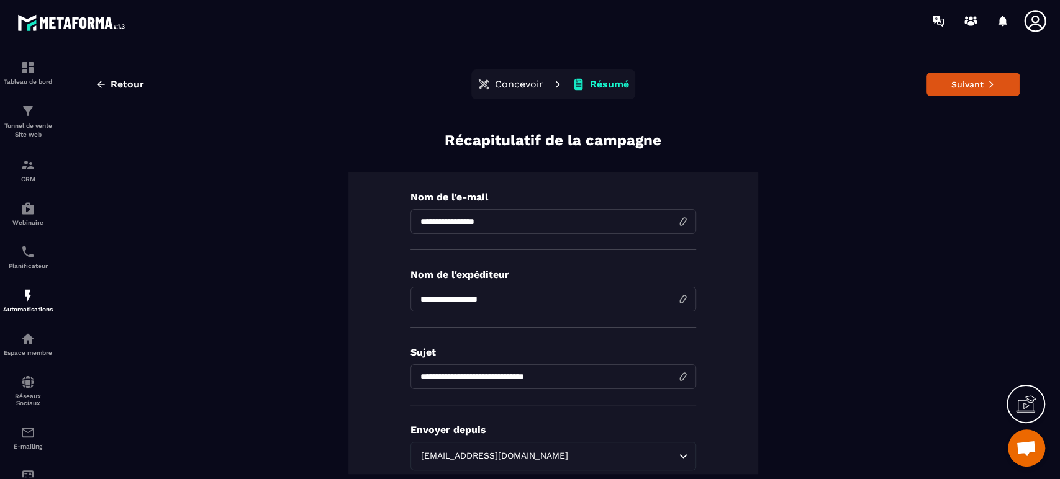
drag, startPoint x: 592, startPoint y: 372, endPoint x: 389, endPoint y: 375, distance: 203.6
click at [389, 375] on div "**********" at bounding box center [553, 356] width 410 height 367
click at [992, 92] on button "Suivant" at bounding box center [972, 85] width 93 height 24
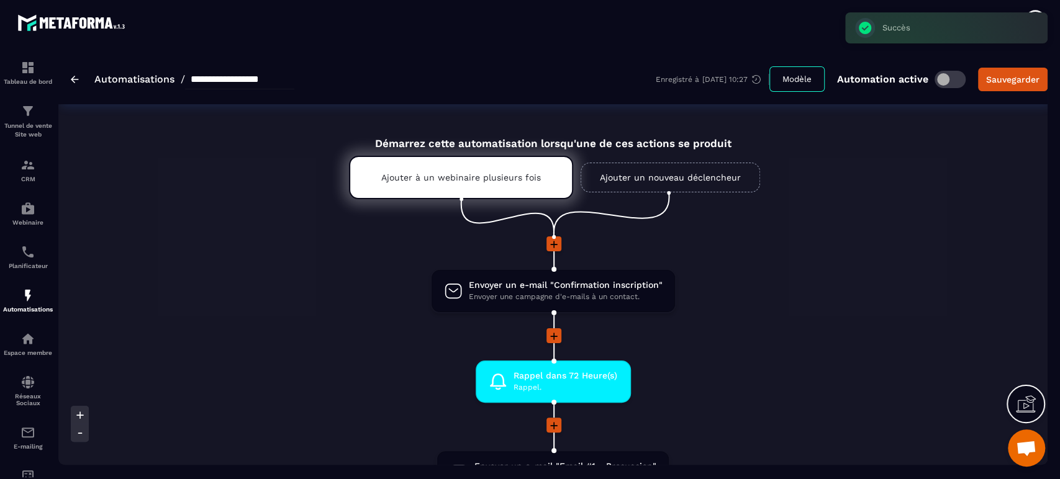
click at [790, 257] on li at bounding box center [553, 252] width 892 height 32
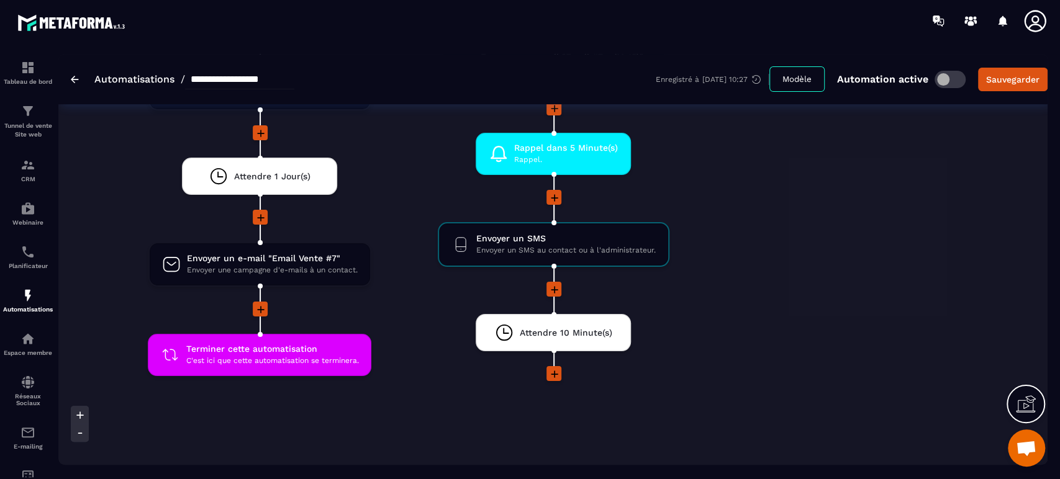
scroll to position [3498, 0]
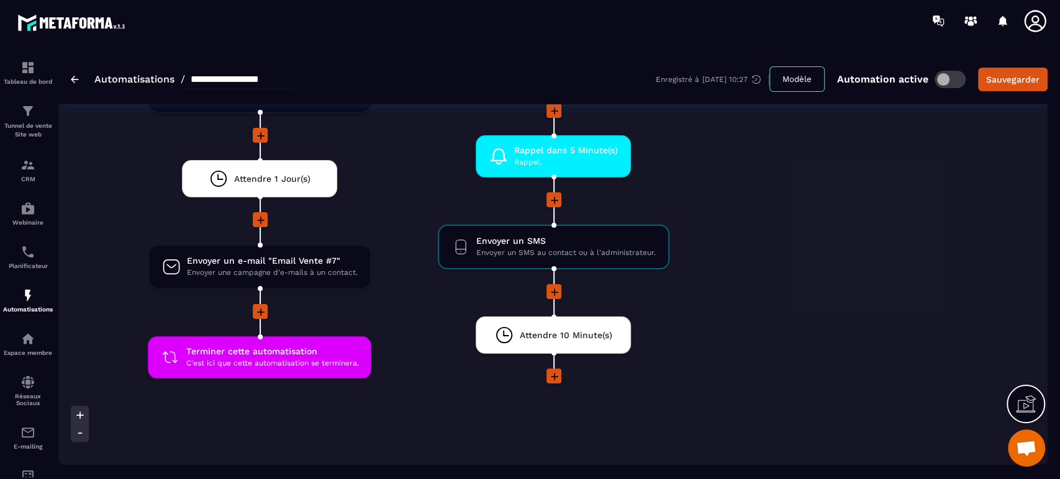
click at [549, 287] on icon at bounding box center [554, 292] width 12 height 12
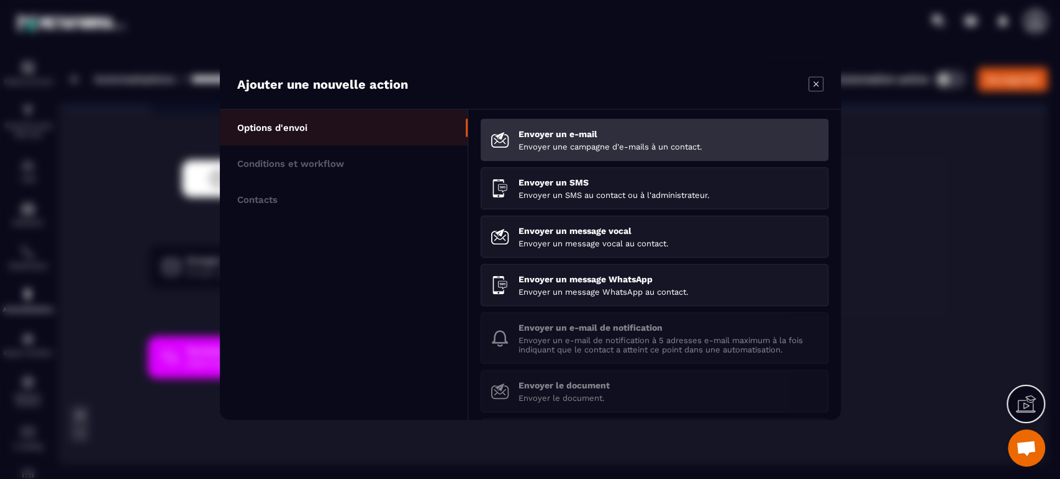
click at [546, 150] on p "Envoyer une campagne d'e-mails à un contact." at bounding box center [668, 146] width 300 height 9
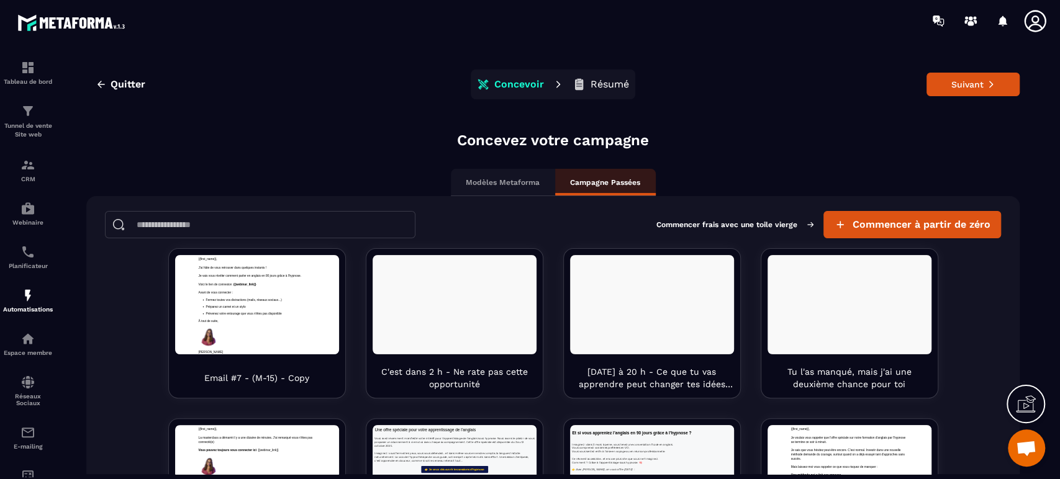
click at [325, 225] on input at bounding box center [260, 224] width 310 height 27
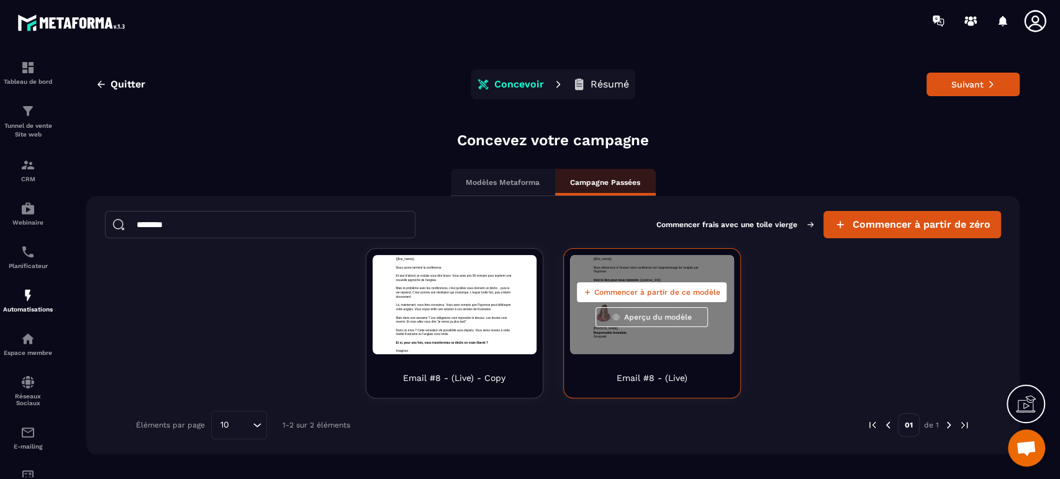
type input "********"
click at [635, 286] on button "Commencer à partir de ce modèle" at bounding box center [652, 292] width 150 height 20
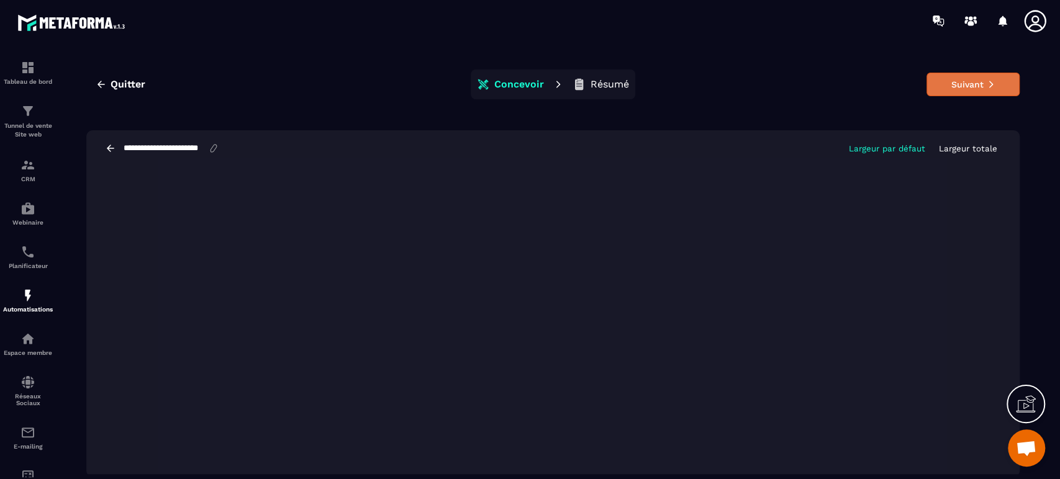
click at [986, 80] on icon at bounding box center [990, 84] width 9 height 9
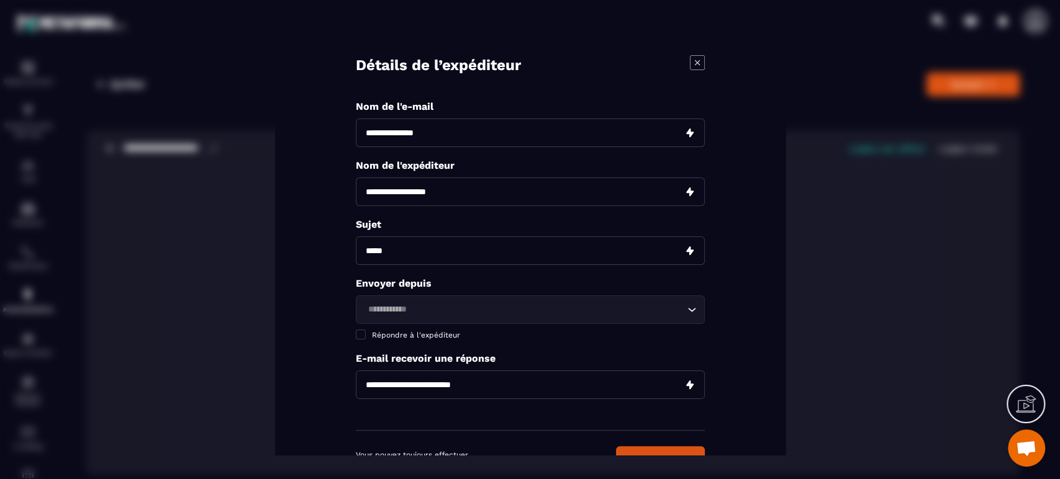
click at [459, 141] on input "Modal window" at bounding box center [530, 133] width 349 height 29
paste input "**********"
type input "**********"
click at [432, 252] on input "Modal window" at bounding box center [530, 250] width 349 height 29
paste input "**********"
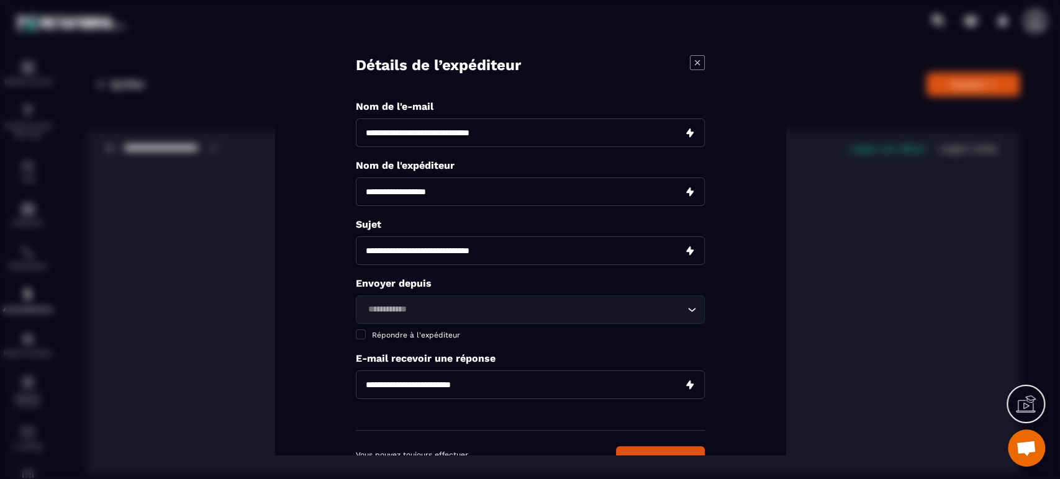
type input "**********"
click at [409, 188] on input "Modal window" at bounding box center [530, 192] width 349 height 29
type input "*"
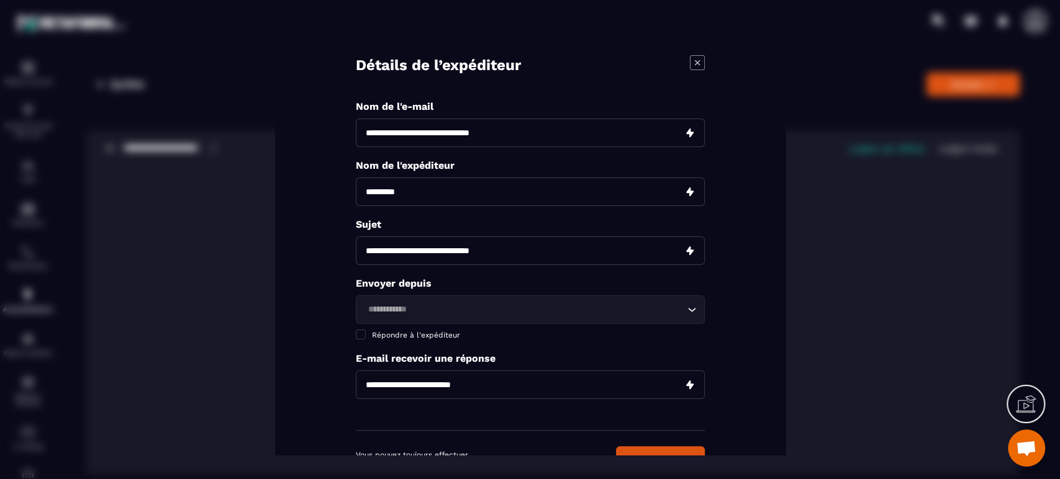
type input "*********"
click at [442, 136] on input "**********" at bounding box center [530, 133] width 349 height 29
click at [405, 307] on input "Search for option" at bounding box center [524, 310] width 320 height 14
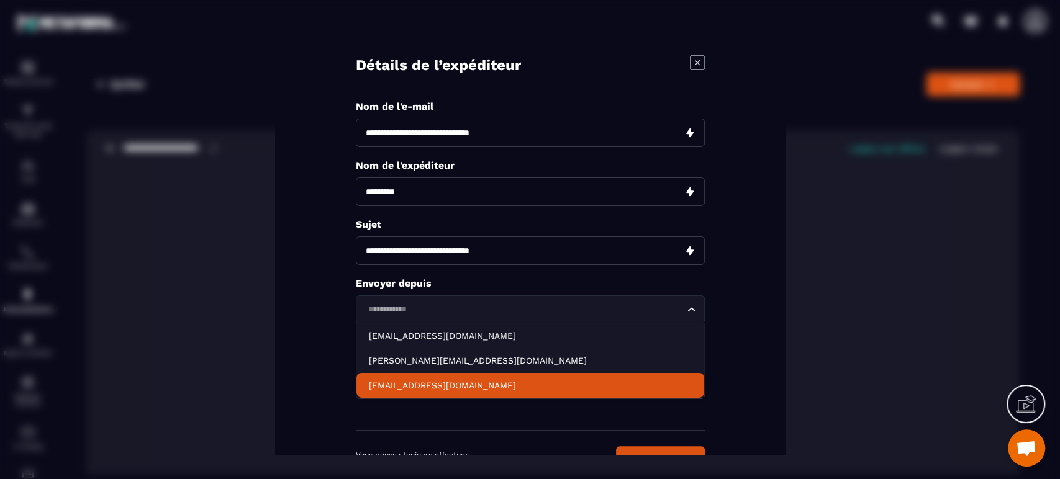
click at [385, 383] on p "[EMAIL_ADDRESS][DOMAIN_NAME]" at bounding box center [530, 385] width 323 height 12
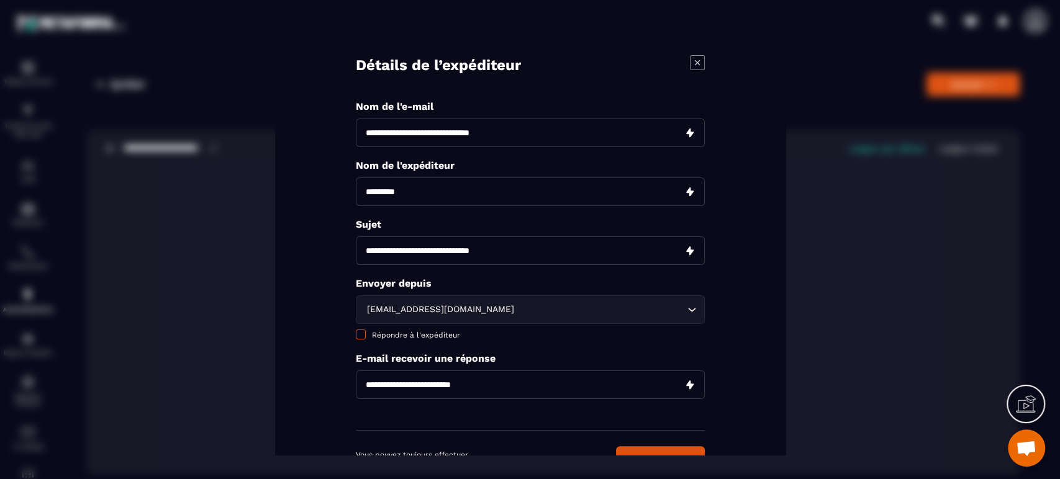
click at [421, 336] on span "Répondre à l'expéditeur" at bounding box center [416, 335] width 88 height 9
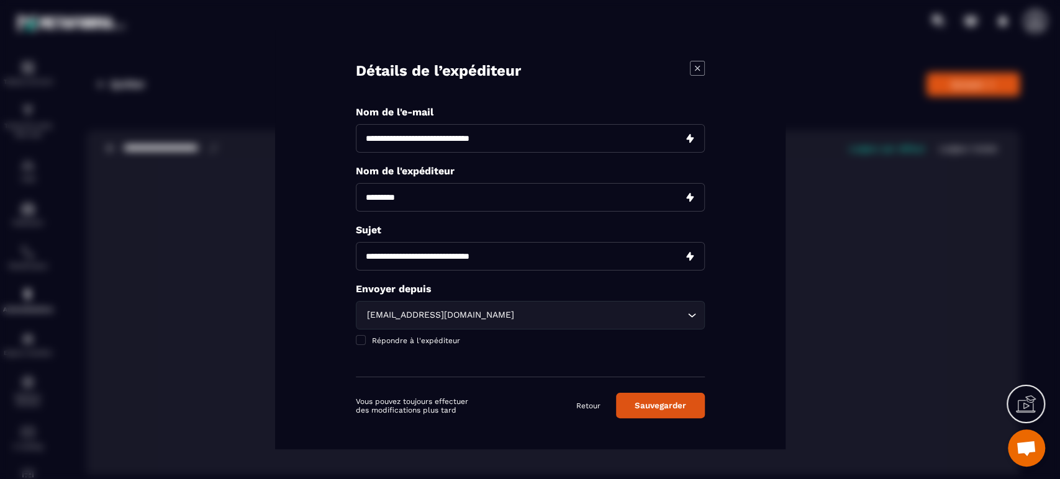
click at [685, 411] on button "Sauvegarder" at bounding box center [660, 405] width 89 height 25
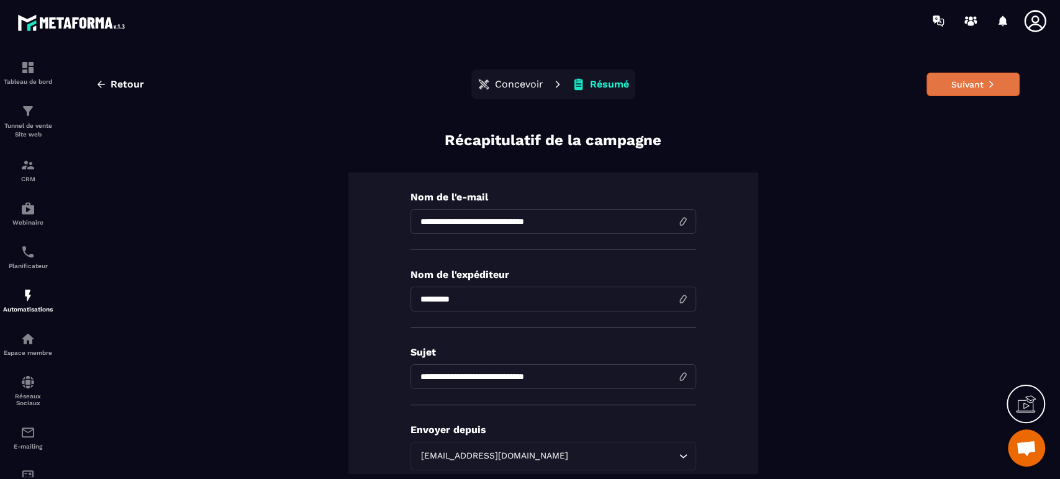
click at [948, 90] on button "Suivant" at bounding box center [972, 85] width 93 height 24
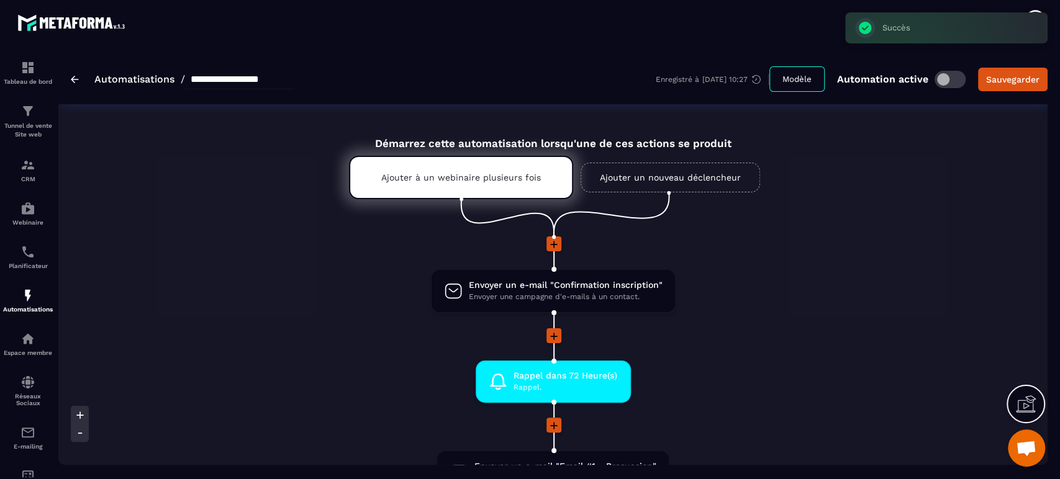
click at [757, 311] on li "Envoyer un e-mail "Confirmation inscription" Envoyer une campagne d'e-mails à u…" at bounding box center [553, 299] width 892 height 60
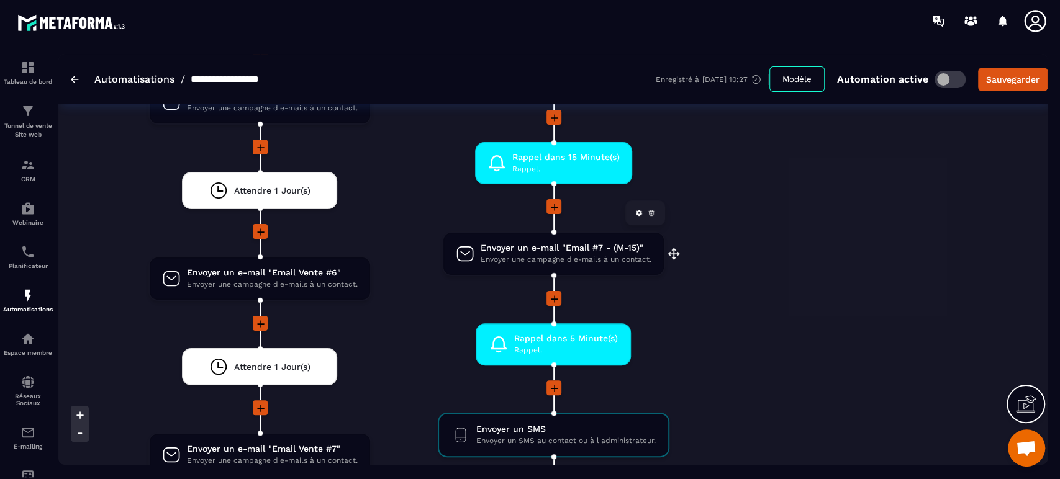
click at [544, 254] on span "Envoyer une campagne d'e-mails à un contact." at bounding box center [565, 260] width 171 height 12
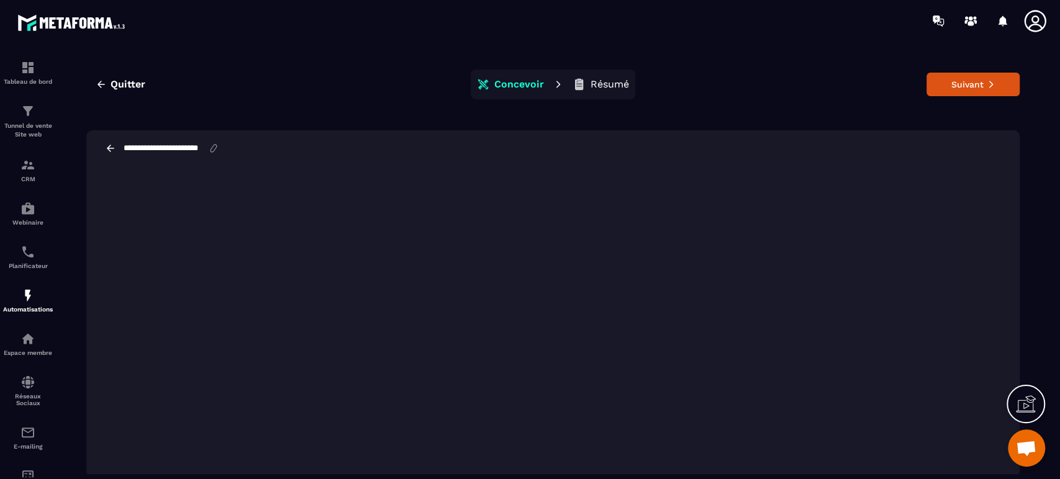
scroll to position [0, 3]
drag, startPoint x: 197, startPoint y: 146, endPoint x: 250, endPoint y: 150, distance: 52.9
click at [250, 150] on div "**********" at bounding box center [552, 148] width 933 height 36
type input "**********"
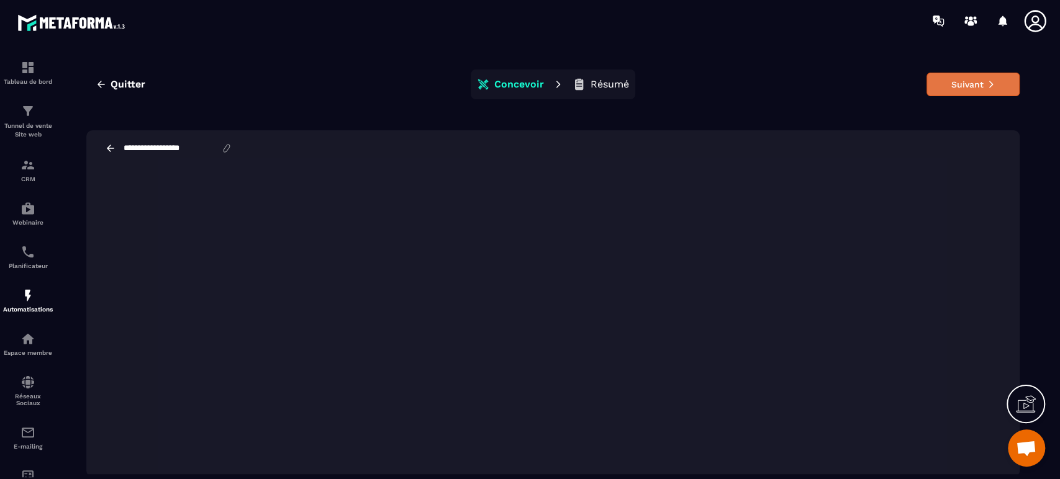
click at [986, 83] on icon at bounding box center [990, 84] width 9 height 9
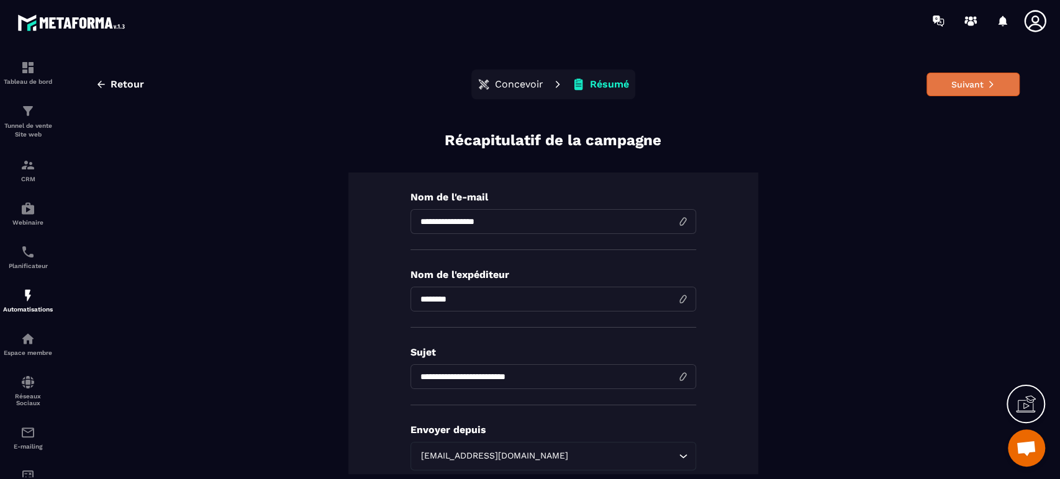
click at [988, 81] on button "Suivant" at bounding box center [972, 85] width 93 height 24
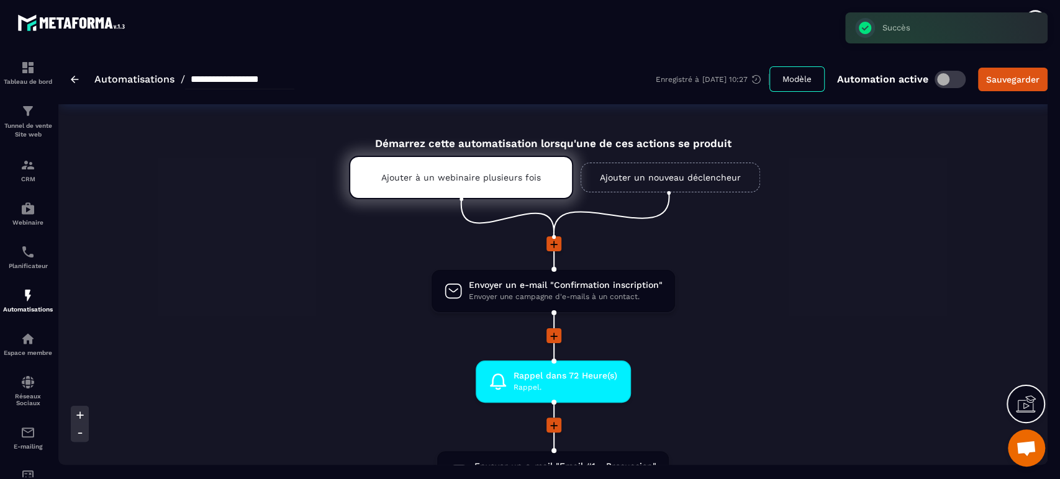
click at [747, 267] on li at bounding box center [553, 252] width 892 height 32
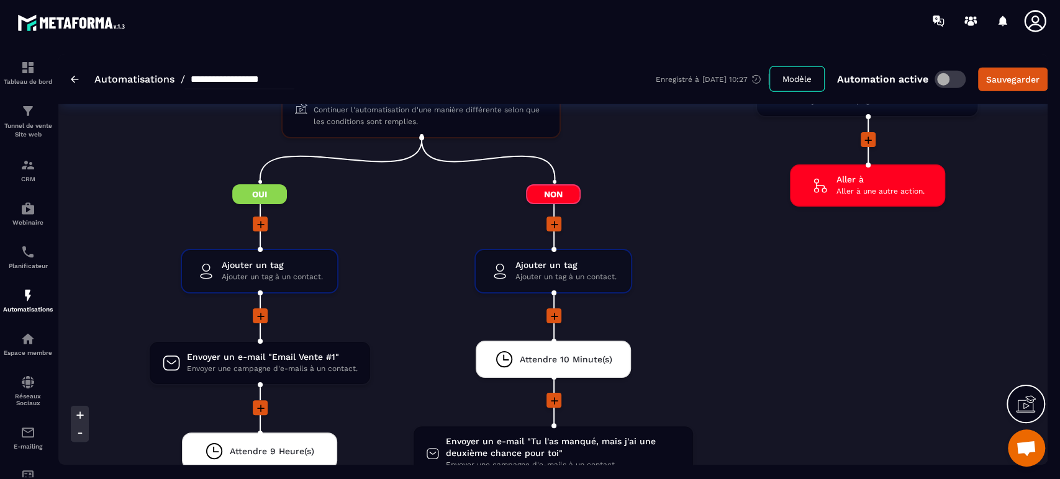
scroll to position [2372, 0]
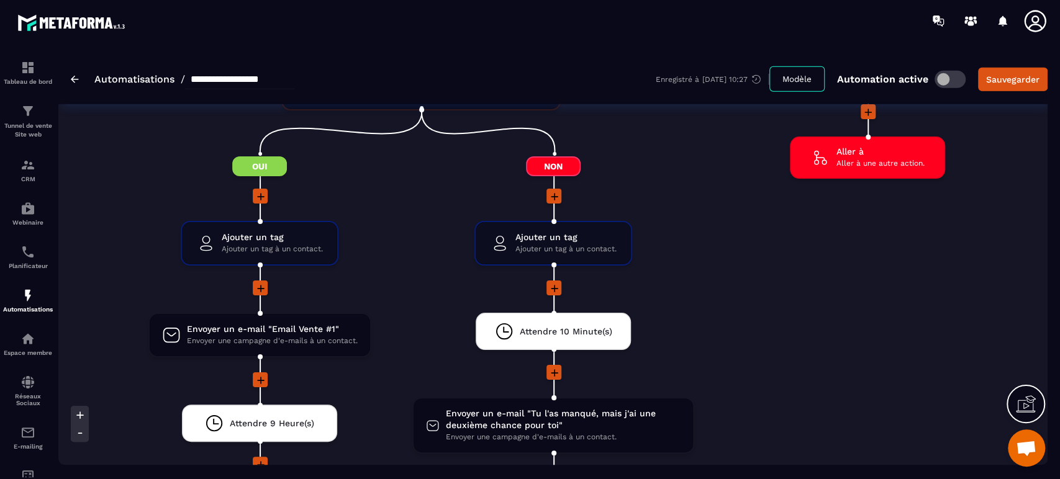
click at [259, 284] on icon at bounding box center [260, 288] width 12 height 12
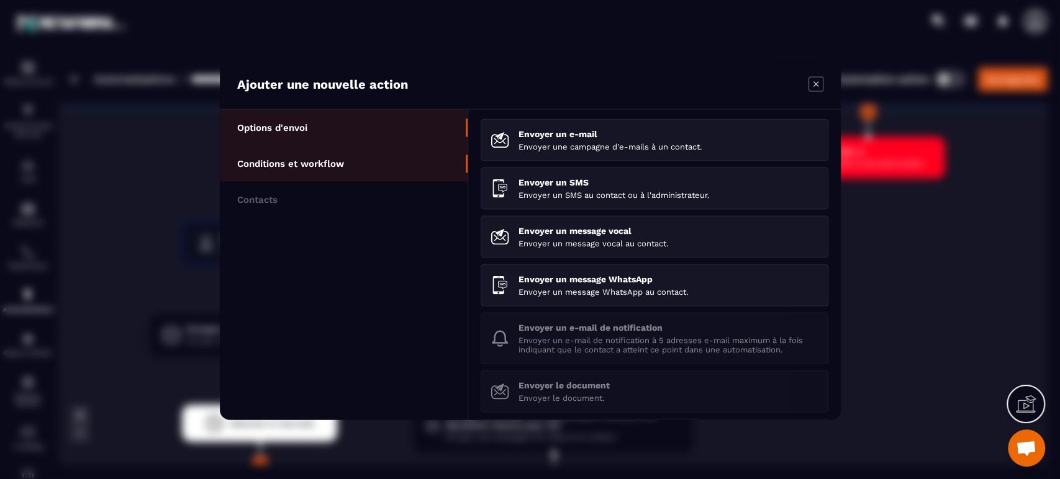
click at [311, 172] on li "Conditions et workflow" at bounding box center [344, 164] width 248 height 36
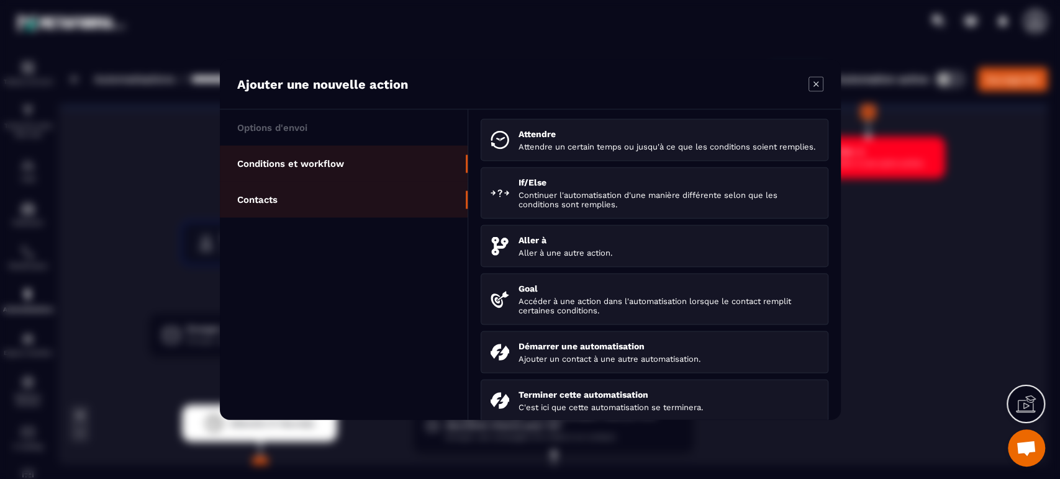
click at [296, 197] on li "Contacts" at bounding box center [344, 200] width 248 height 36
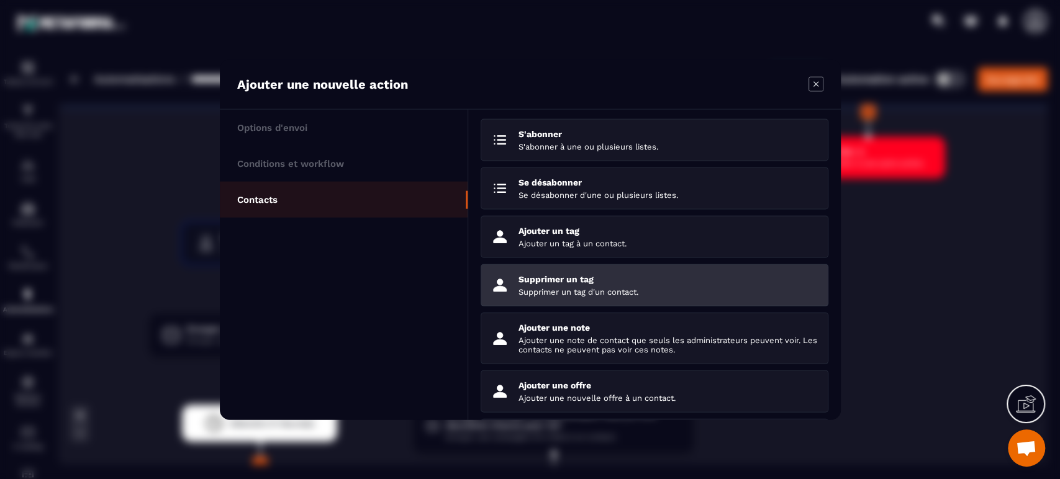
click at [556, 292] on p "Supprimer un tag d'un contact." at bounding box center [668, 291] width 300 height 9
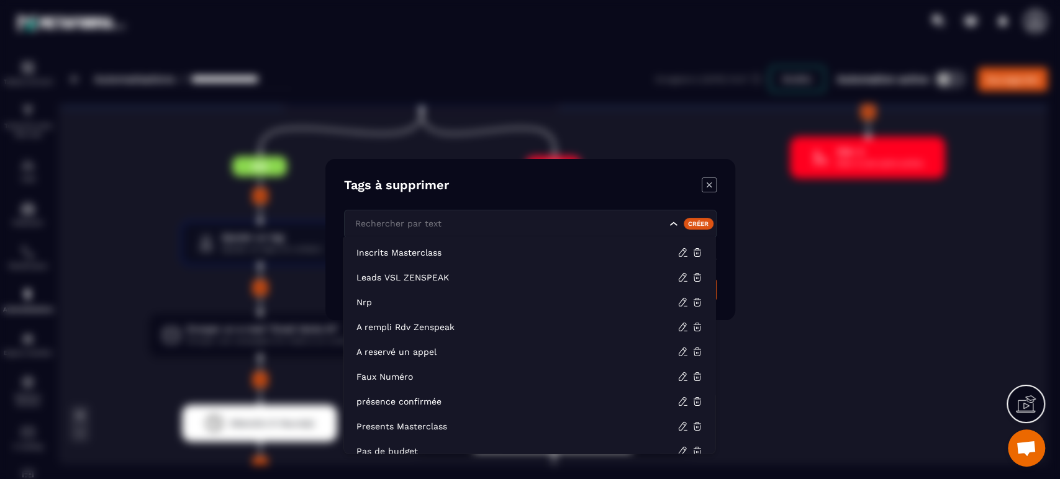
click at [471, 225] on input "Search for option" at bounding box center [509, 224] width 314 height 14
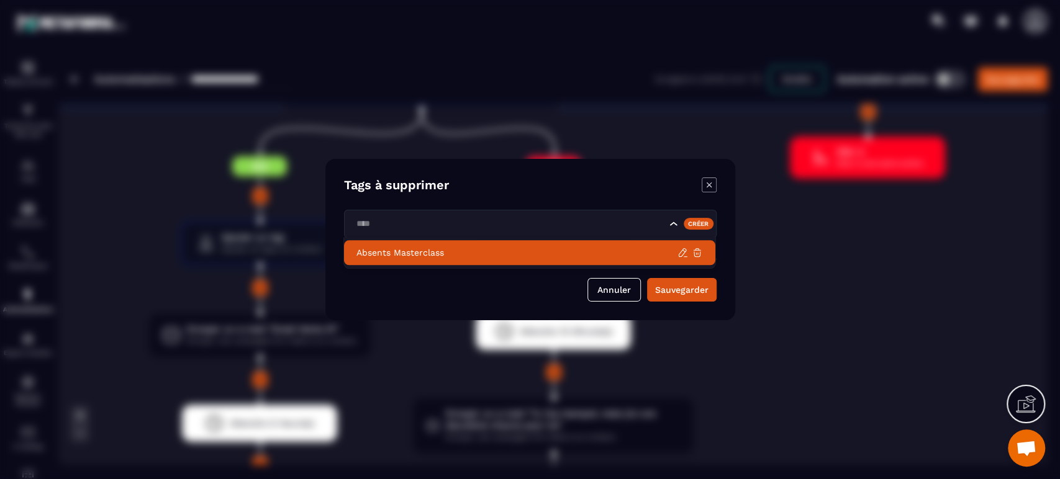
click at [464, 259] on li "Absents Masterclass" at bounding box center [529, 252] width 371 height 25
type input "****"
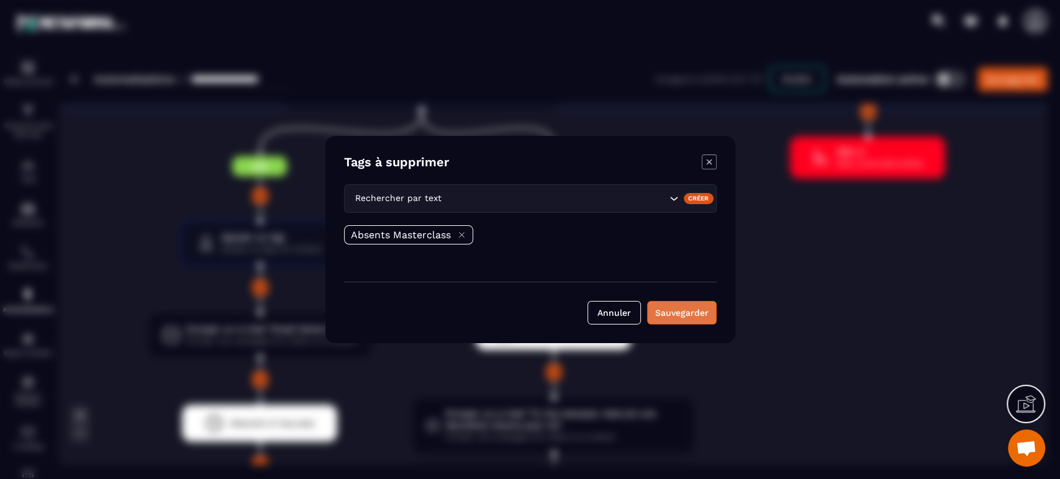
click at [700, 307] on button "Sauvegarder" at bounding box center [682, 313] width 70 height 24
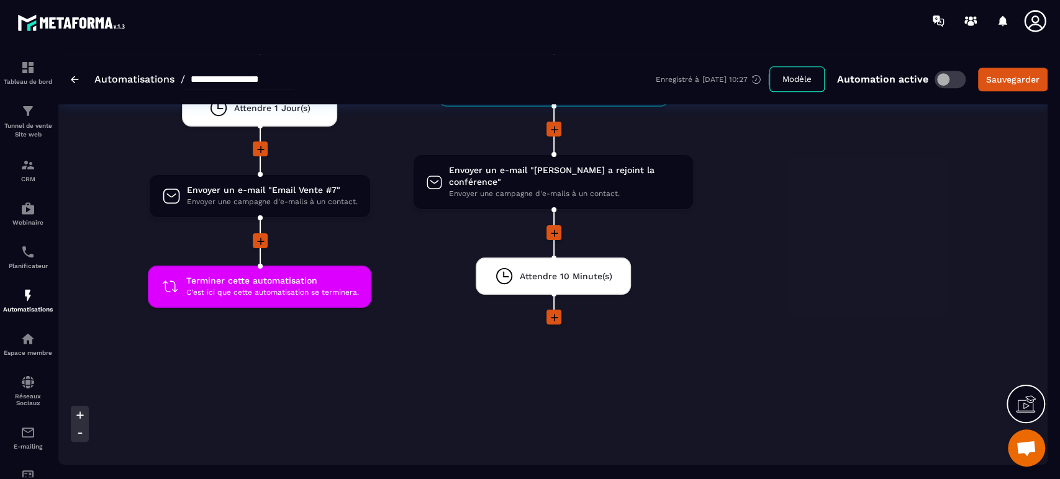
scroll to position [3645, 0]
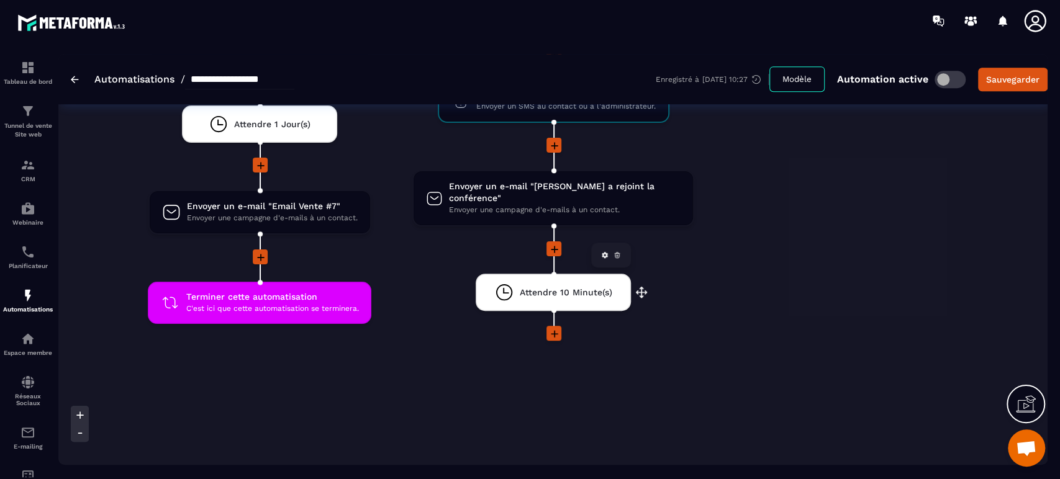
click at [570, 287] on span "Attendre 10 Minute(s)" at bounding box center [566, 293] width 92 height 12
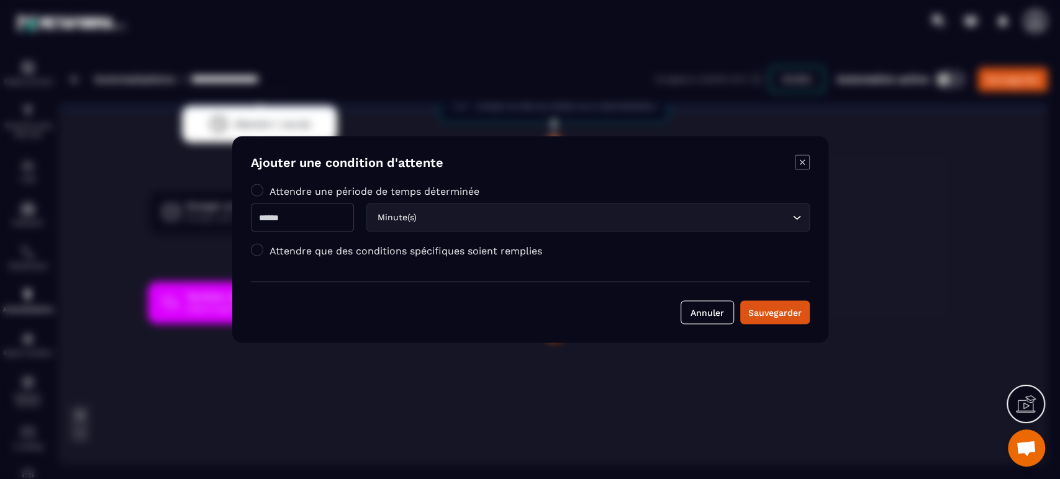
click at [293, 215] on input "**" at bounding box center [302, 218] width 103 height 29
type input "**"
click at [791, 309] on div "Sauvegarder" at bounding box center [774, 313] width 53 height 12
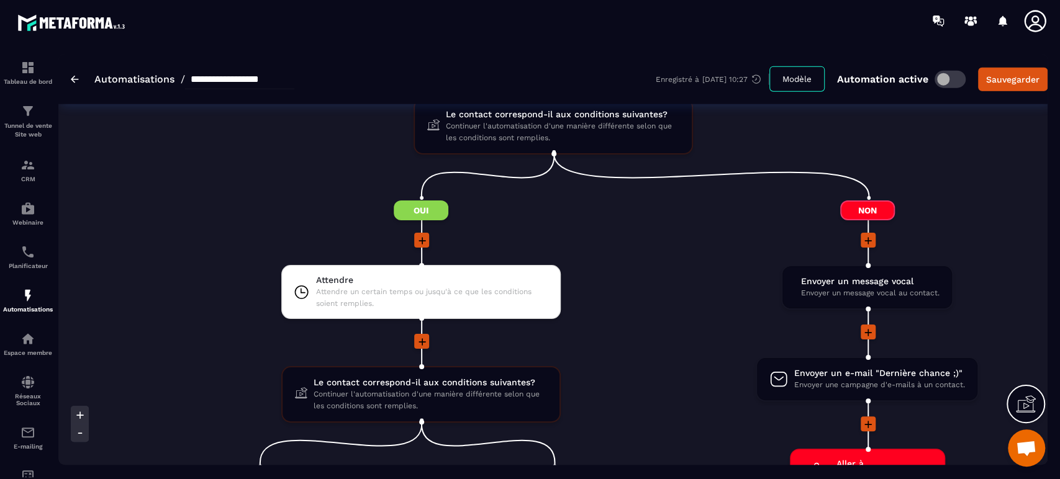
scroll to position [2128, 0]
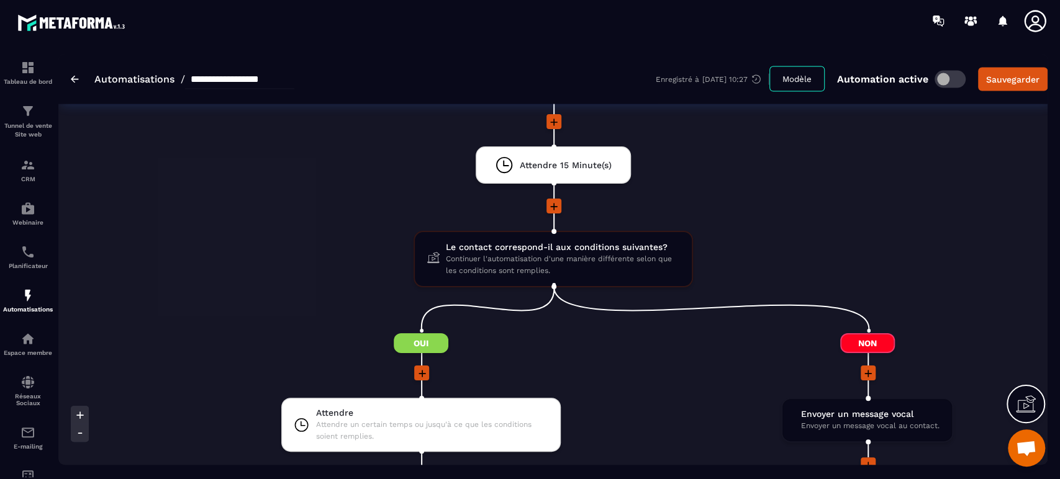
scroll to position [1907, 0]
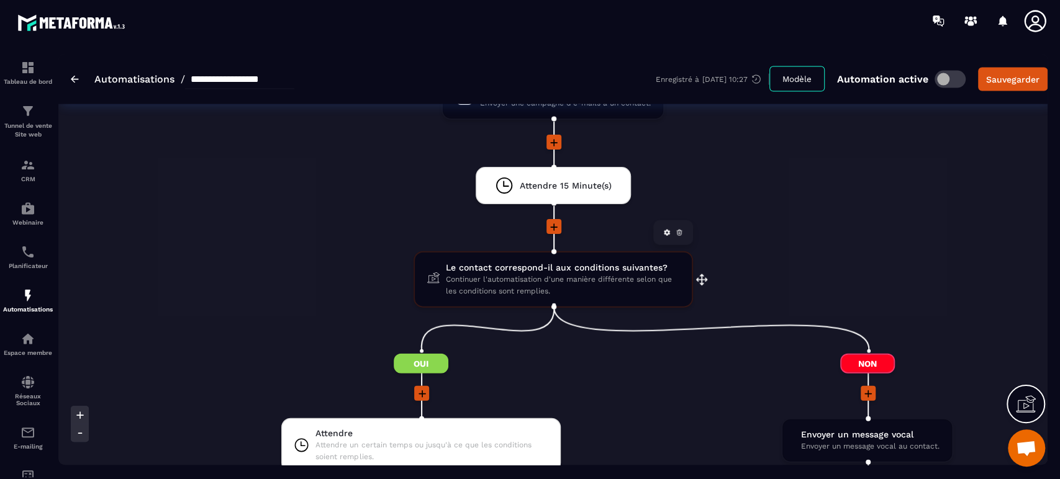
click at [601, 274] on span "Continuer l'automatisation d'une manière différente selon que les conditions so…" at bounding box center [562, 286] width 233 height 24
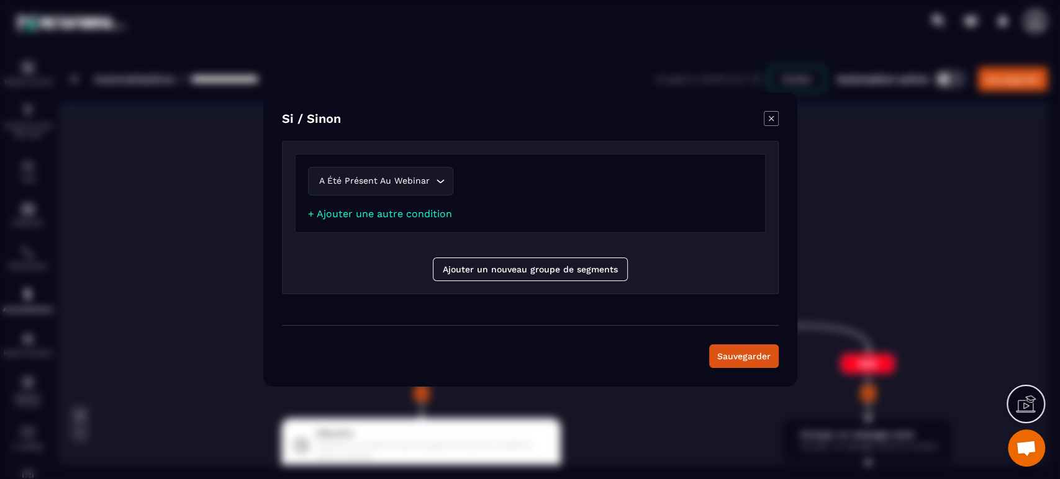
click at [775, 114] on icon "Modal window" at bounding box center [770, 118] width 15 height 15
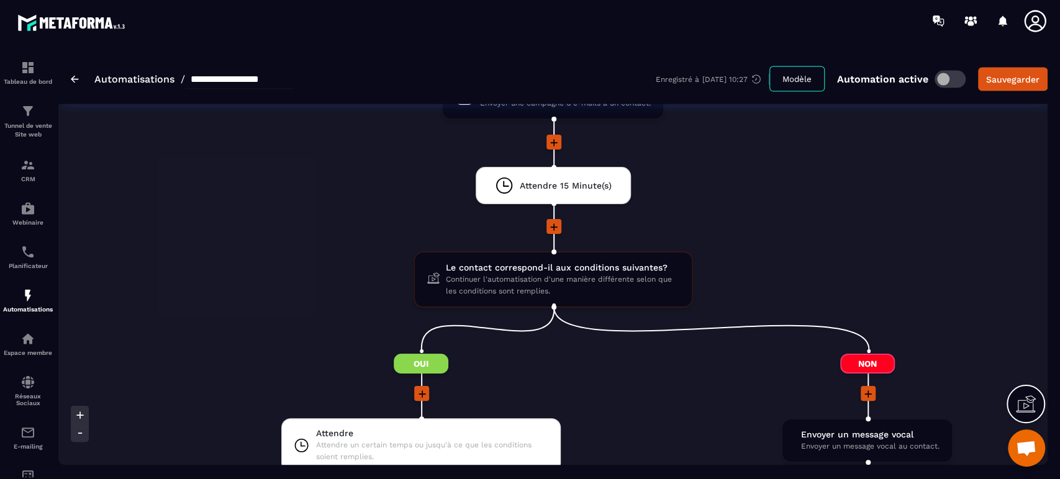
click at [797, 178] on li "Attendre 15 Minute(s) drag-arrow" at bounding box center [553, 193] width 892 height 52
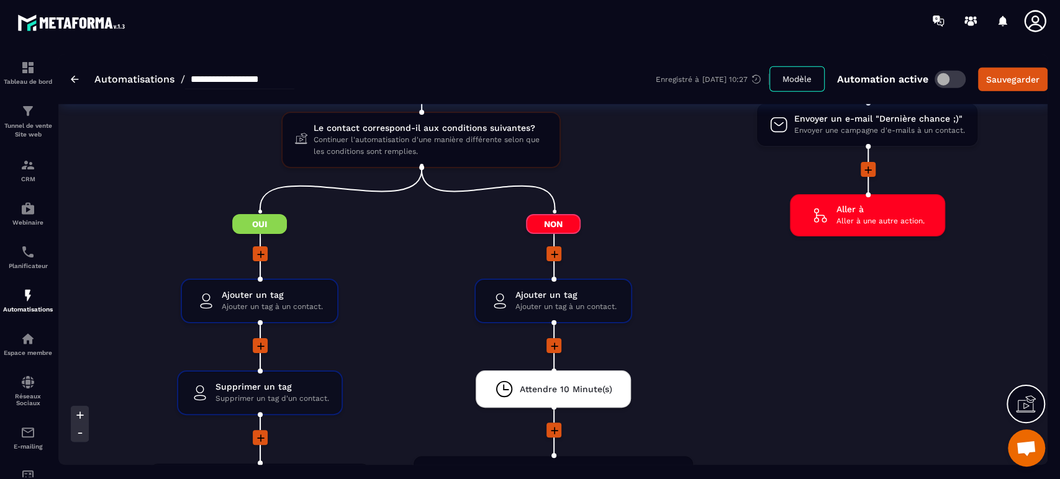
scroll to position [2376, 0]
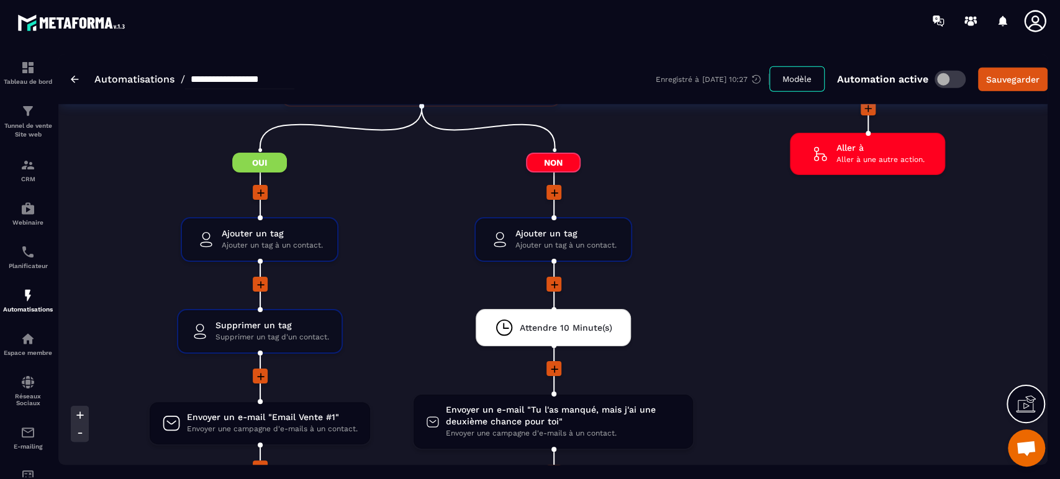
click at [1042, 19] on icon at bounding box center [1034, 21] width 25 height 25
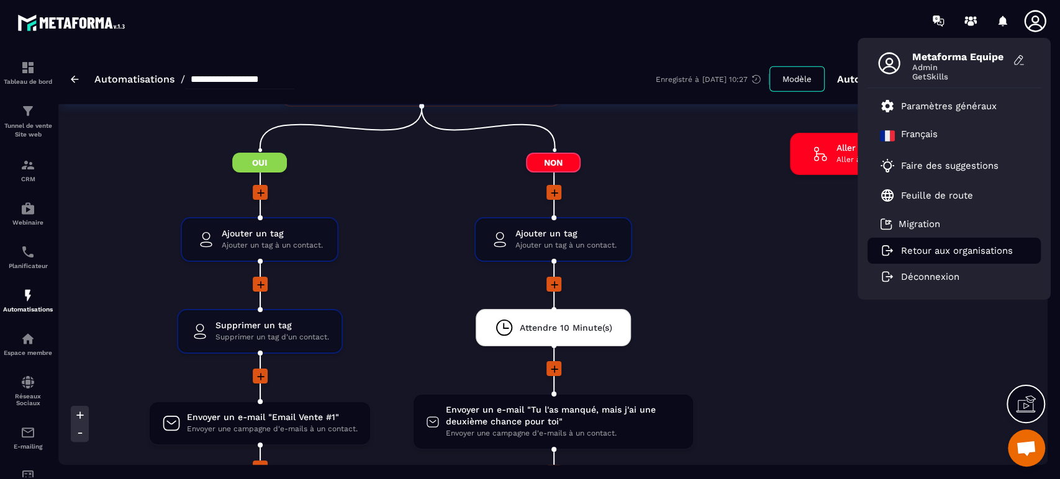
click at [979, 248] on p "Retour aux organisations" at bounding box center [957, 250] width 112 height 11
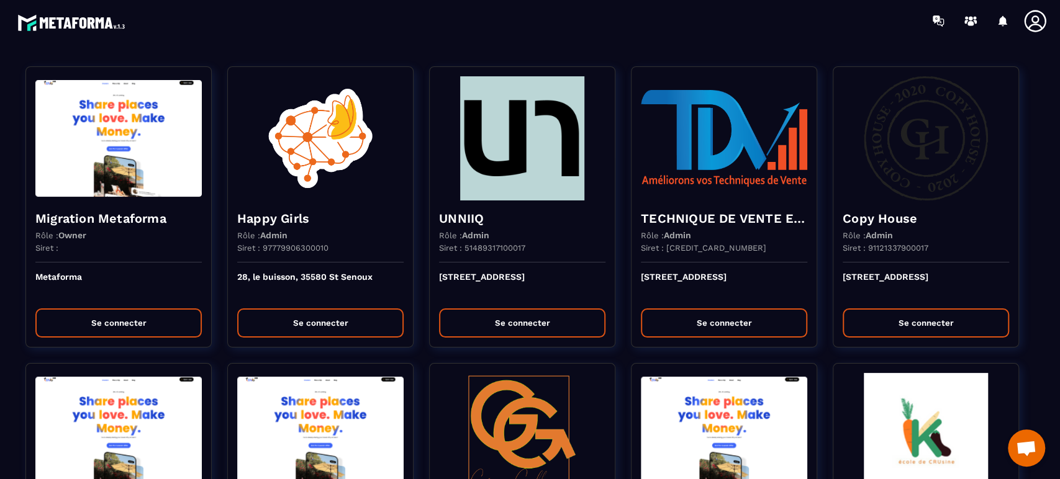
scroll to position [2925, 0]
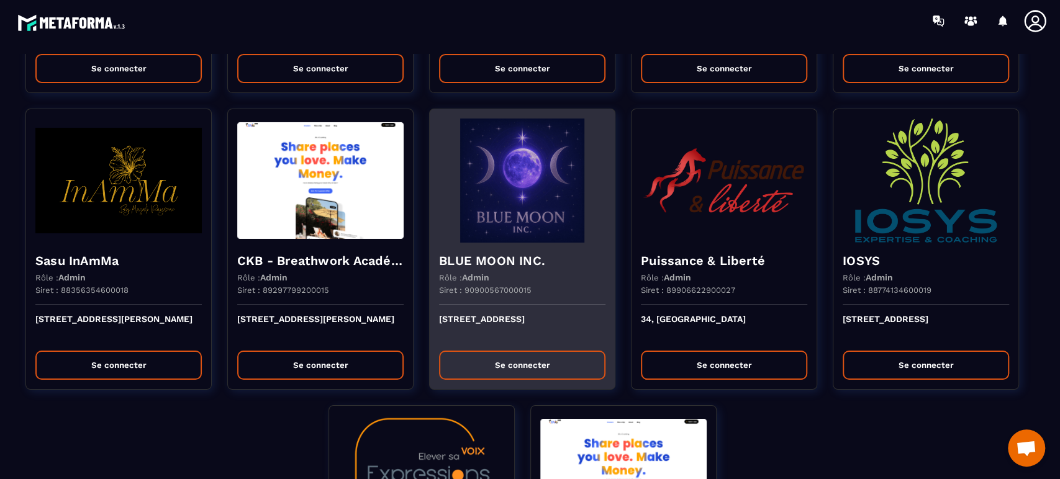
click at [526, 221] on img at bounding box center [522, 181] width 166 height 124
